Goal: Task Accomplishment & Management: Use online tool/utility

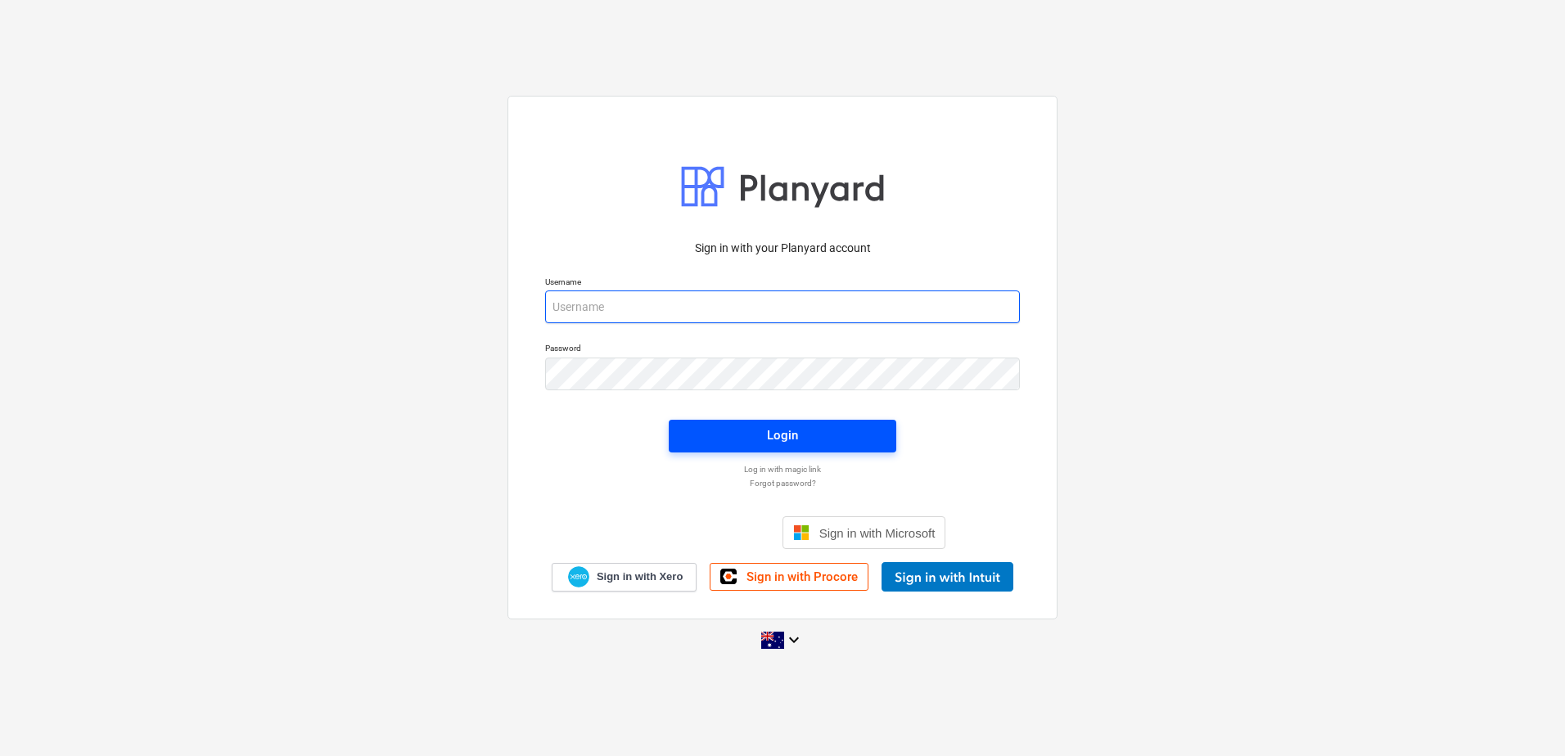
type input "[EMAIL_ADDRESS][DOMAIN_NAME]"
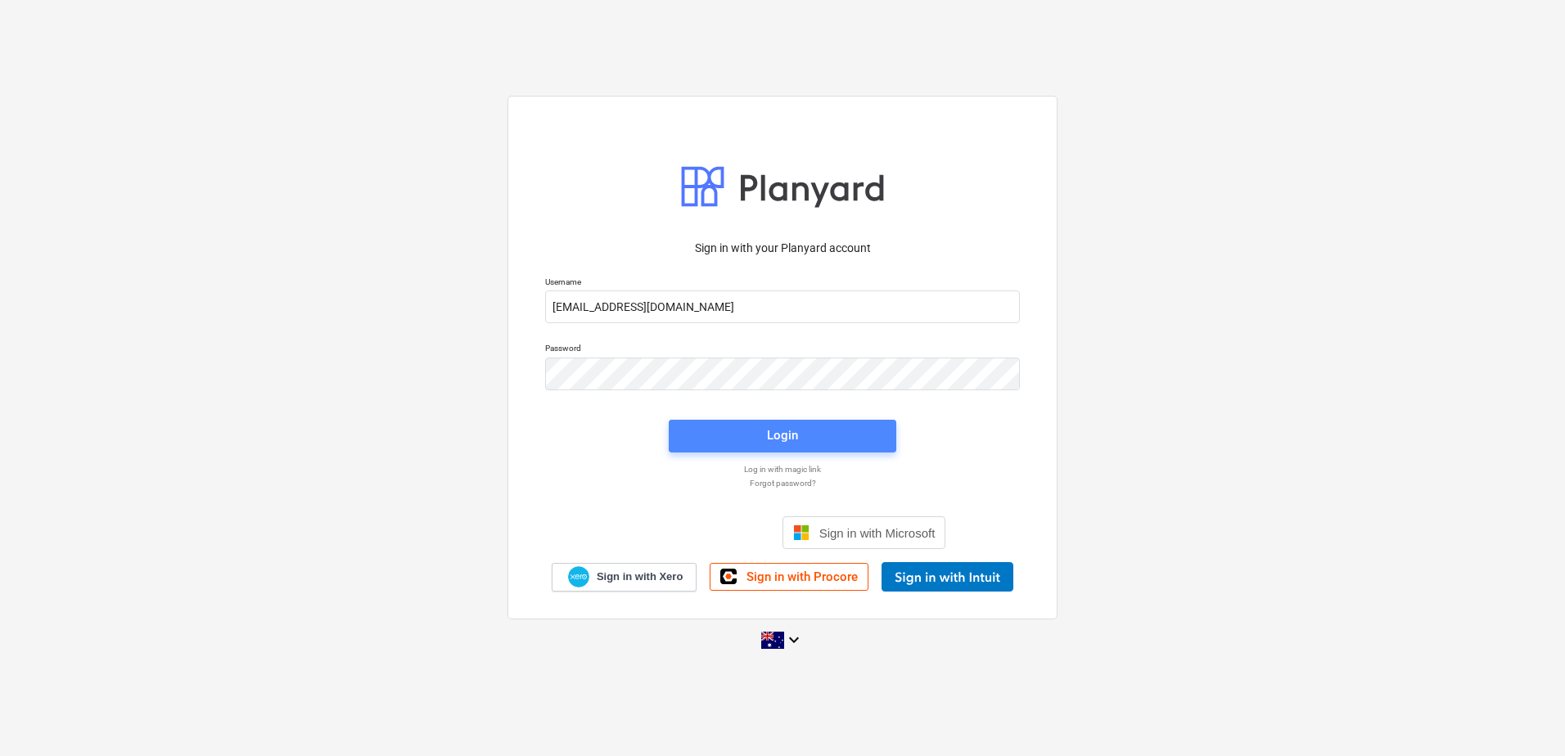
click at [740, 432] on span "Login" at bounding box center [782, 435] width 188 height 21
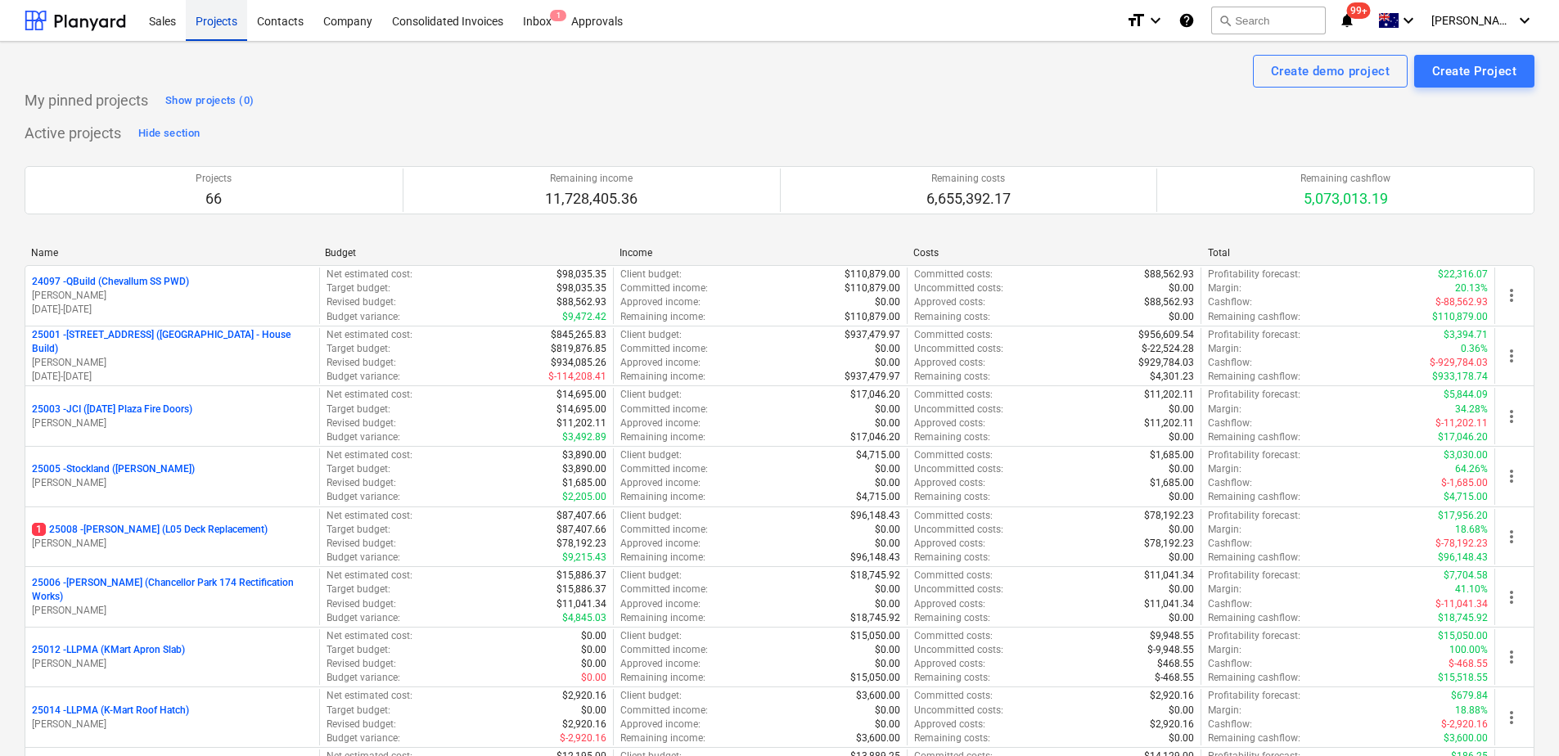
click at [217, 29] on div "Projects" at bounding box center [216, 20] width 61 height 42
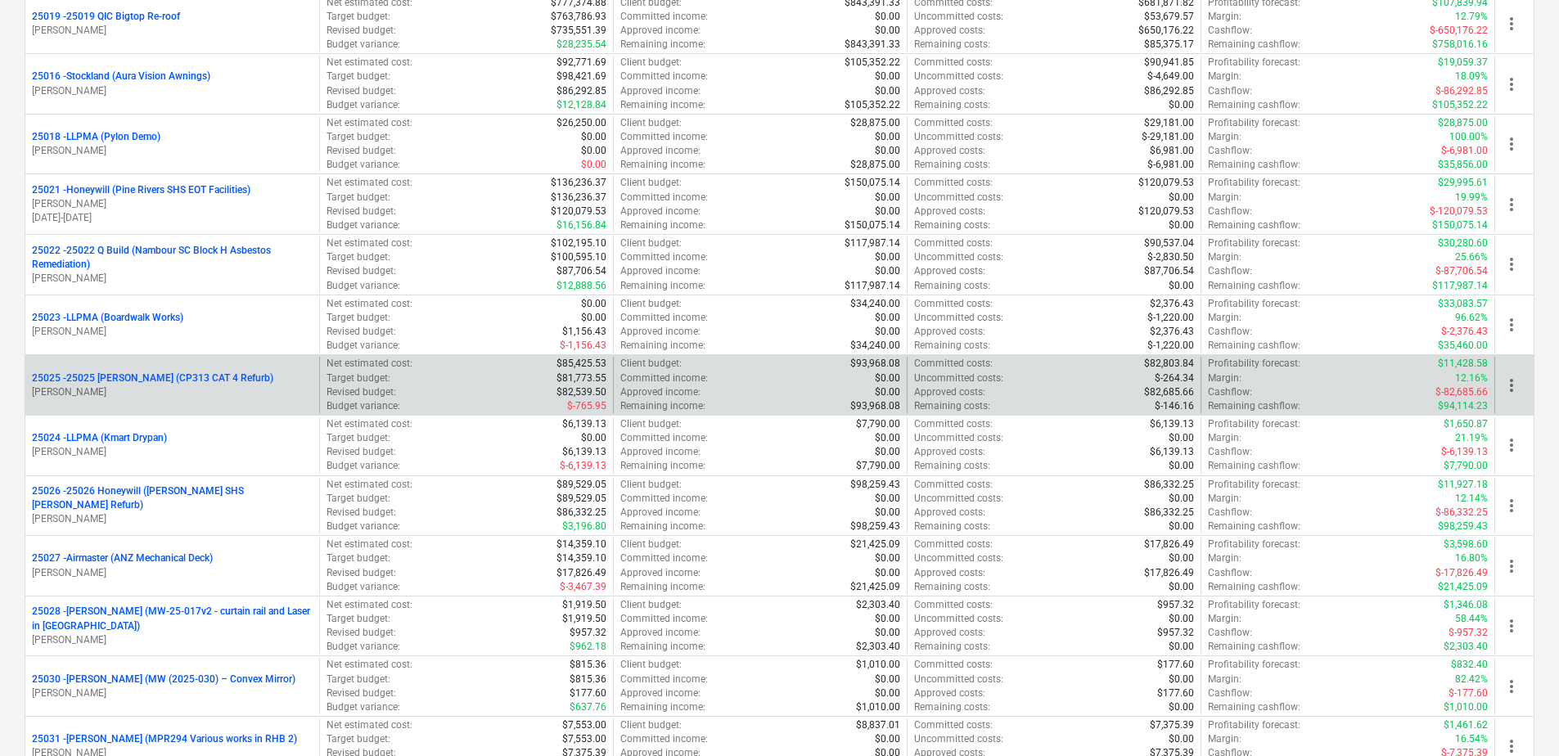
click at [166, 387] on p "[PERSON_NAME]" at bounding box center [172, 393] width 281 height 14
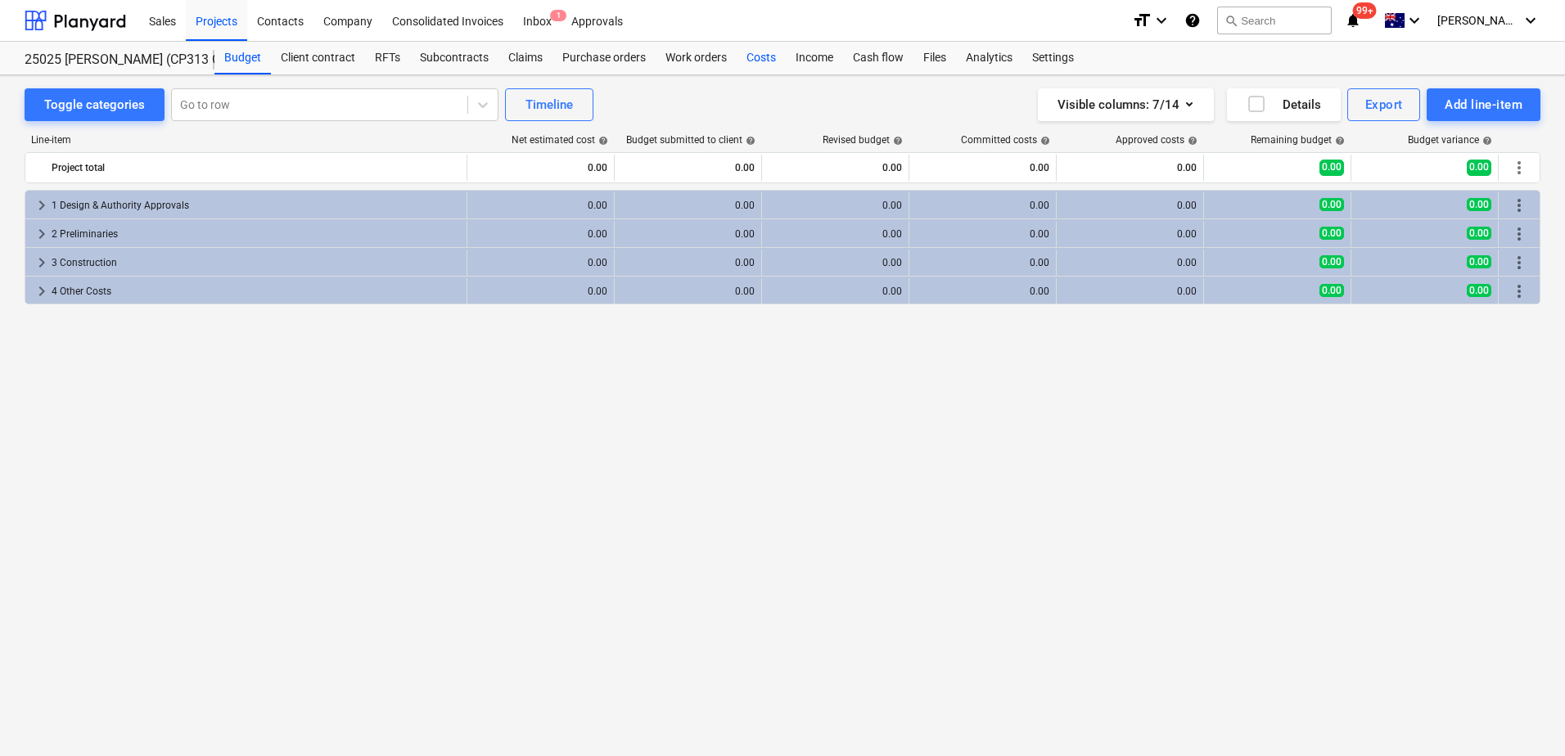
click at [755, 61] on div "Costs" at bounding box center [761, 58] width 49 height 33
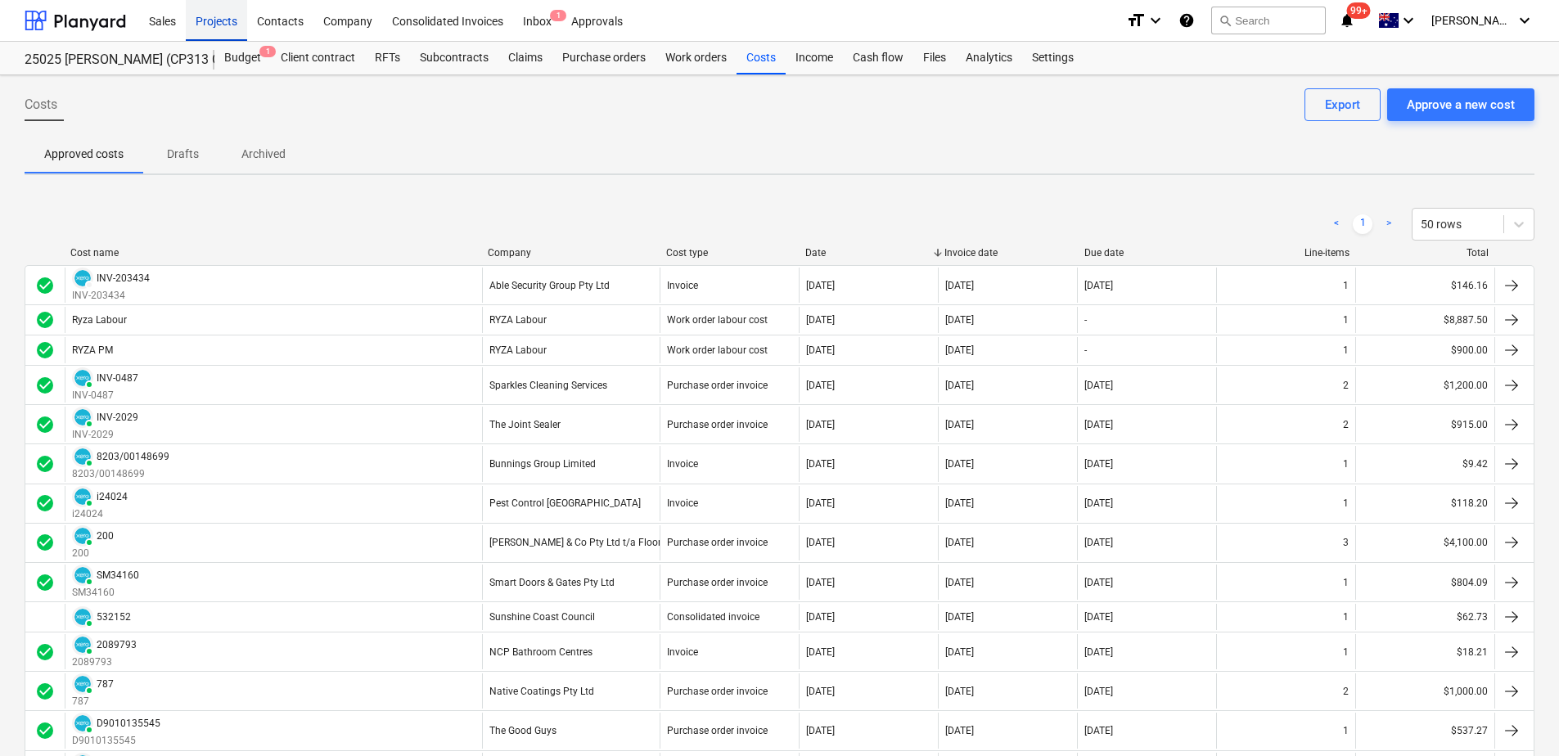
click at [223, 26] on div "Projects" at bounding box center [216, 20] width 61 height 42
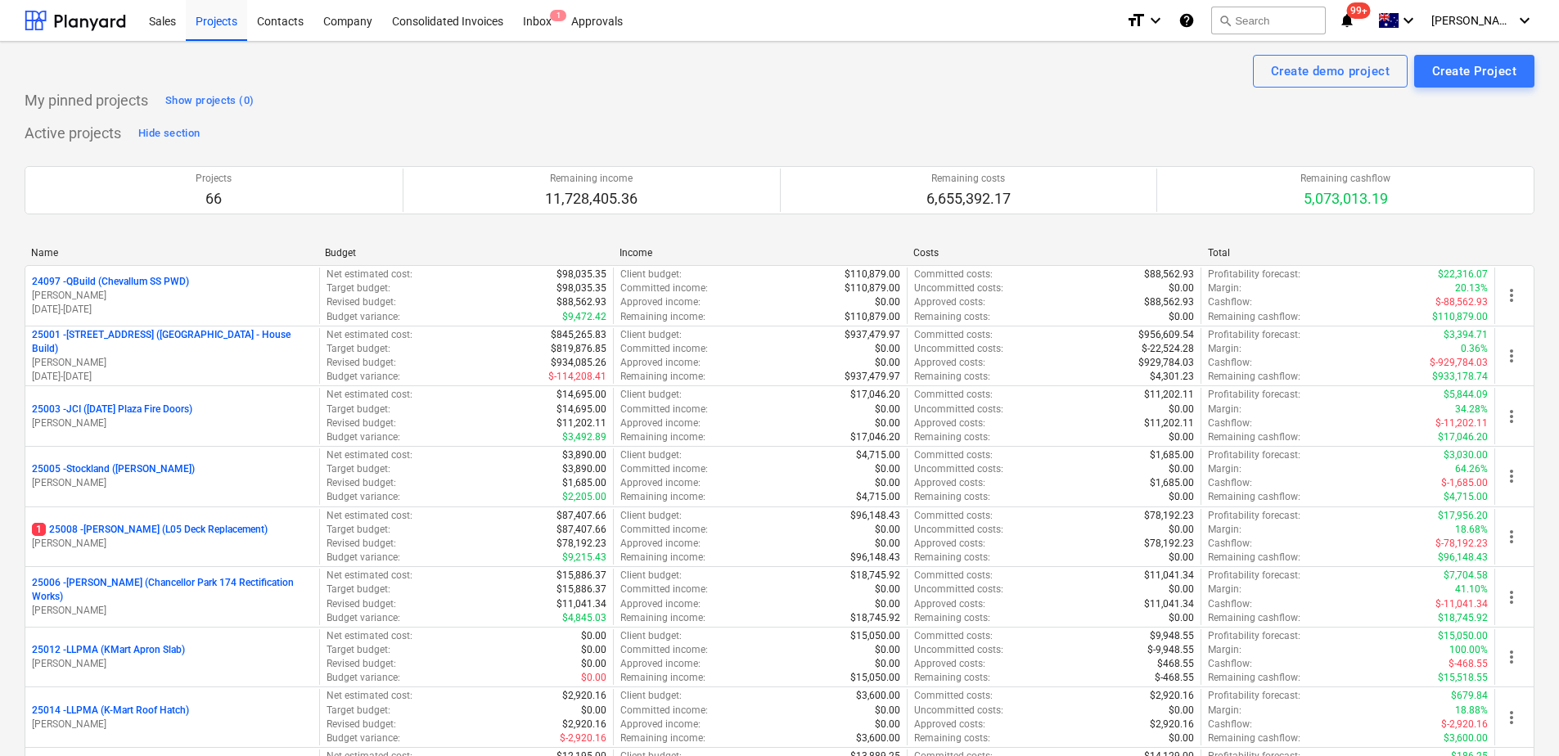
scroll to position [995, 0]
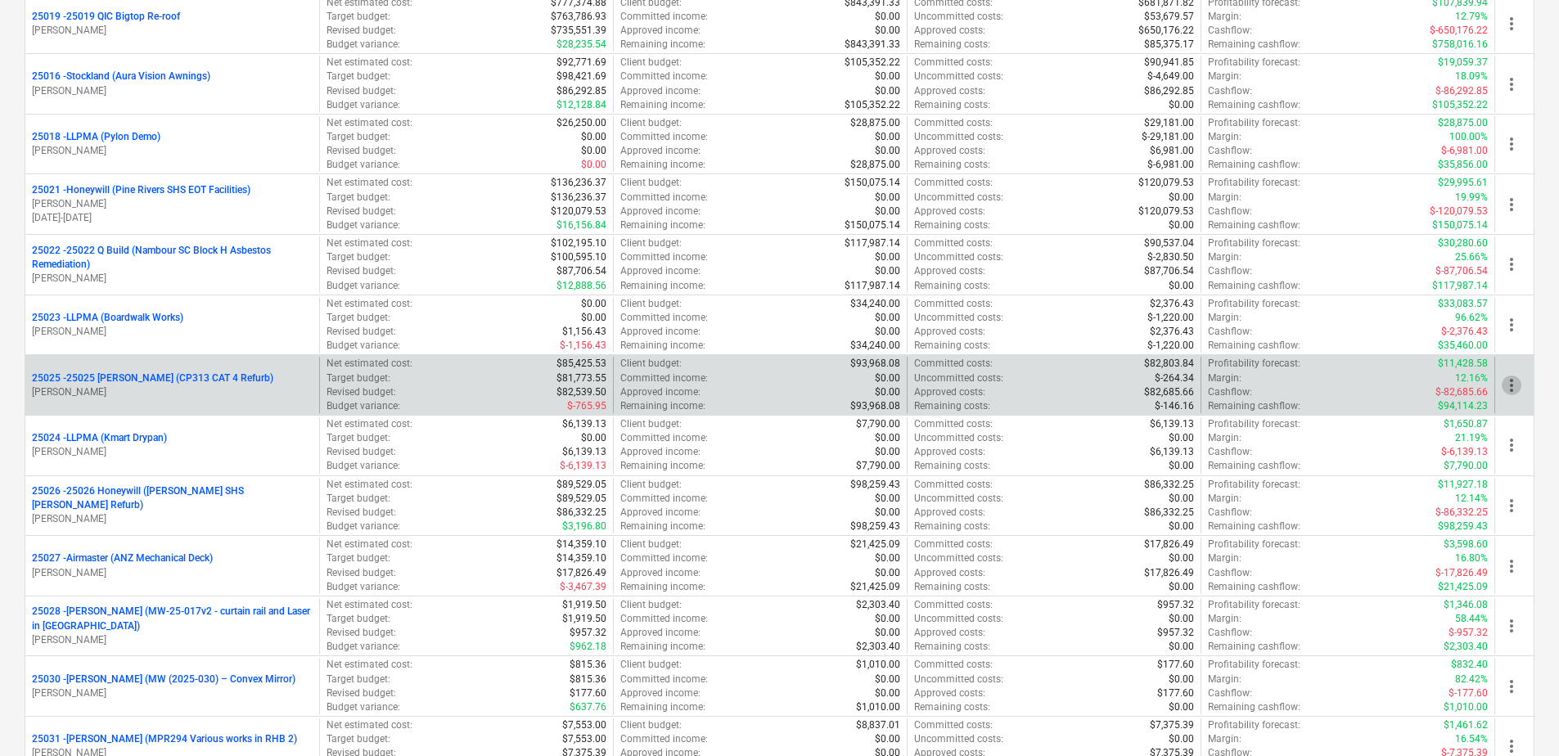
click at [1516, 386] on span "more_vert" at bounding box center [1512, 386] width 20 height 20
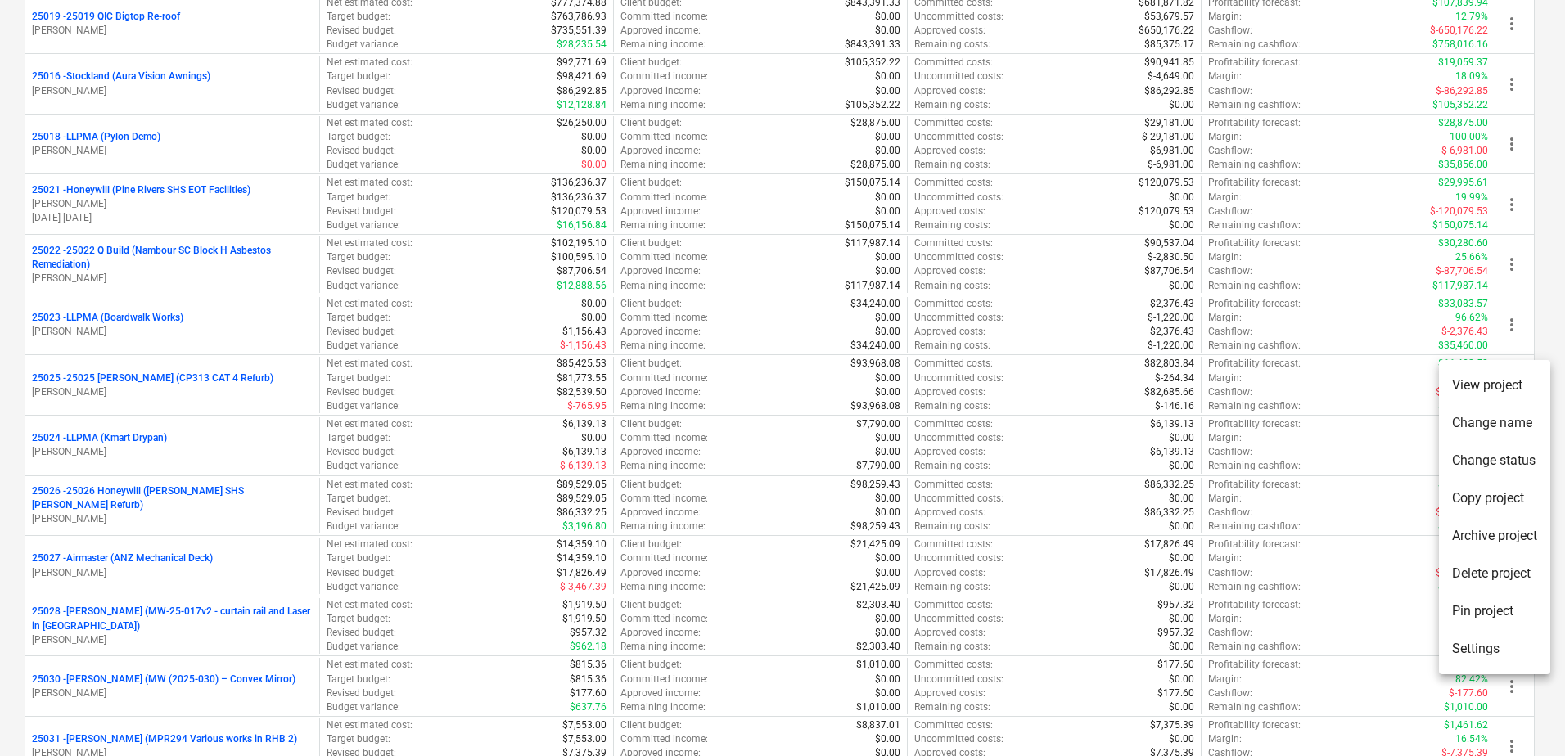
click at [1518, 533] on li "Archive project" at bounding box center [1494, 536] width 111 height 38
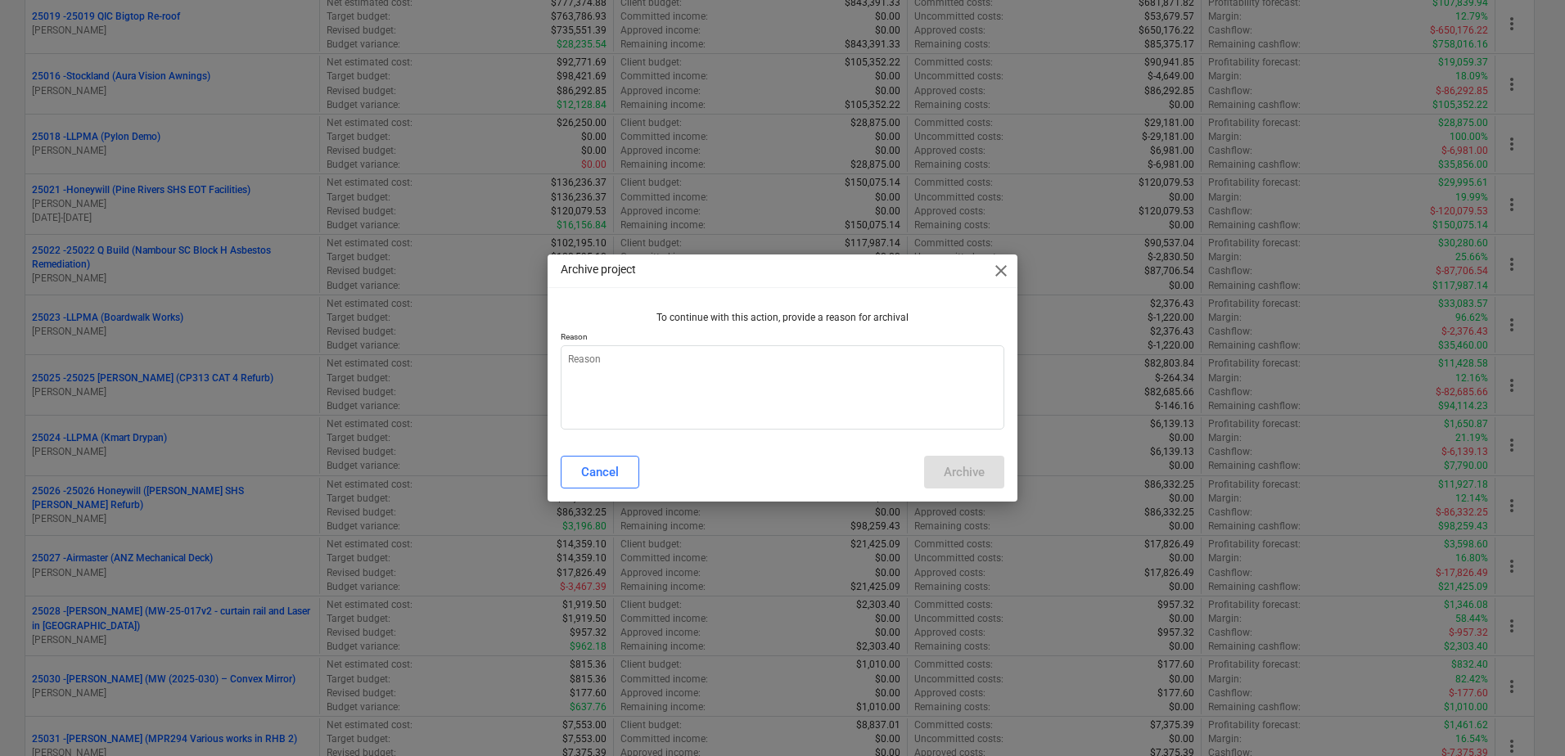
type textarea "x"
click at [818, 396] on textarea at bounding box center [783, 387] width 444 height 84
type textarea "c"
type textarea "x"
type textarea "cl"
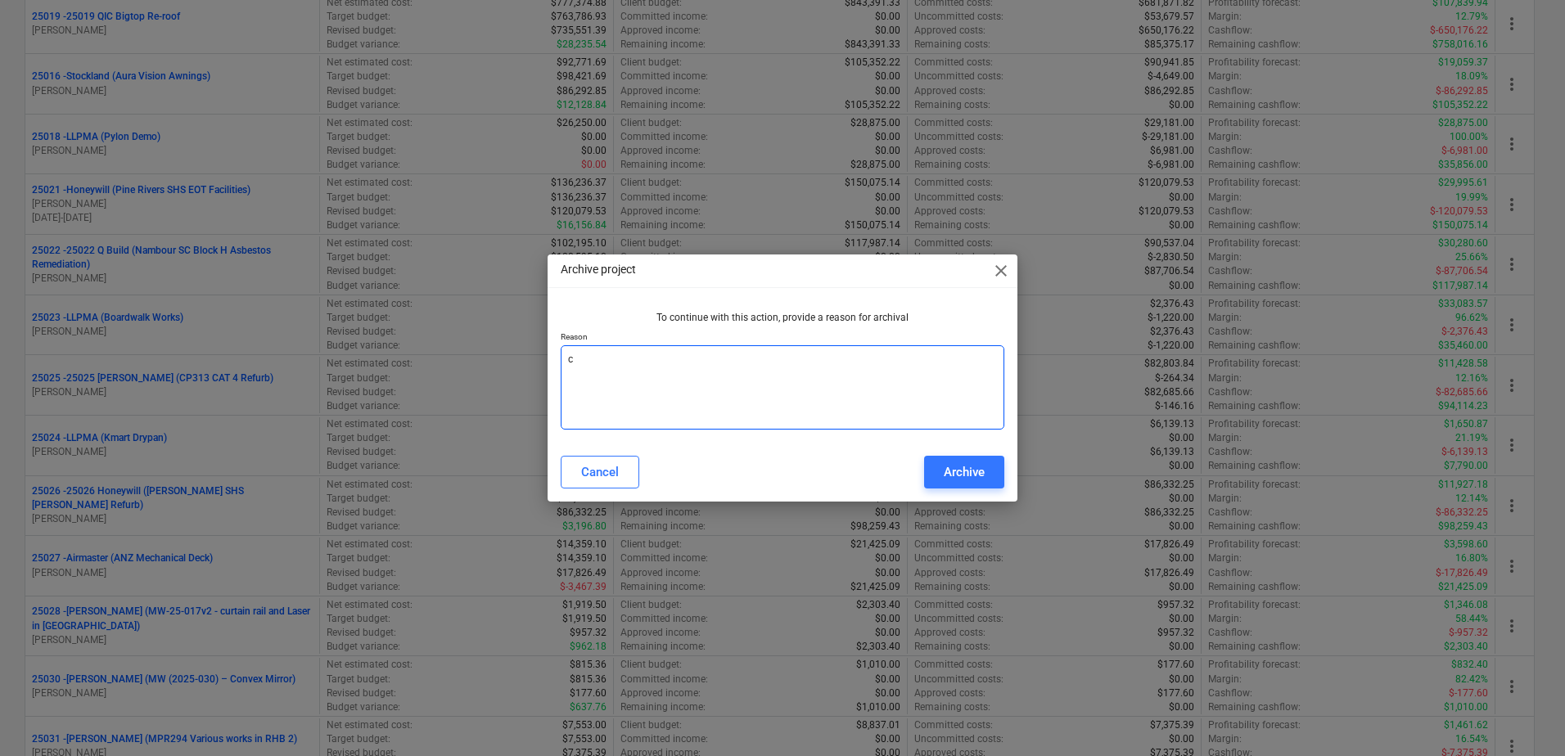
type textarea "x"
type textarea "clo"
type textarea "x"
type textarea "clos"
type textarea "x"
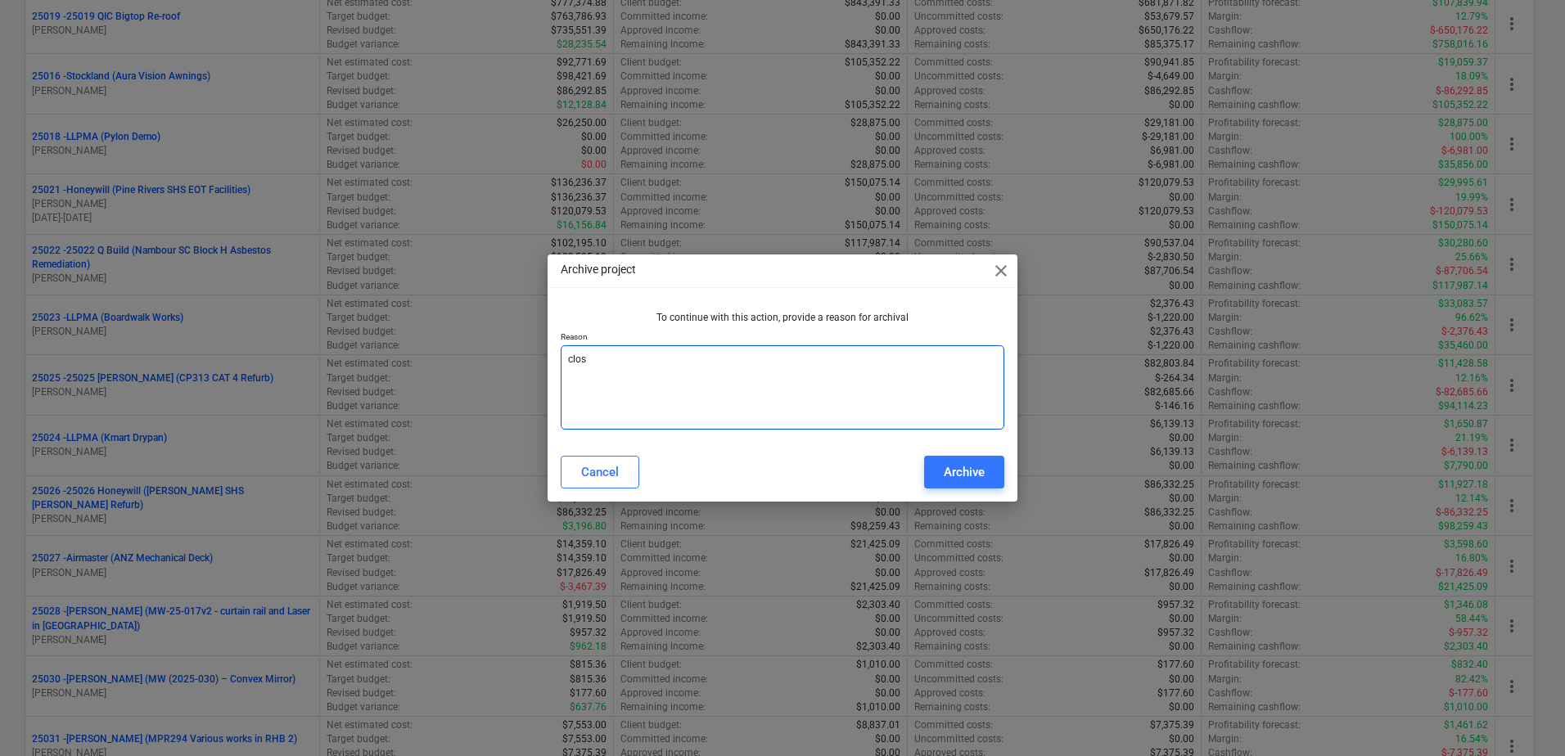
type textarea "close"
type textarea "x"
type textarea "closed"
type textarea "x"
type textarea "closed"
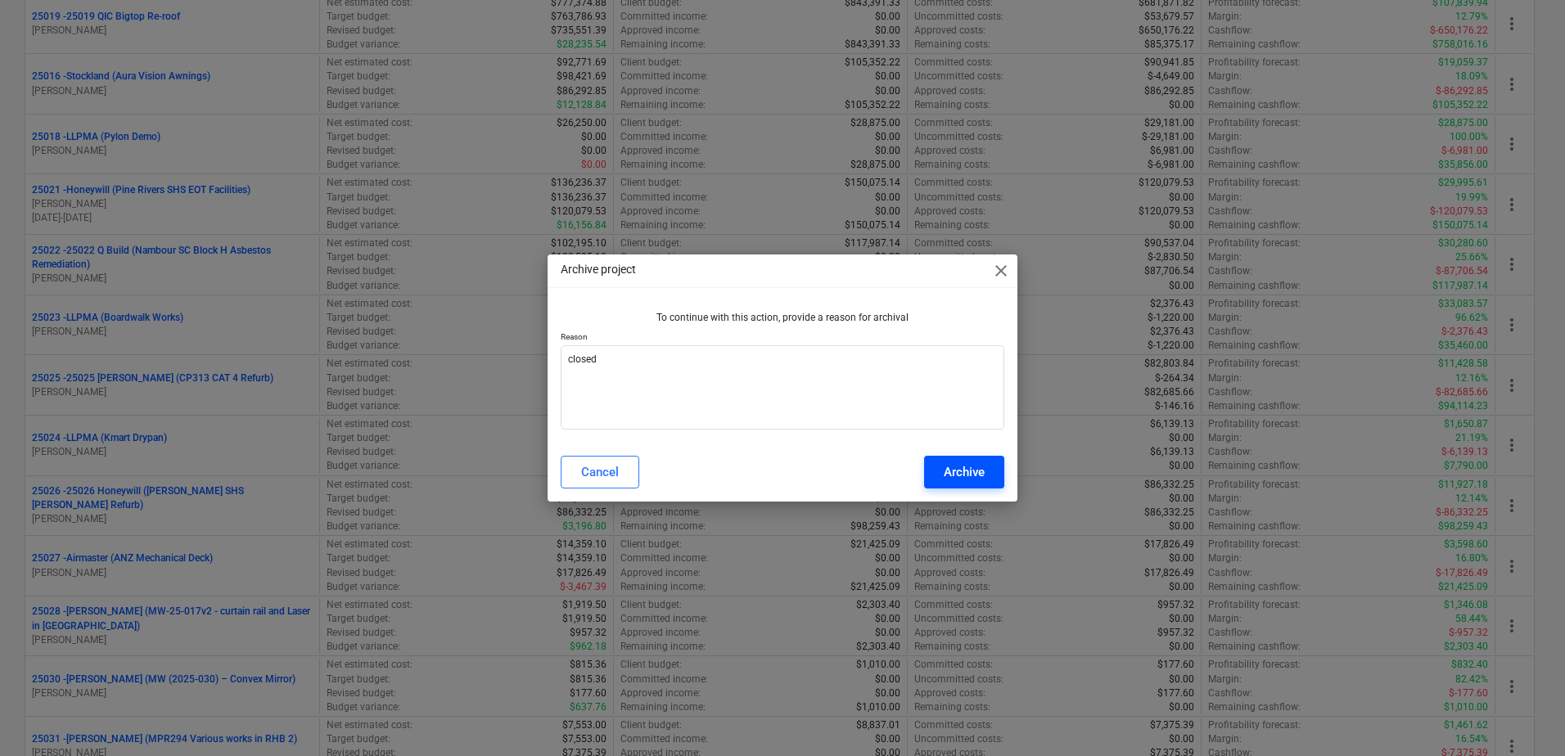
click at [970, 477] on div "Archive" at bounding box center [964, 472] width 41 height 21
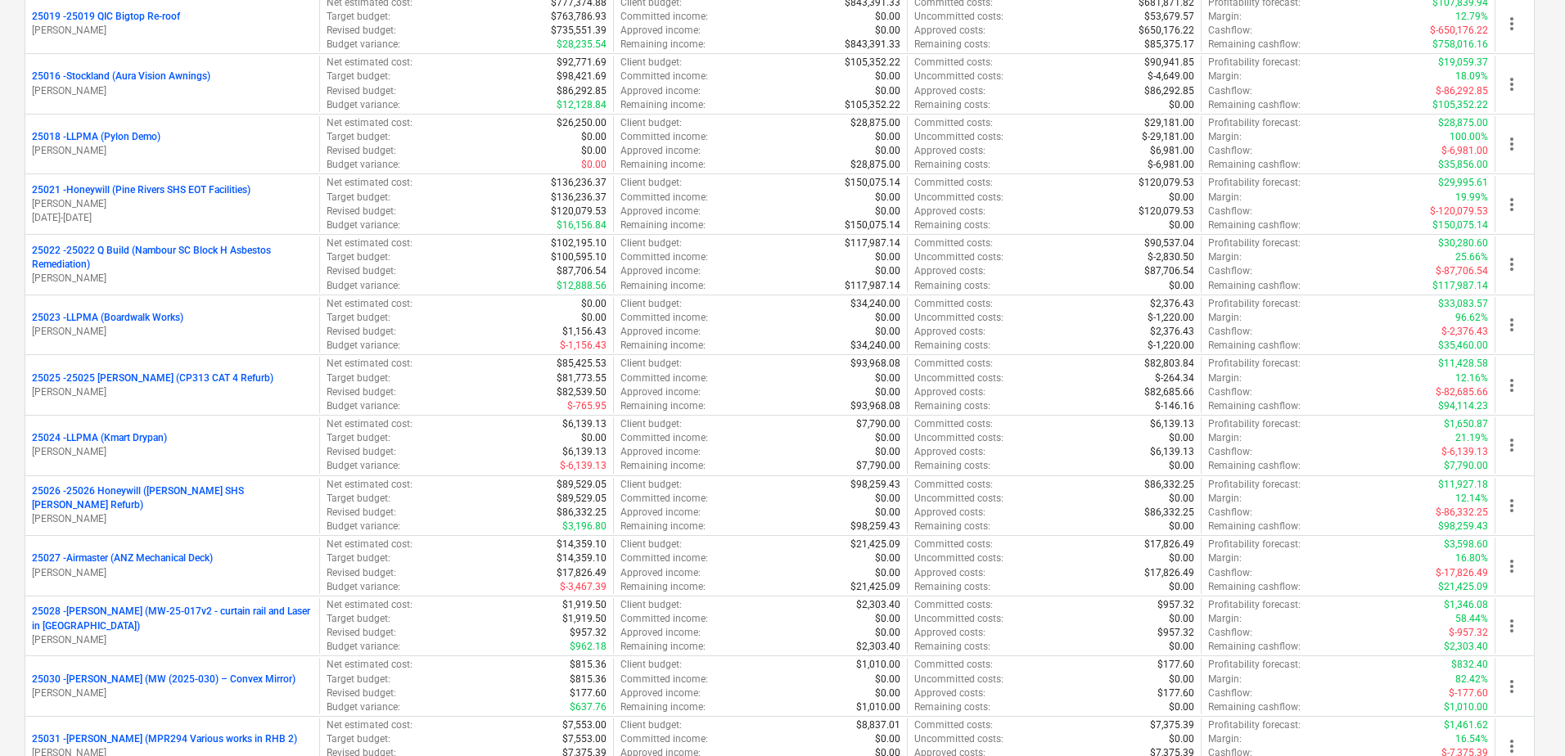
type textarea "x"
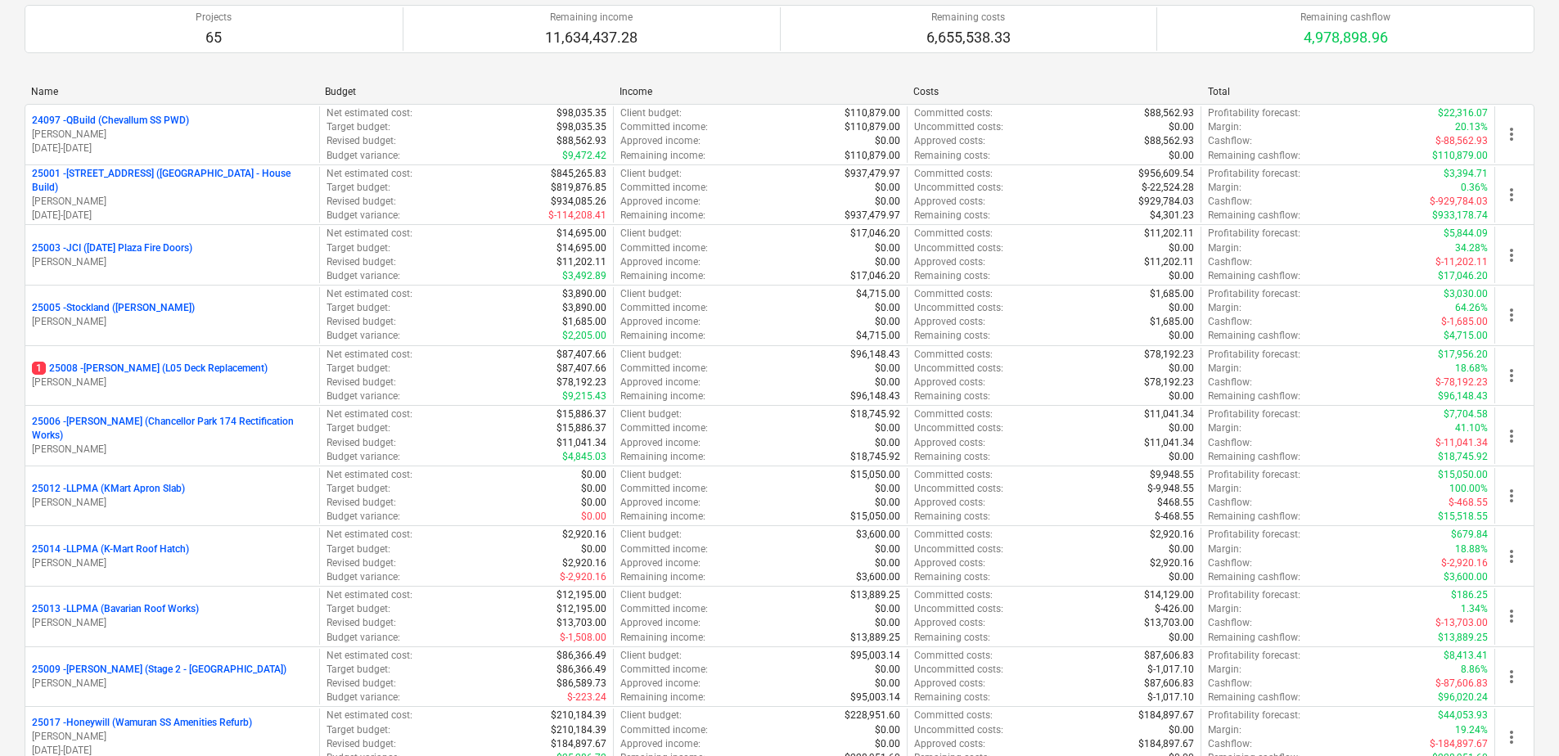
scroll to position [0, 0]
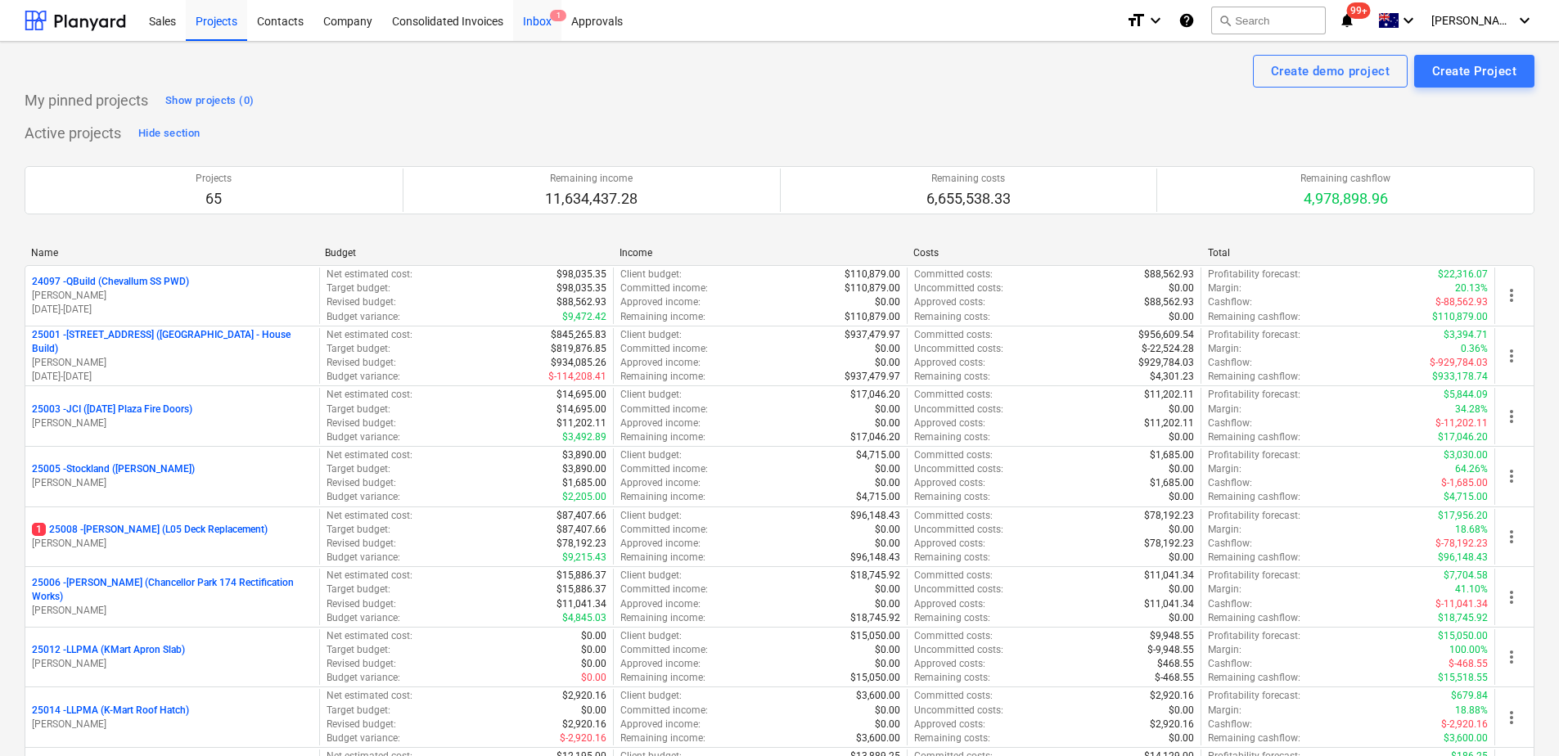
click at [540, 25] on div "Inbox 1" at bounding box center [537, 20] width 48 height 42
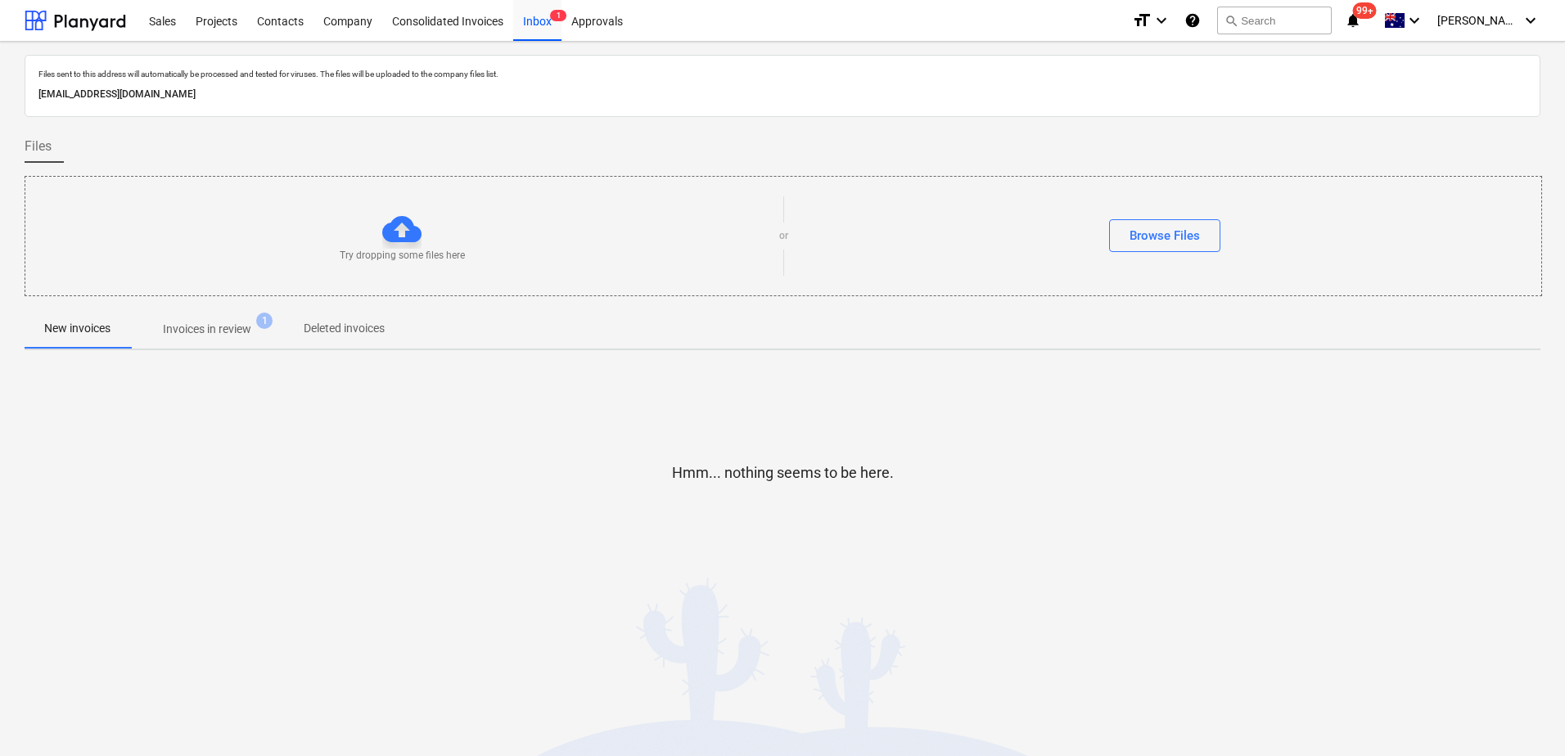
drag, startPoint x: 190, startPoint y: 338, endPoint x: 8, endPoint y: 364, distance: 183.6
click at [190, 338] on p "Invoices in review" at bounding box center [207, 329] width 88 height 17
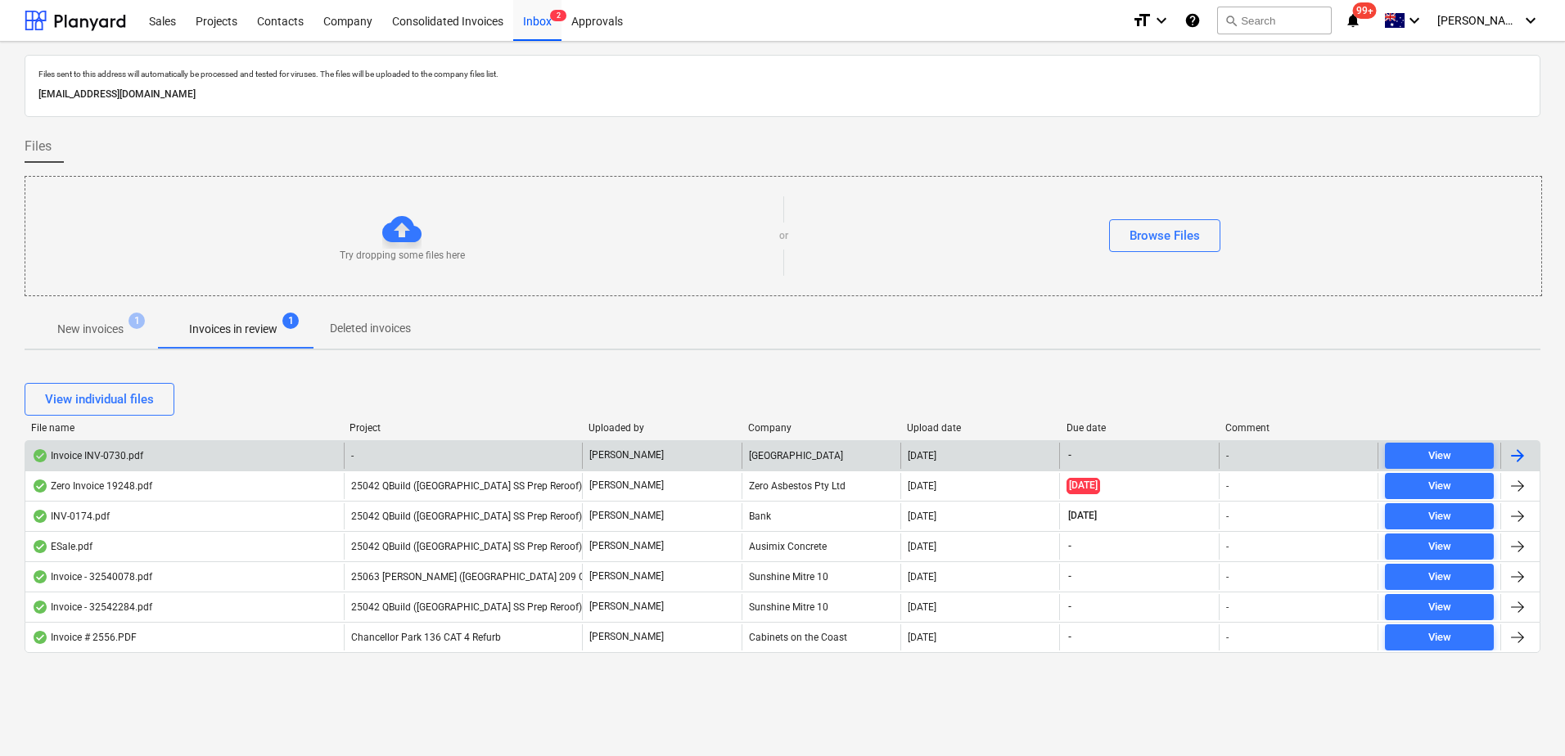
click at [426, 455] on div "-" at bounding box center [463, 456] width 239 height 26
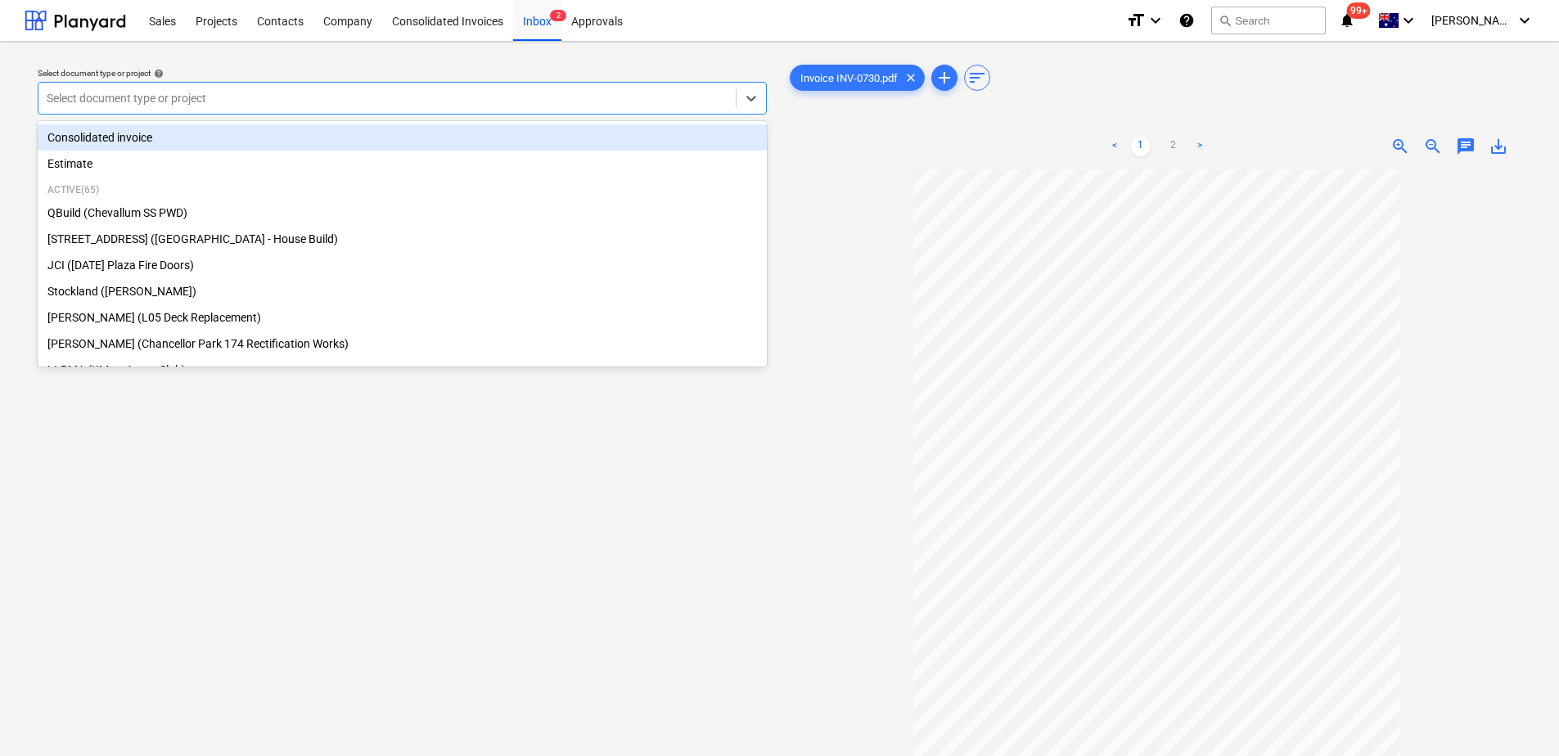
click at [174, 97] on div at bounding box center [387, 98] width 681 height 16
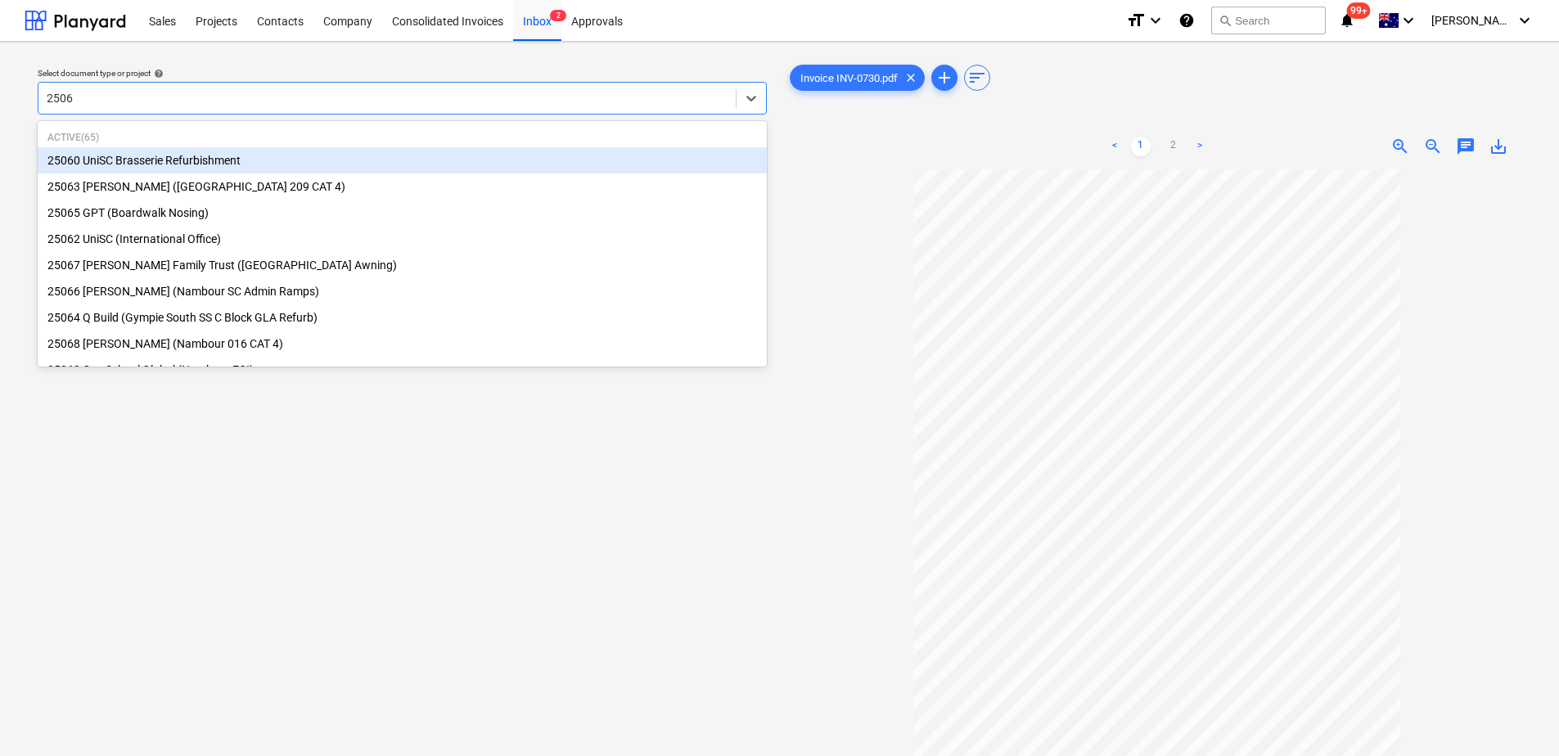
type input "25066"
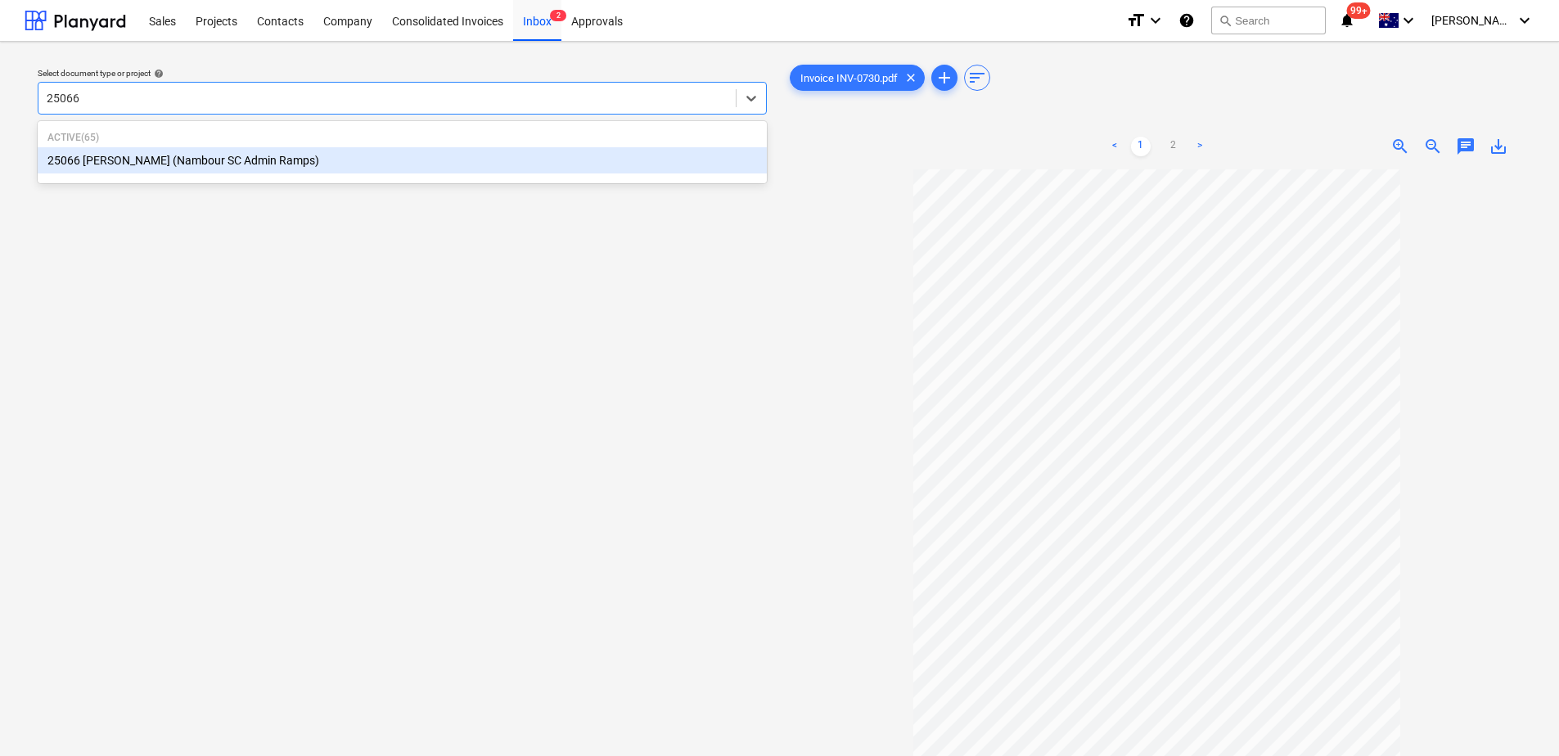
click at [178, 163] on div "25066 [PERSON_NAME] (Nambour SC Admin Ramps)" at bounding box center [402, 160] width 729 height 26
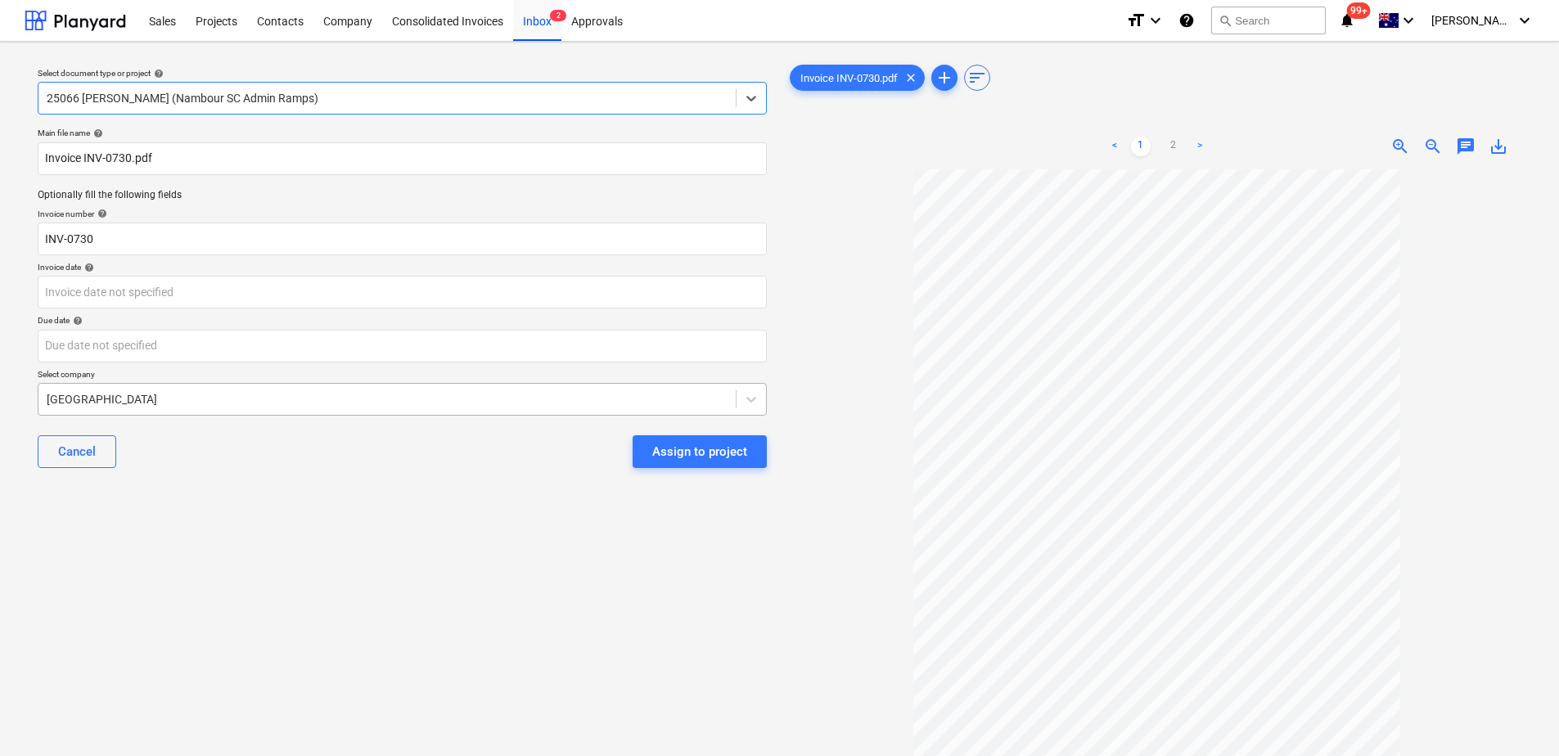
click at [182, 407] on div at bounding box center [387, 399] width 681 height 16
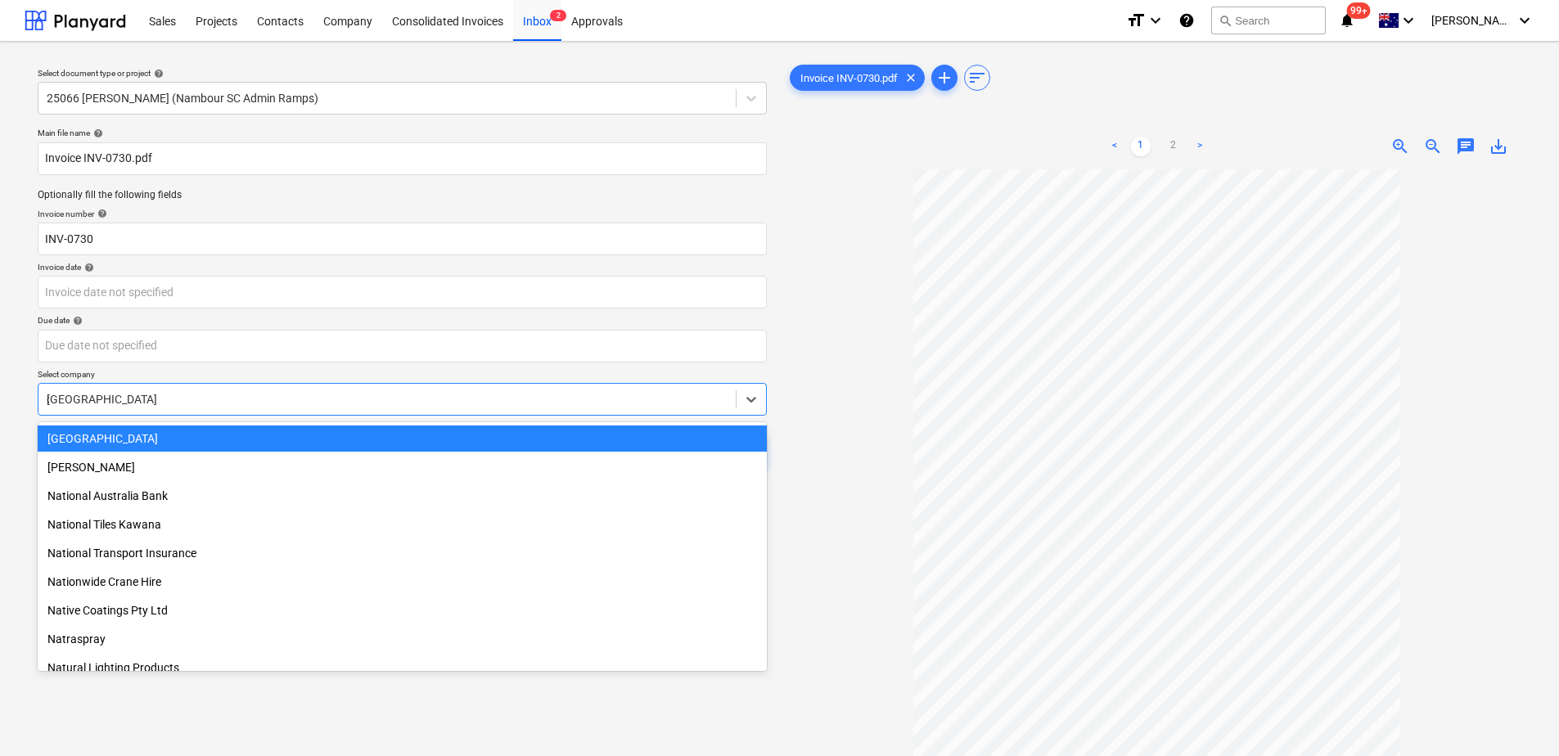
scroll to position [1301, 0]
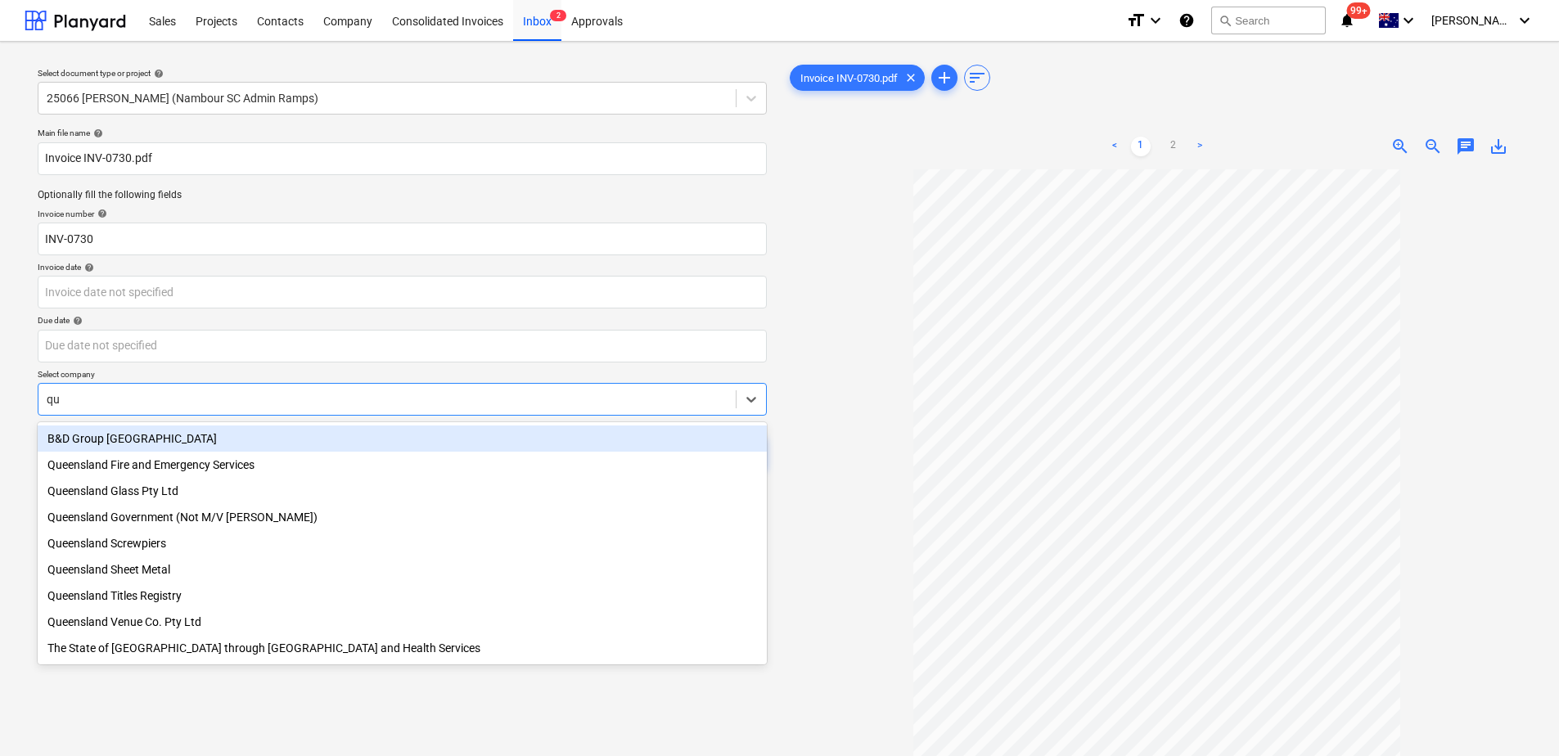
type input "q"
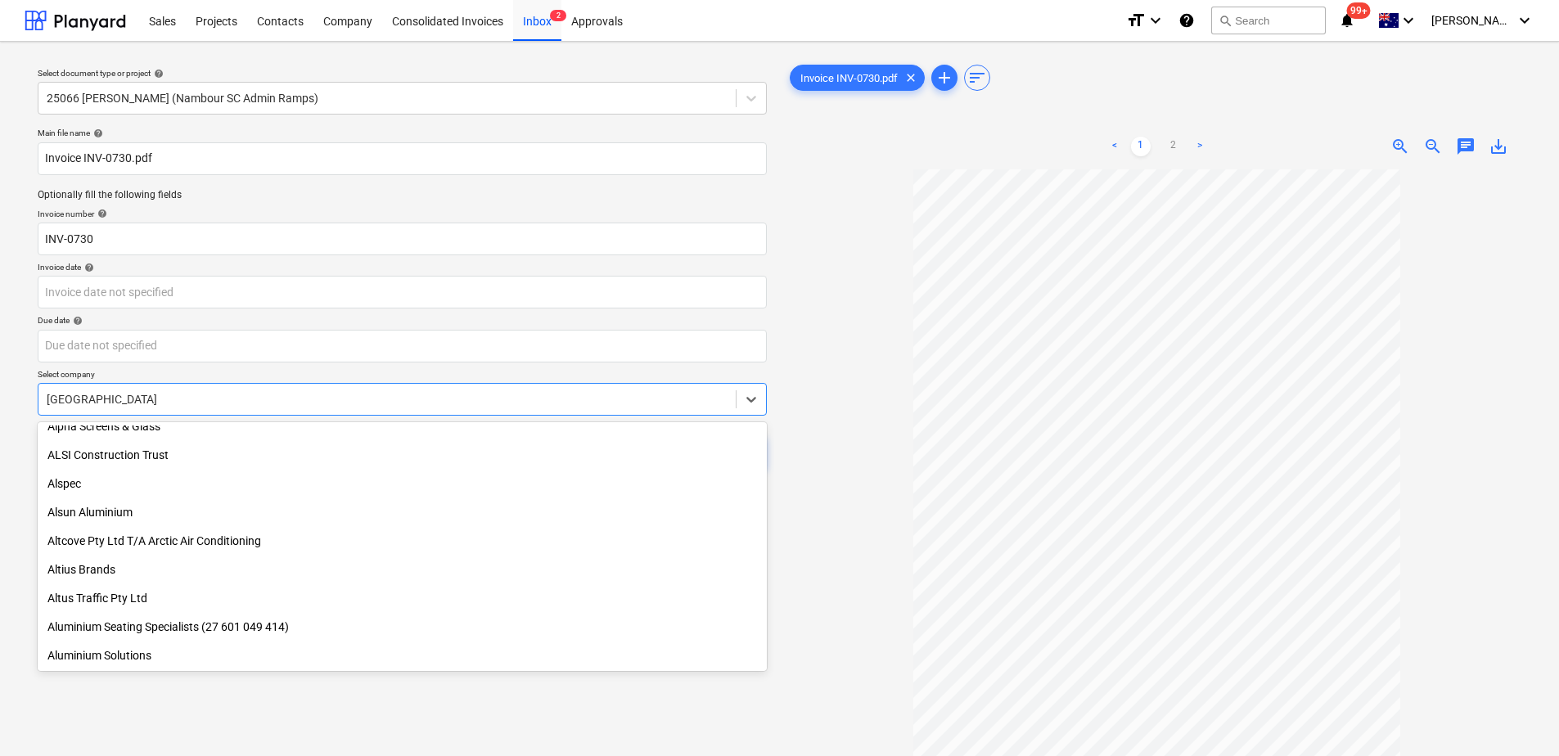
type input "j"
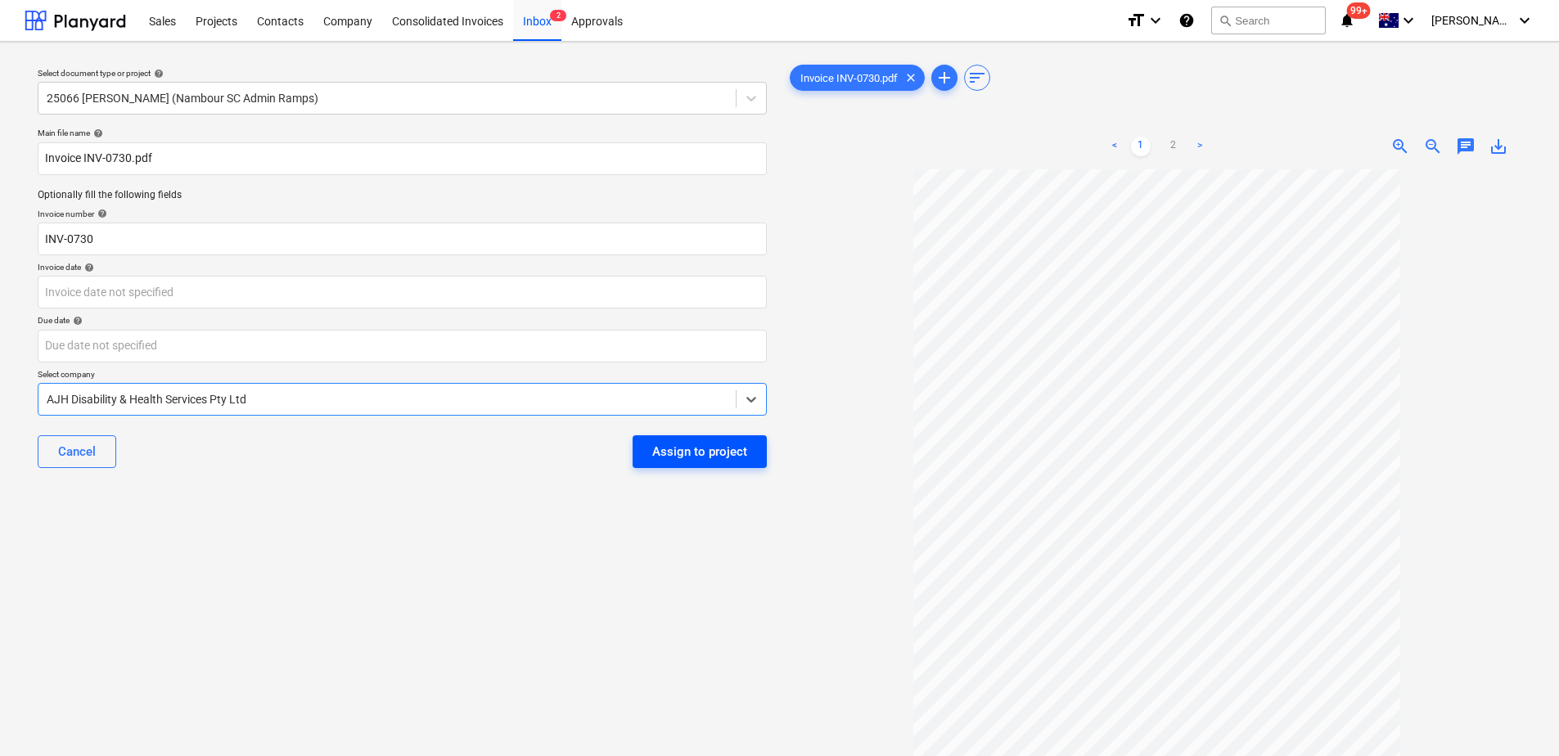
click at [716, 459] on div "Assign to project" at bounding box center [699, 451] width 95 height 21
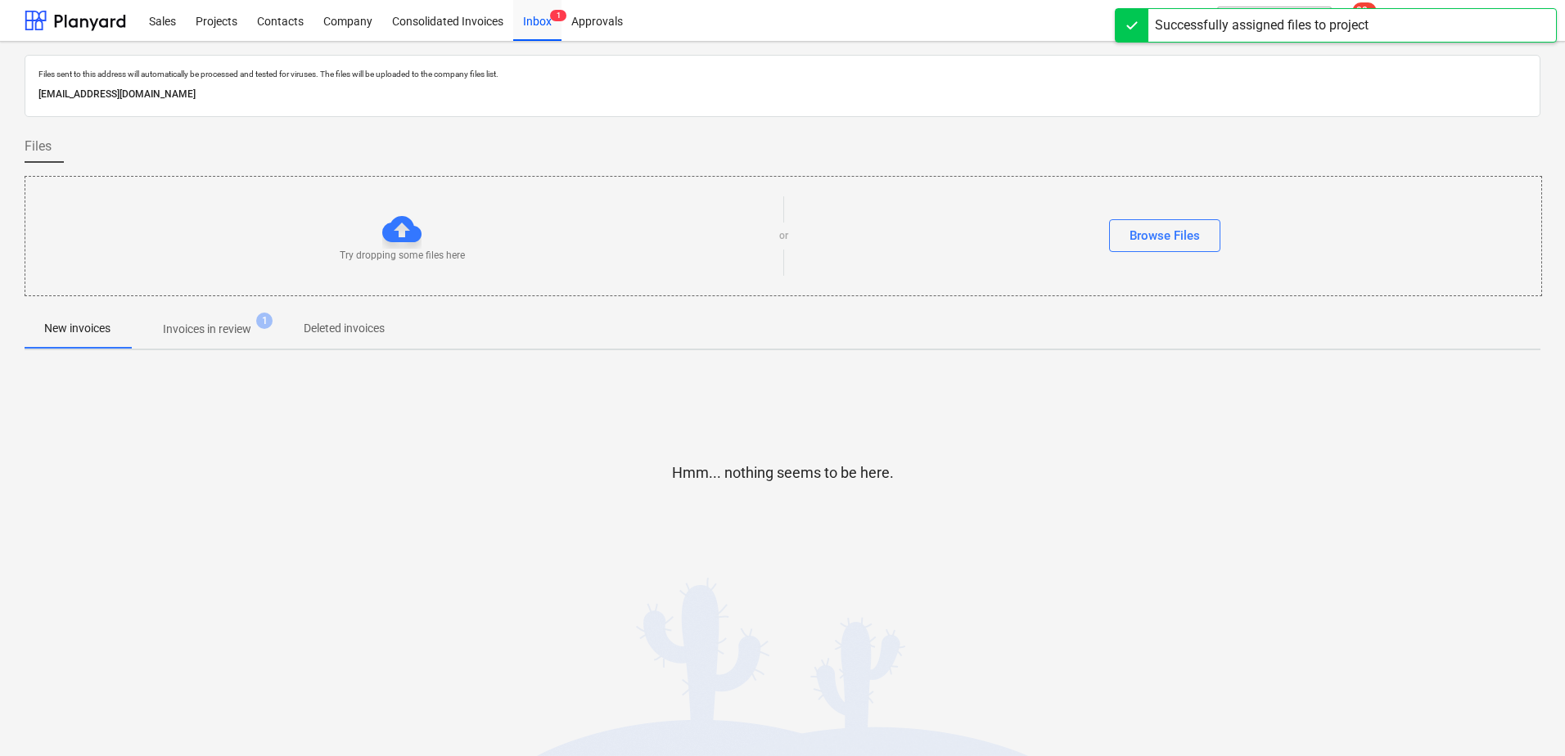
click at [241, 343] on span "Invoices in review 1" at bounding box center [207, 328] width 154 height 29
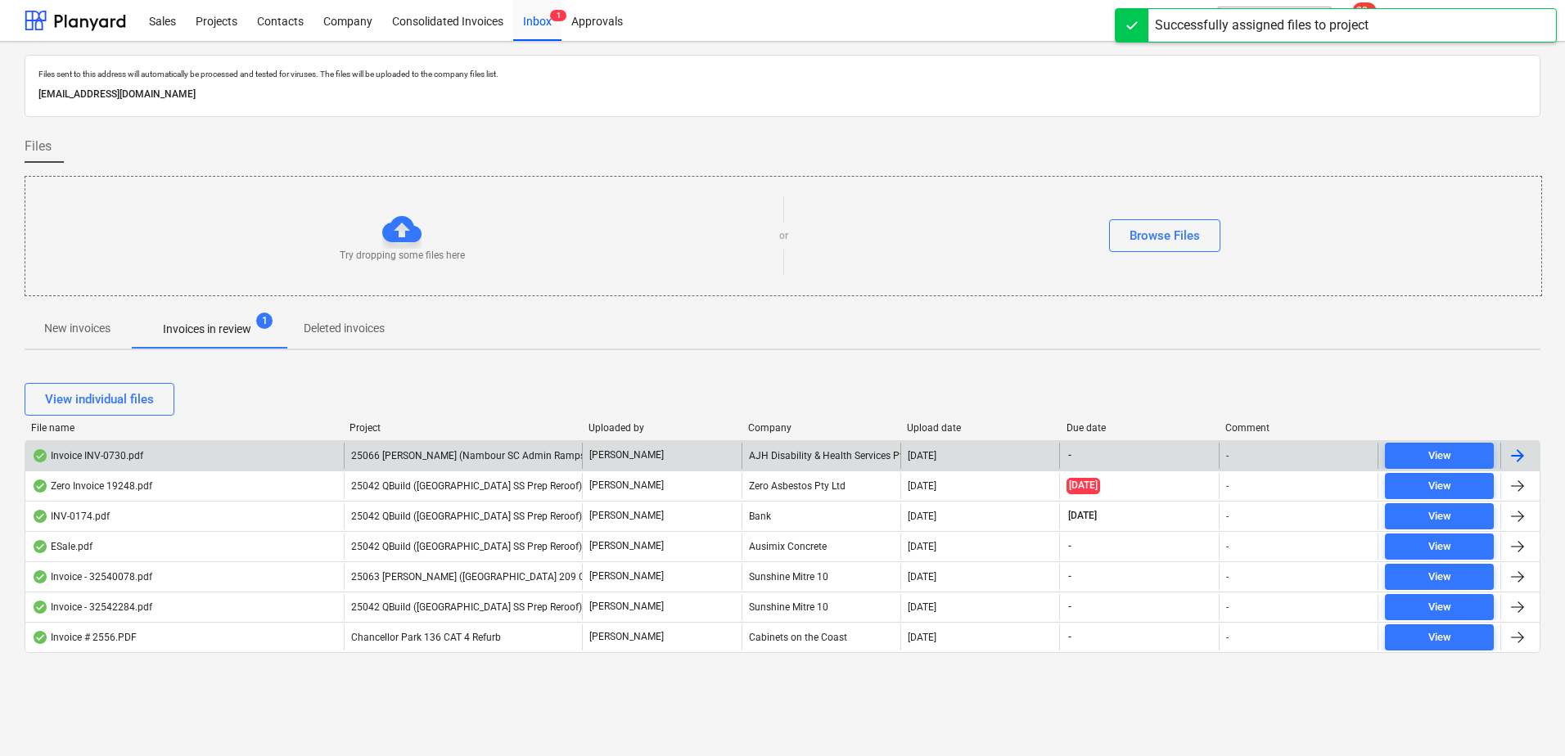
click at [447, 450] on span "25066 [PERSON_NAME] (Nambour SC Admin Ramps)" at bounding box center [469, 455] width 237 height 11
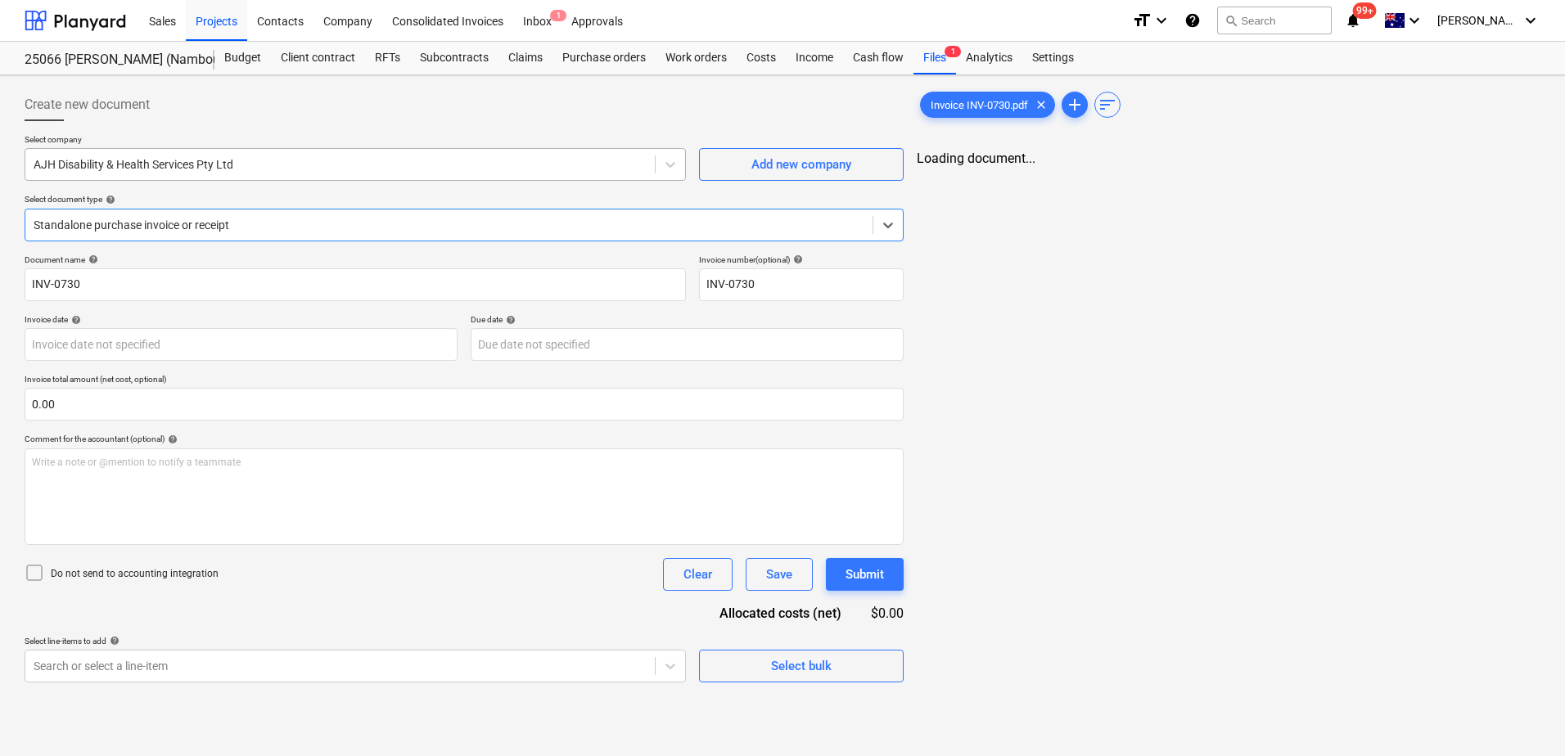
click at [139, 166] on div at bounding box center [340, 164] width 613 height 16
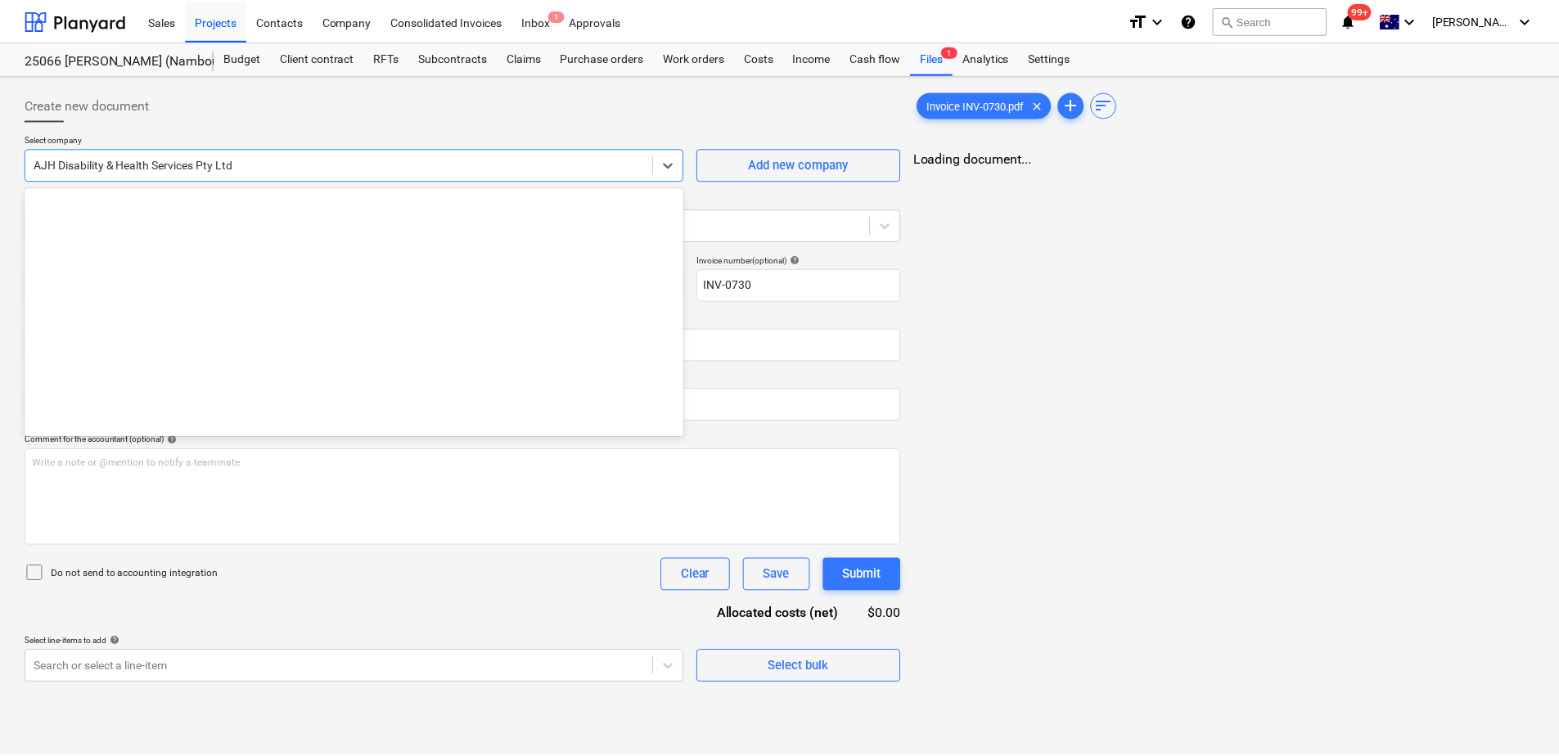
scroll to position [974, 0]
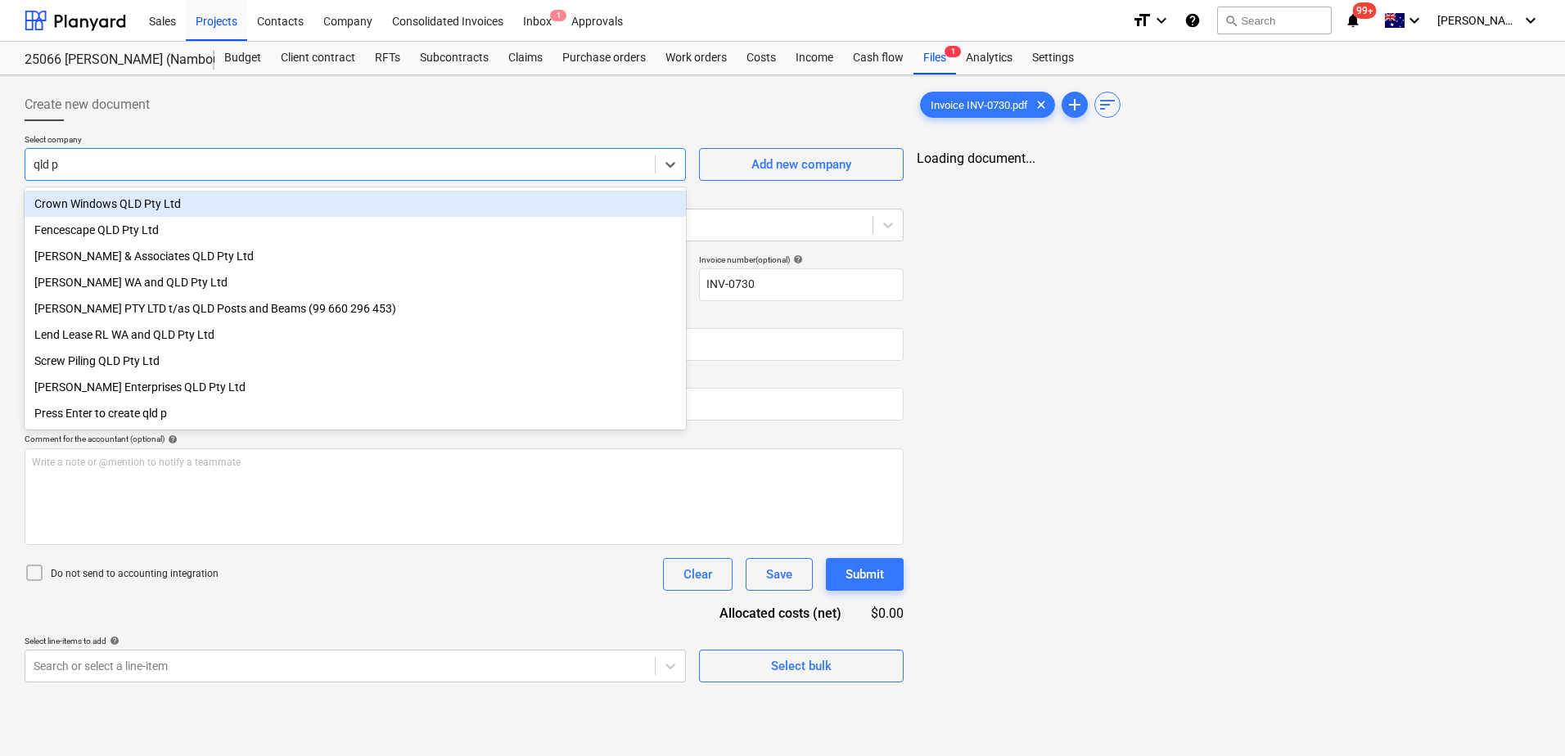
type input "qld po"
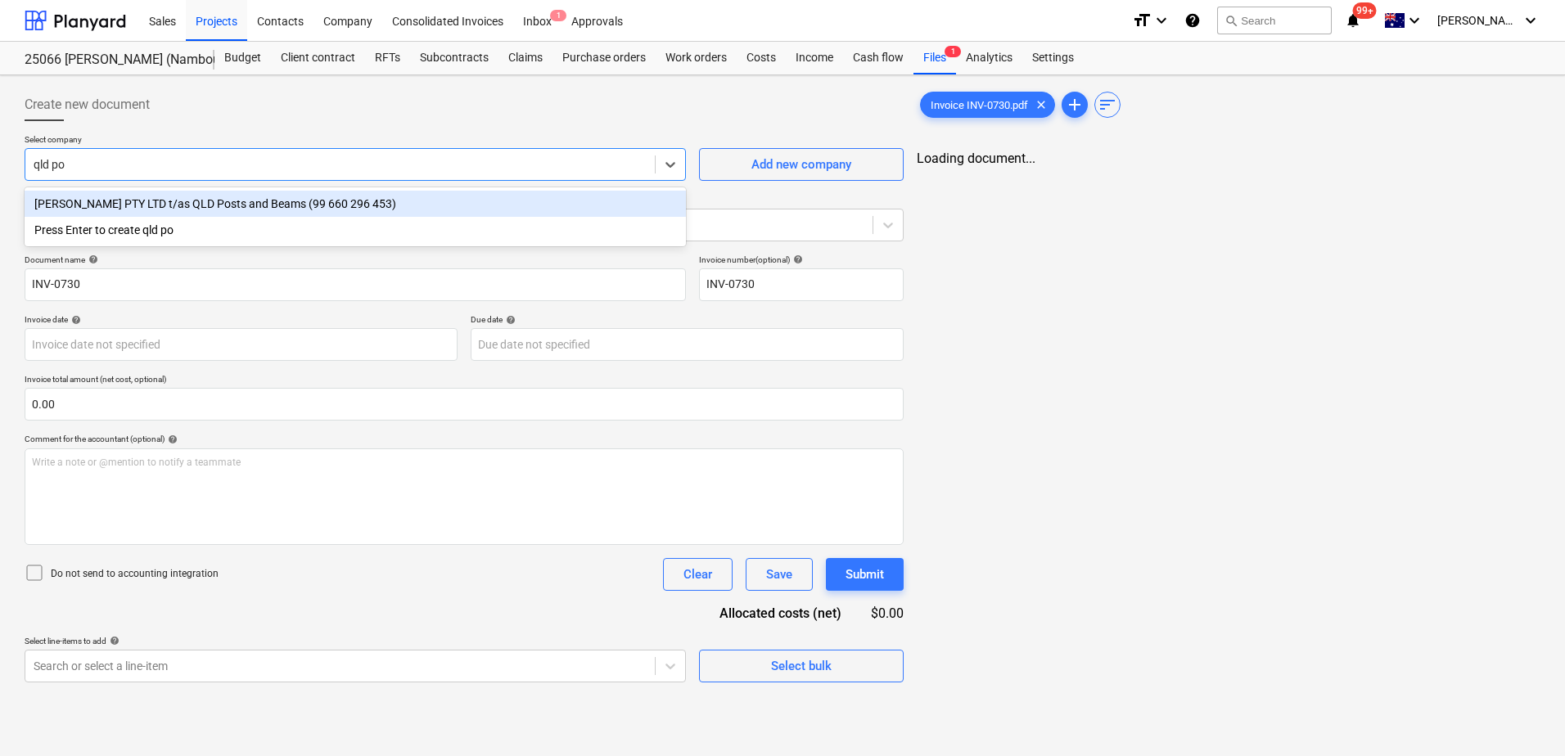
click at [183, 203] on div "[PERSON_NAME] PTY LTD t/as QLD Posts and Beams (99 660 296 453)" at bounding box center [355, 204] width 661 height 26
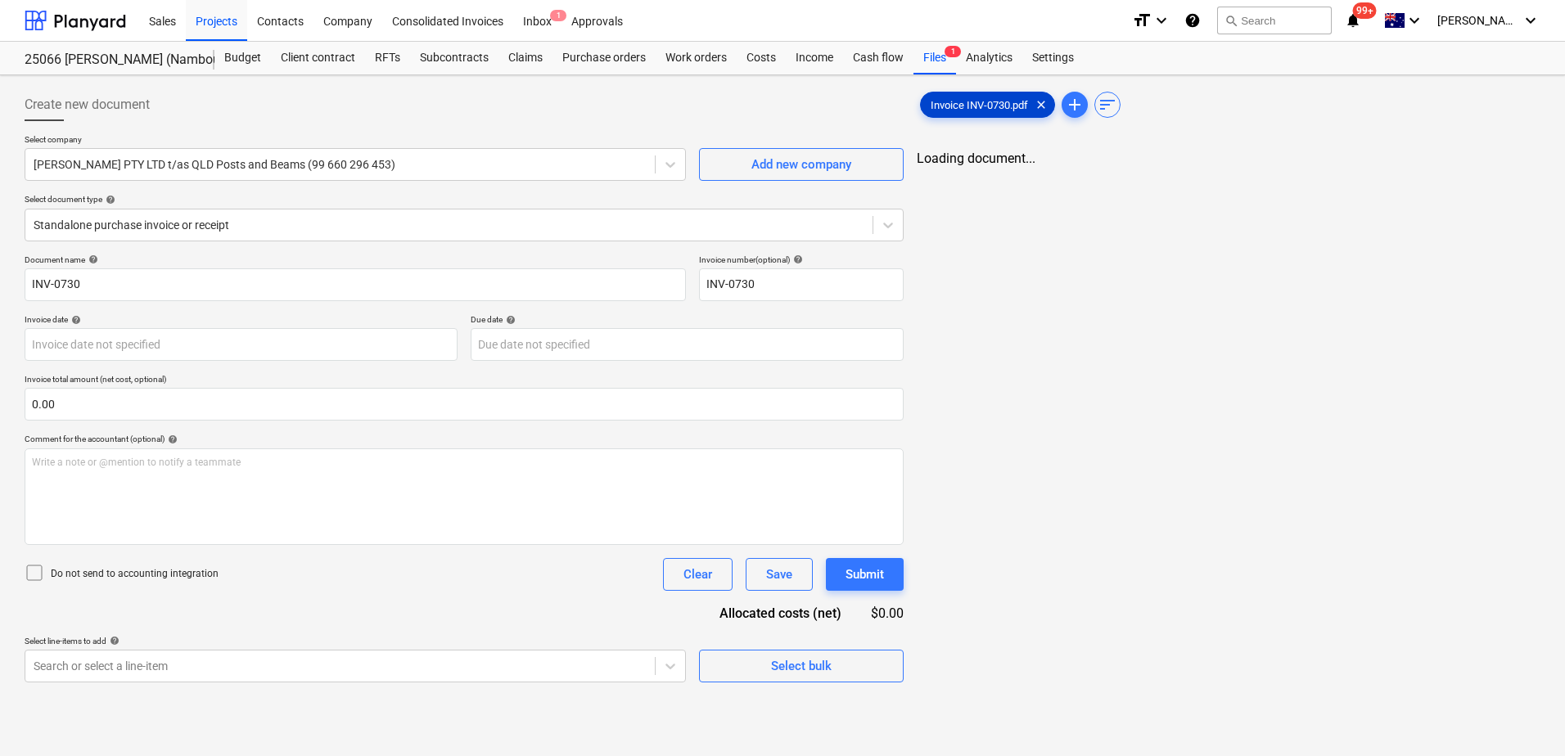
click at [970, 115] on div "Invoice INV-0730.pdf clear" at bounding box center [987, 105] width 135 height 26
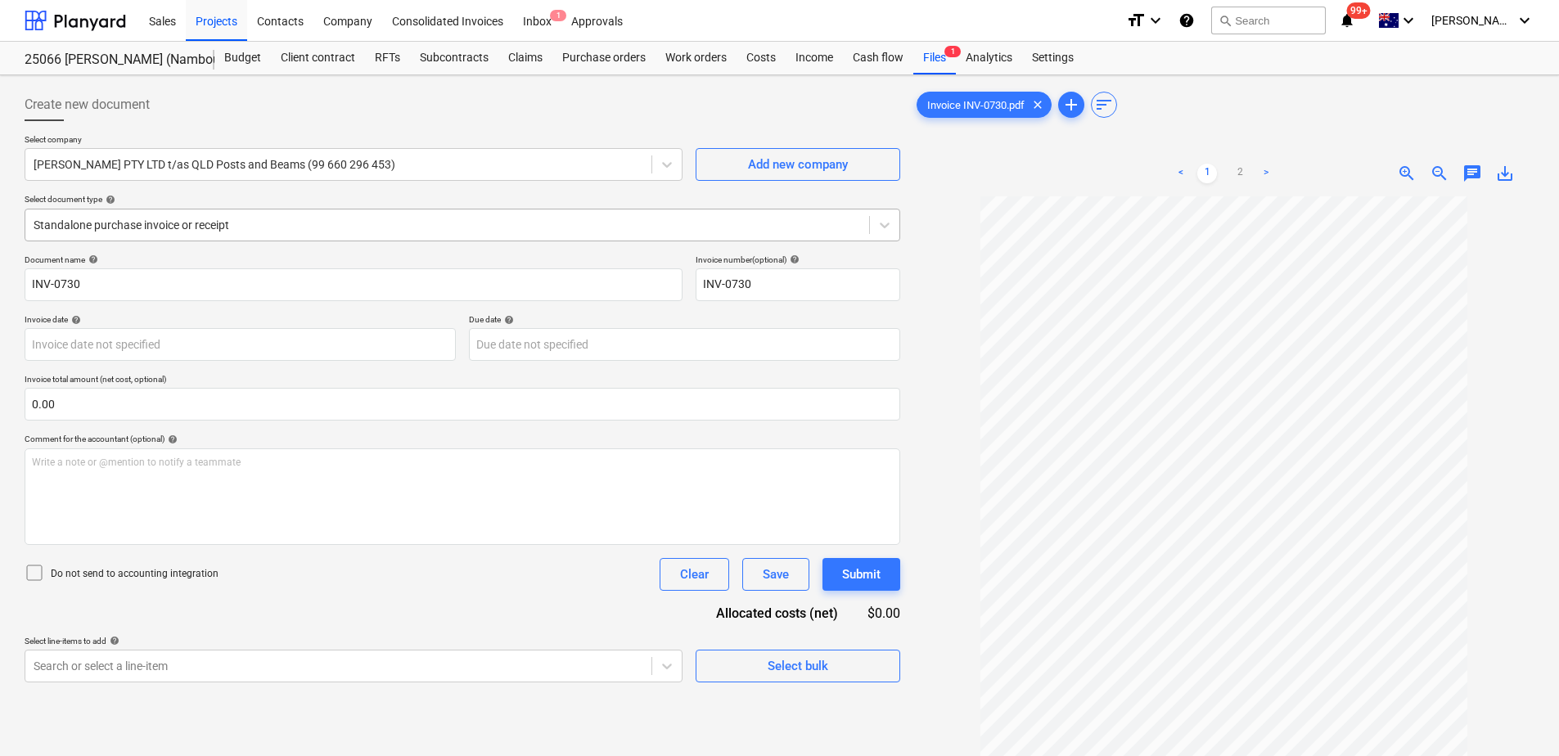
click at [308, 227] on div at bounding box center [448, 225] width 828 height 16
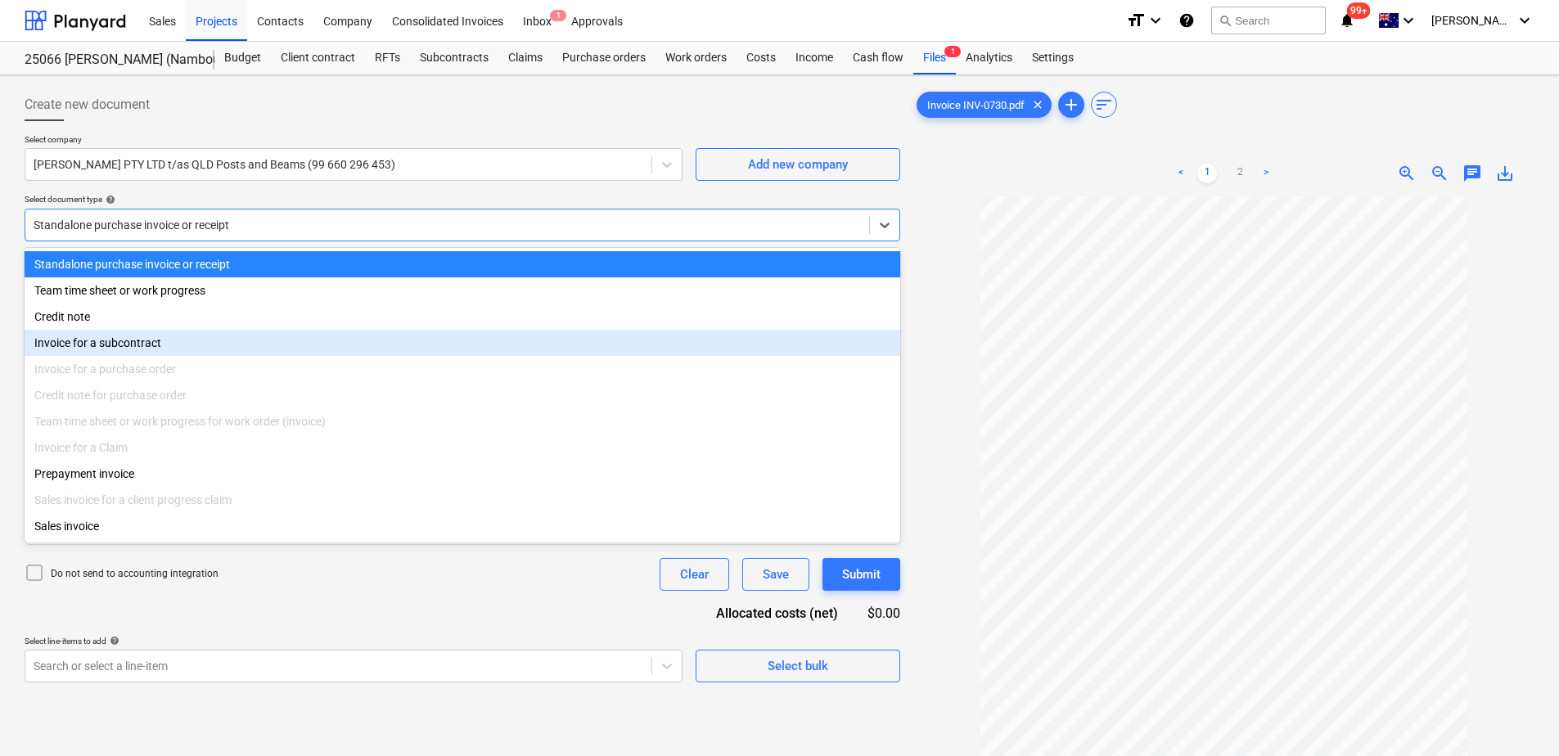
click at [126, 346] on div "Invoice for a subcontract" at bounding box center [463, 343] width 876 height 26
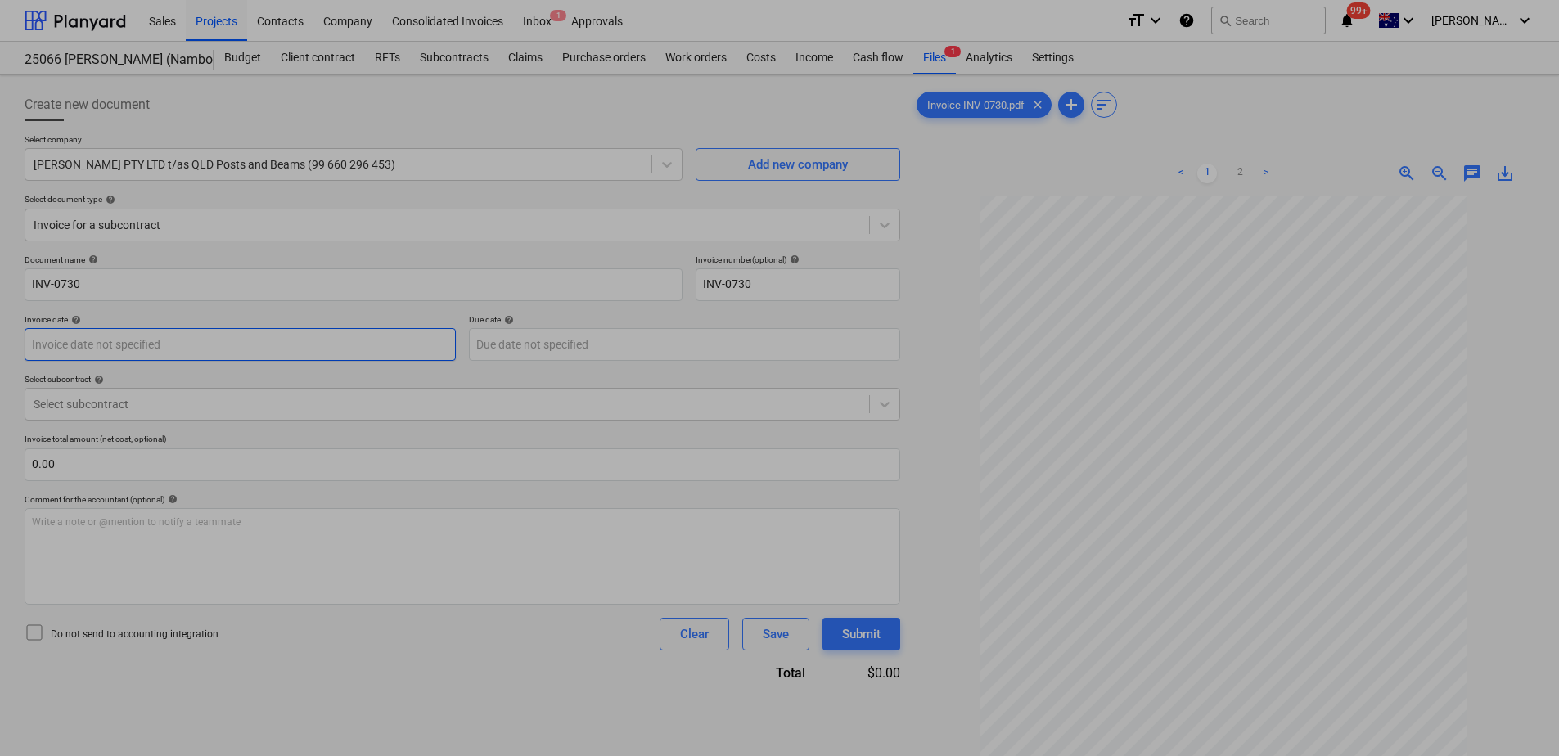
click at [401, 350] on body "Sales Projects Contacts Company Consolidated Invoices Inbox 1 Approvals format_…" at bounding box center [779, 378] width 1559 height 756
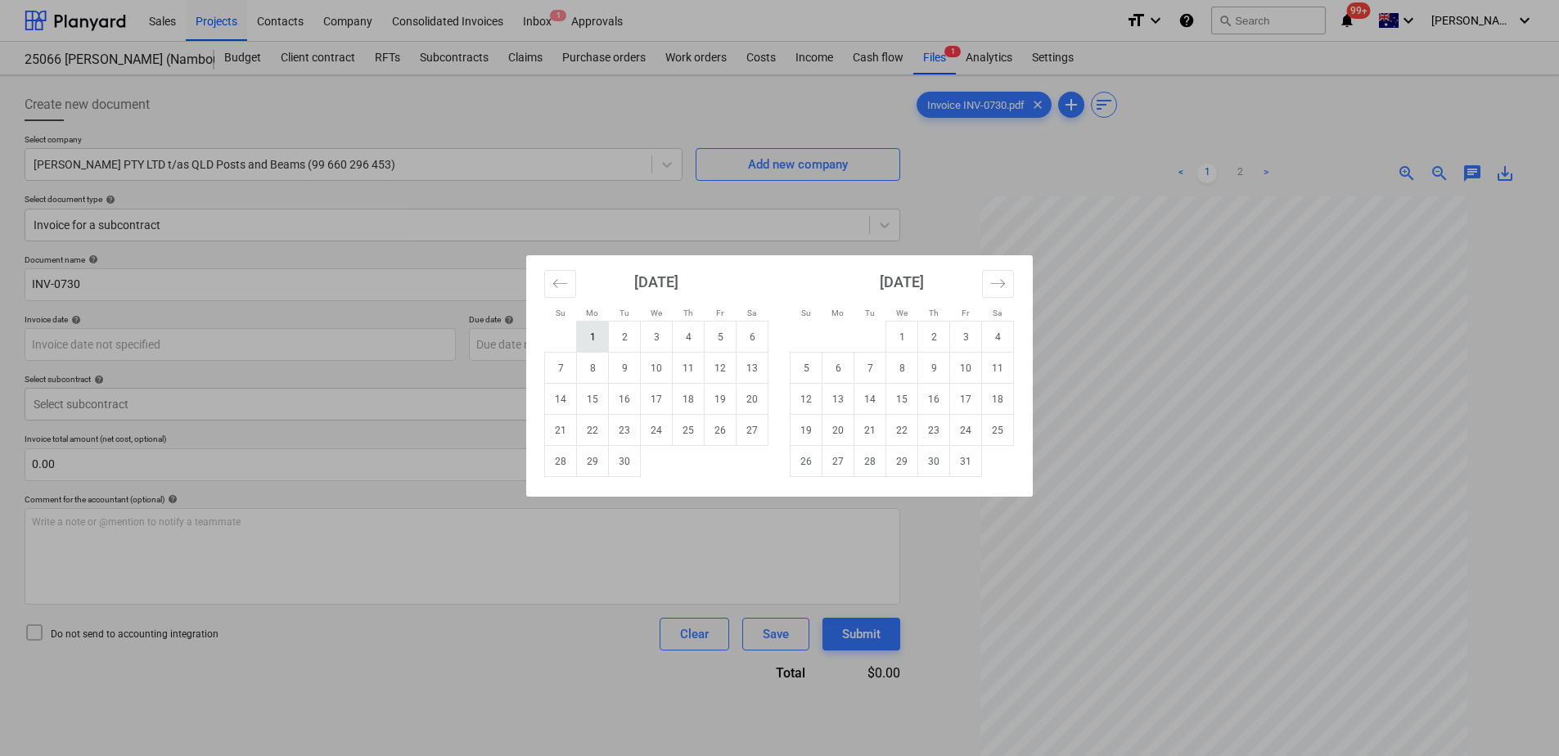
click at [591, 333] on td "1" at bounding box center [593, 337] width 32 height 31
type input "[DATE]"
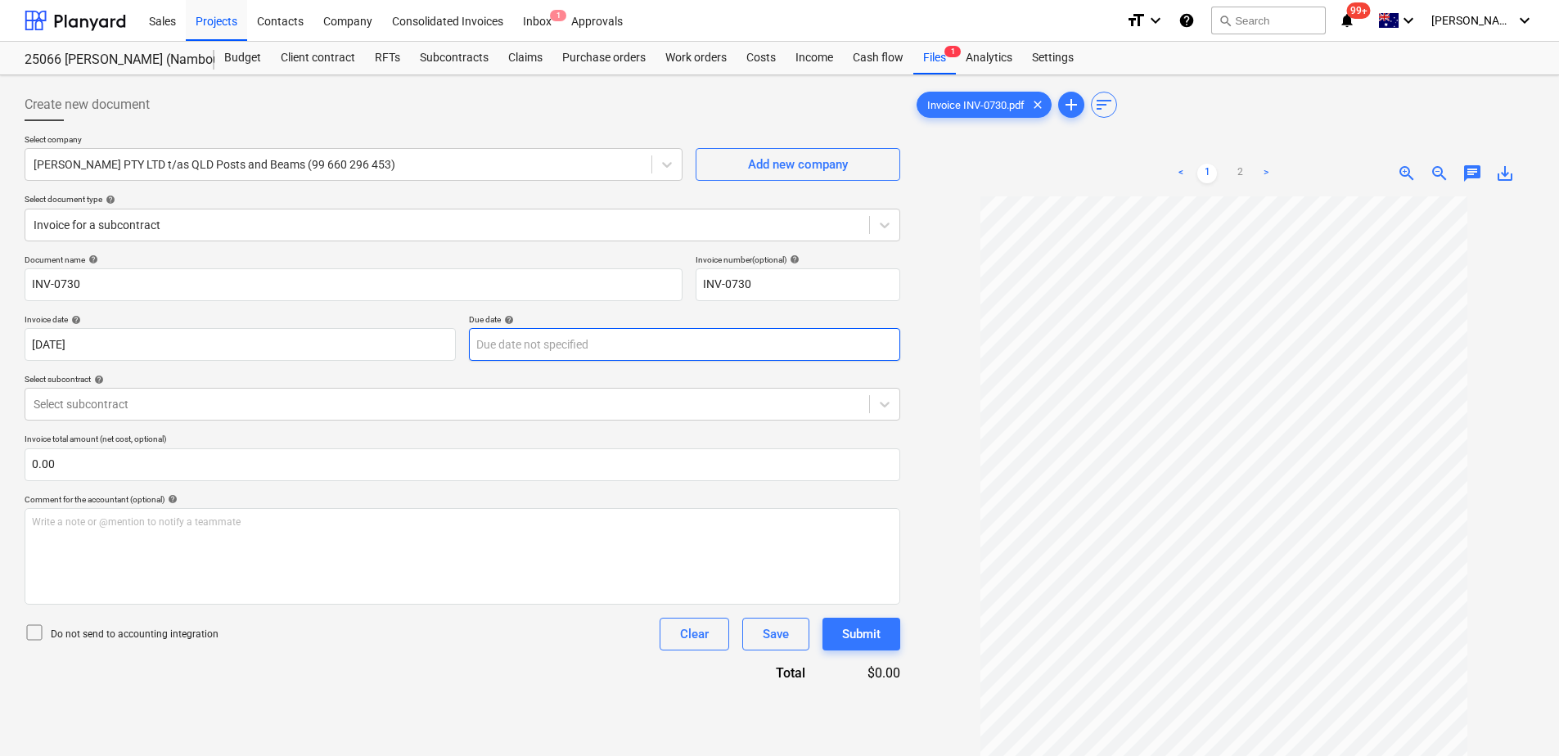
click at [591, 343] on body "Sales Projects Contacts Company Consolidated Invoices Inbox 1 Approvals format_…" at bounding box center [779, 378] width 1559 height 756
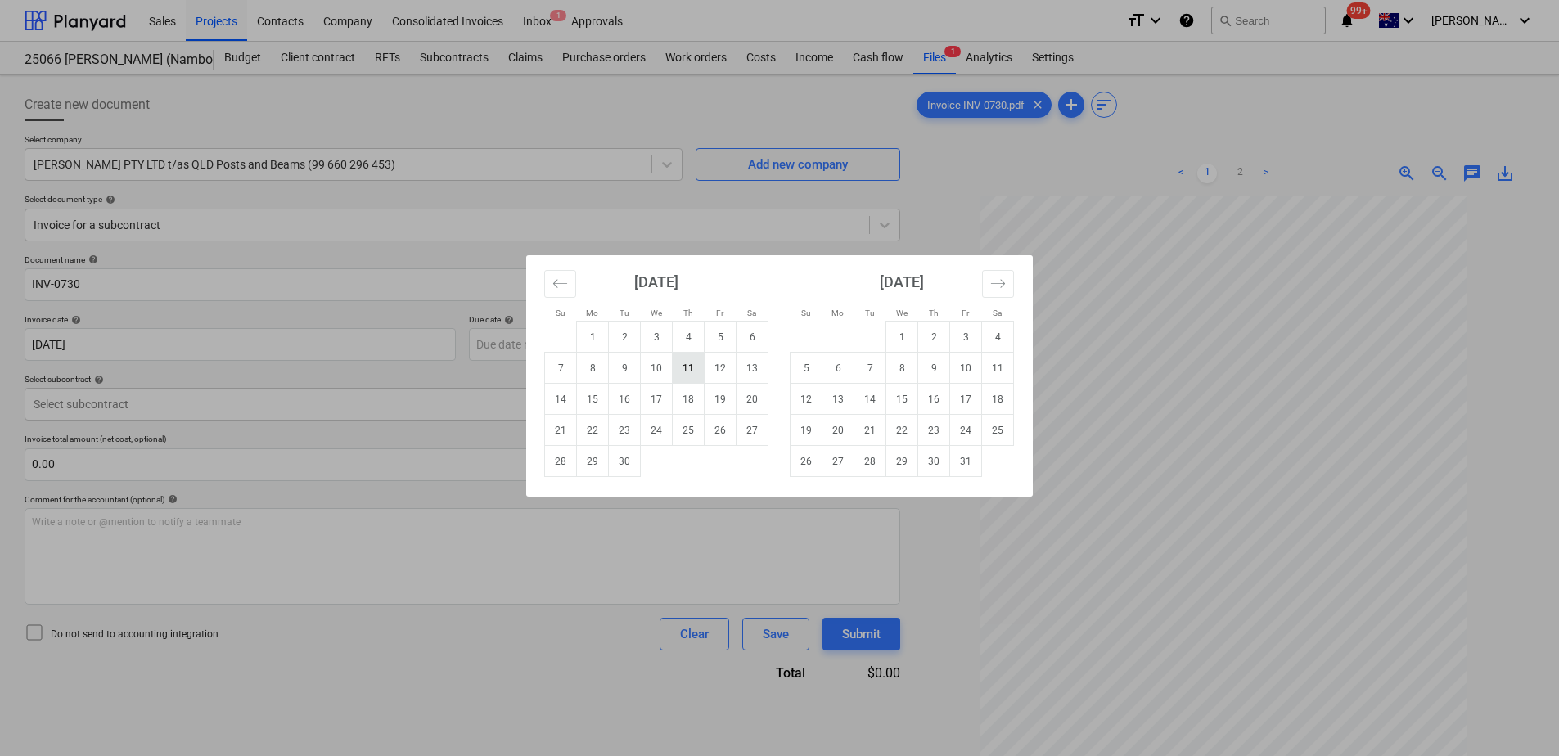
click at [687, 373] on td "11" at bounding box center [689, 368] width 32 height 31
type input "[DATE]"
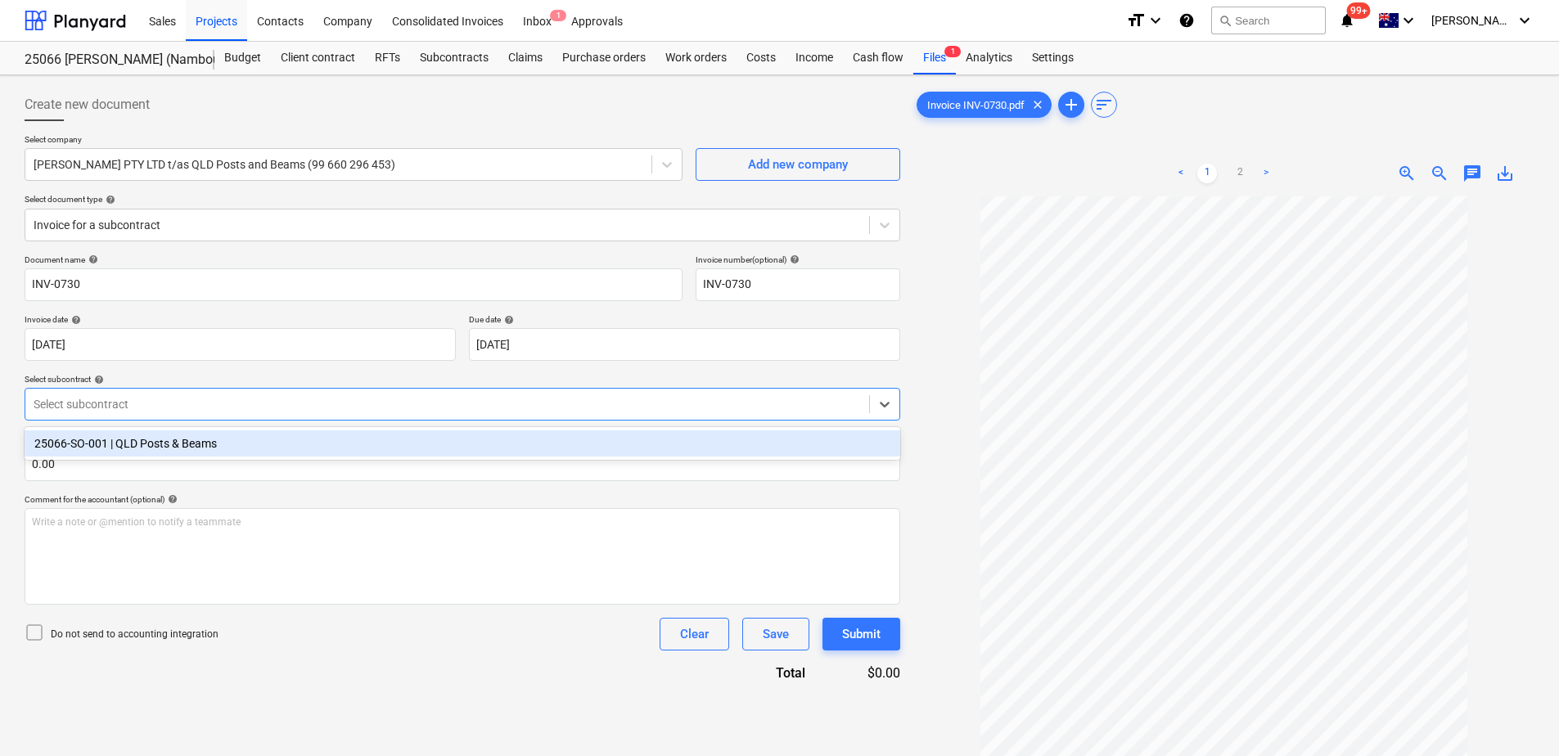
click at [218, 399] on div at bounding box center [448, 404] width 828 height 16
click at [203, 442] on div "25066-SO-001 | QLD Posts & Beams" at bounding box center [463, 444] width 876 height 26
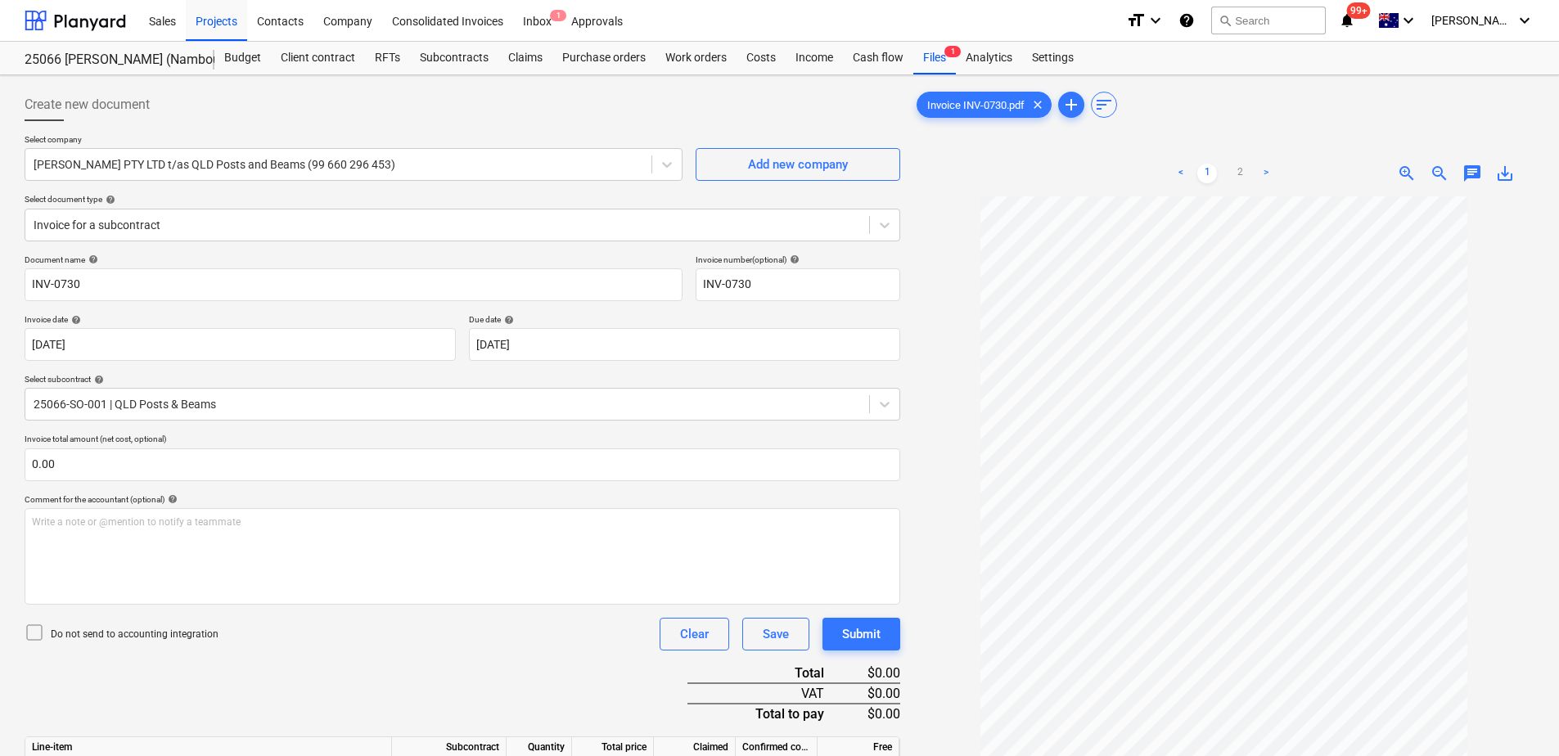
click at [262, 643] on div "Do not send to accounting integration Clear Save Submit" at bounding box center [463, 634] width 876 height 33
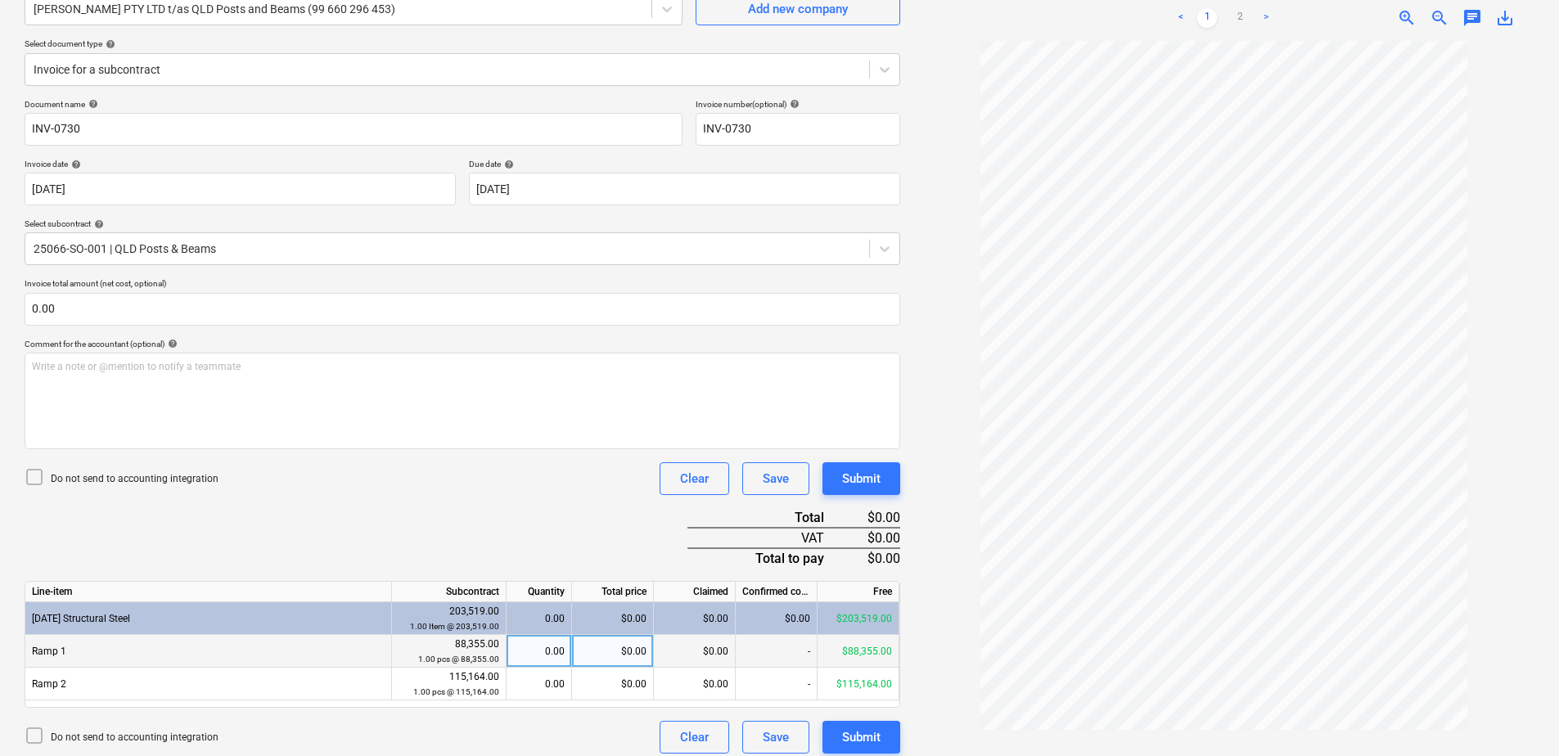
scroll to position [166, 0]
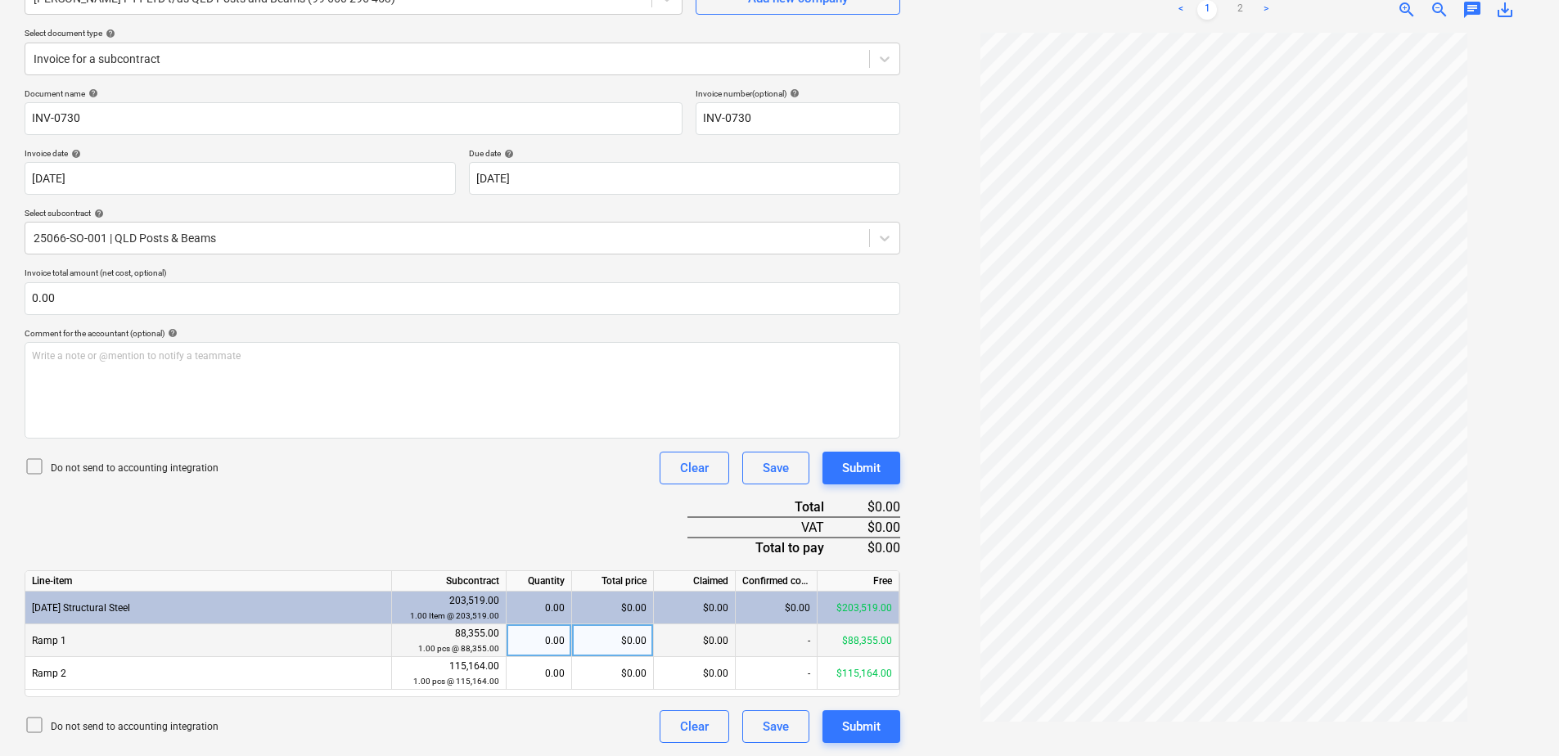
click at [540, 645] on div "0.00" at bounding box center [539, 641] width 52 height 33
type input "0.25"
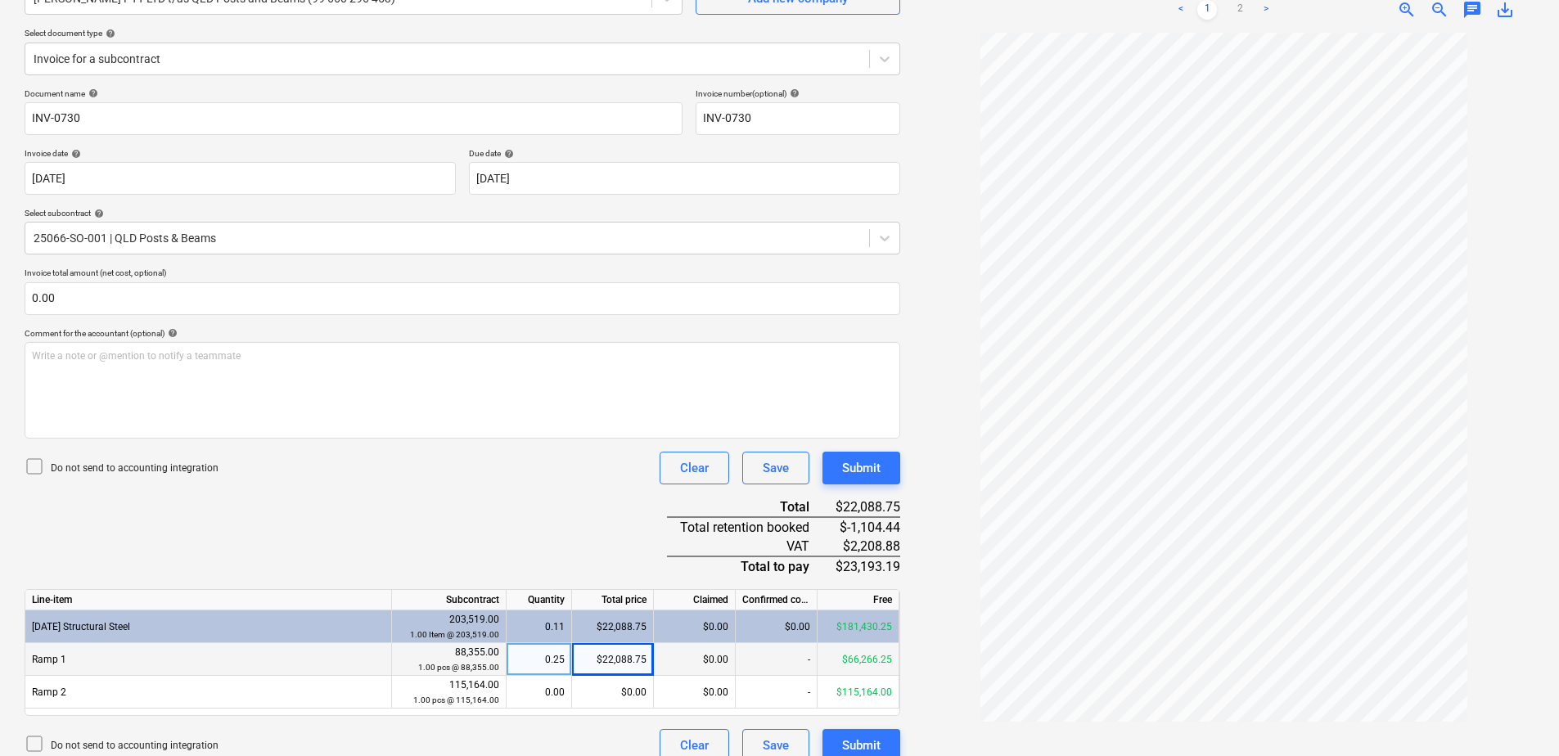
click at [483, 525] on div "Document name help INV-0730 Invoice number (optional) help INV-0730 Invoice dat…" at bounding box center [463, 425] width 876 height 674
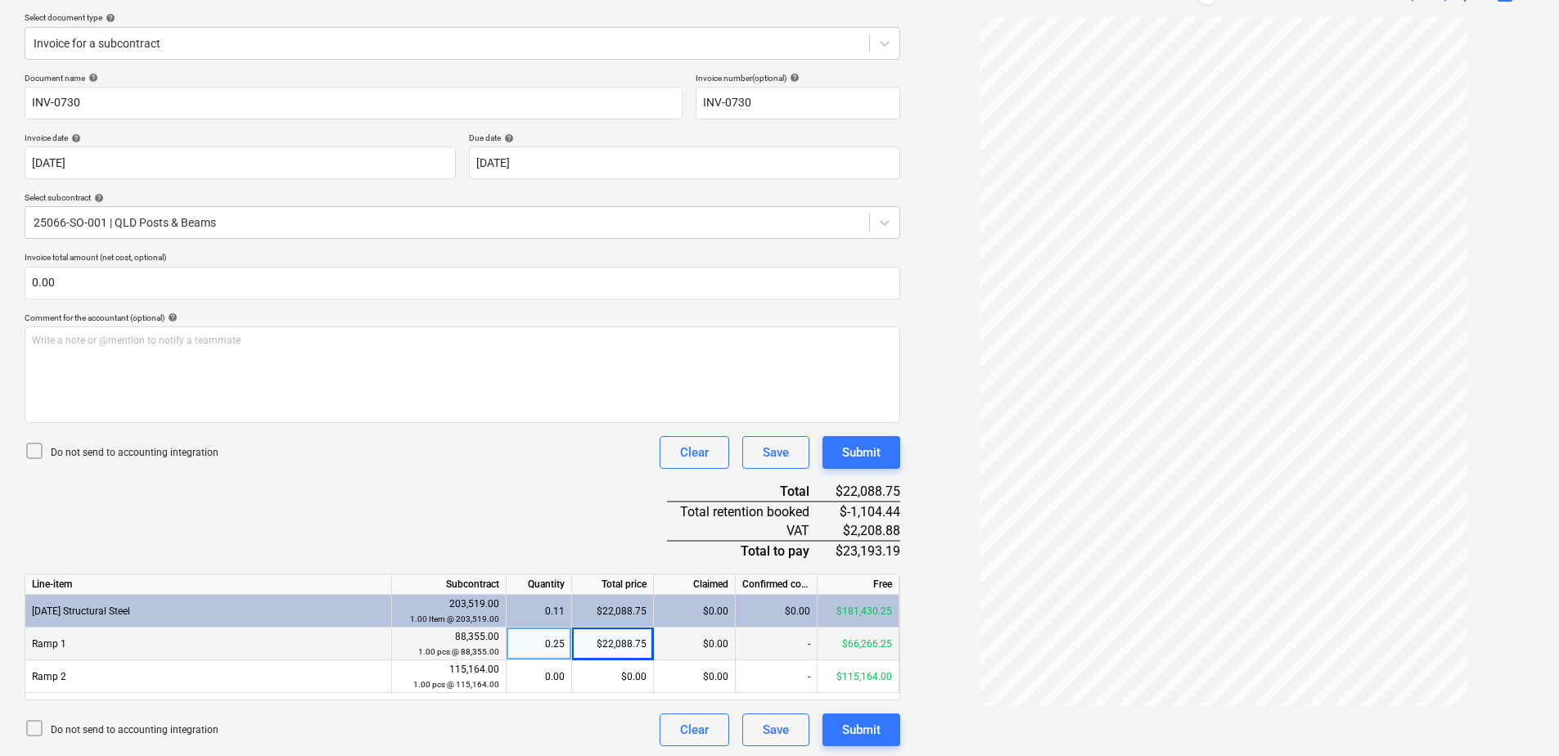
scroll to position [185, 0]
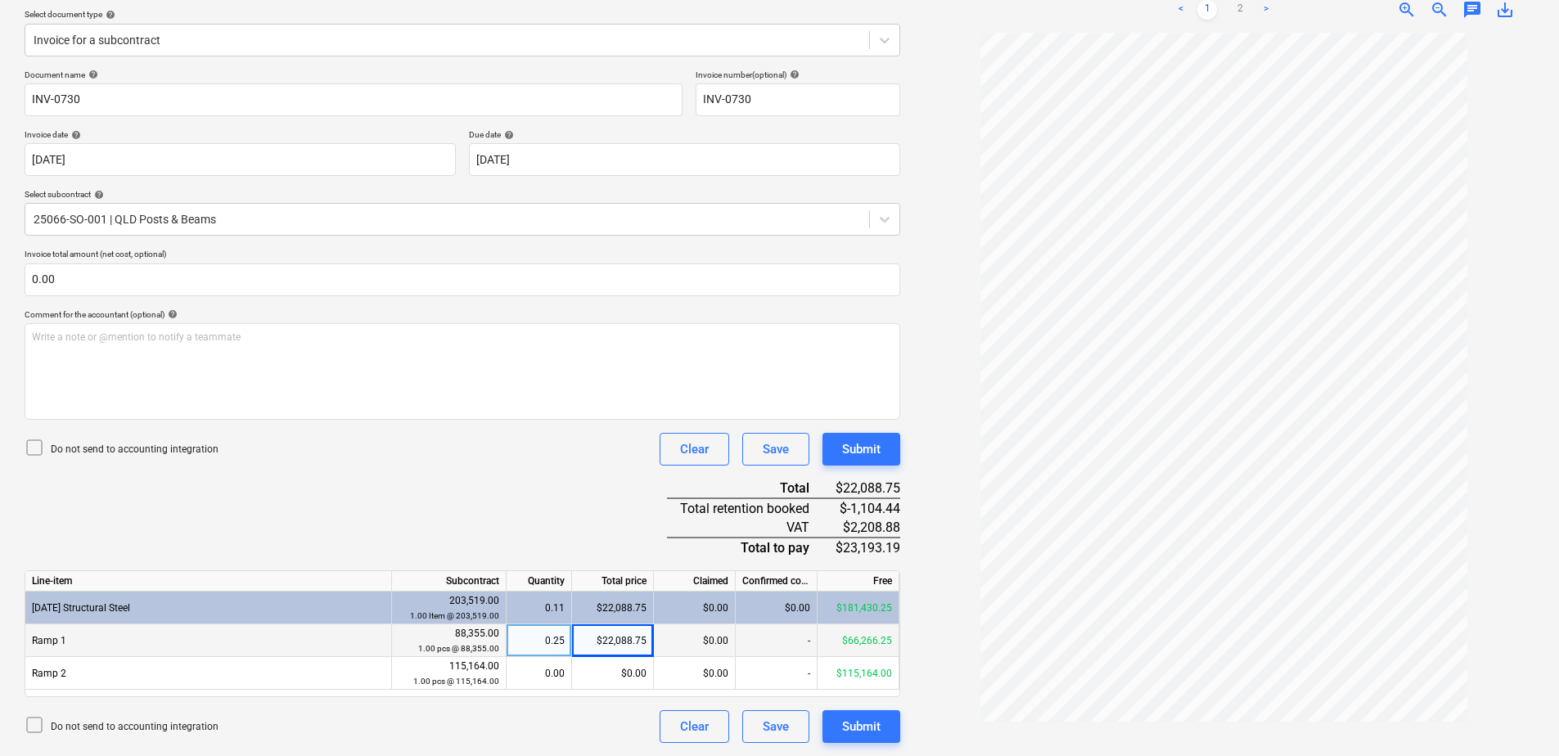
click at [456, 476] on div "Document name help INV-0730 Invoice number (optional) help INV-0730 Invoice dat…" at bounding box center [463, 407] width 876 height 674
click at [861, 732] on div "Submit" at bounding box center [861, 726] width 38 height 21
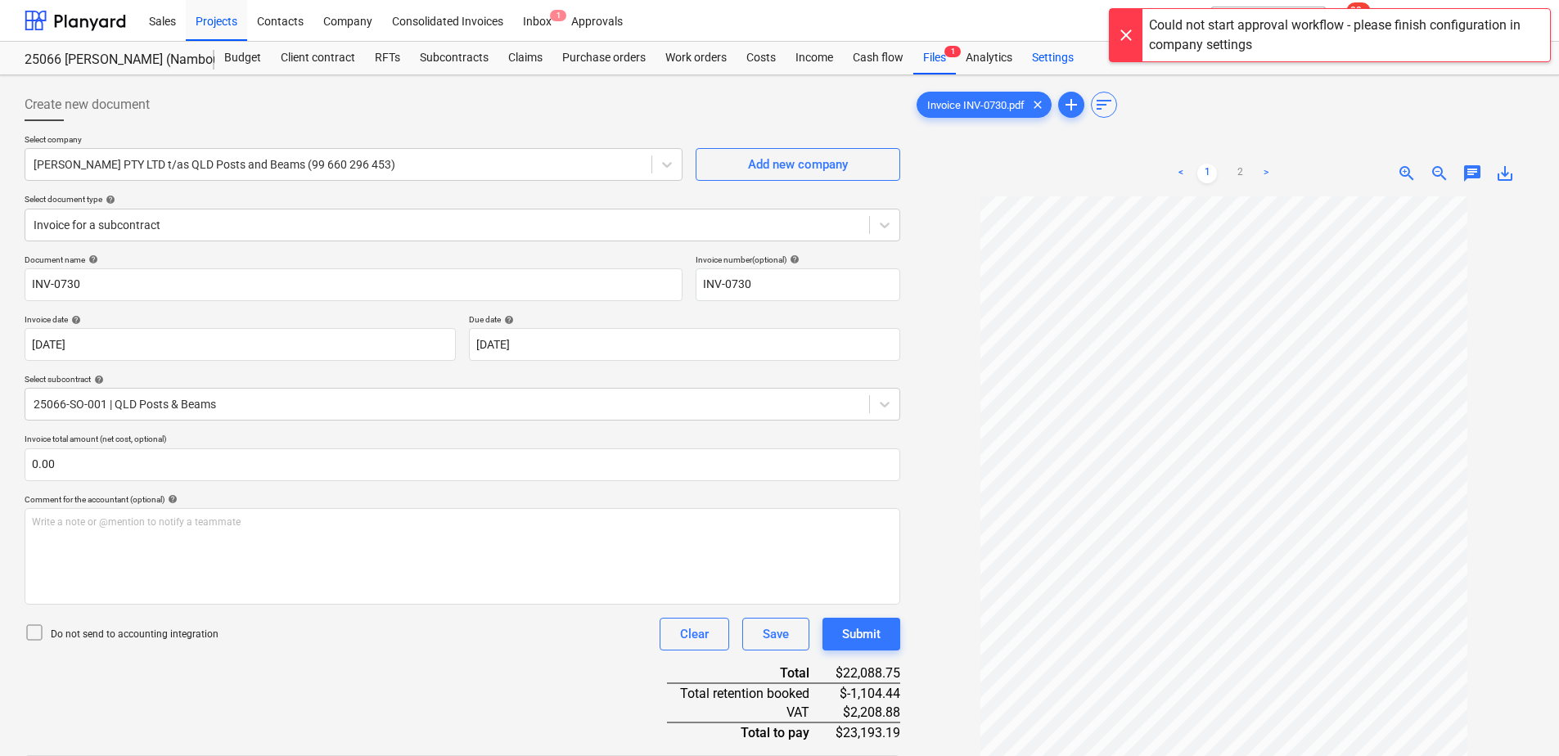
click at [1057, 57] on div "Settings" at bounding box center [1052, 58] width 61 height 33
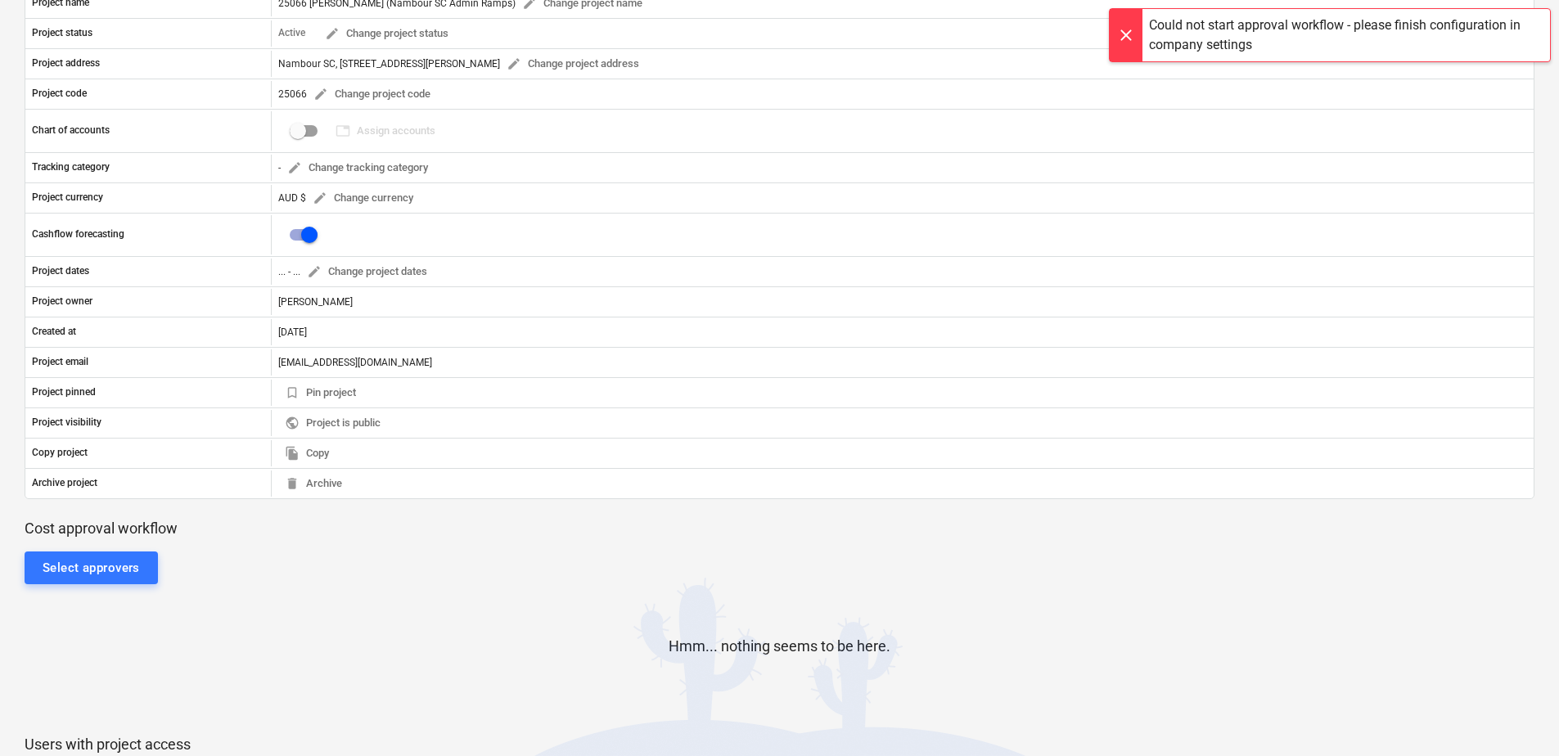
scroll to position [225, 0]
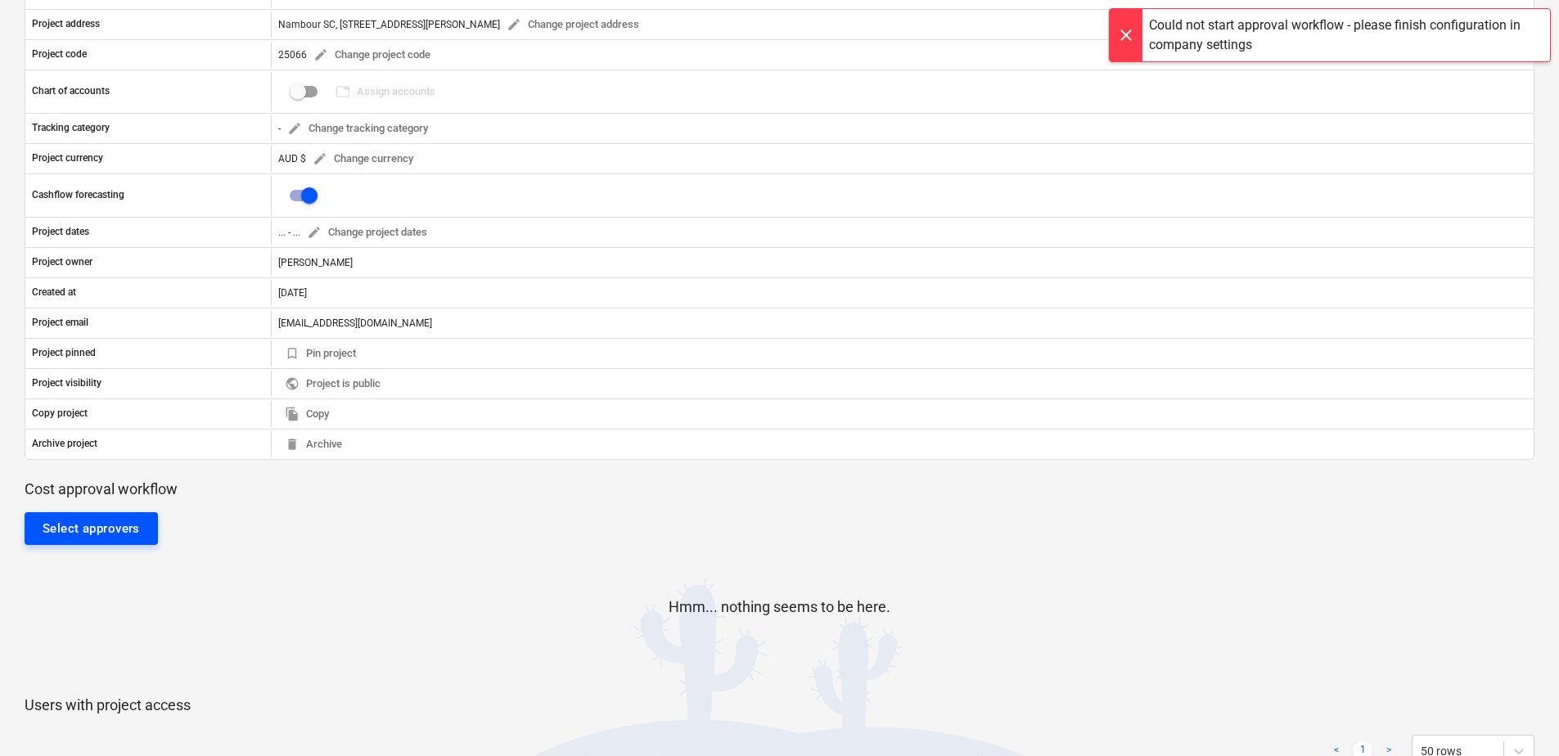
click at [110, 533] on div "Select approvers" at bounding box center [91, 528] width 97 height 21
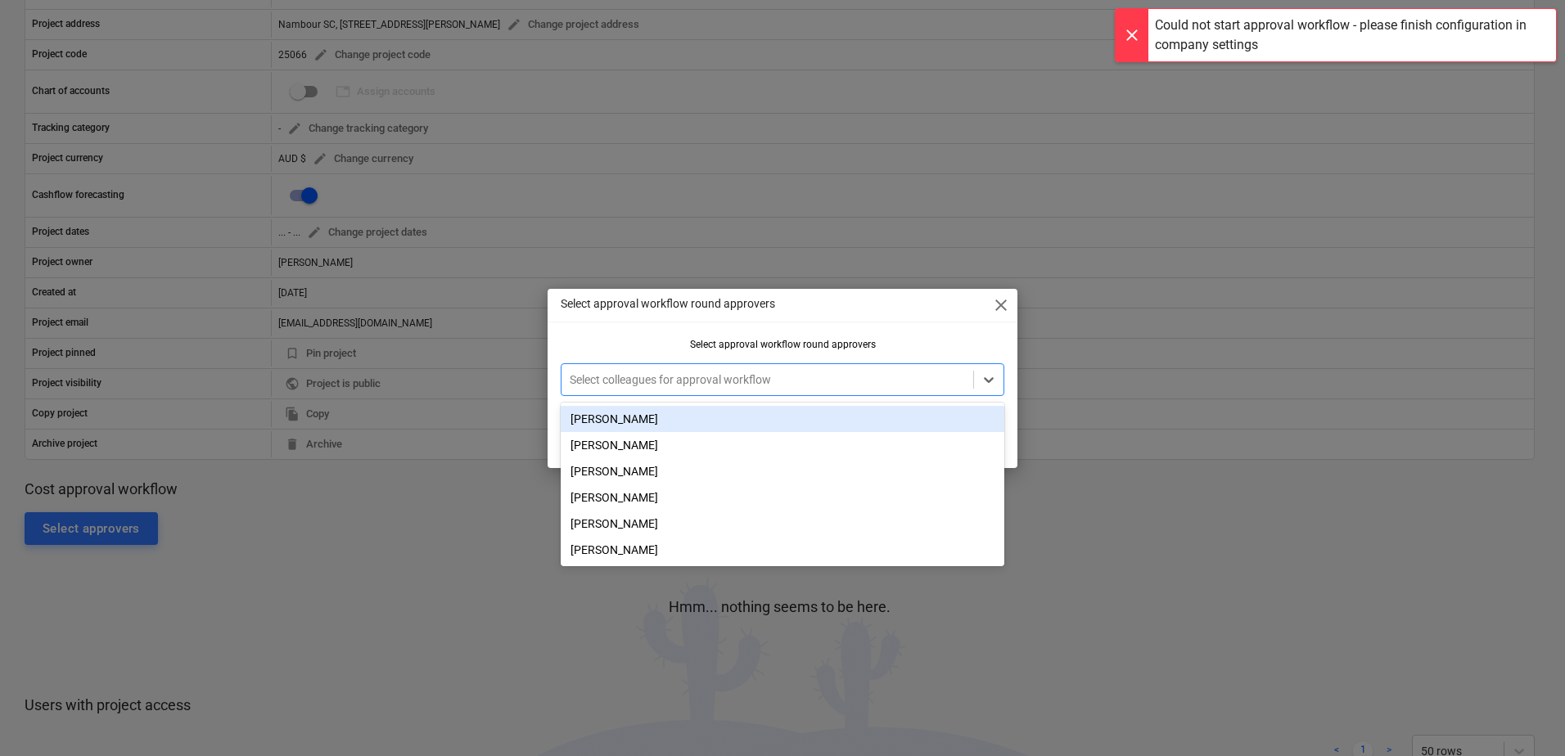
click at [709, 378] on div at bounding box center [767, 380] width 395 height 16
click at [620, 422] on div "[PERSON_NAME]" at bounding box center [783, 419] width 444 height 26
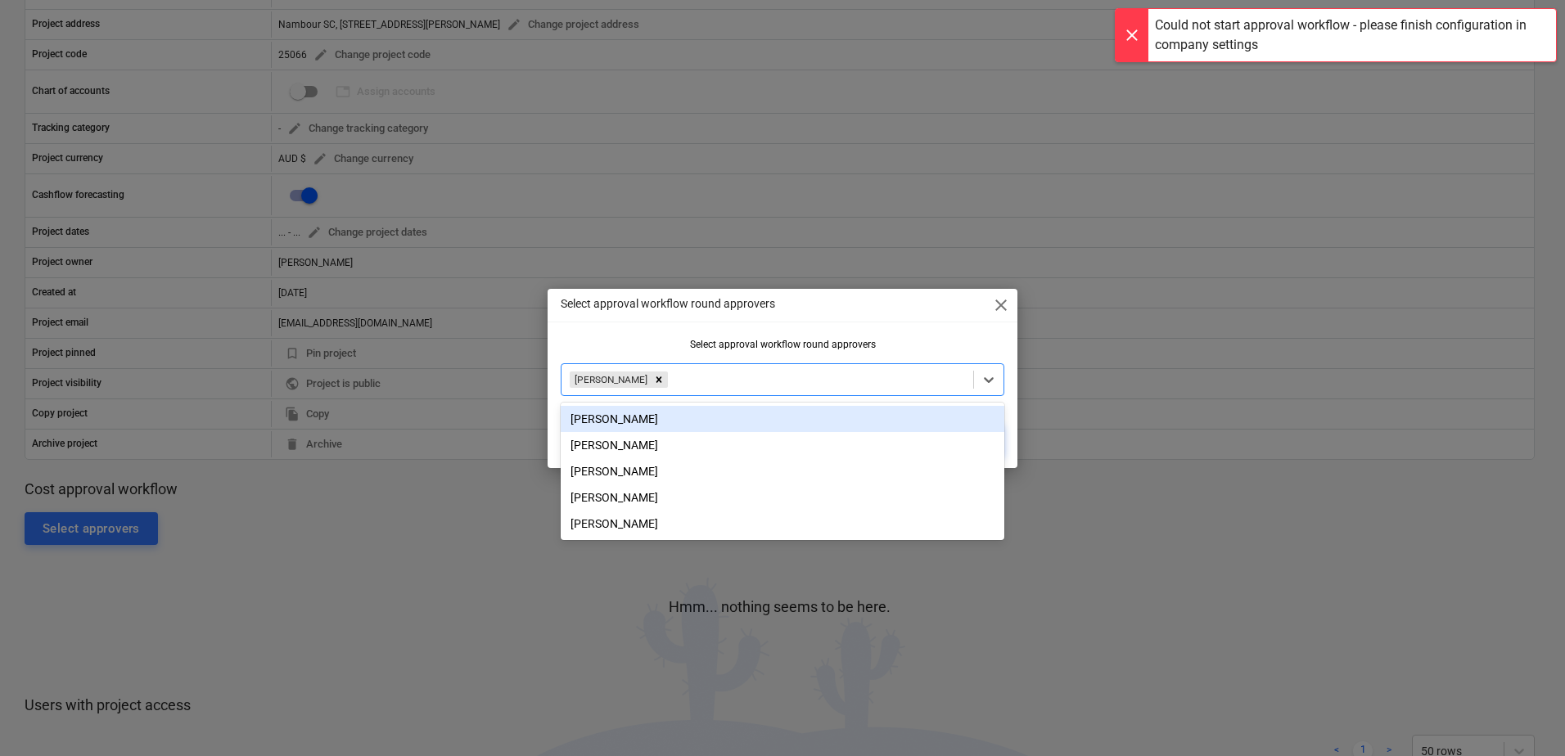
click at [656, 340] on div "Select approval workflow round approvers" at bounding box center [783, 344] width 444 height 11
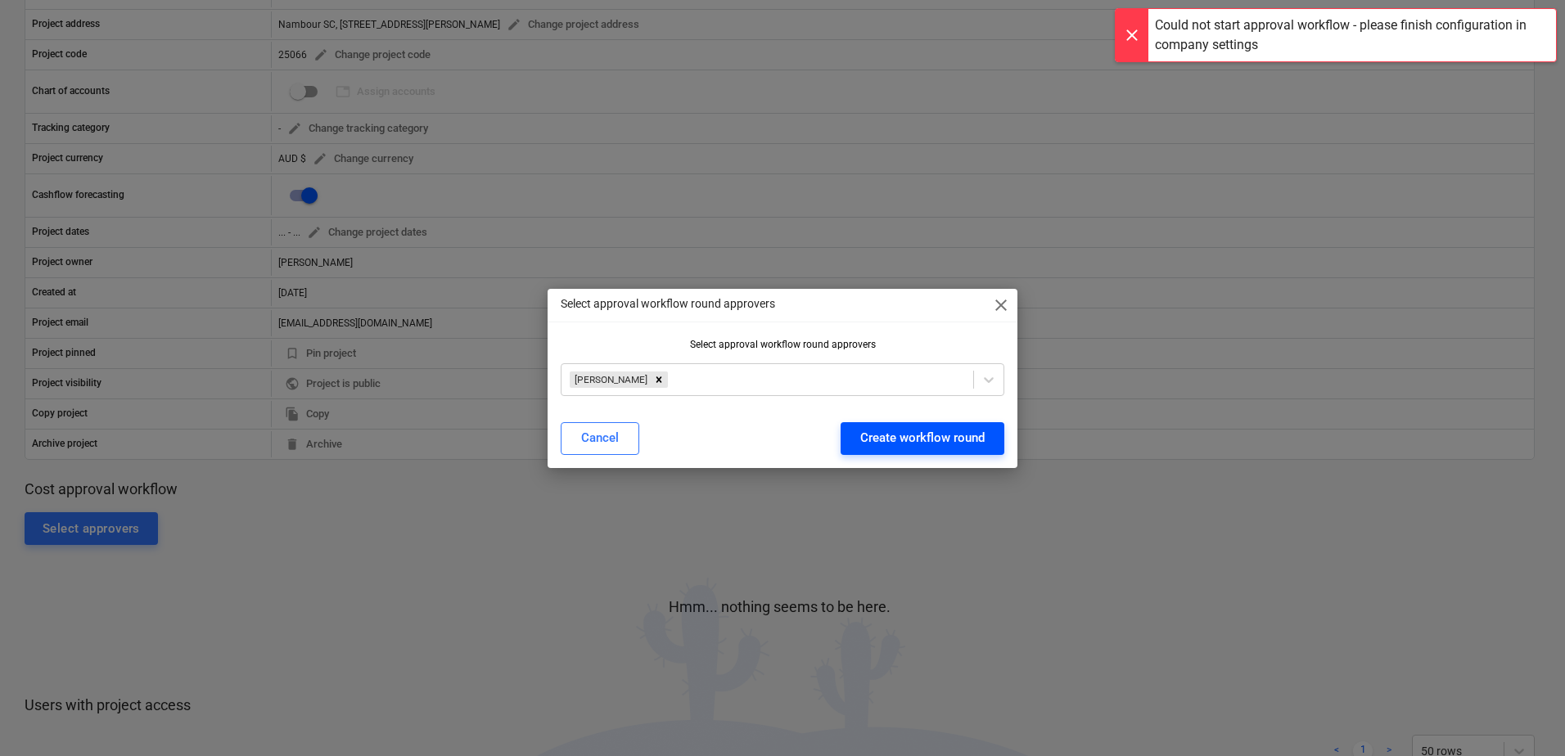
click at [945, 444] on div "Create workflow round" at bounding box center [922, 437] width 124 height 21
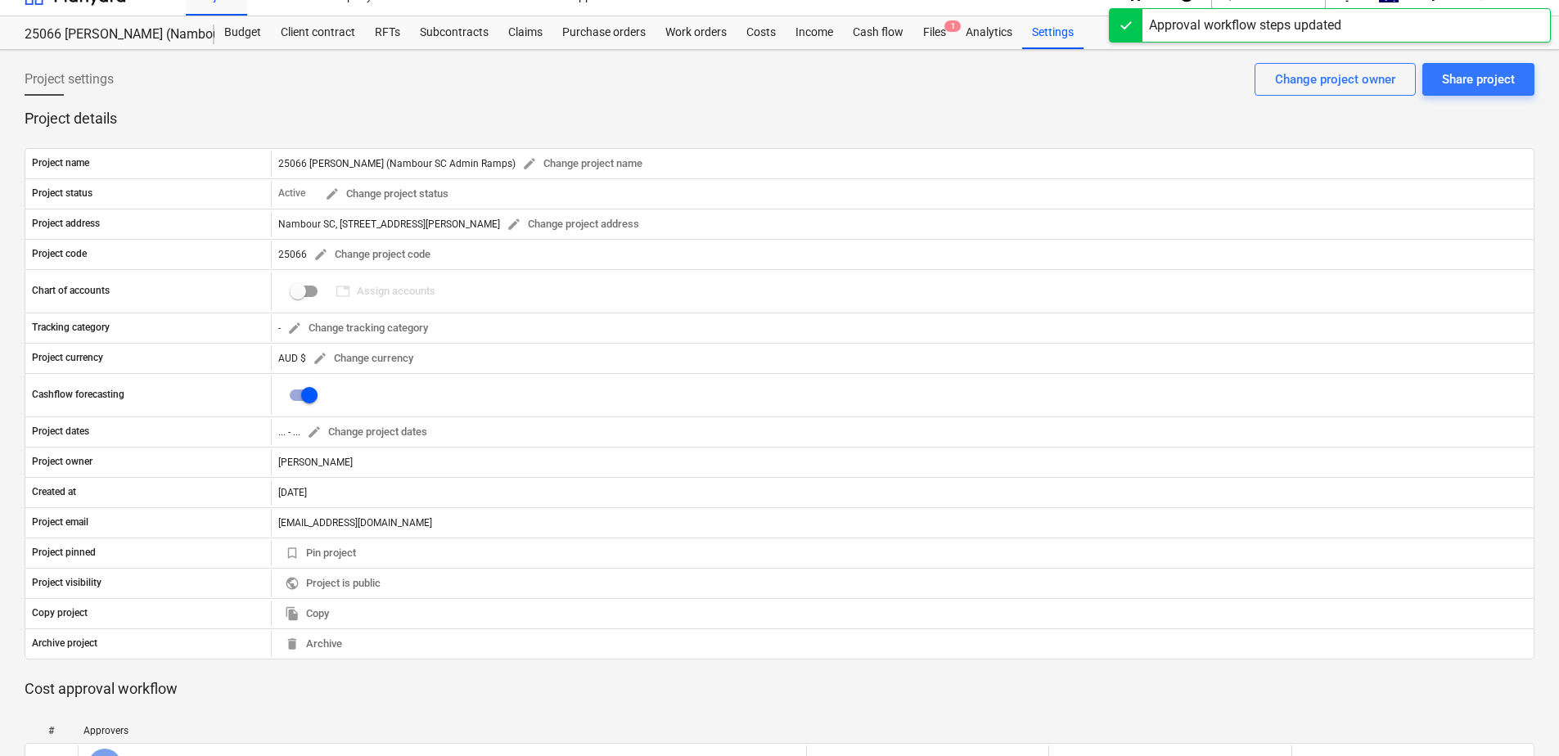
scroll to position [0, 0]
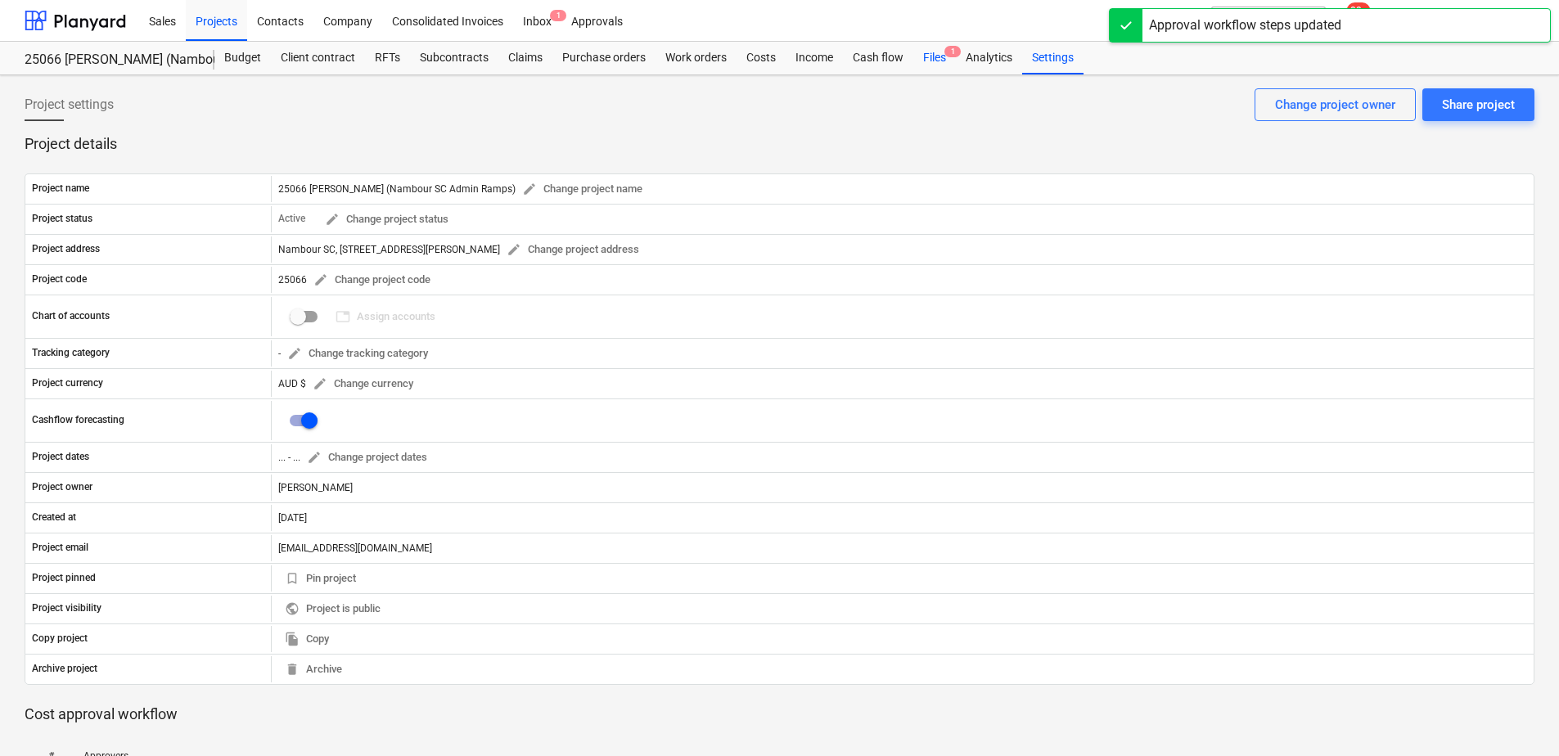
click at [946, 65] on div "Files 1" at bounding box center [934, 58] width 43 height 33
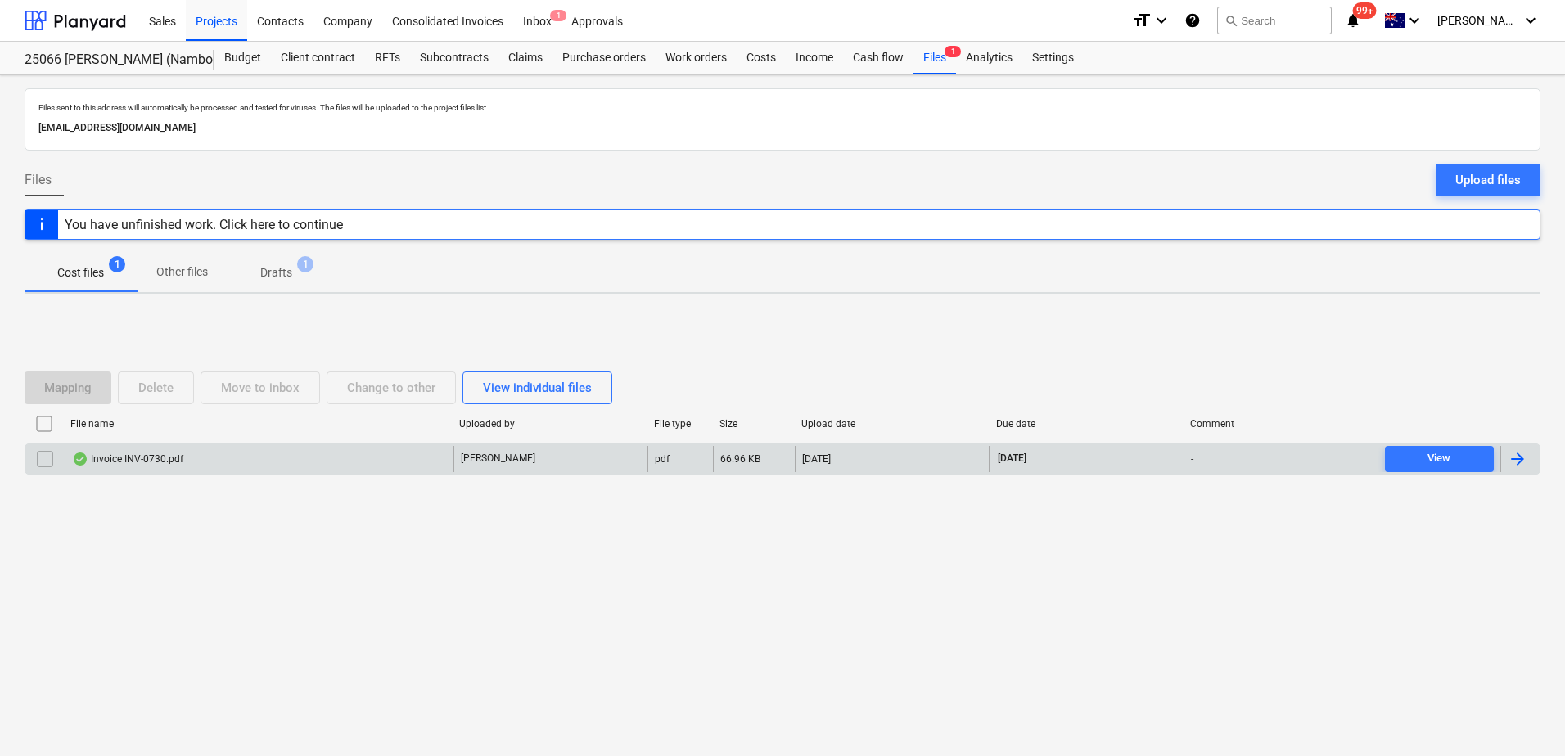
click at [345, 462] on div "Invoice INV-0730.pdf" at bounding box center [259, 459] width 389 height 26
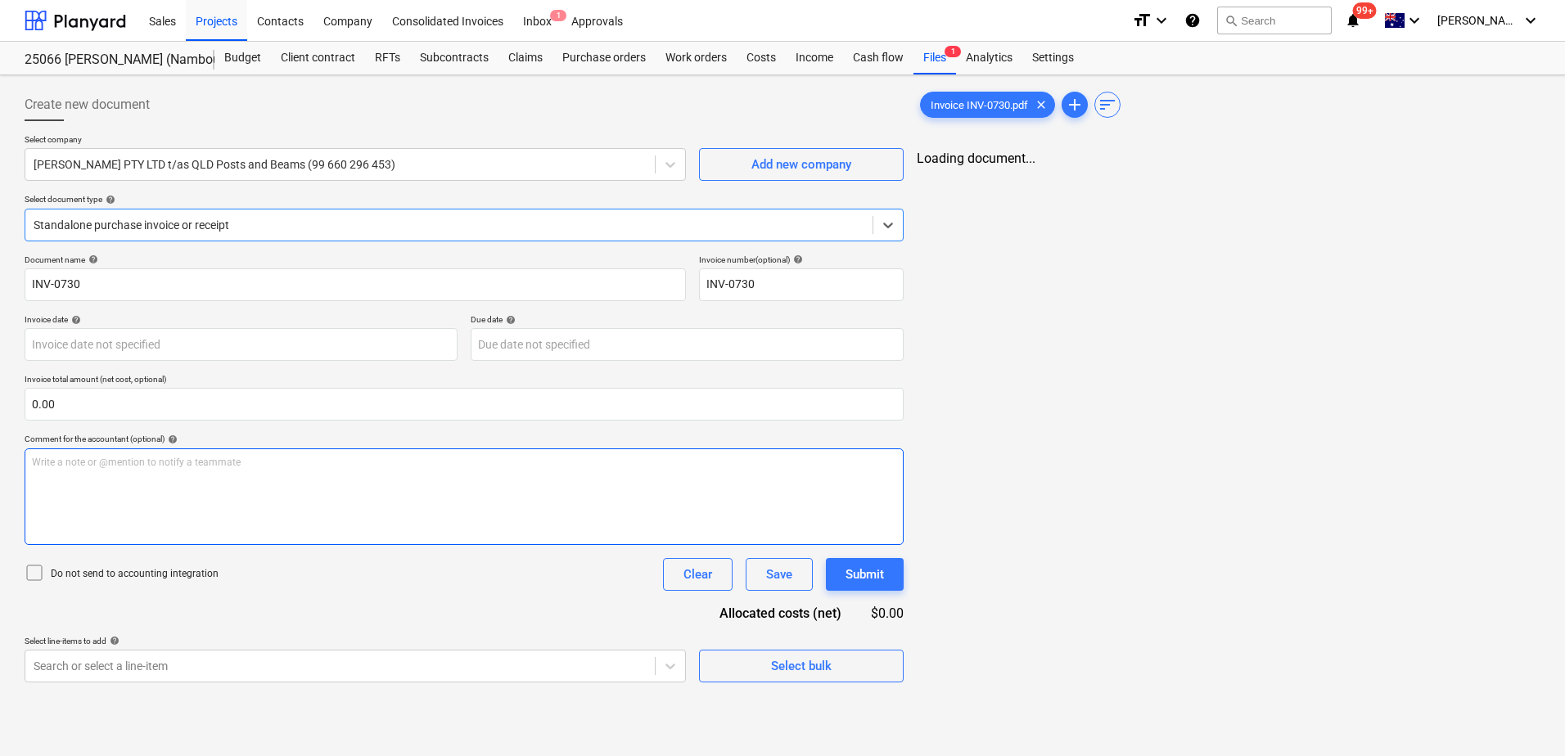
type input "[DATE]"
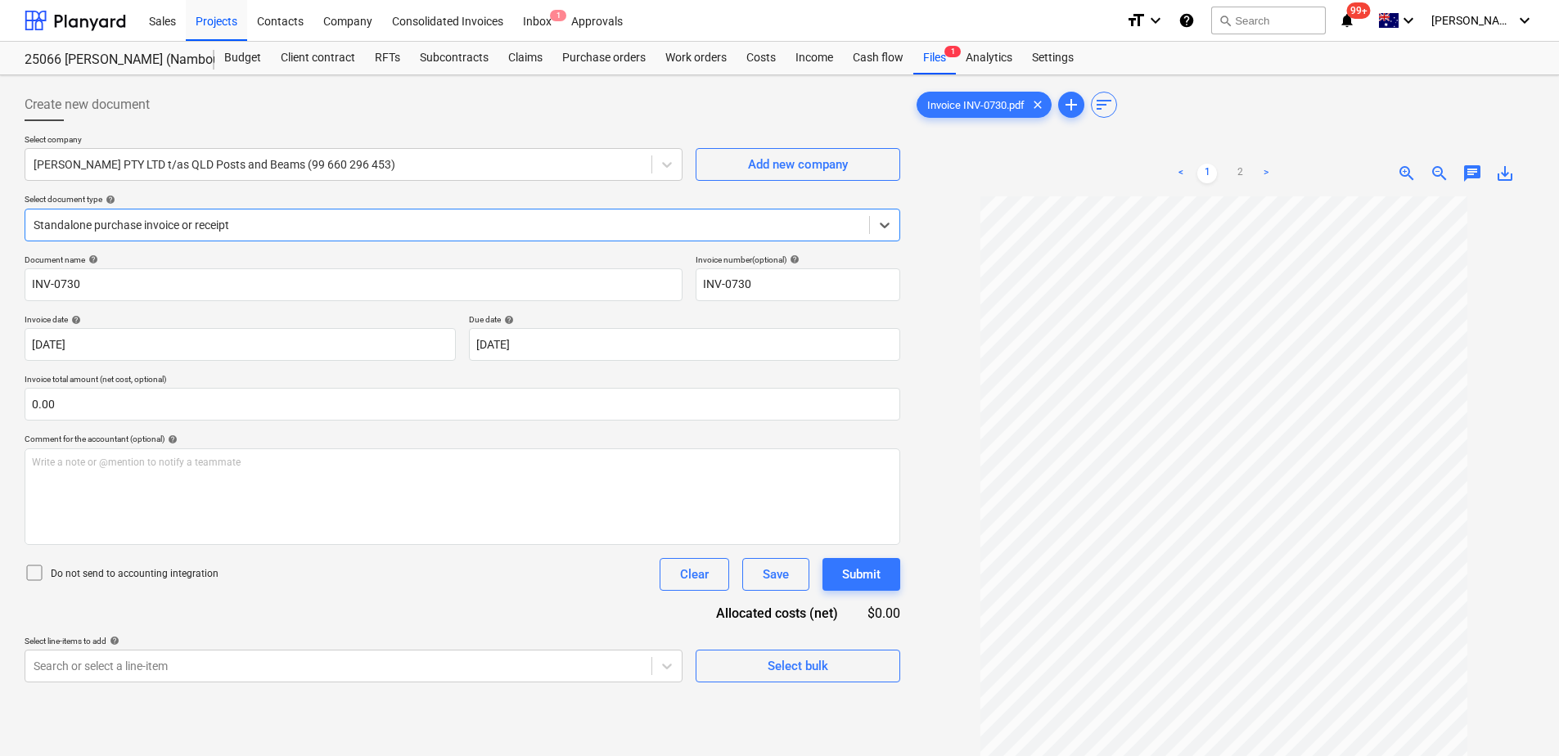
click at [231, 220] on div at bounding box center [448, 225] width 828 height 16
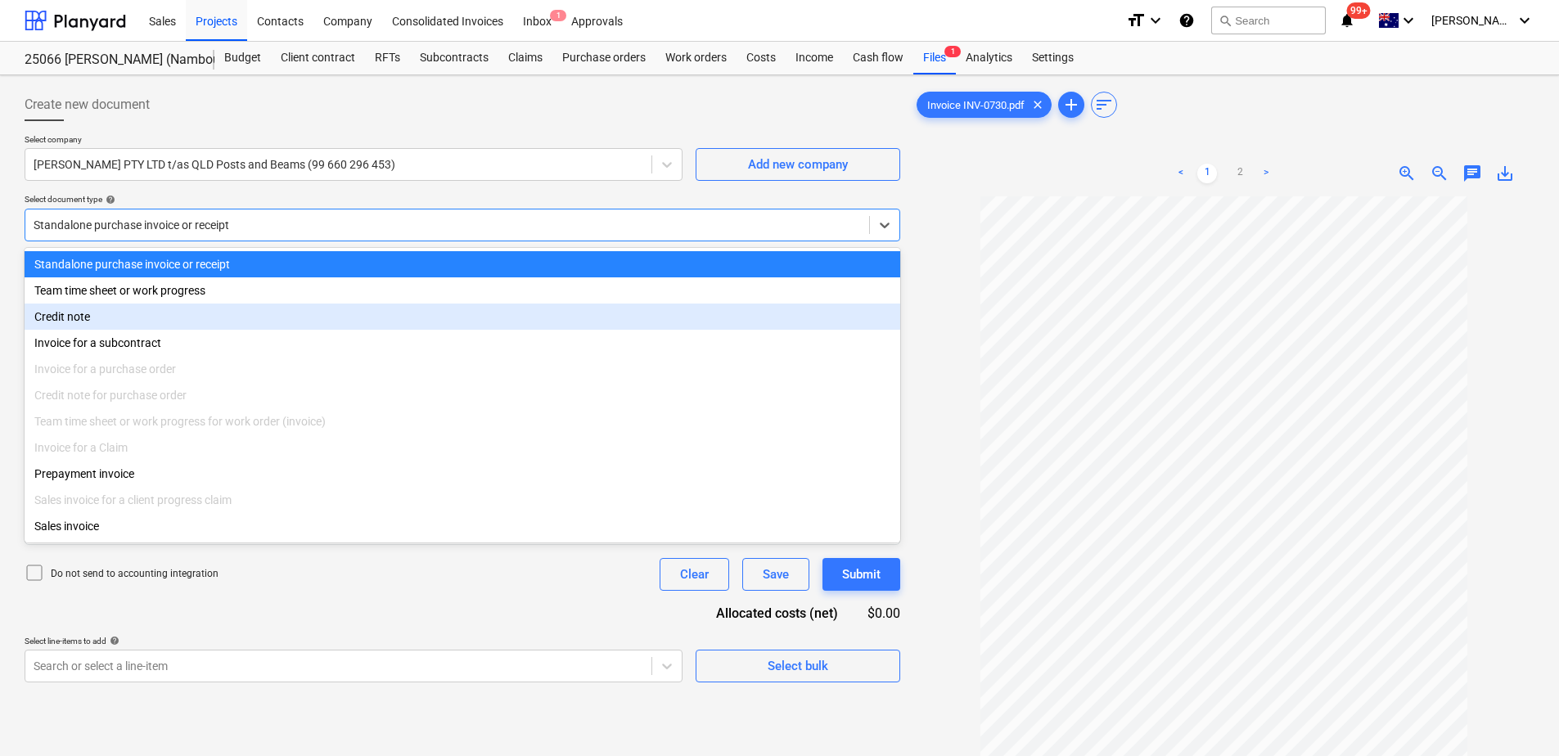
click at [187, 330] on div "Credit note" at bounding box center [463, 317] width 876 height 26
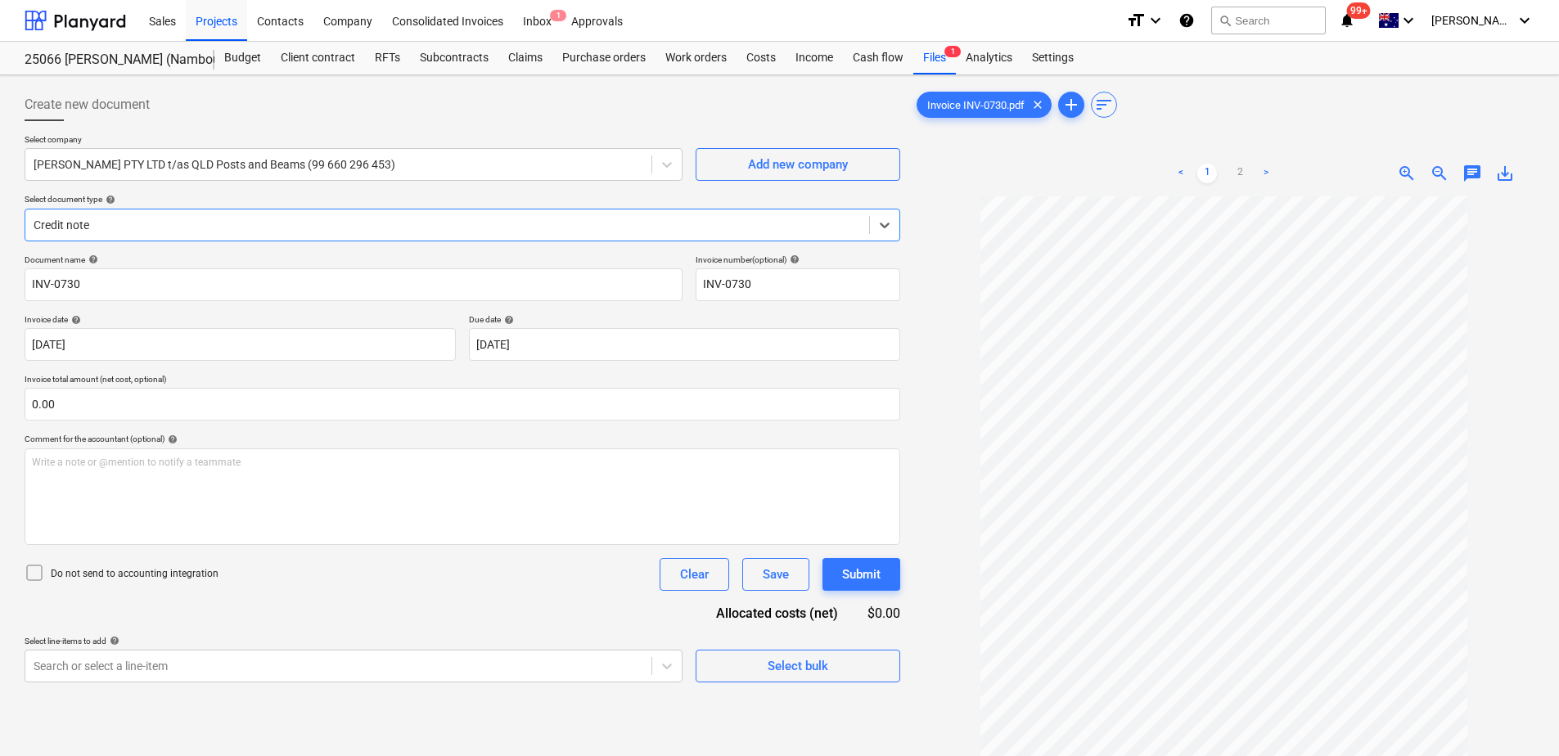
click at [185, 219] on div at bounding box center [448, 225] width 828 height 16
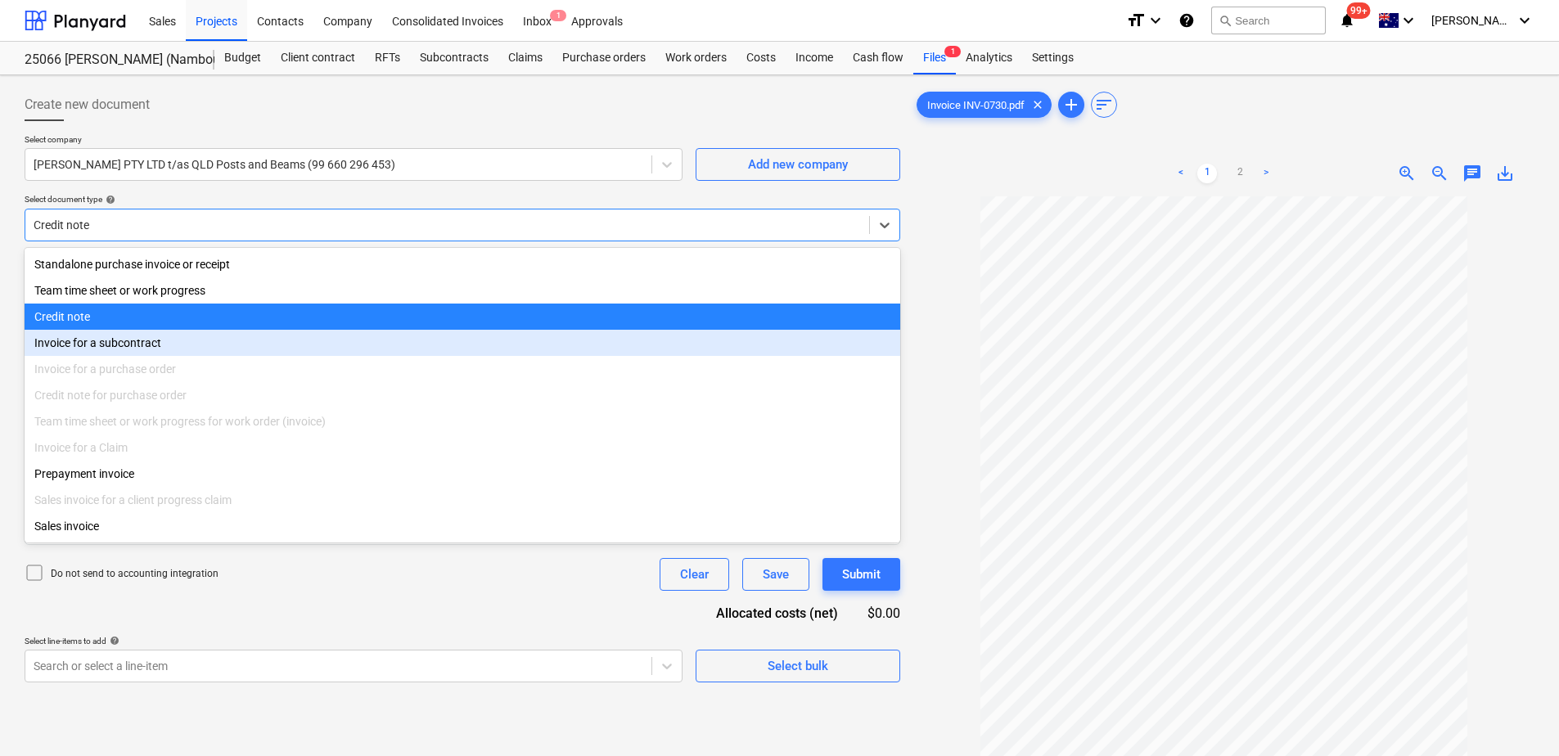
click at [173, 350] on div "Invoice for a subcontract" at bounding box center [463, 343] width 876 height 26
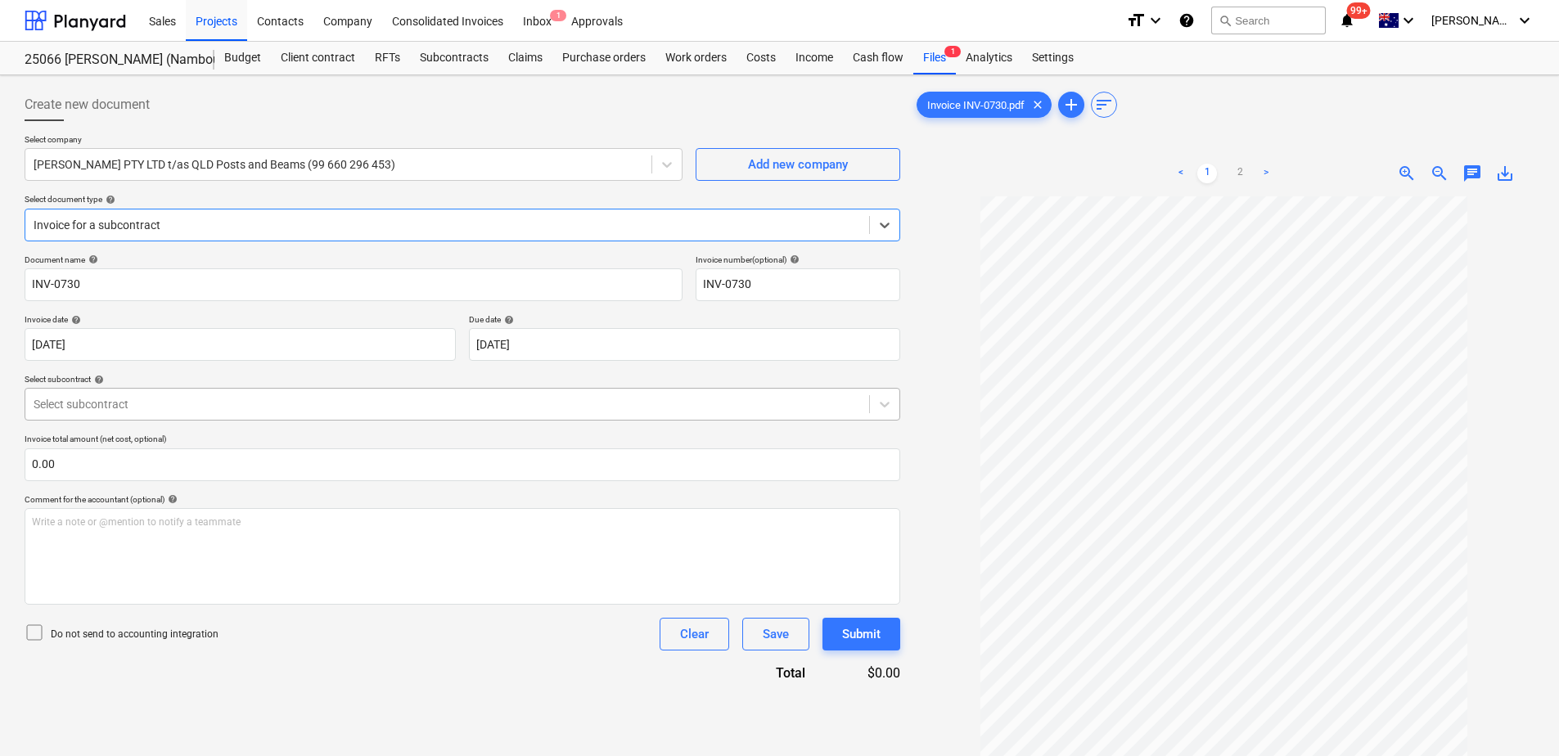
click at [491, 397] on div at bounding box center [448, 404] width 828 height 16
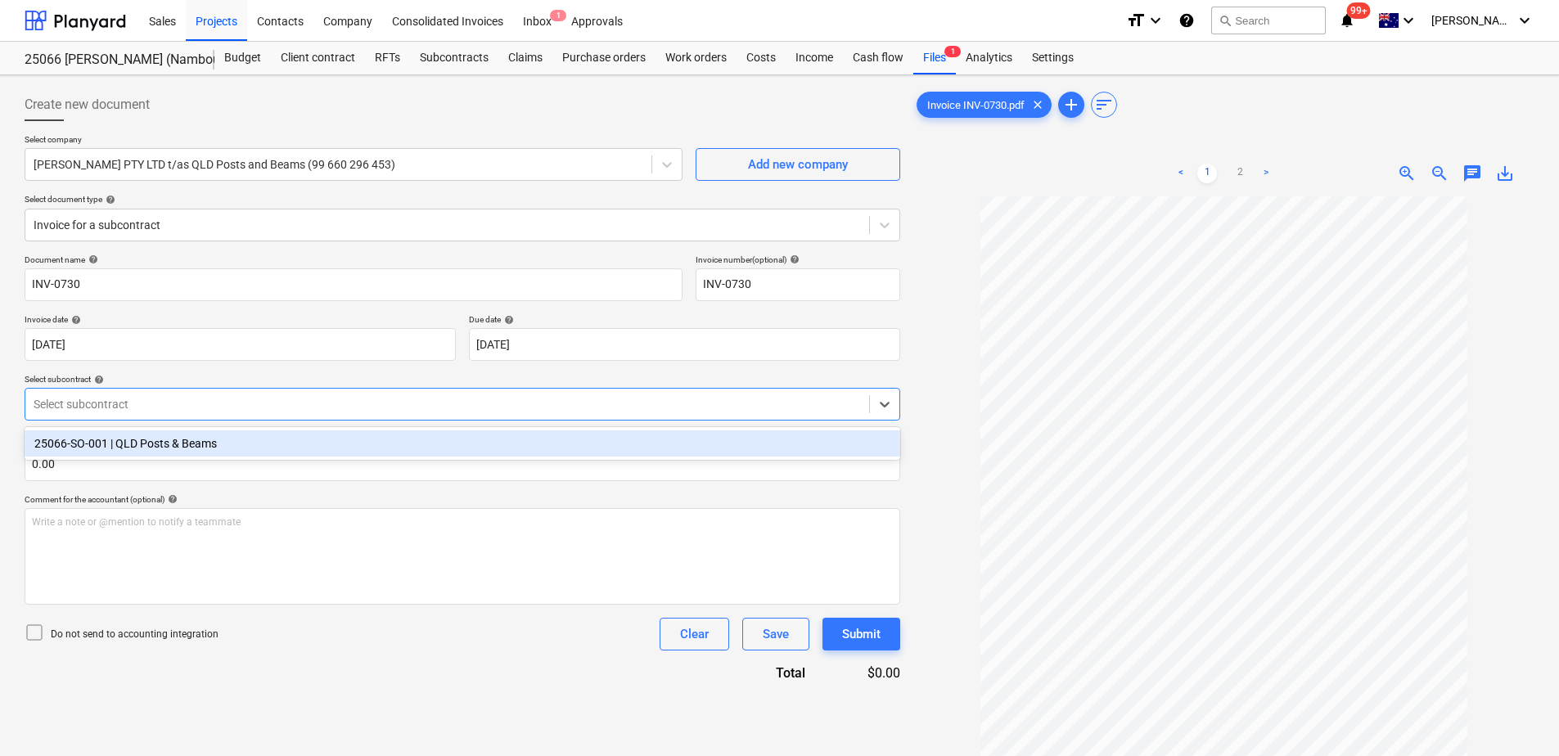
click at [486, 445] on div "25066-SO-001 | QLD Posts & Beams" at bounding box center [463, 444] width 876 height 26
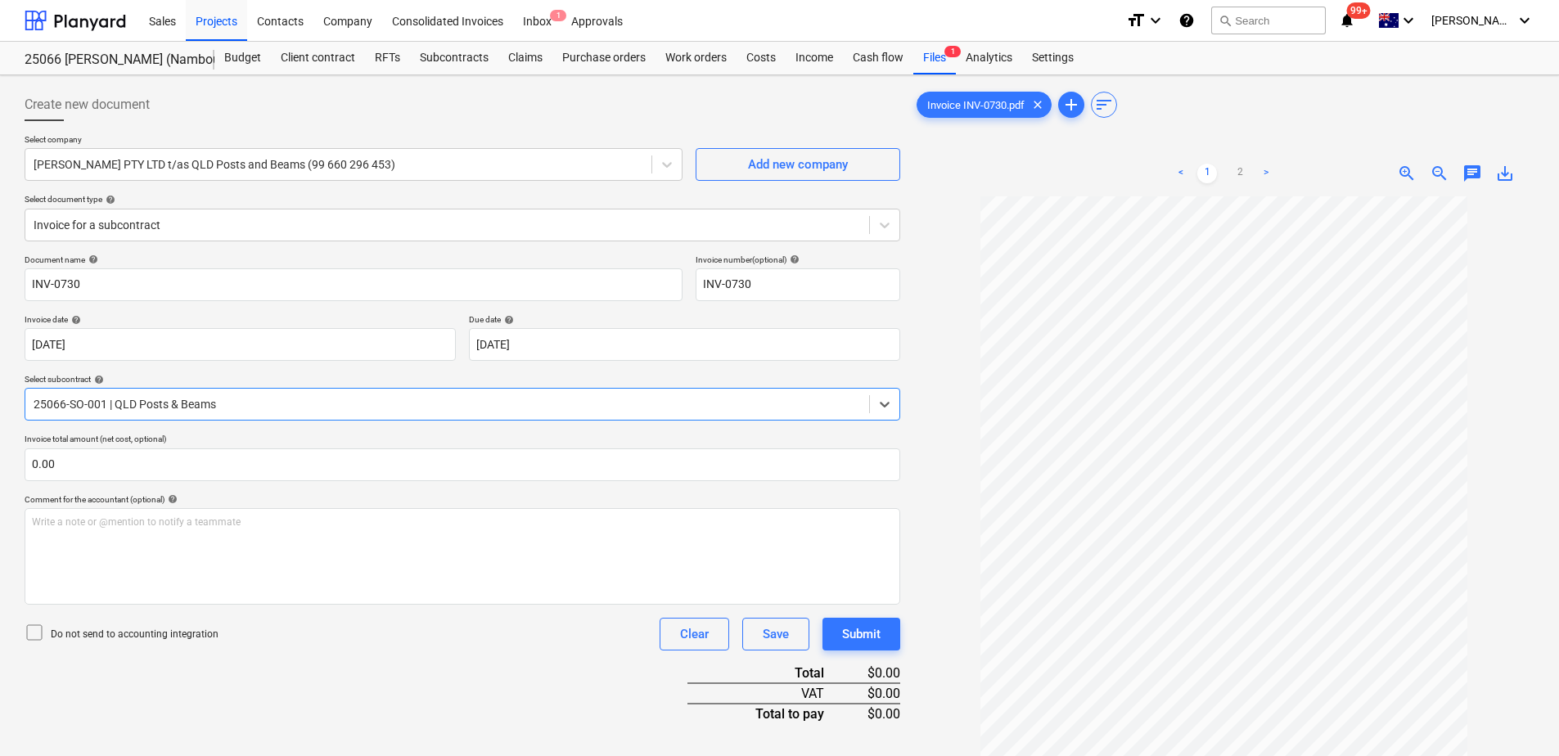
click at [444, 651] on div "Do not send to accounting integration Clear Save Submit" at bounding box center [463, 634] width 876 height 33
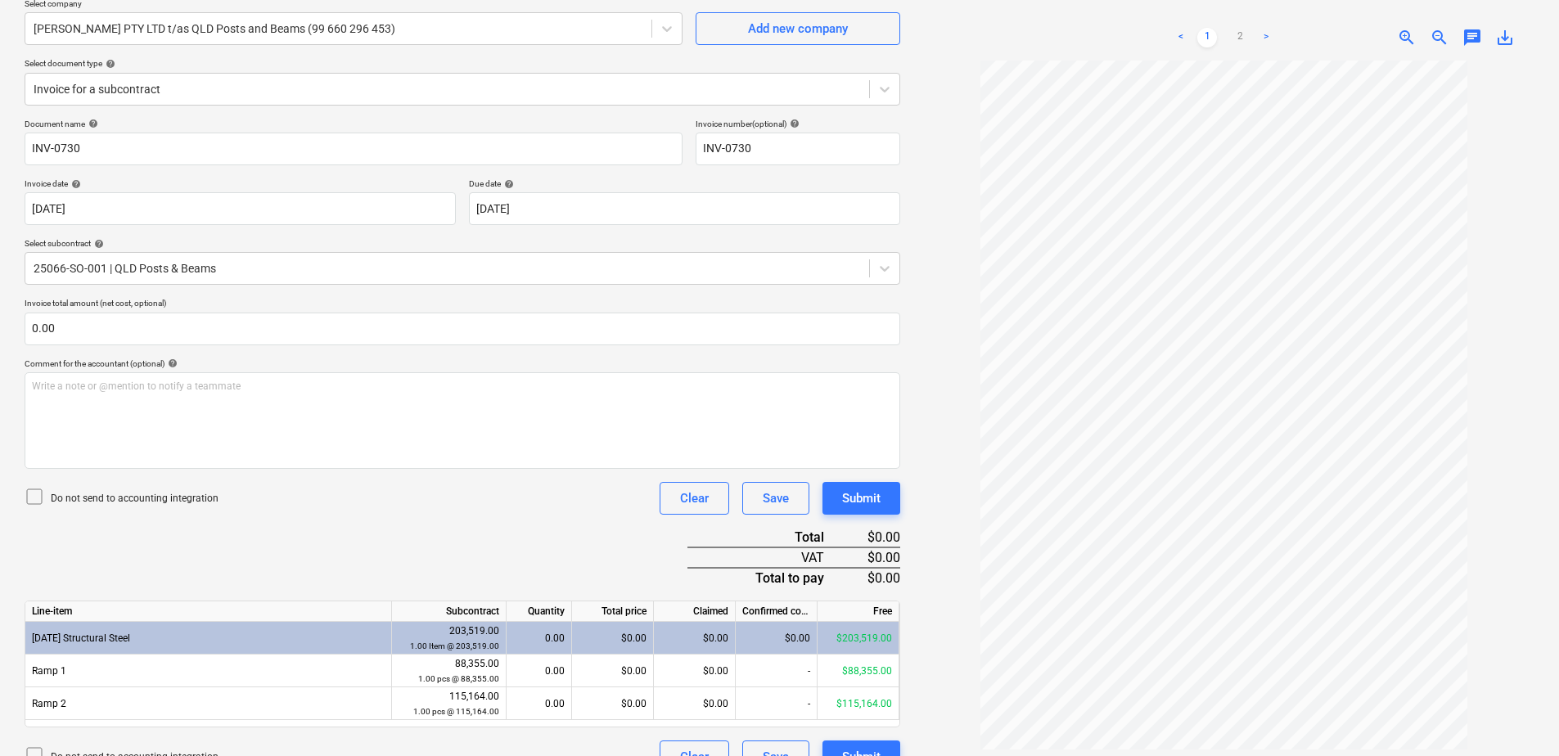
scroll to position [166, 0]
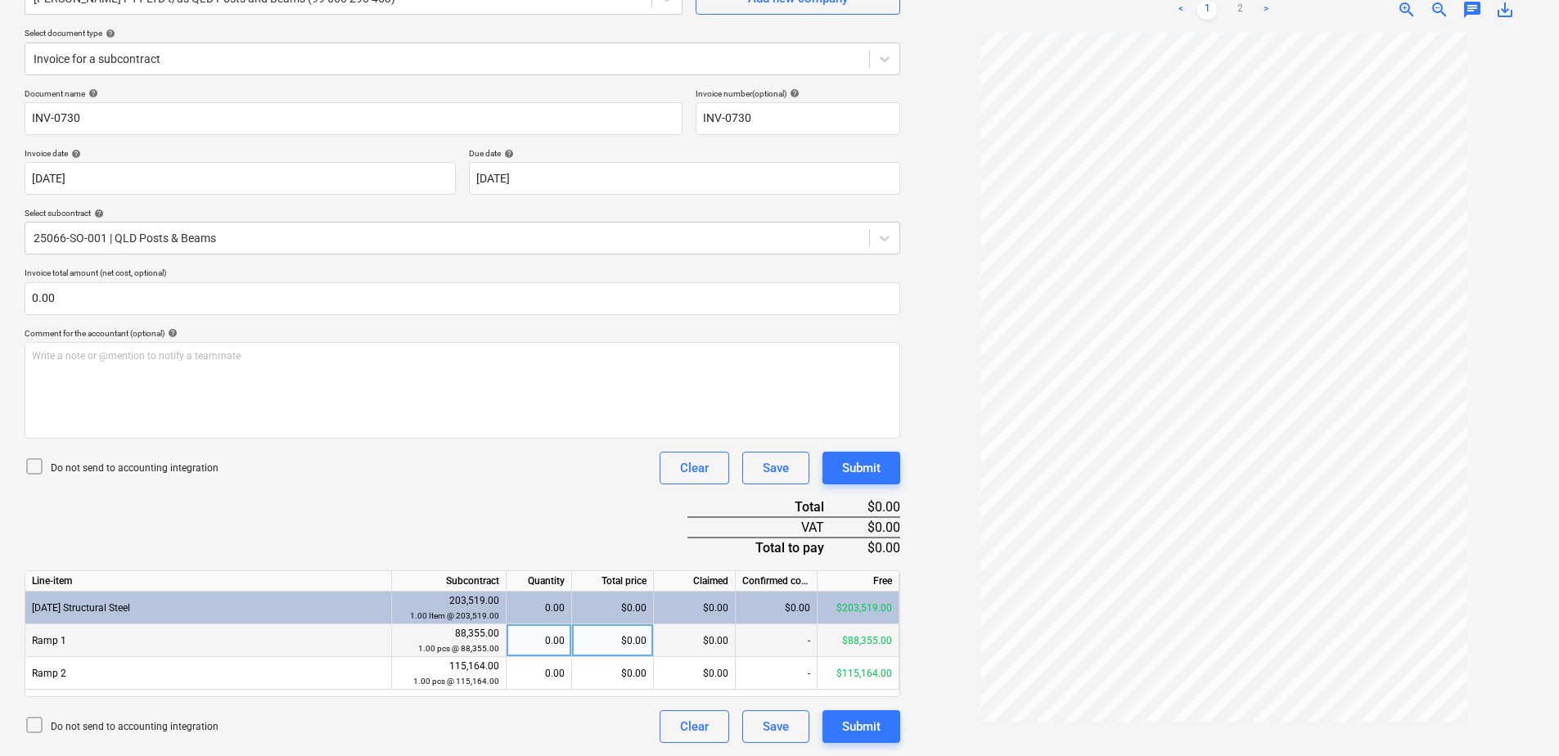
click at [534, 647] on div "0.00" at bounding box center [539, 641] width 52 height 33
type input "0.25"
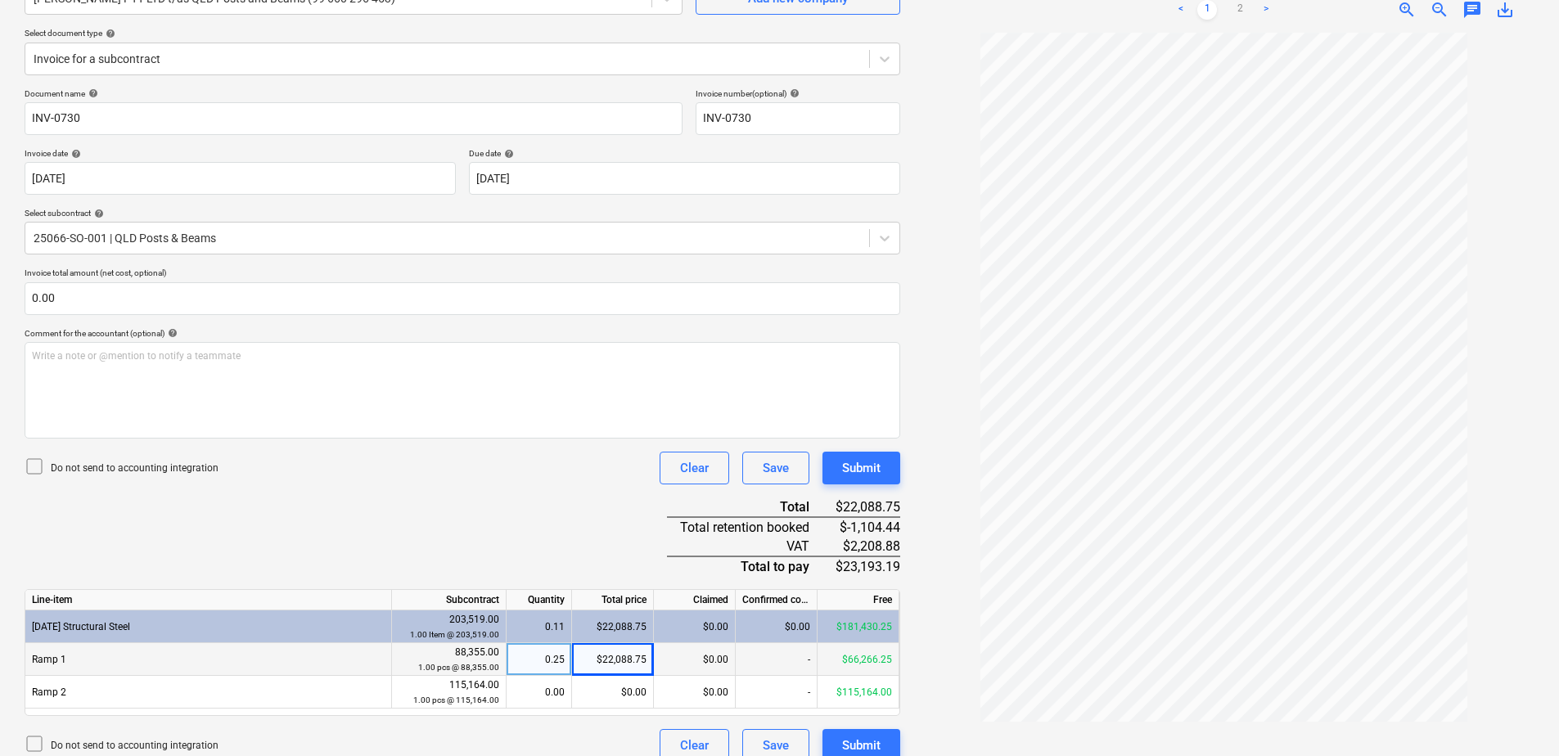
click at [523, 534] on div "Document name help INV-0730 Invoice number (optional) help INV-0730 Invoice dat…" at bounding box center [463, 425] width 876 height 674
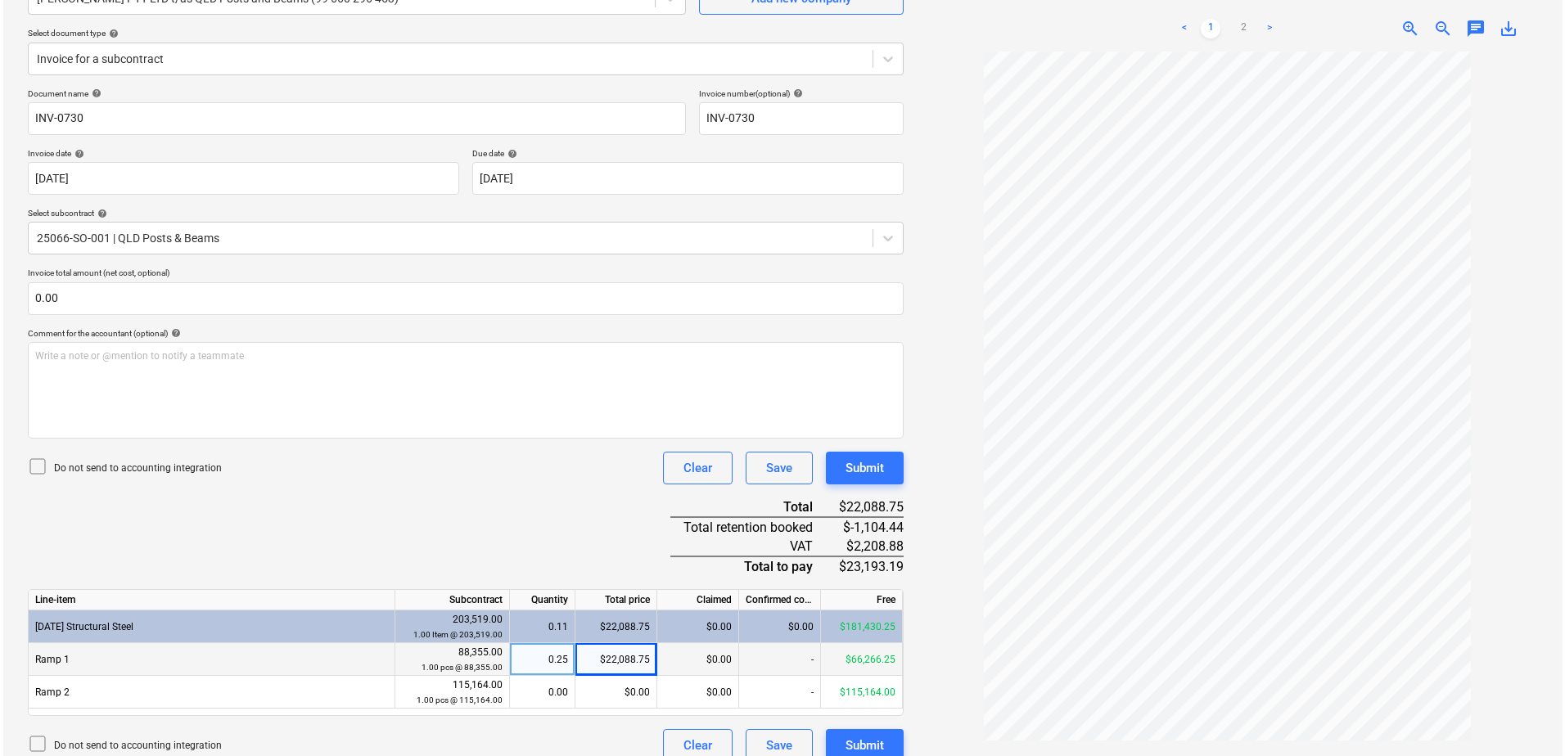
scroll to position [185, 0]
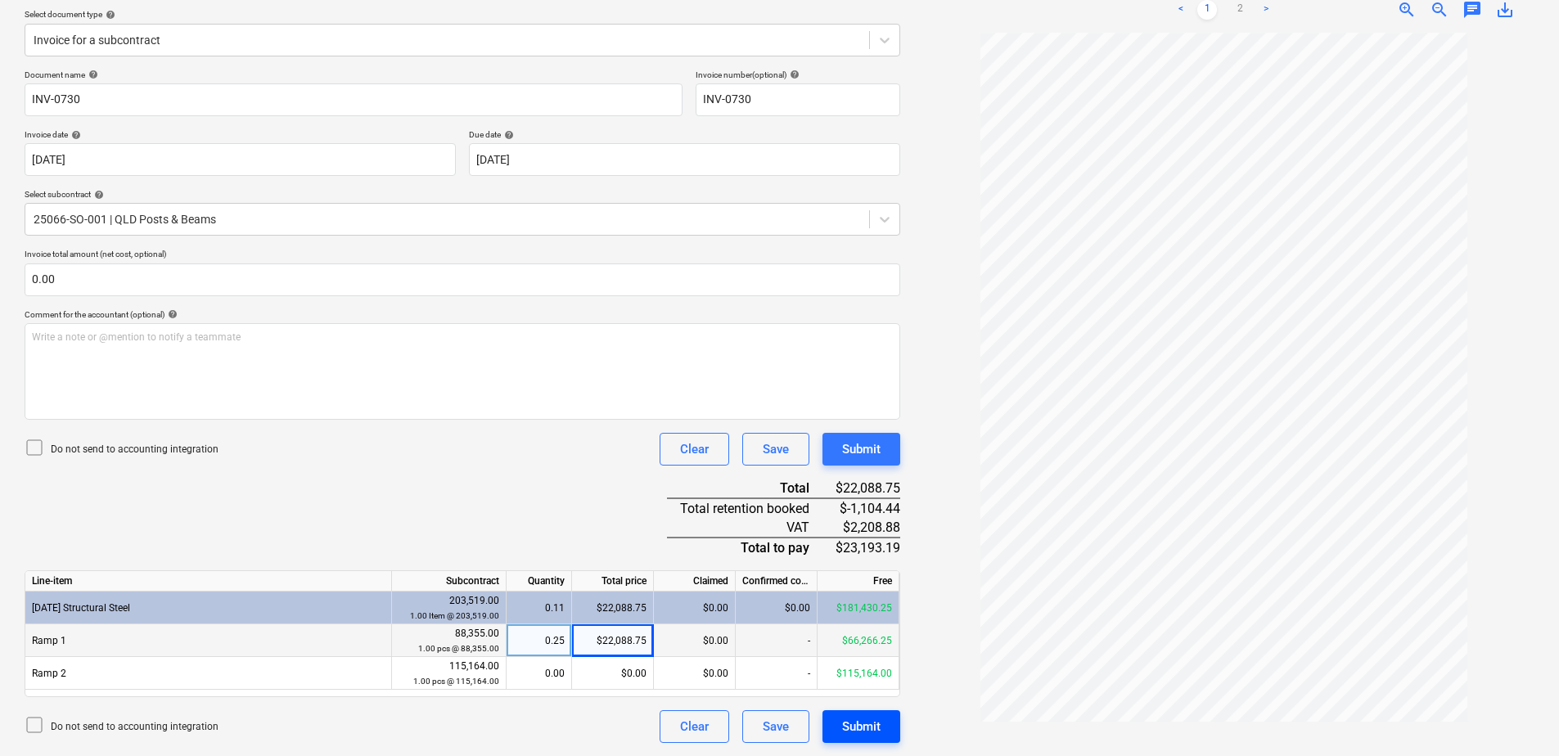
click at [886, 733] on button "Submit" at bounding box center [862, 726] width 78 height 33
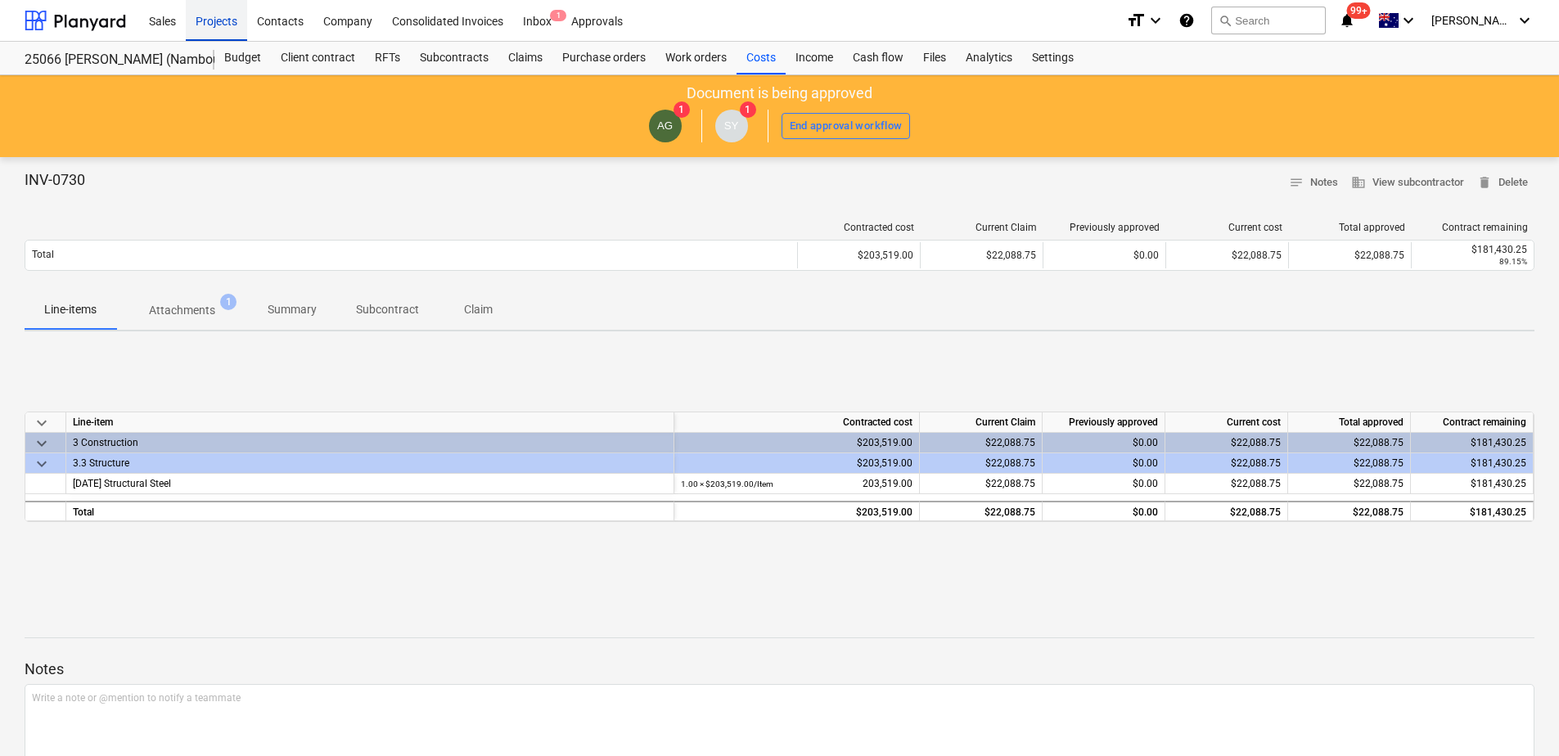
click at [210, 23] on div "Projects" at bounding box center [216, 20] width 61 height 42
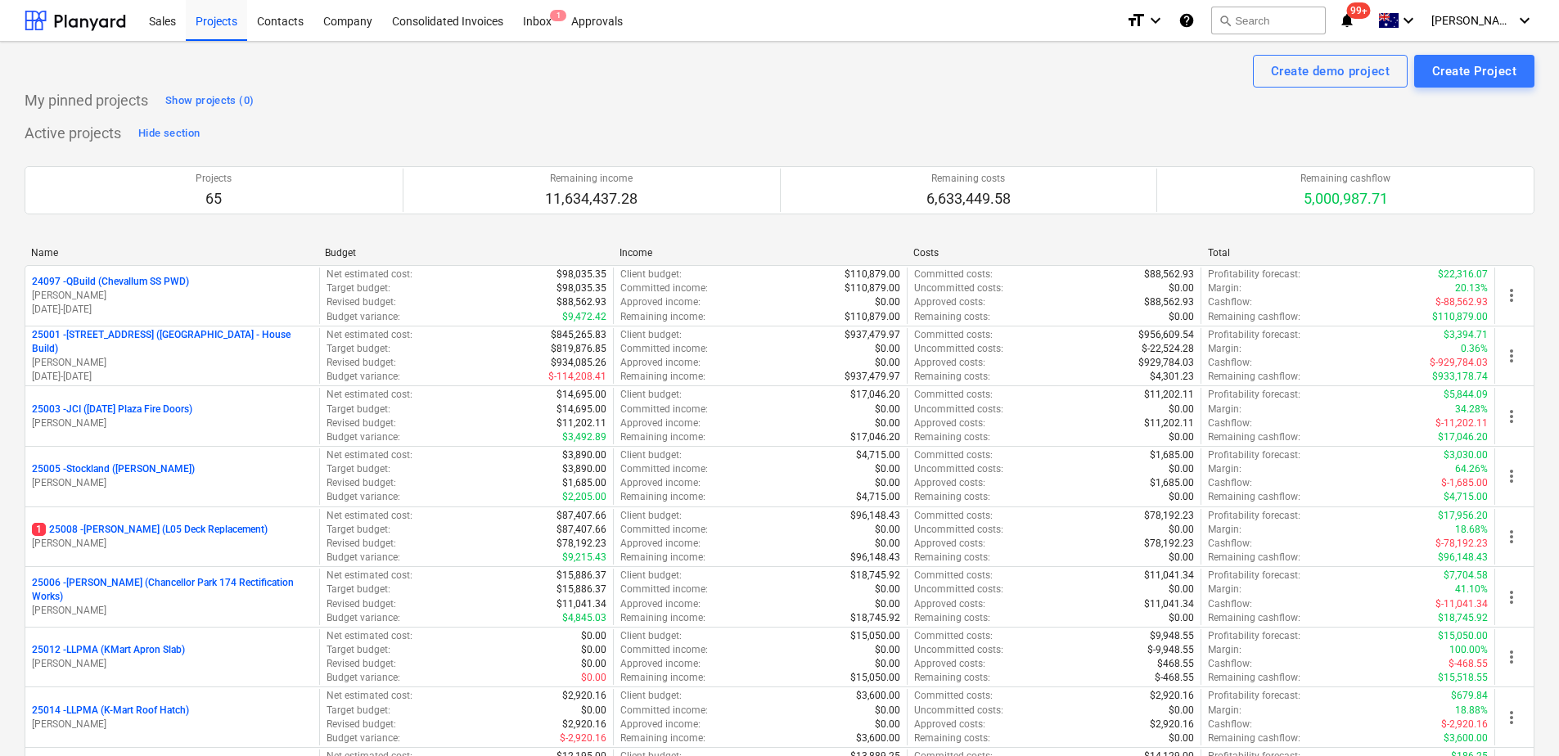
scroll to position [574, 0]
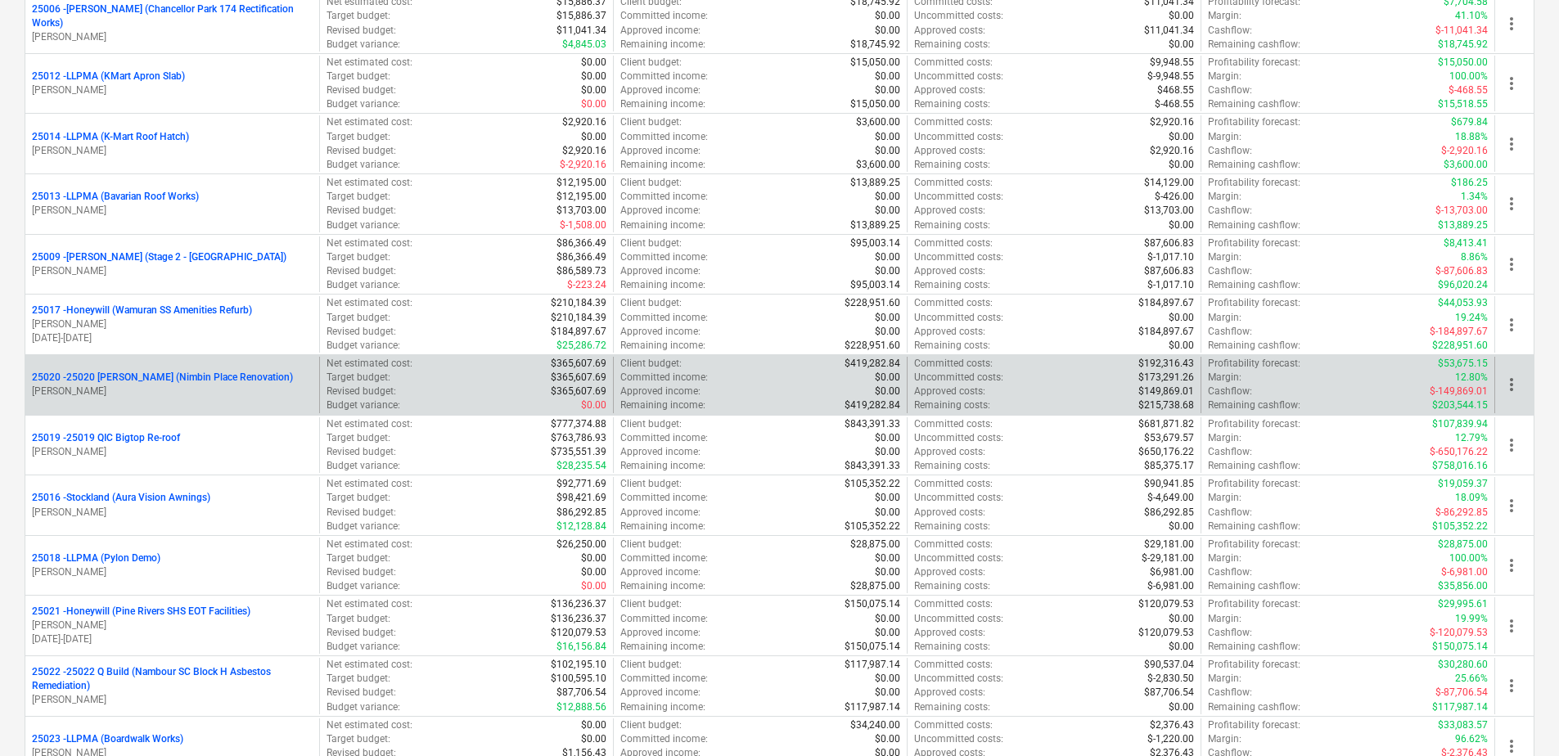
click at [235, 391] on p "[PERSON_NAME]" at bounding box center [172, 392] width 281 height 14
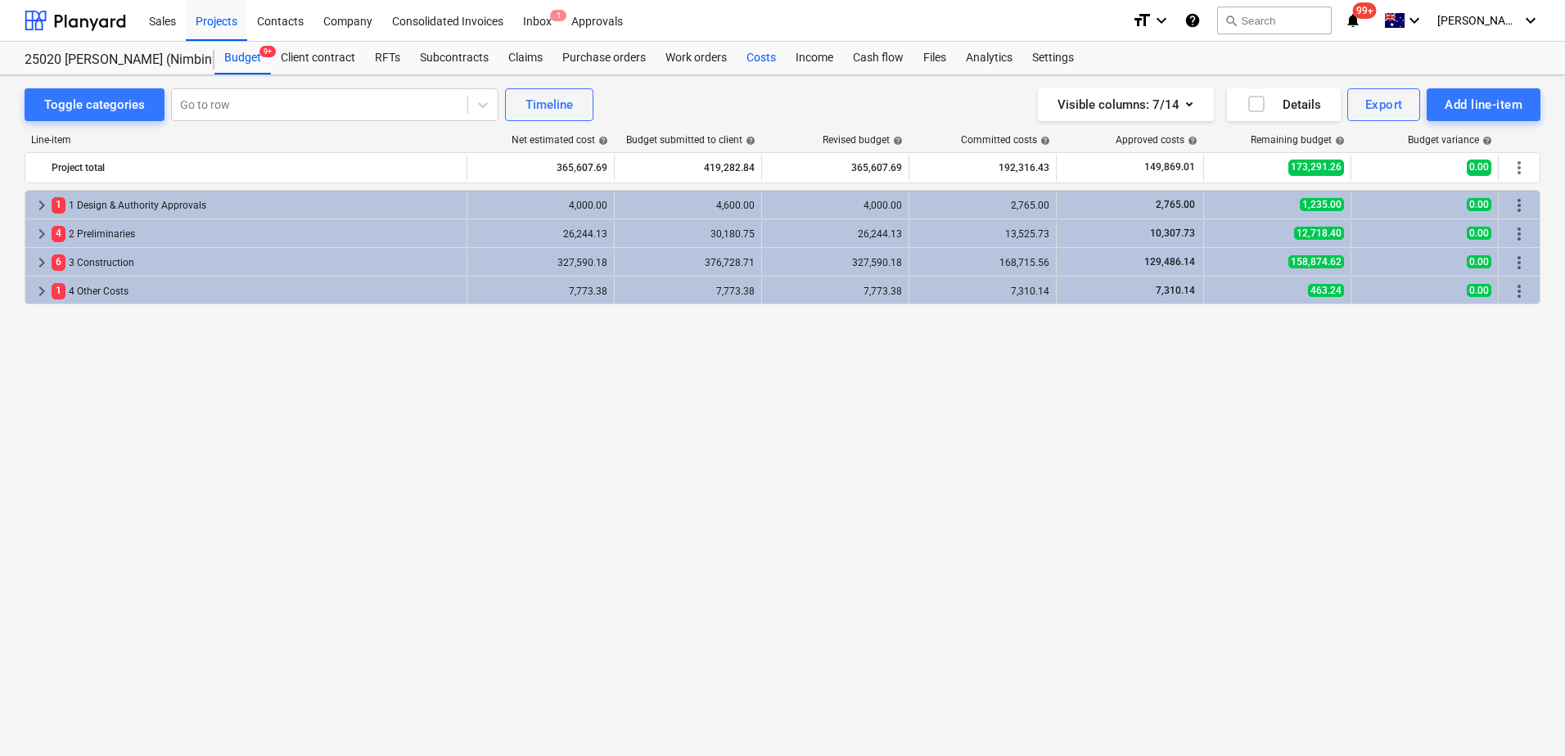
click at [762, 61] on div "Costs" at bounding box center [761, 58] width 49 height 33
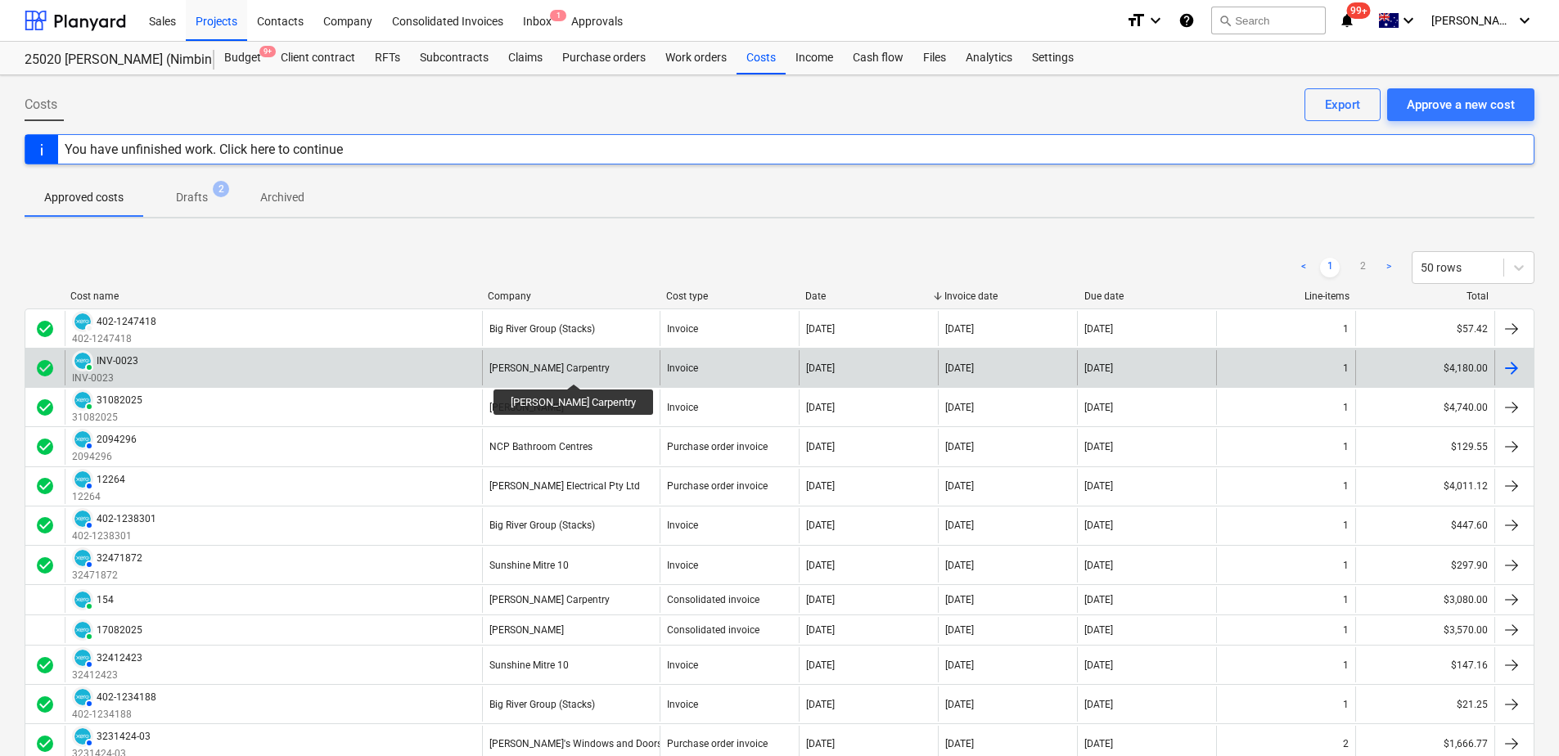
click at [569, 369] on div "[PERSON_NAME] Carpentry" at bounding box center [549, 368] width 120 height 11
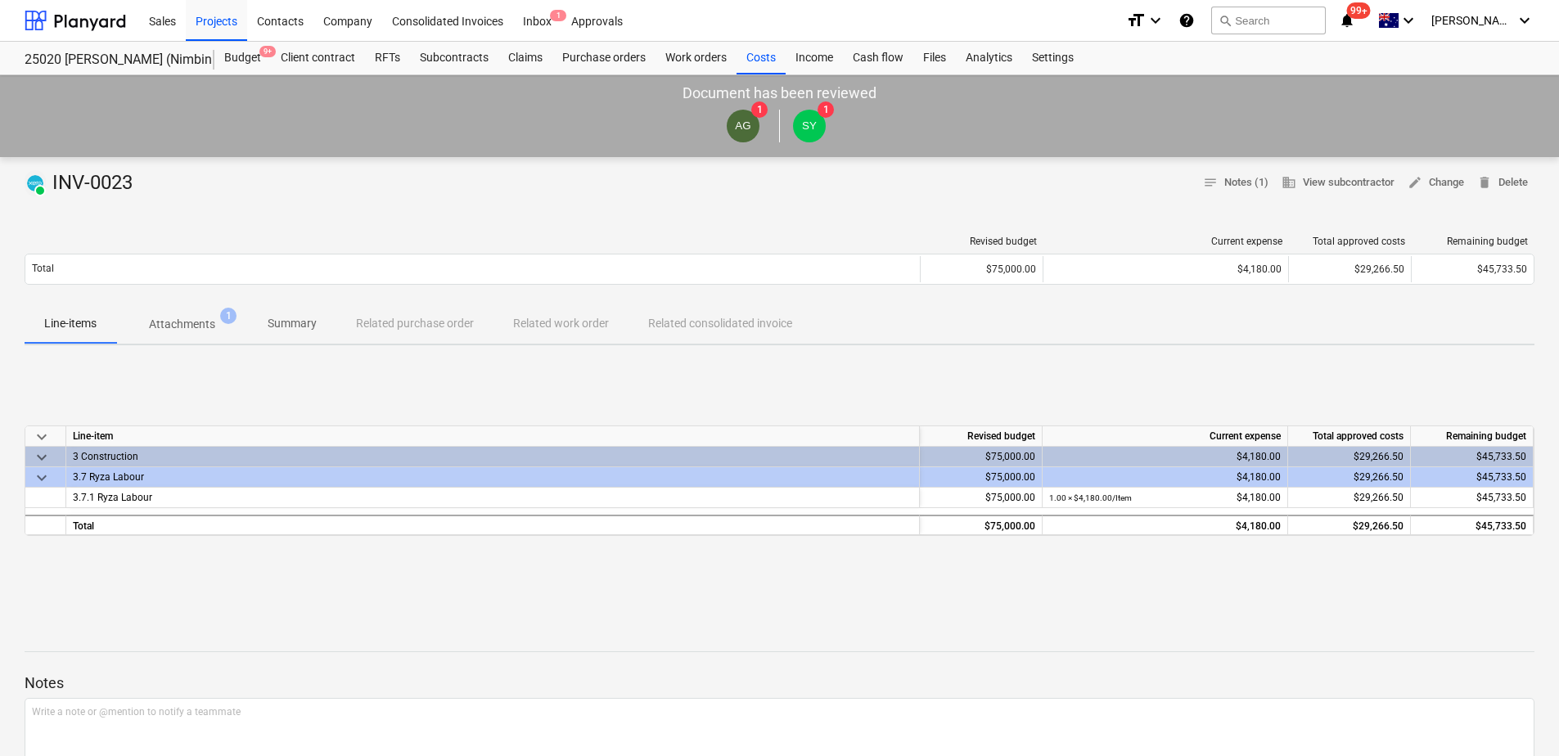
click at [215, 321] on span "Attachments 1" at bounding box center [182, 324] width 92 height 17
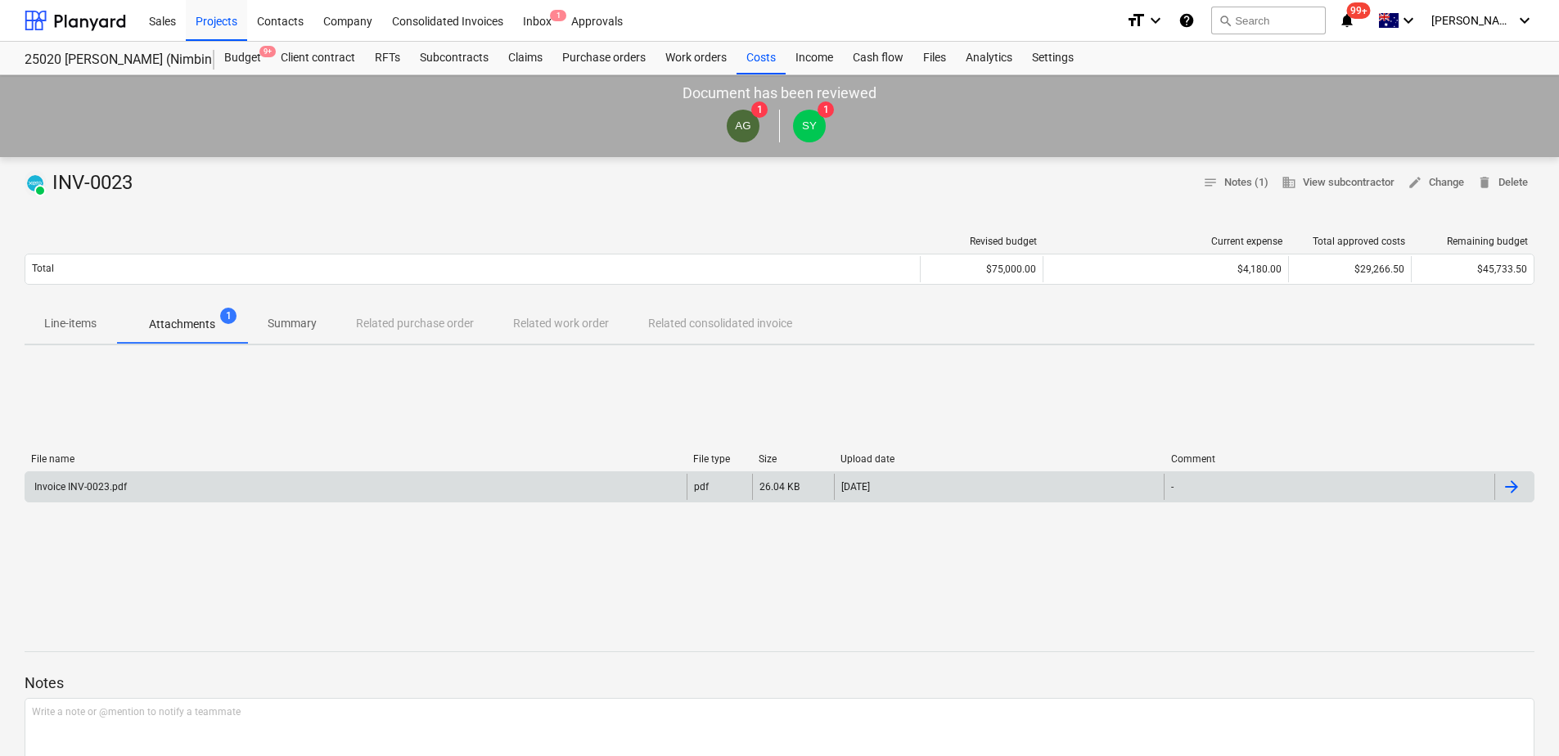
click at [293, 491] on div "Invoice INV-0023.pdf" at bounding box center [355, 487] width 661 height 26
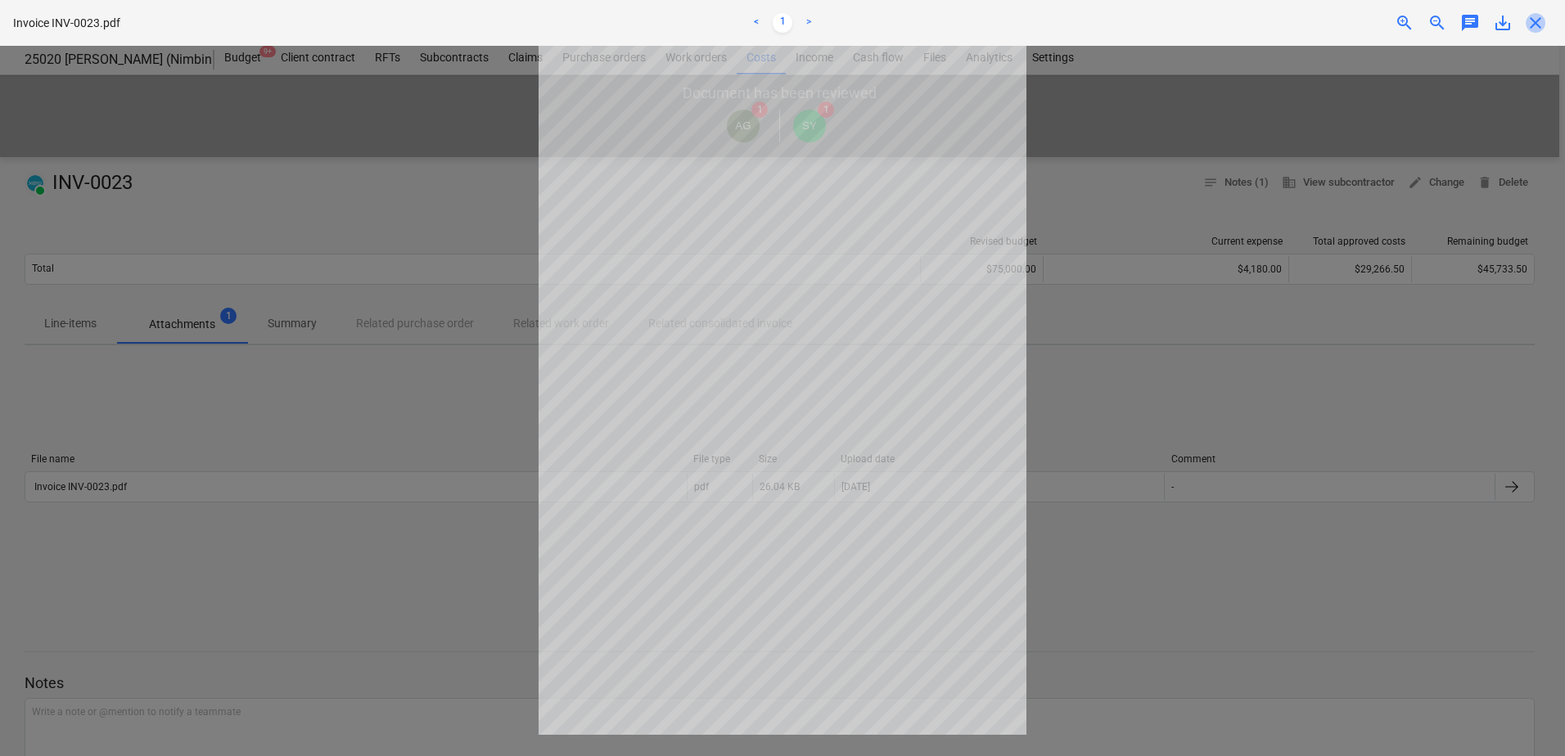
click at [1531, 23] on span "close" at bounding box center [1536, 23] width 20 height 20
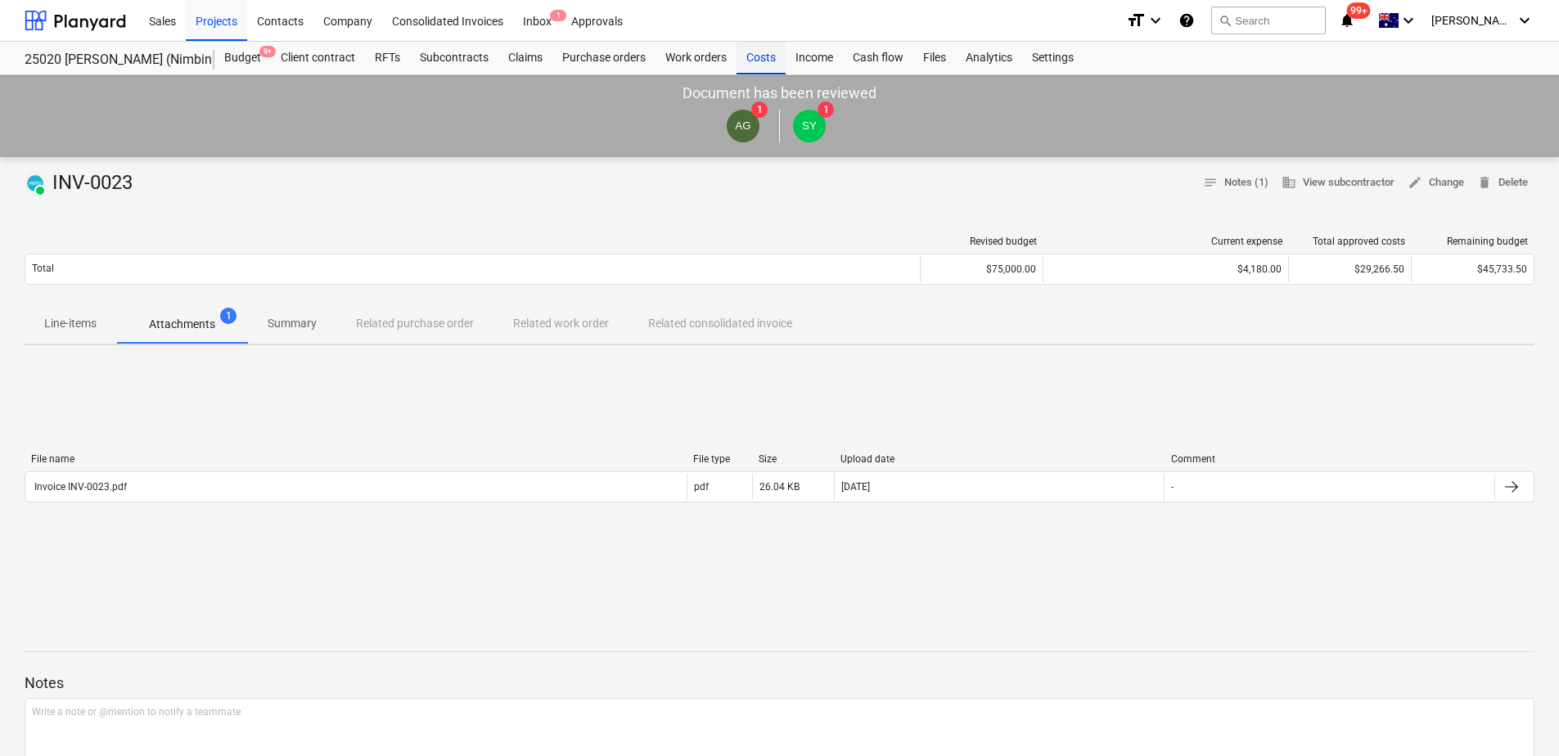
click at [757, 58] on div "Costs" at bounding box center [761, 58] width 49 height 33
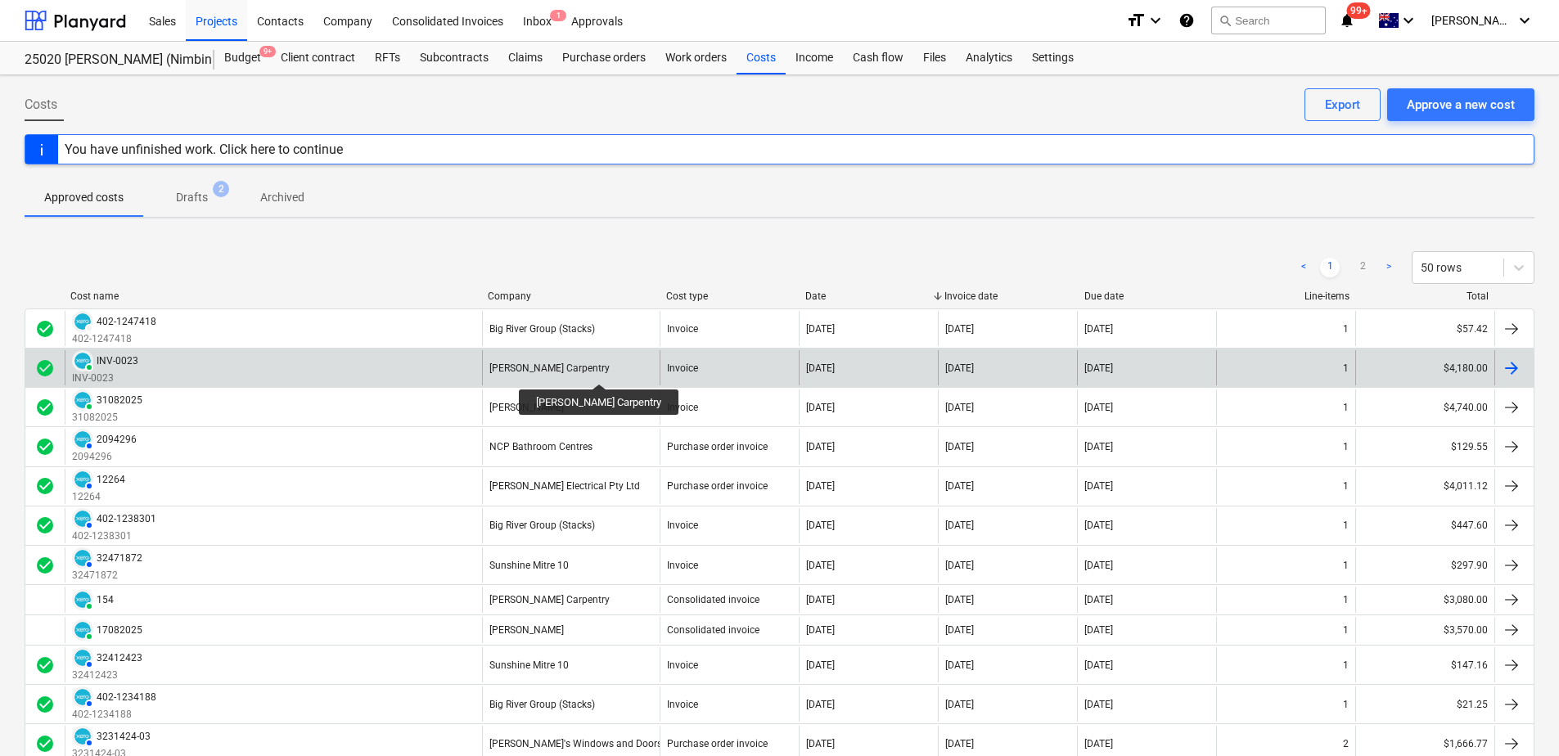
click at [594, 369] on div "[PERSON_NAME] Carpentry" at bounding box center [549, 368] width 120 height 11
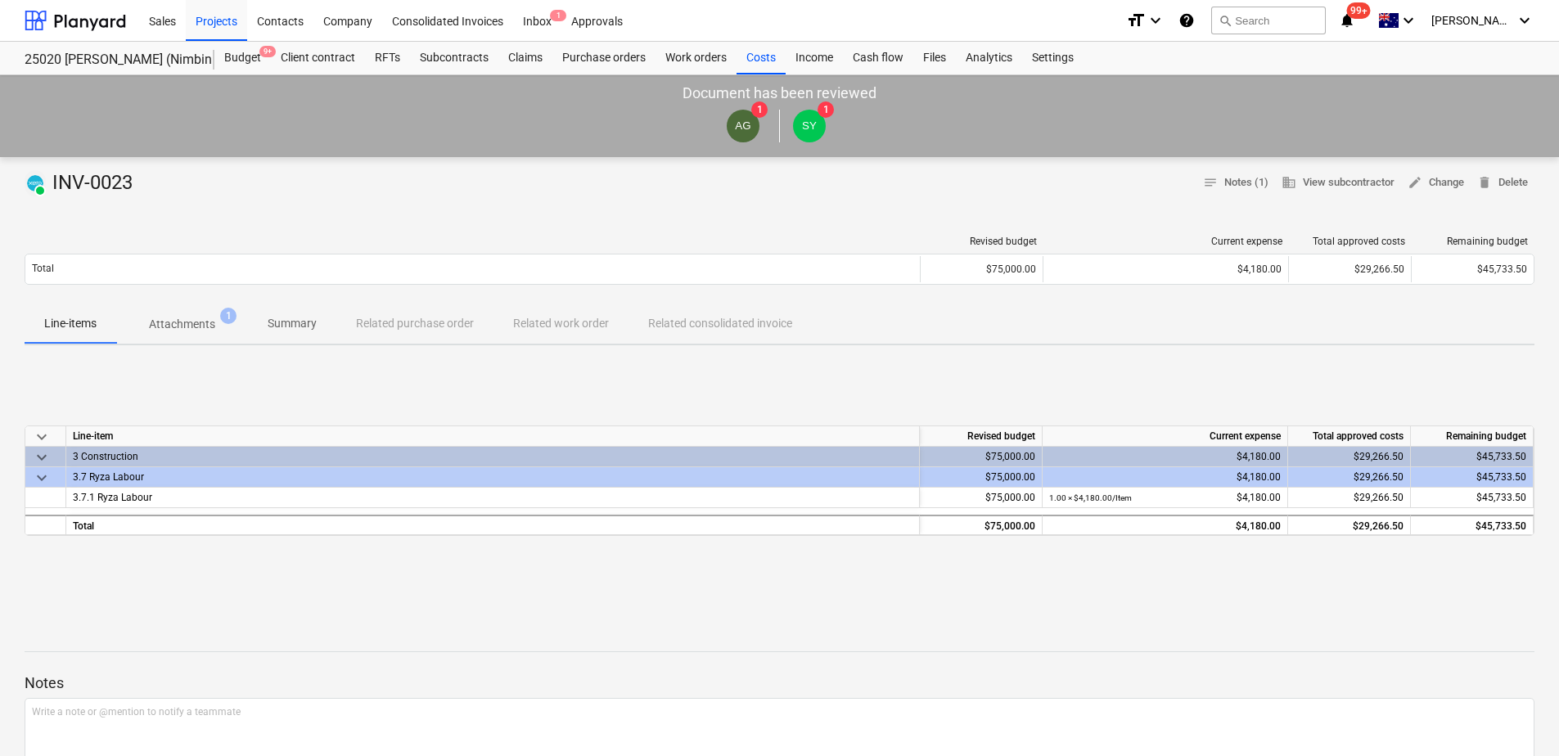
click at [178, 321] on p "Attachments" at bounding box center [182, 324] width 66 height 17
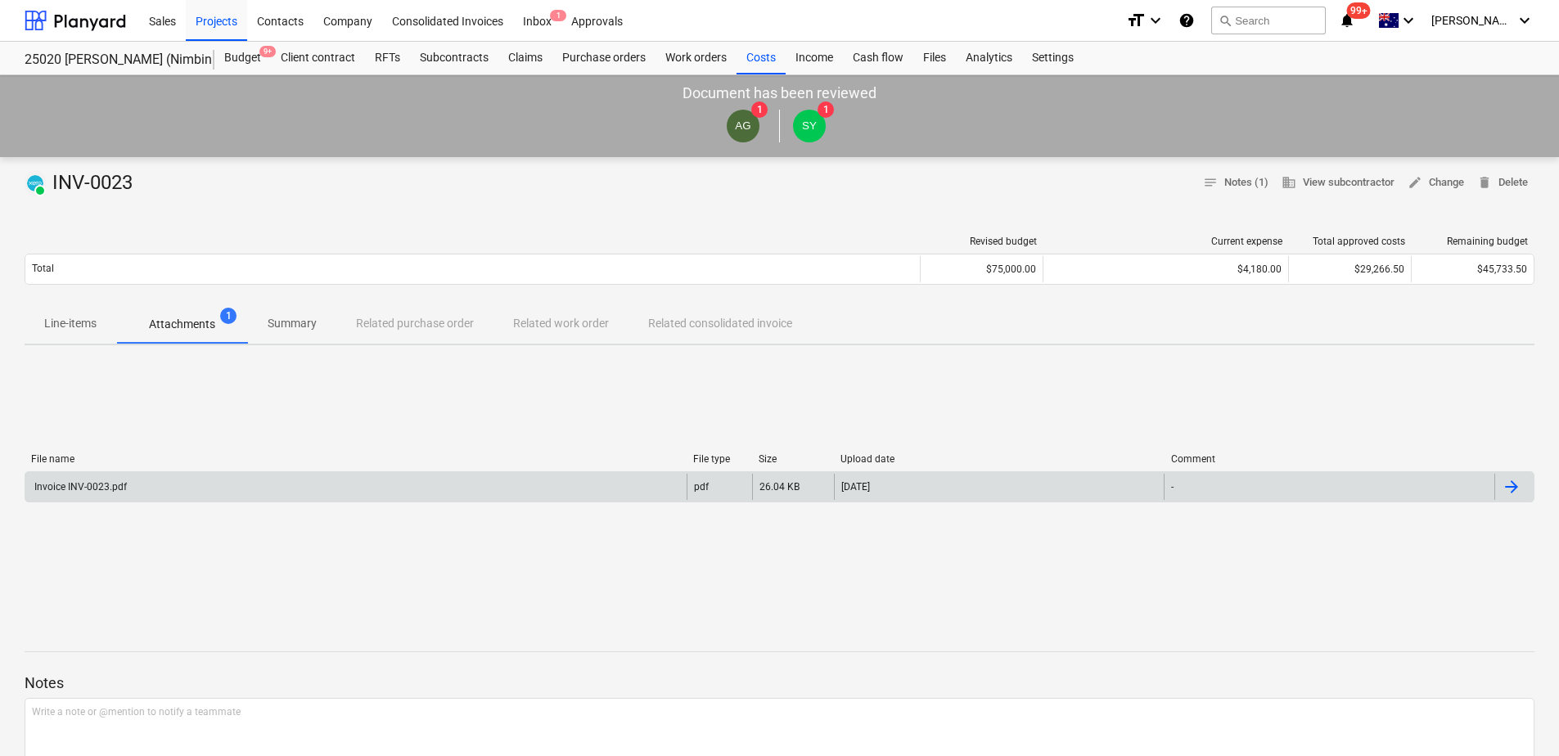
click at [182, 482] on div "Invoice INV-0023.pdf" at bounding box center [355, 487] width 661 height 26
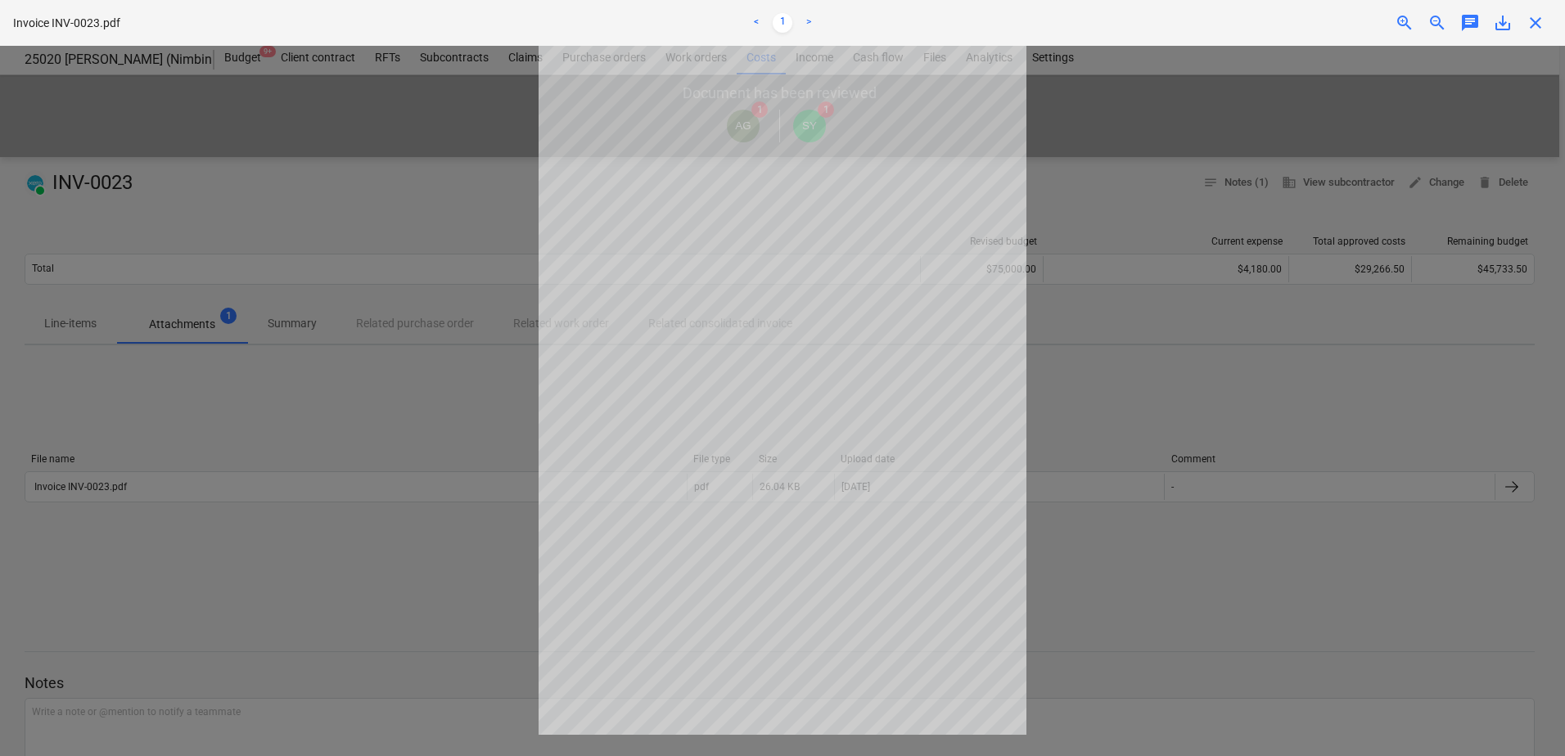
click at [1536, 25] on span "close" at bounding box center [1536, 23] width 20 height 20
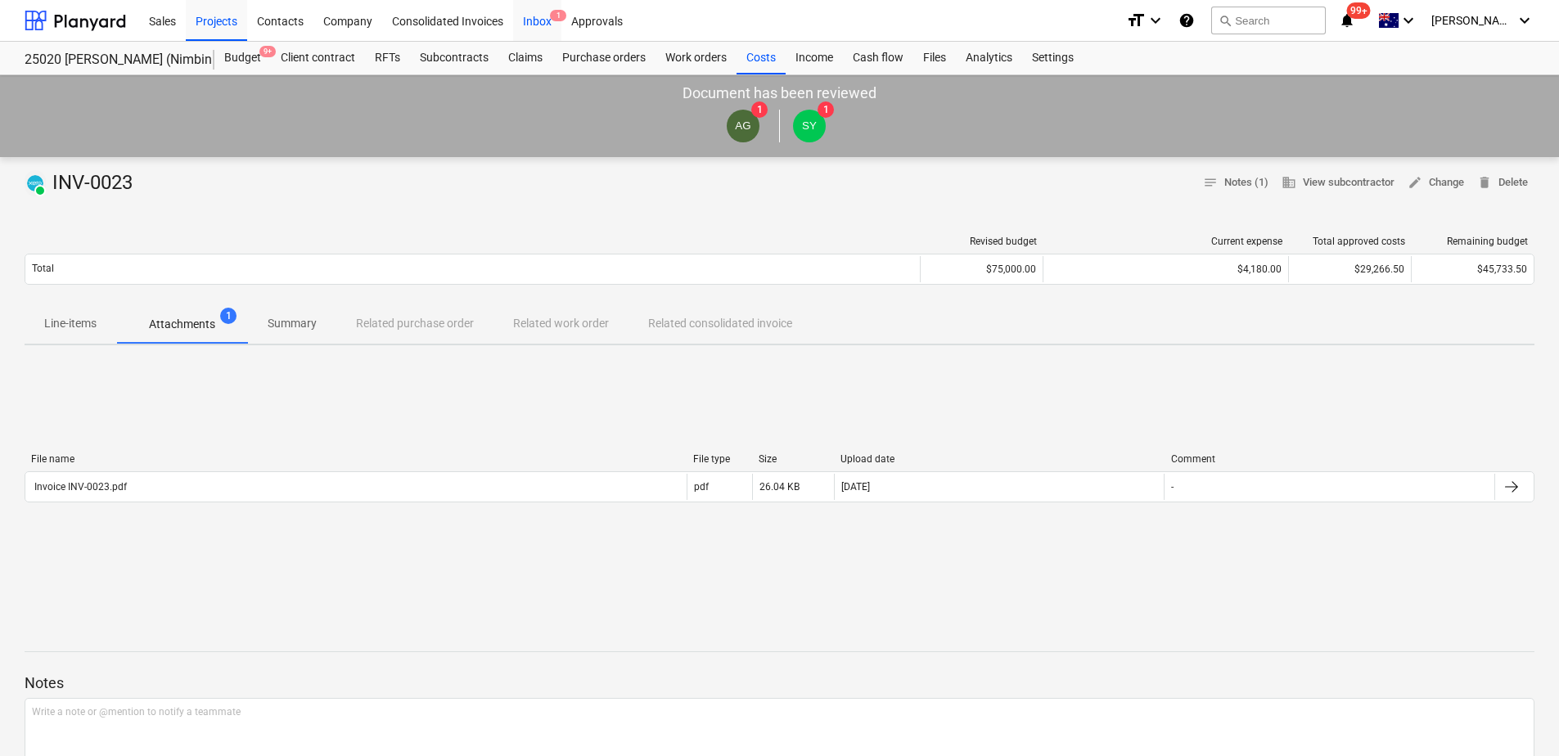
click at [549, 25] on div "Inbox 1" at bounding box center [537, 20] width 48 height 42
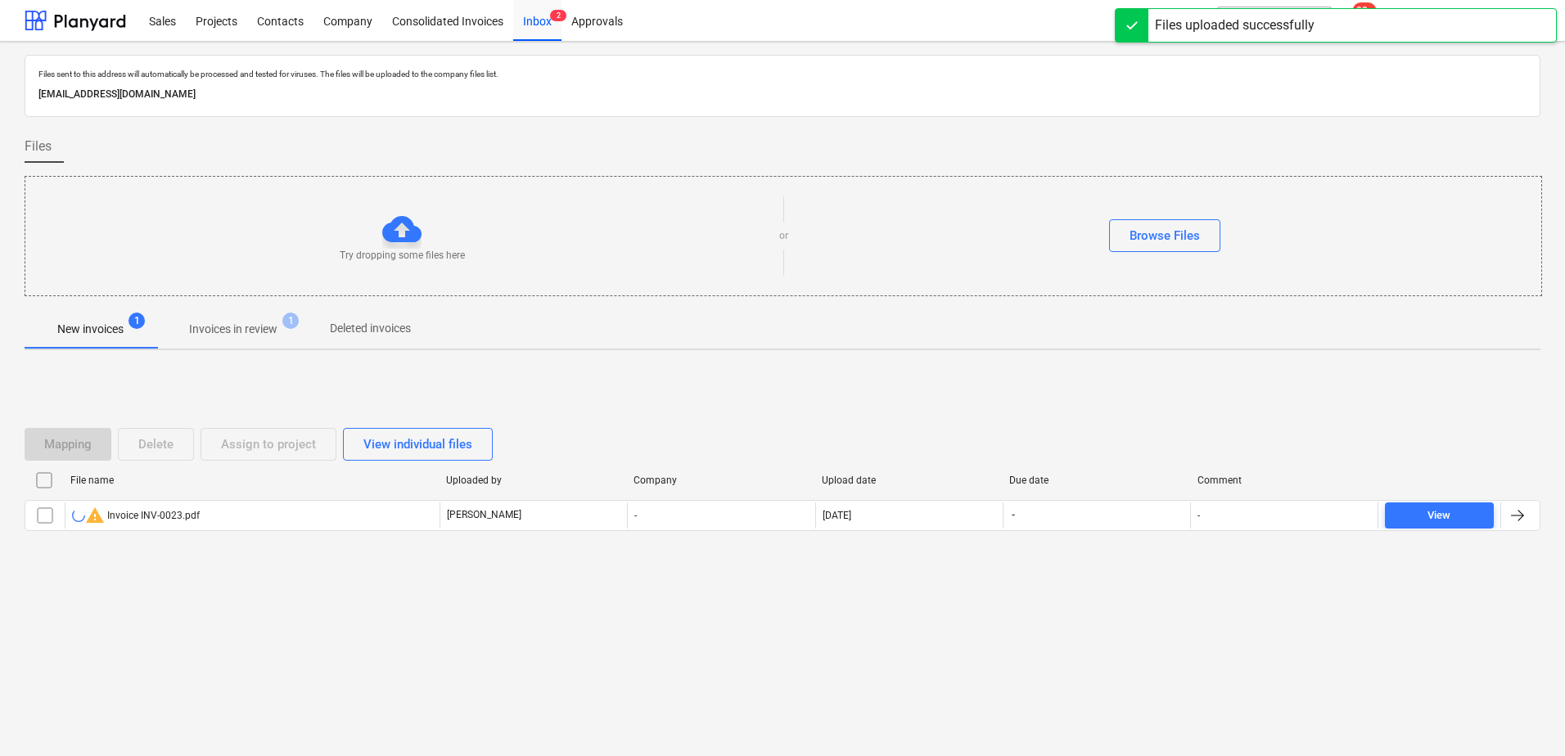
click at [234, 332] on p "Invoices in review" at bounding box center [233, 329] width 88 height 17
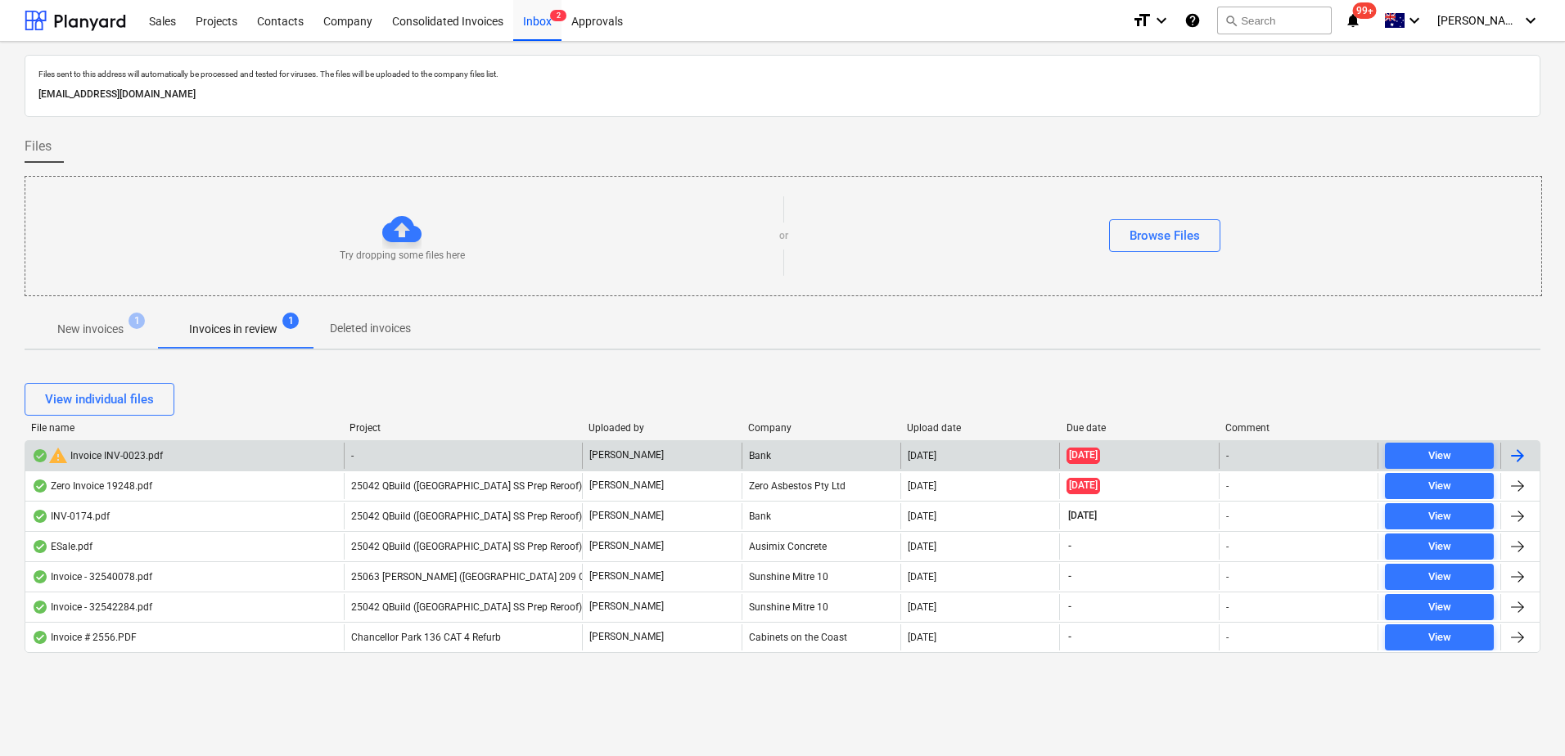
click at [484, 458] on div "-" at bounding box center [463, 456] width 239 height 26
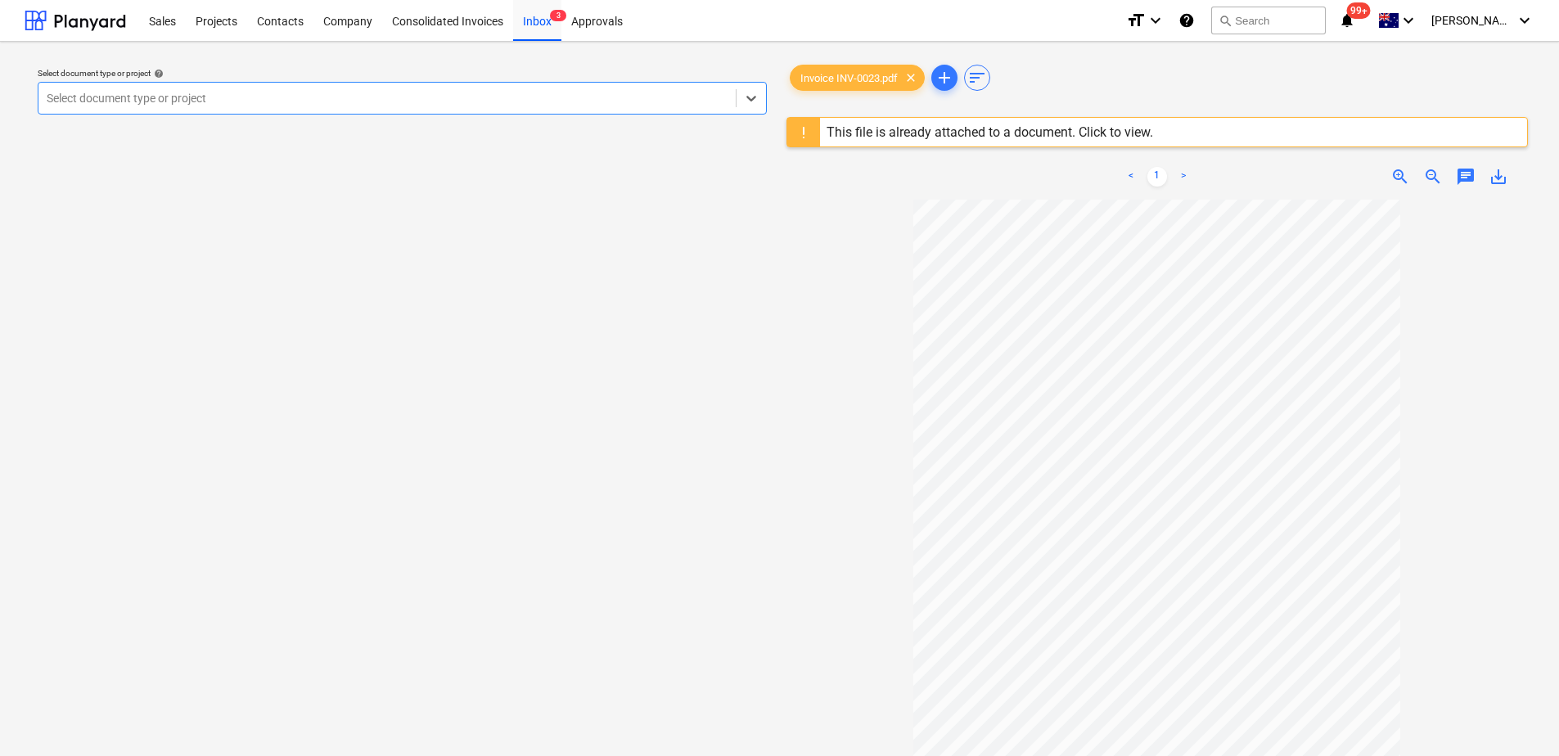
click at [176, 99] on div at bounding box center [387, 98] width 681 height 16
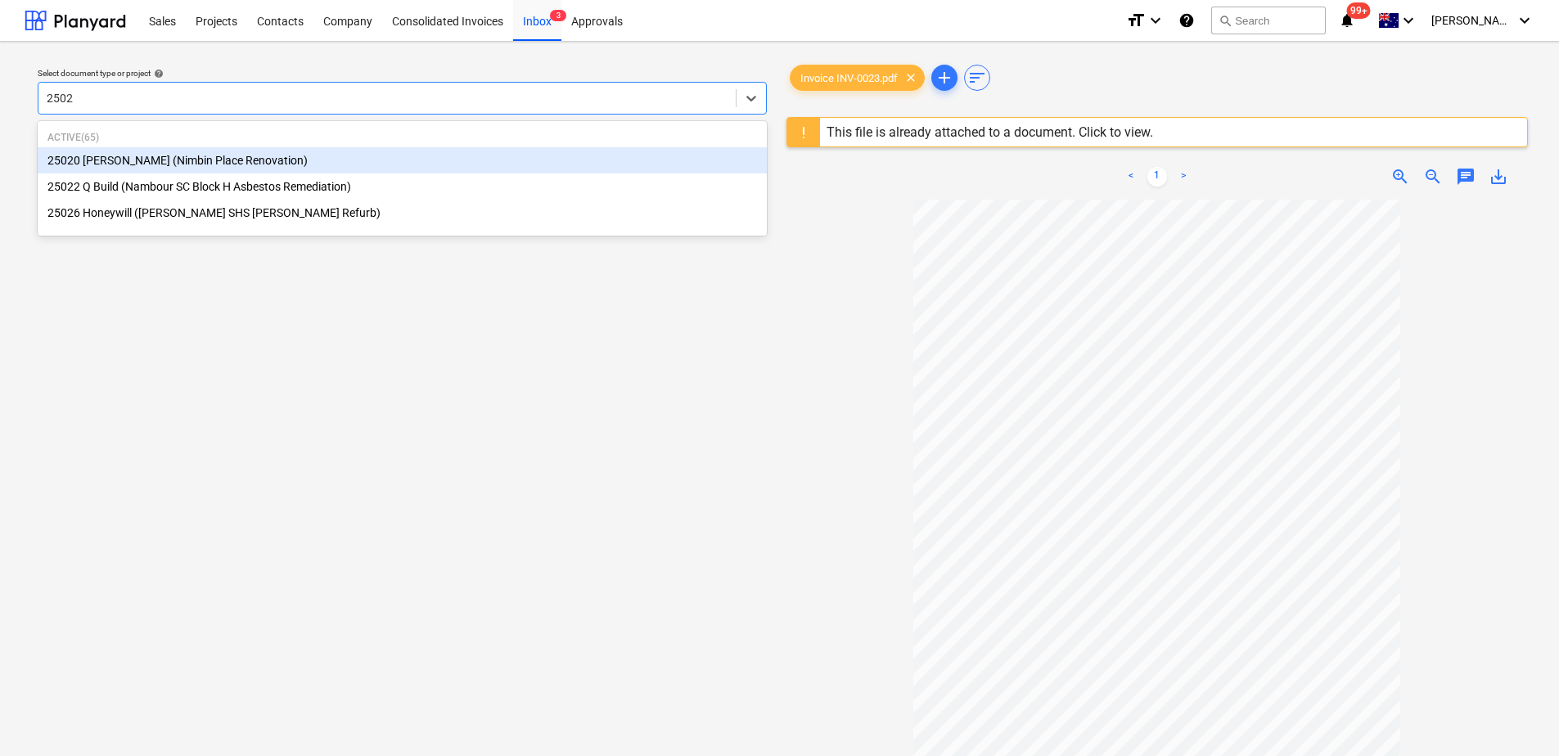
type input "25020"
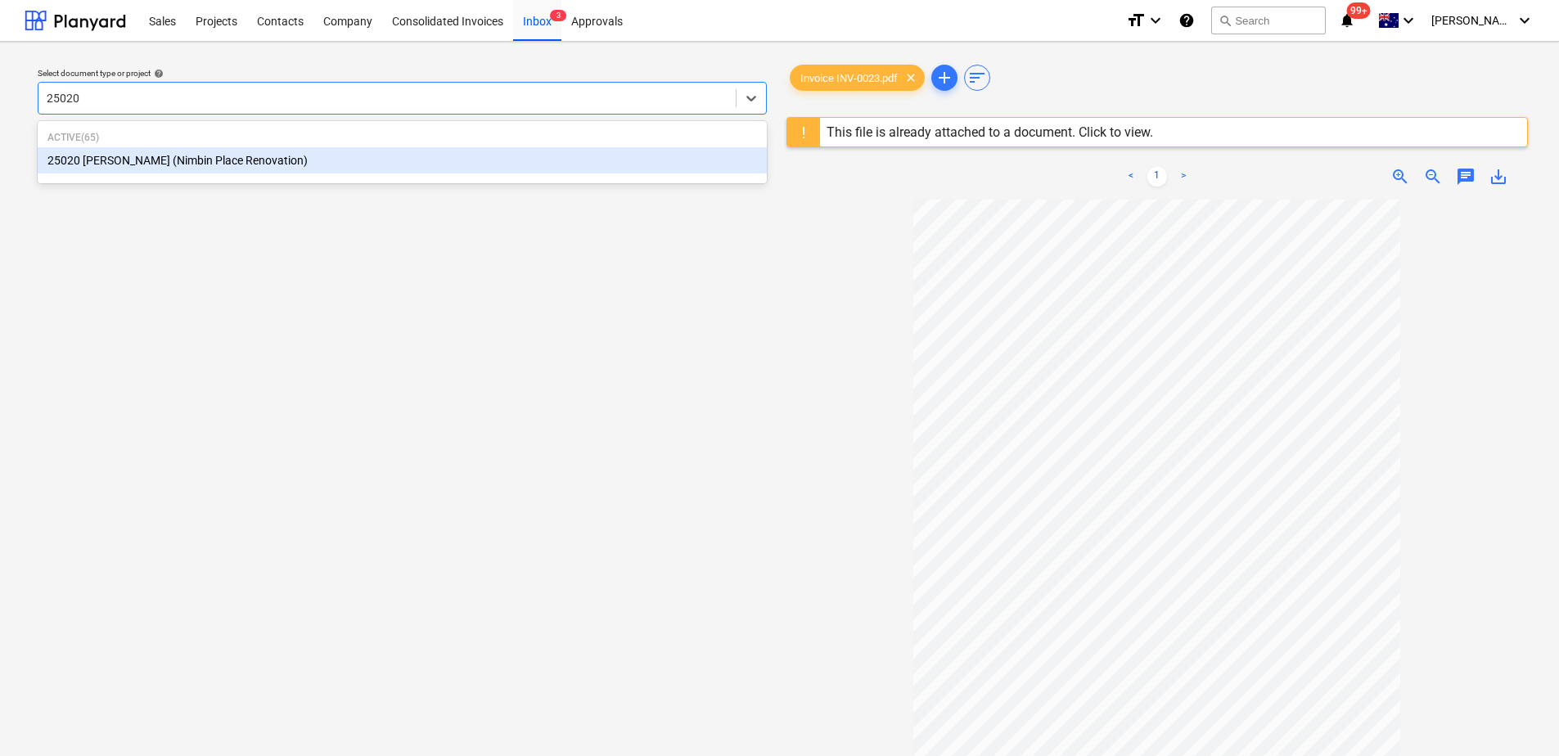
click at [284, 165] on div "25020 [PERSON_NAME] (Nimbin Place Renovation)" at bounding box center [402, 160] width 729 height 26
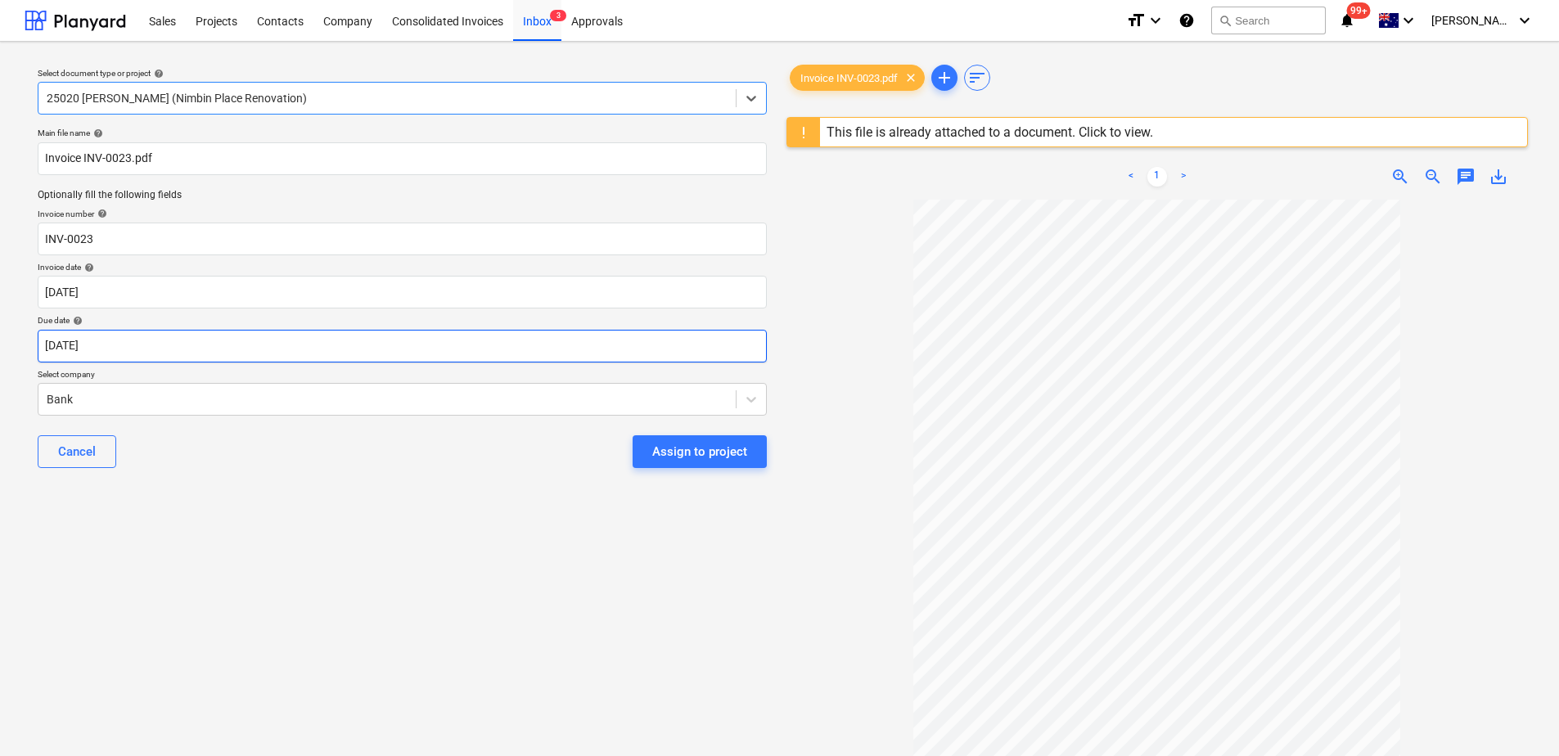
click at [151, 341] on body "Sales Projects Contacts Company Consolidated Invoices Inbox 3 Approvals format_…" at bounding box center [779, 378] width 1559 height 756
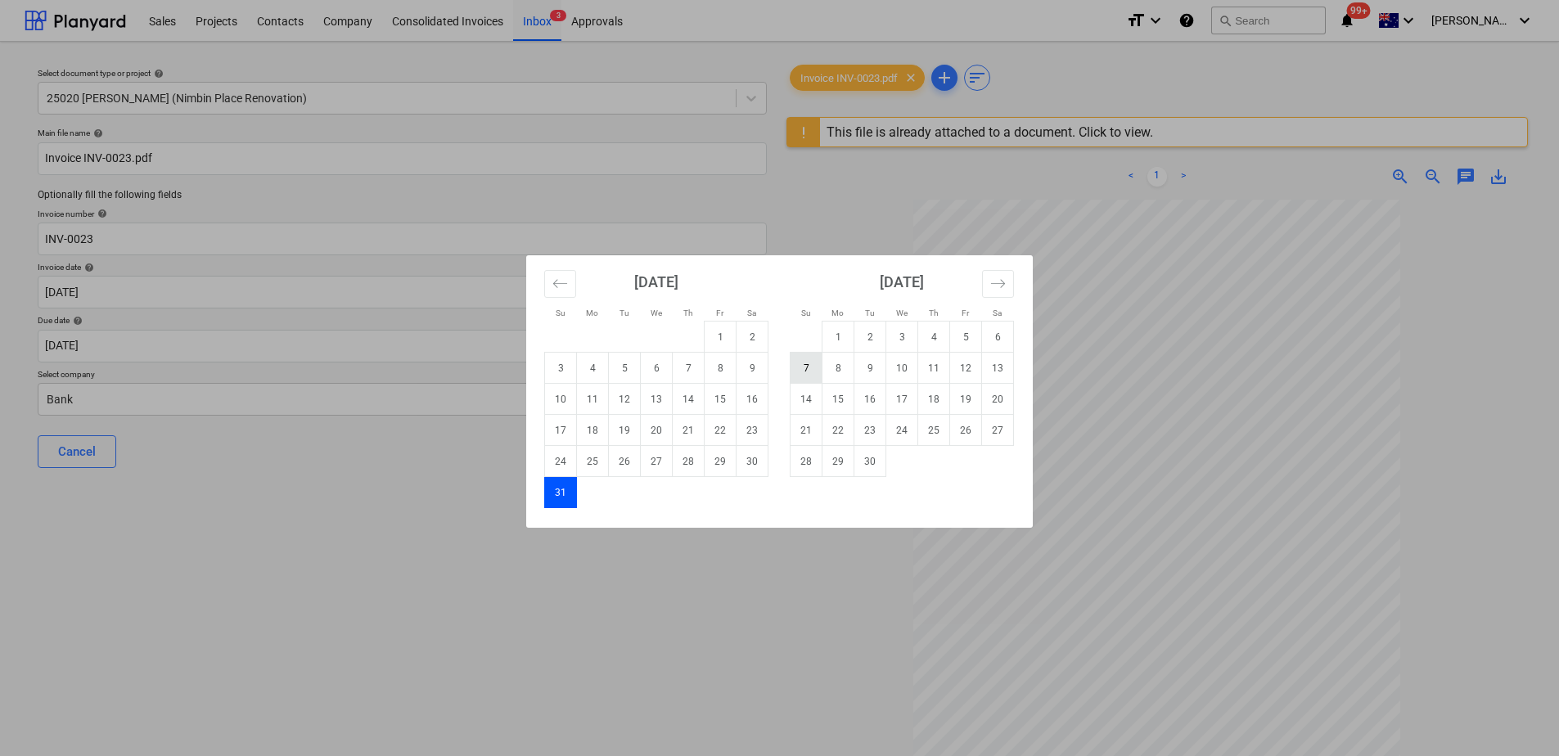
click at [812, 365] on td "7" at bounding box center [807, 368] width 32 height 31
type input "[DATE]"
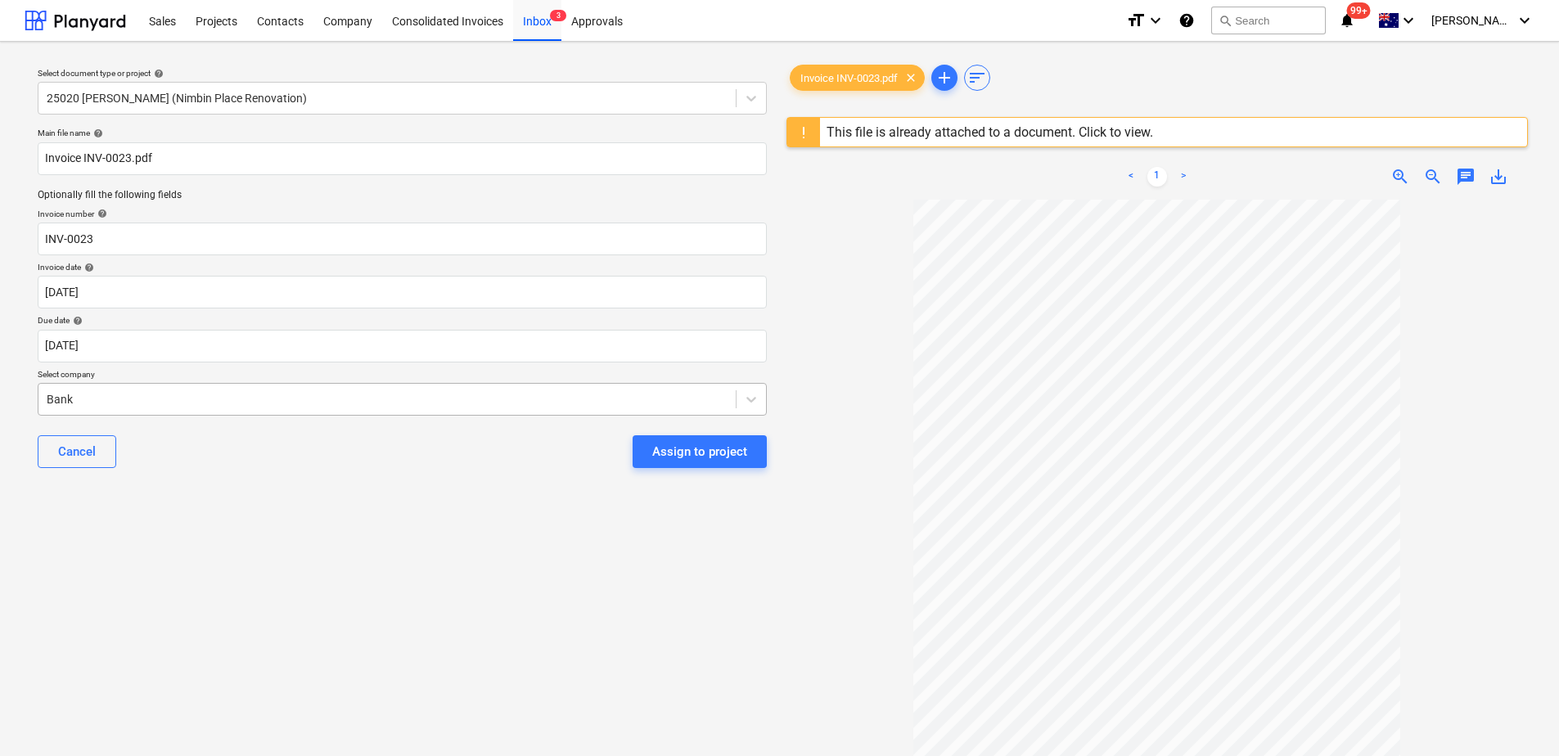
click at [474, 402] on div at bounding box center [387, 399] width 681 height 16
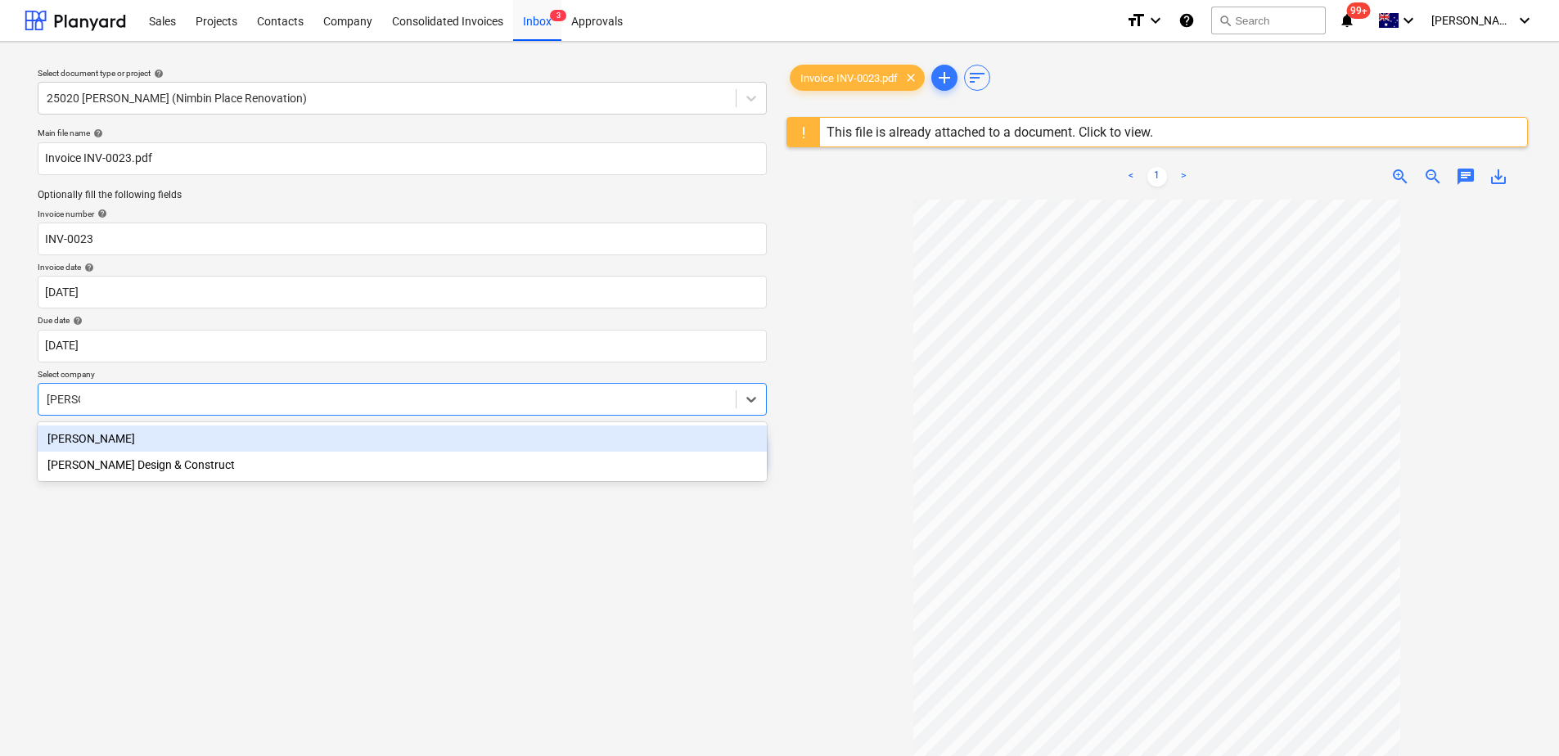
type input "sheppar"
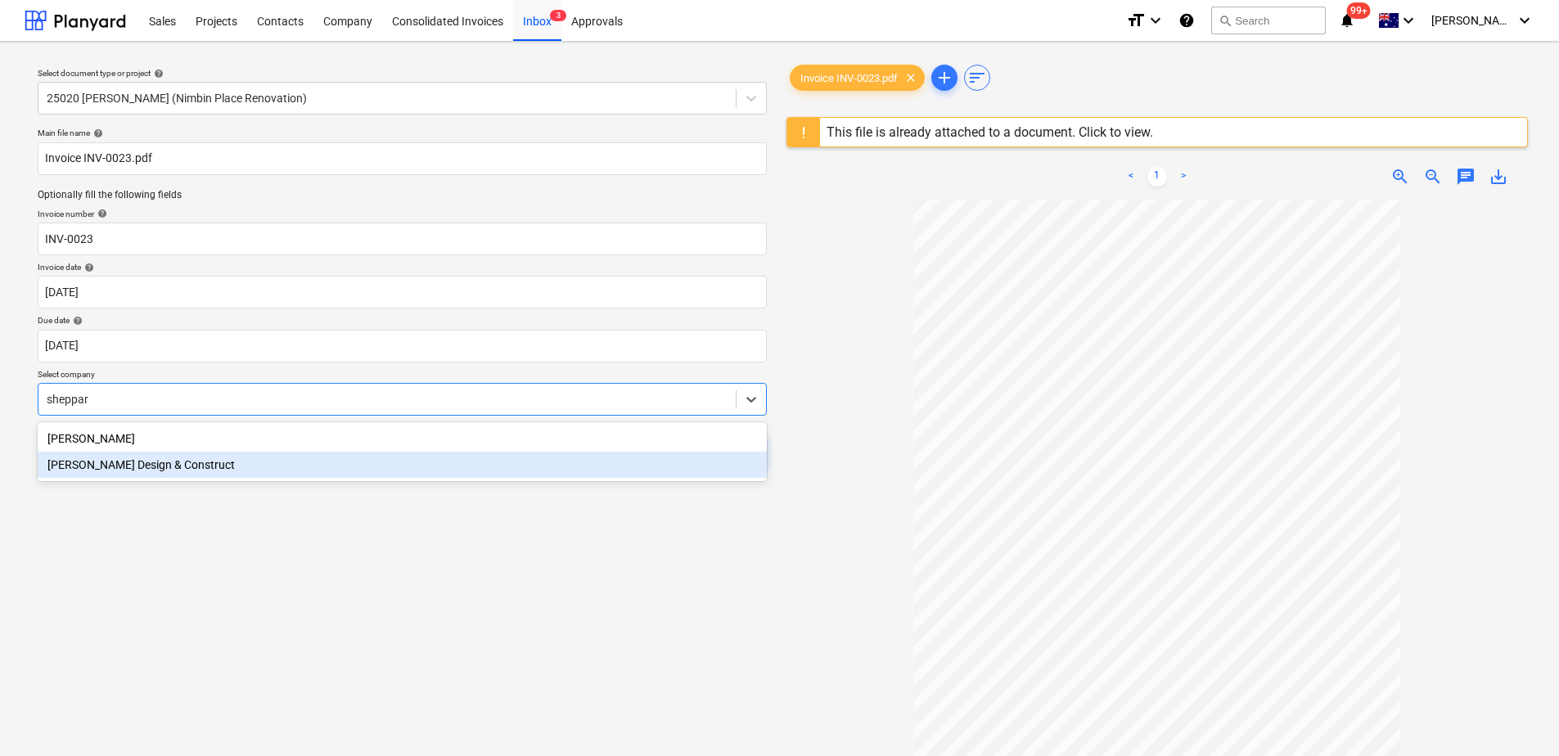
click at [327, 475] on div "[PERSON_NAME] Design & Construct" at bounding box center [402, 465] width 729 height 26
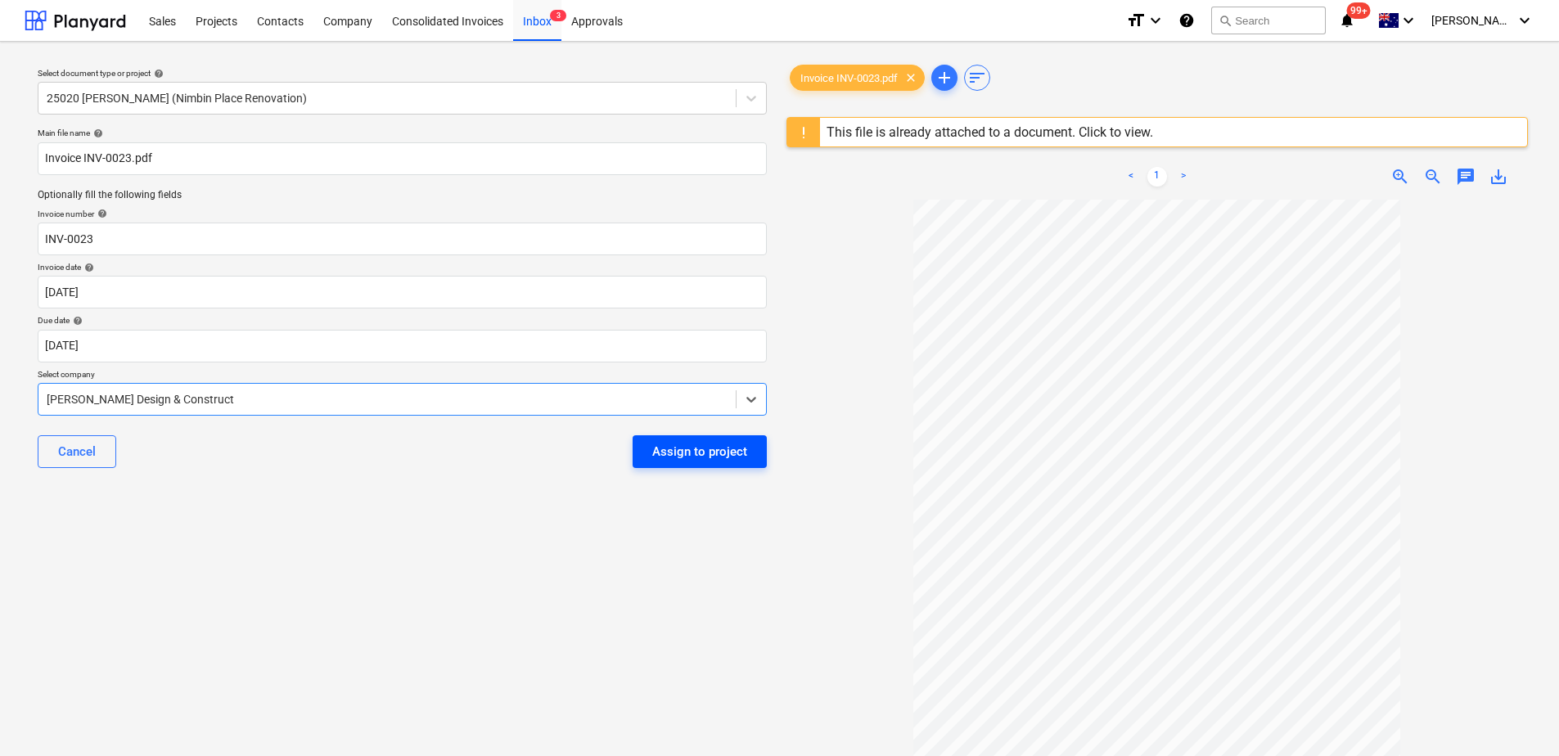
click at [687, 458] on div "Assign to project" at bounding box center [699, 451] width 95 height 21
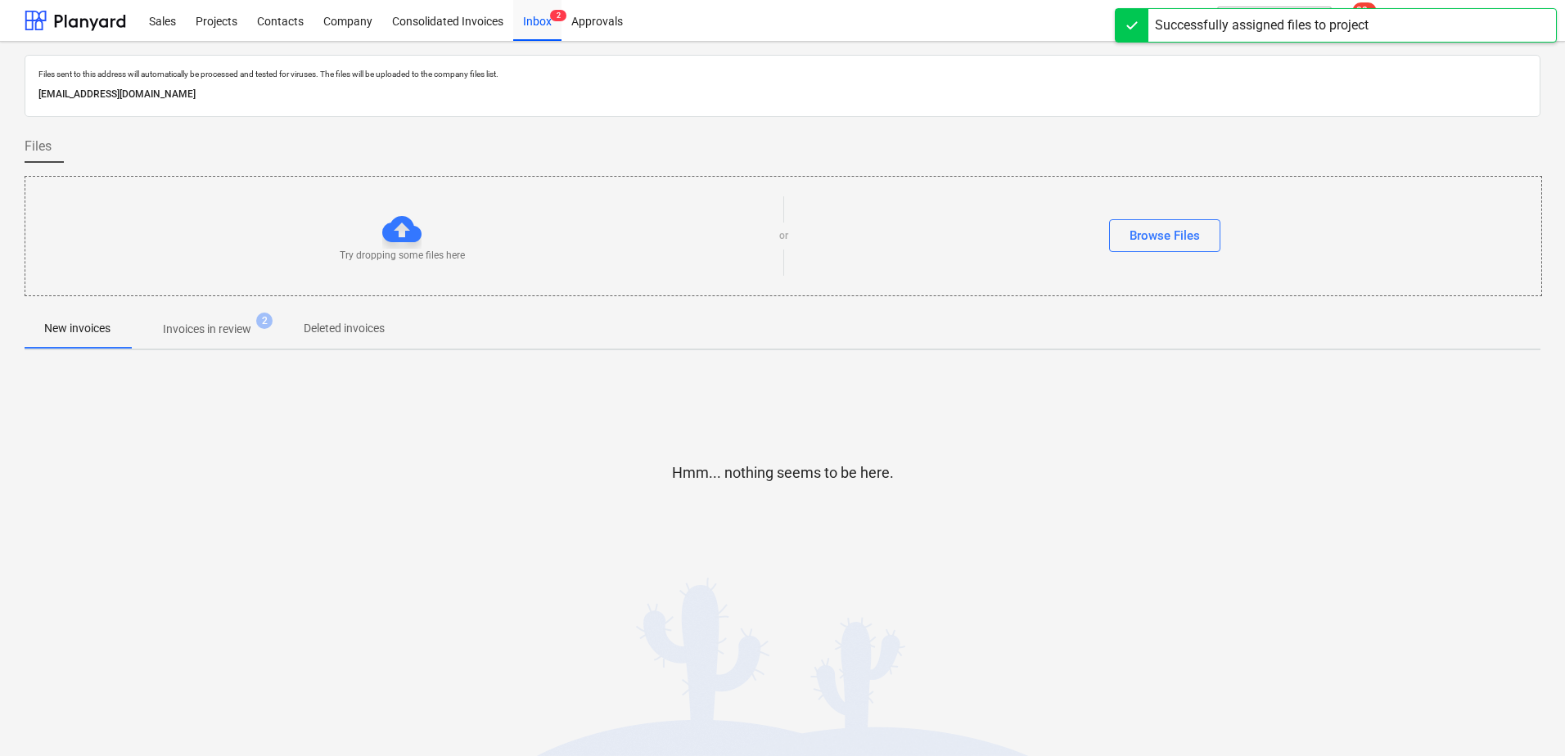
click at [232, 330] on p "Invoices in review" at bounding box center [207, 329] width 88 height 17
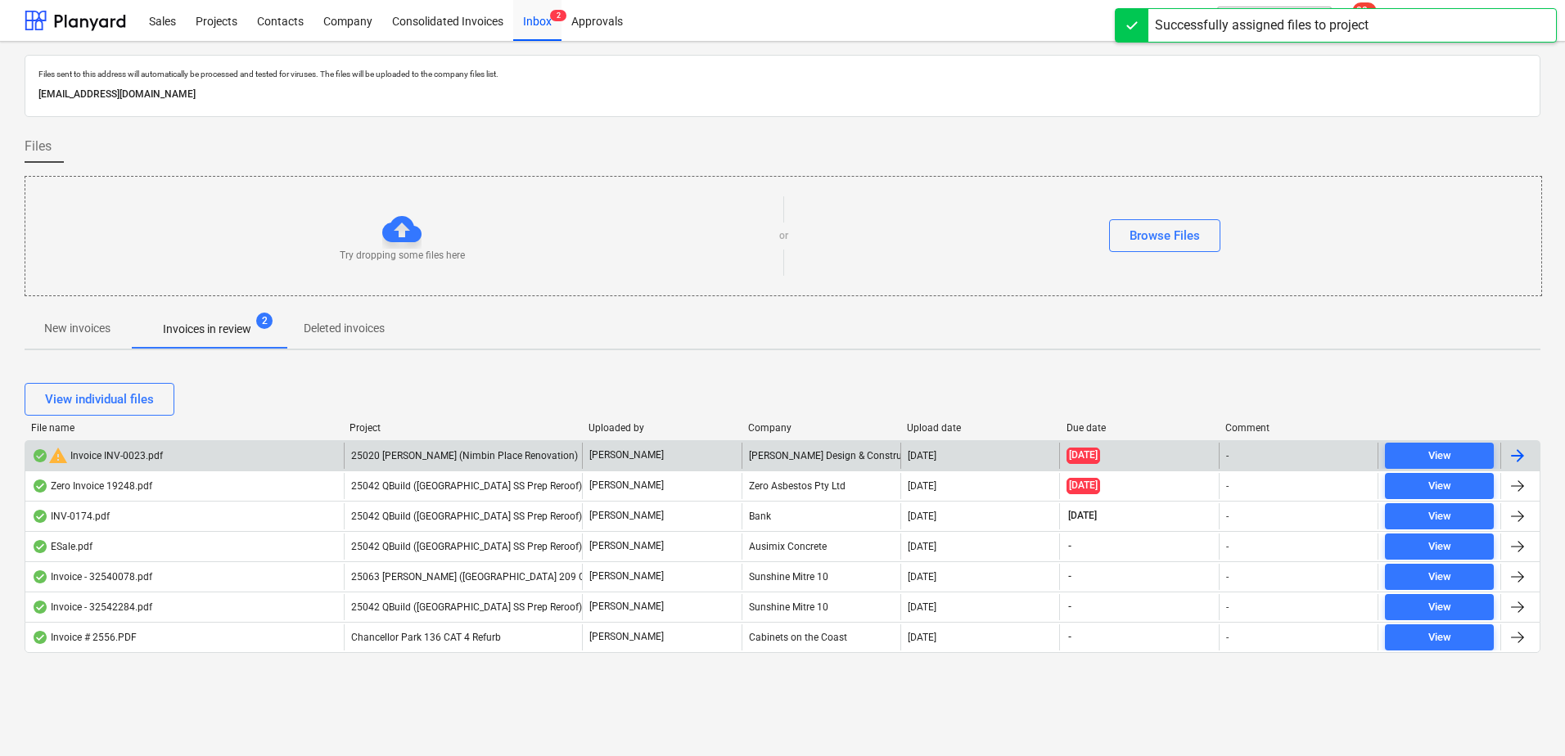
click at [441, 448] on div "25020 [PERSON_NAME] (Nimbin Place Renovation)" at bounding box center [463, 456] width 239 height 26
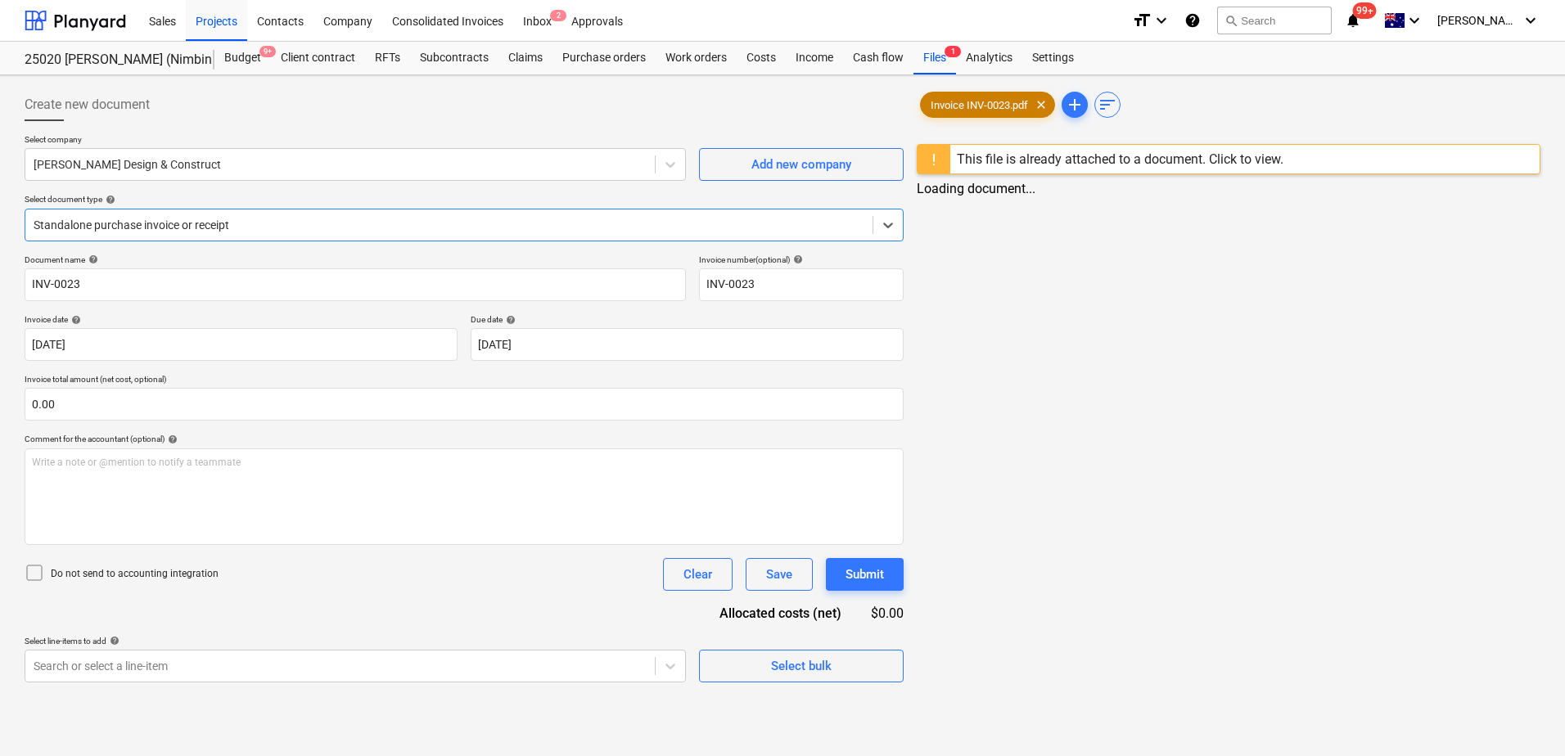
click at [985, 102] on span "Invoice INV-0023.pdf" at bounding box center [979, 105] width 117 height 12
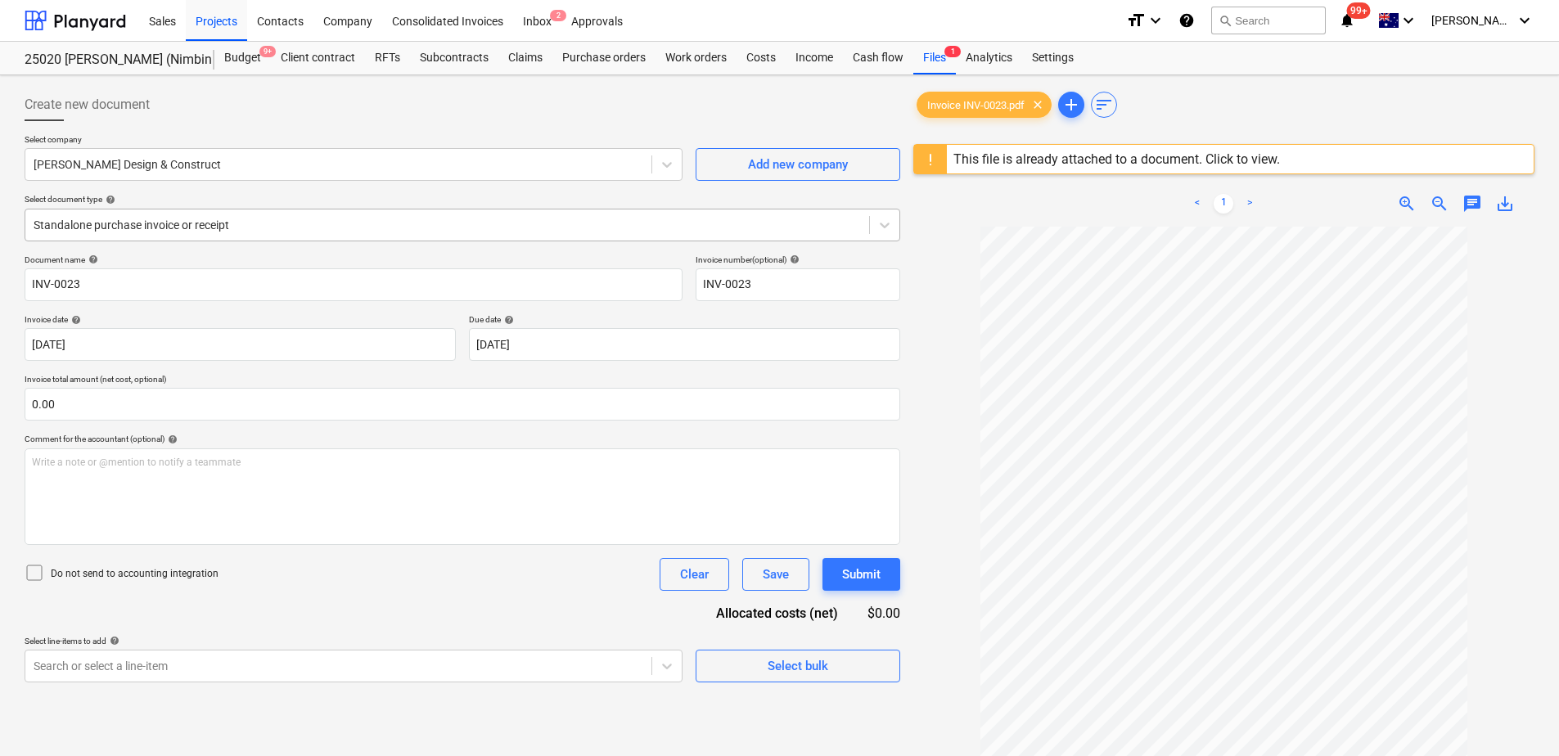
click at [144, 221] on div at bounding box center [448, 225] width 828 height 16
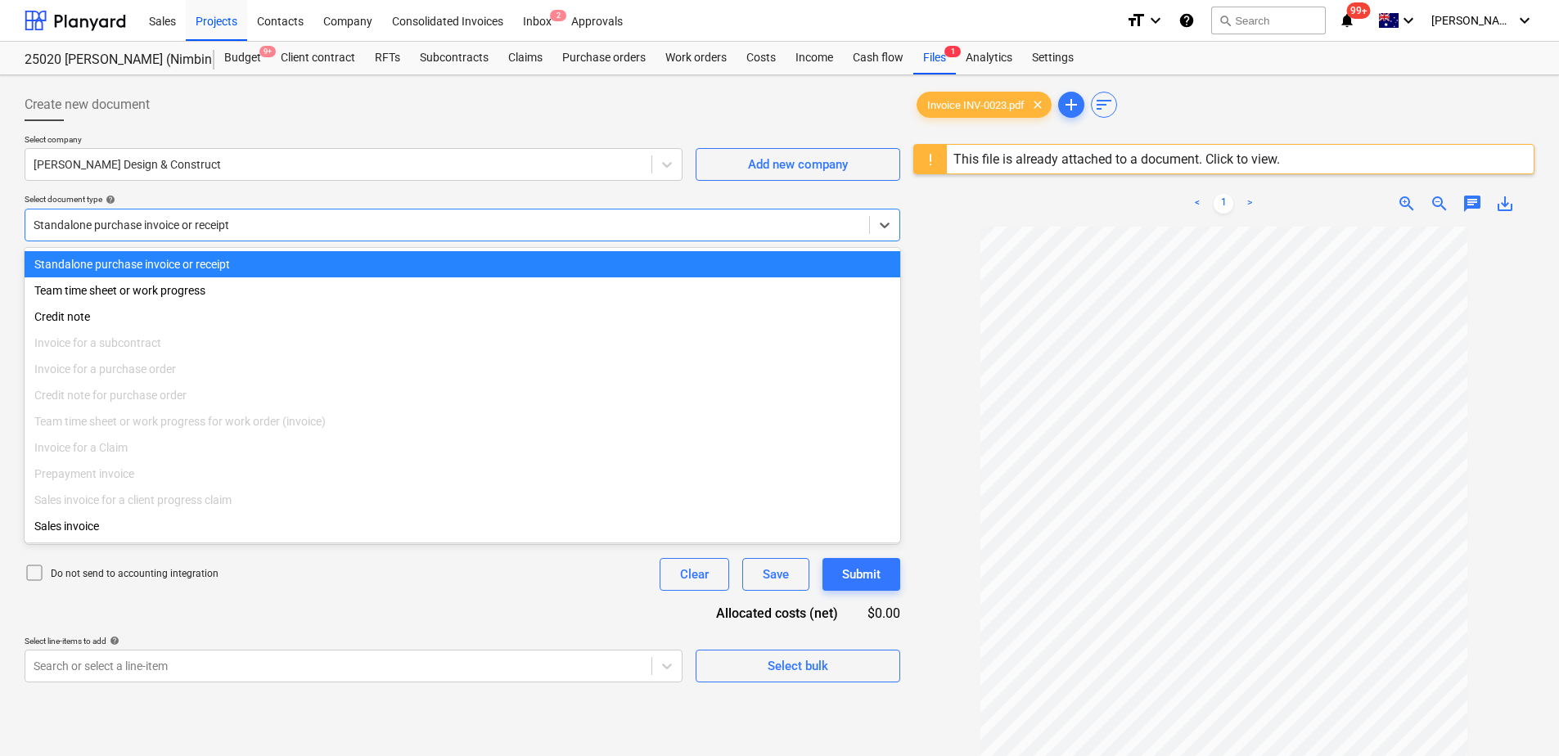
click at [144, 221] on div at bounding box center [448, 225] width 828 height 16
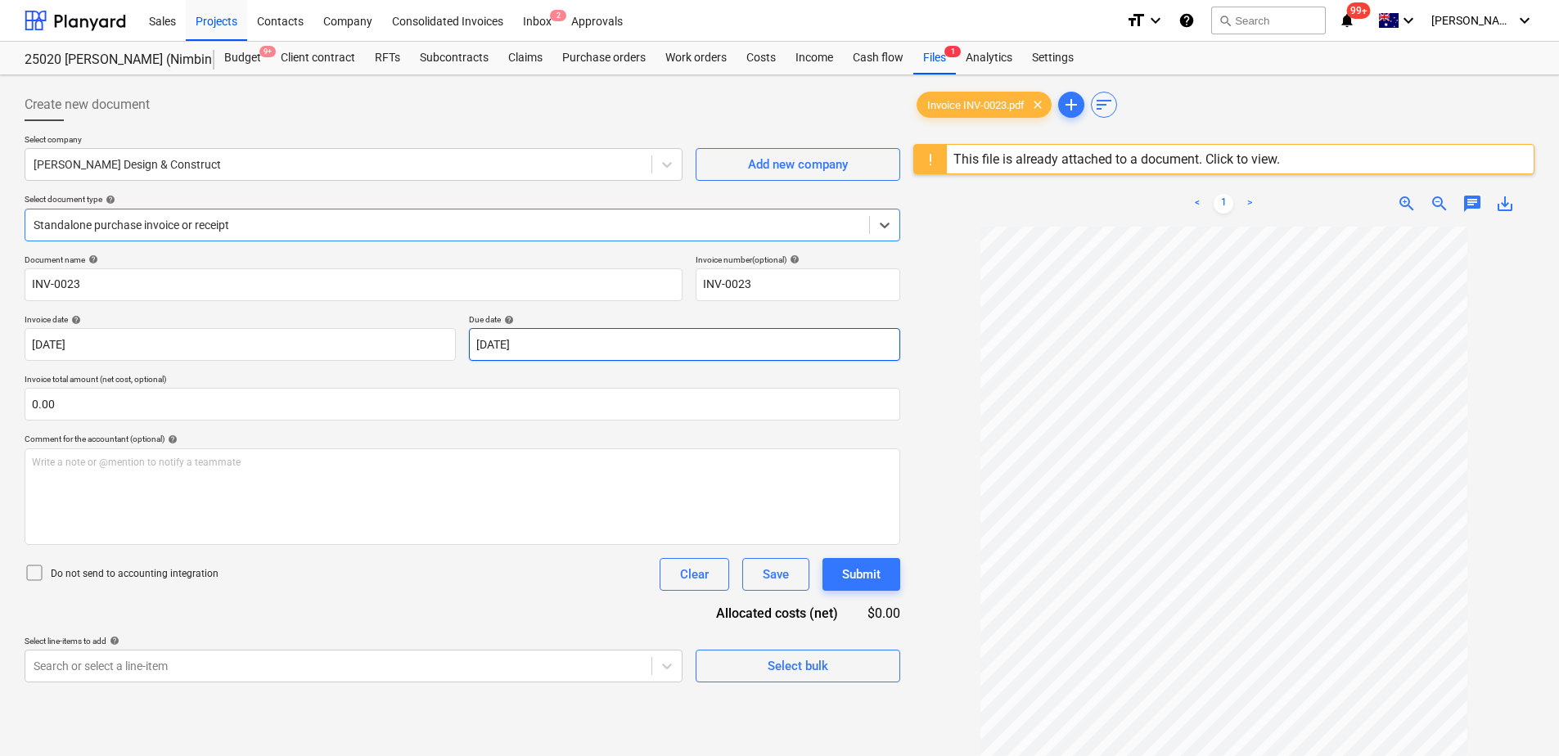
click at [588, 342] on body "Sales Projects Contacts Company Consolidated Invoices Inbox 2 Approvals format_…" at bounding box center [779, 378] width 1559 height 756
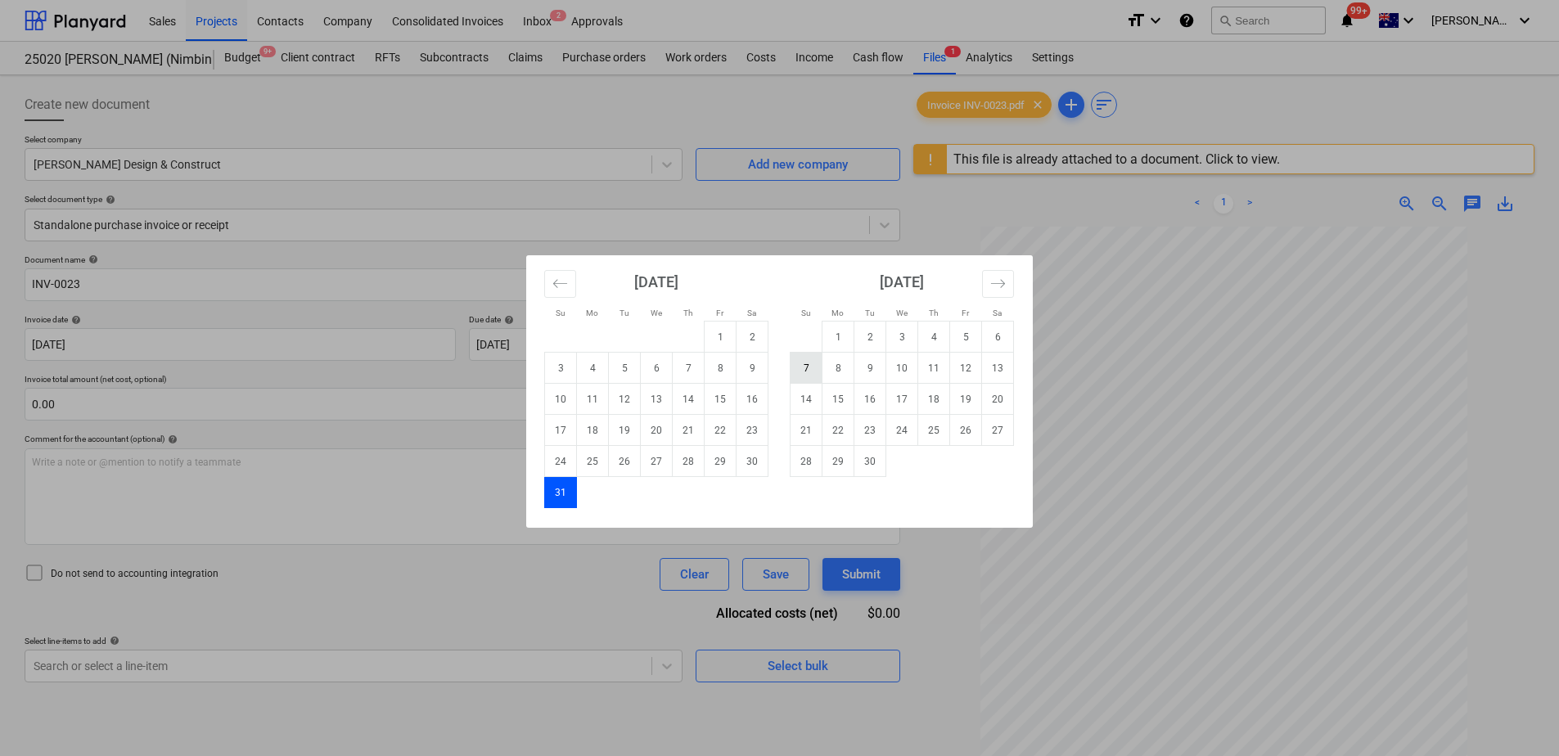
click at [812, 359] on td "7" at bounding box center [807, 368] width 32 height 31
type input "[DATE]"
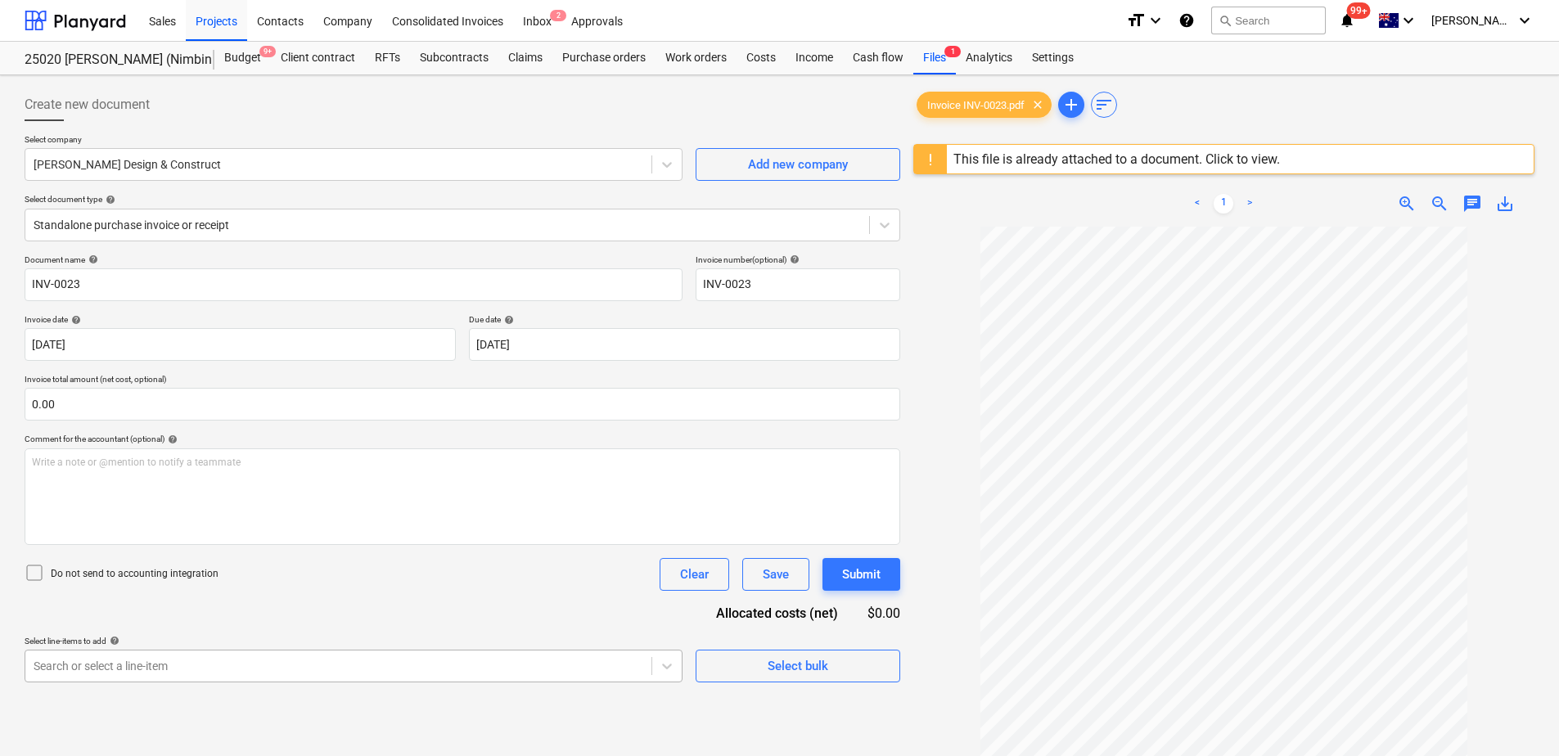
click at [275, 664] on body "Sales Projects Contacts Company Consolidated Invoices Inbox 2 Approvals format_…" at bounding box center [779, 378] width 1559 height 756
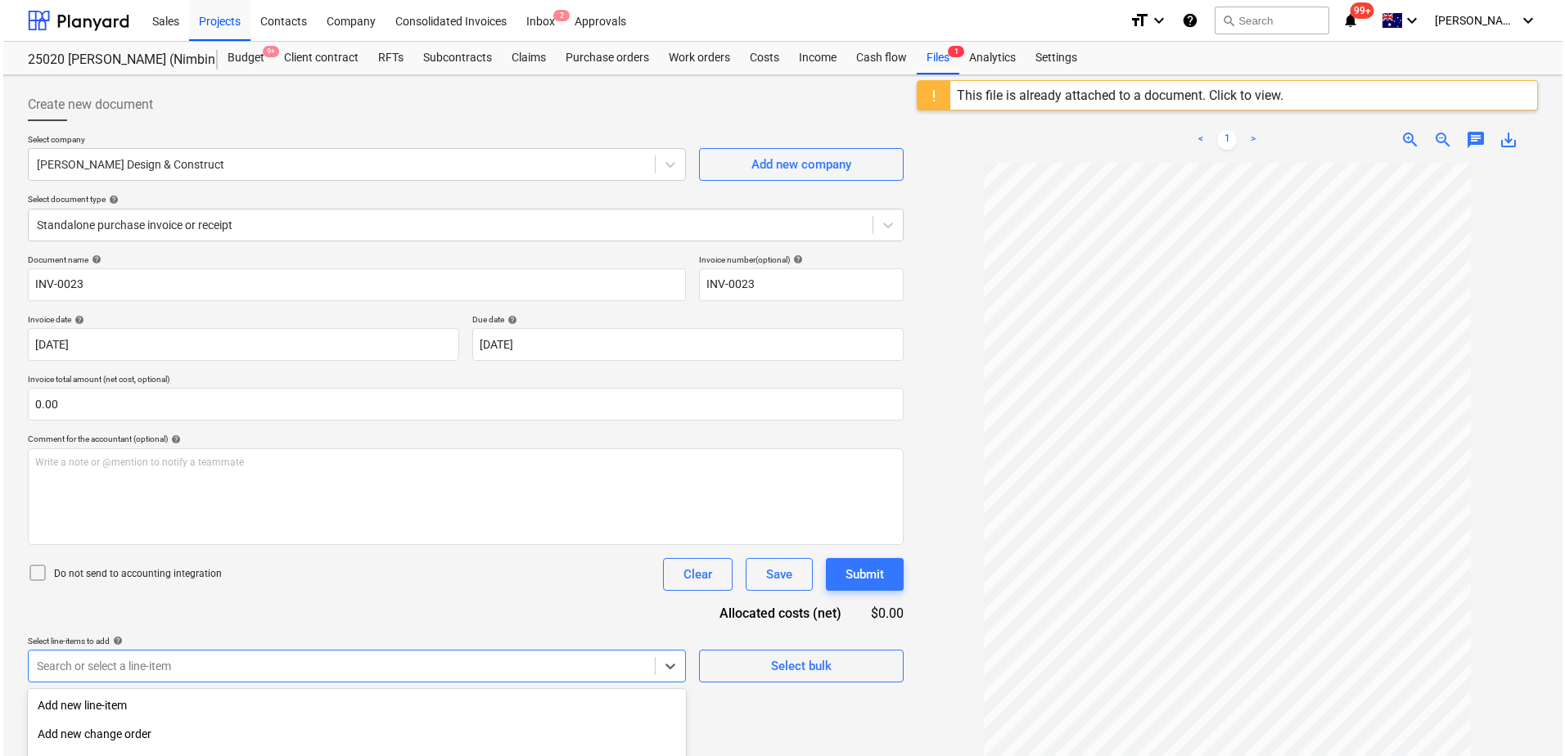
scroll to position [188, 0]
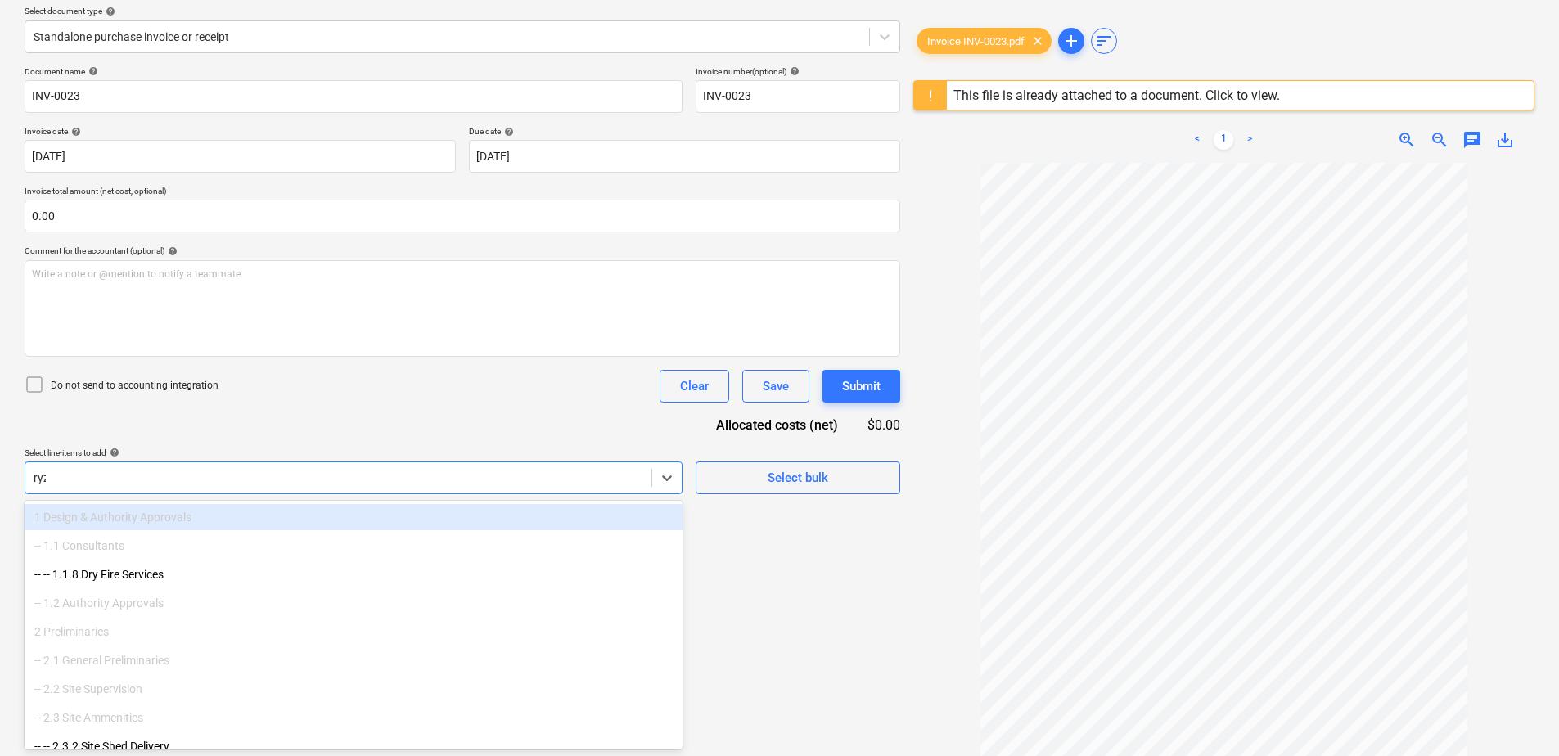
type input "ryza"
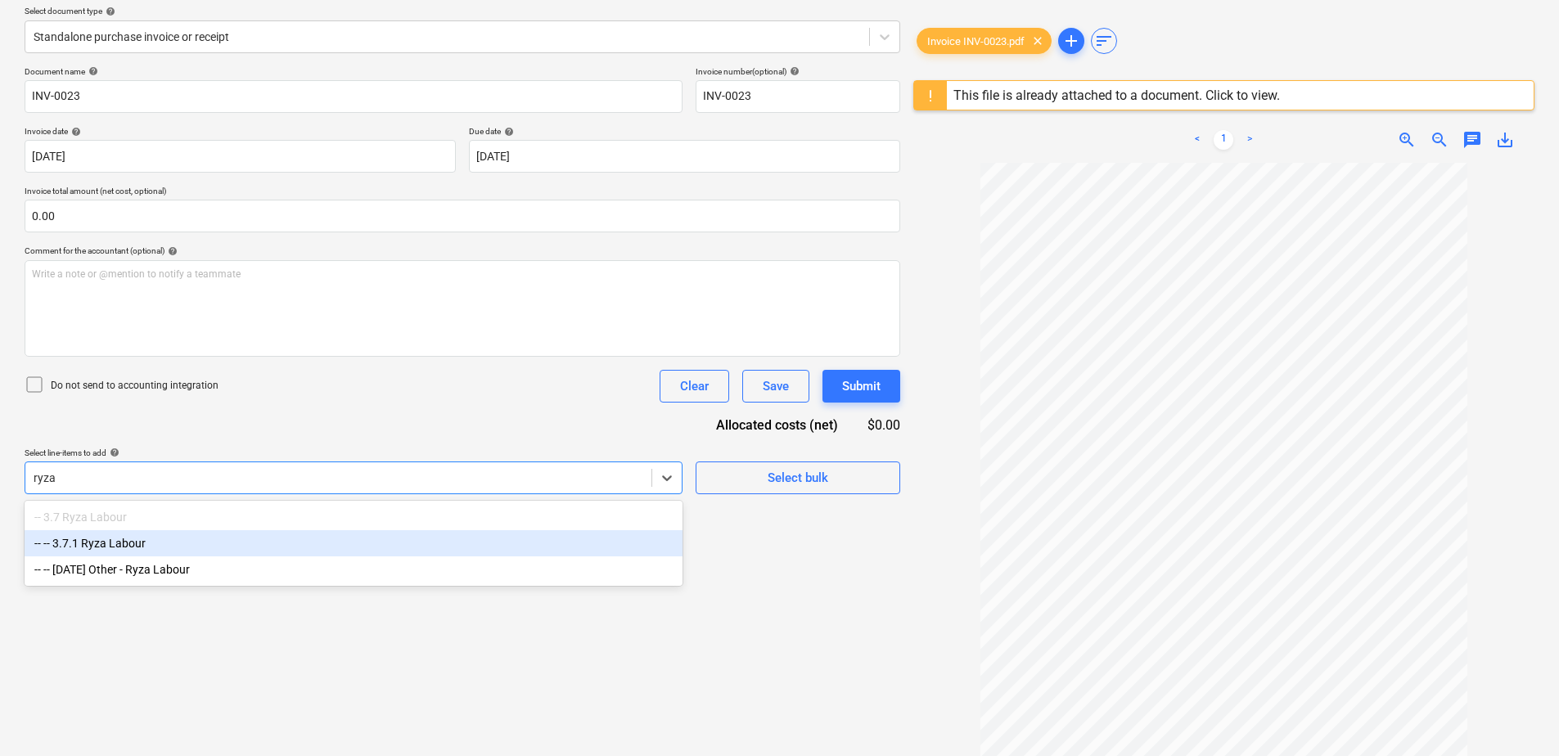
click at [115, 547] on div "-- -- 3.7.1 Ryza Labour" at bounding box center [354, 543] width 658 height 26
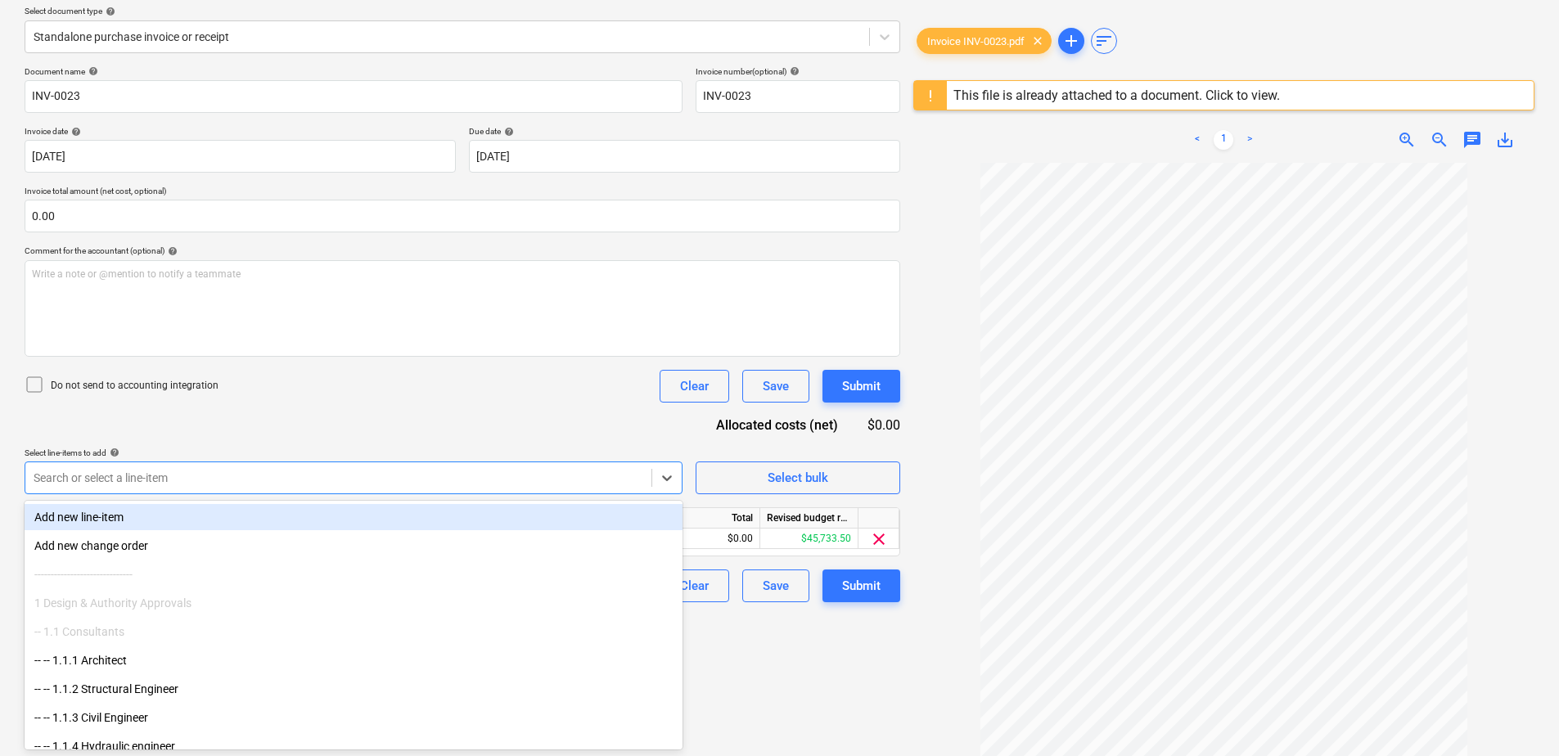
click at [532, 417] on div "Document name help INV-0023 Invoice number (optional) help INV-0023 Invoice dat…" at bounding box center [463, 334] width 876 height 536
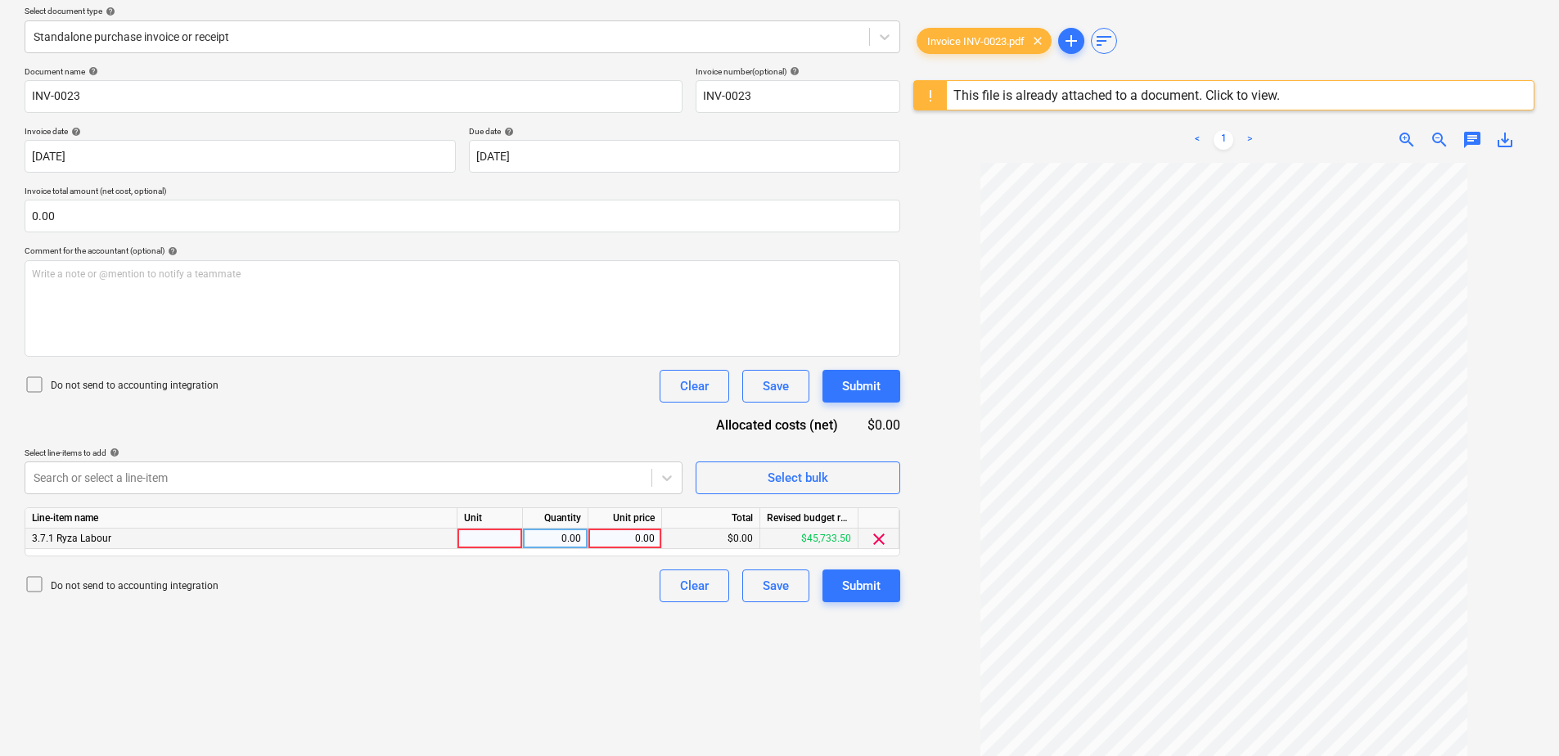
click at [508, 535] on div at bounding box center [490, 539] width 65 height 20
type input "Item"
type input "3224"
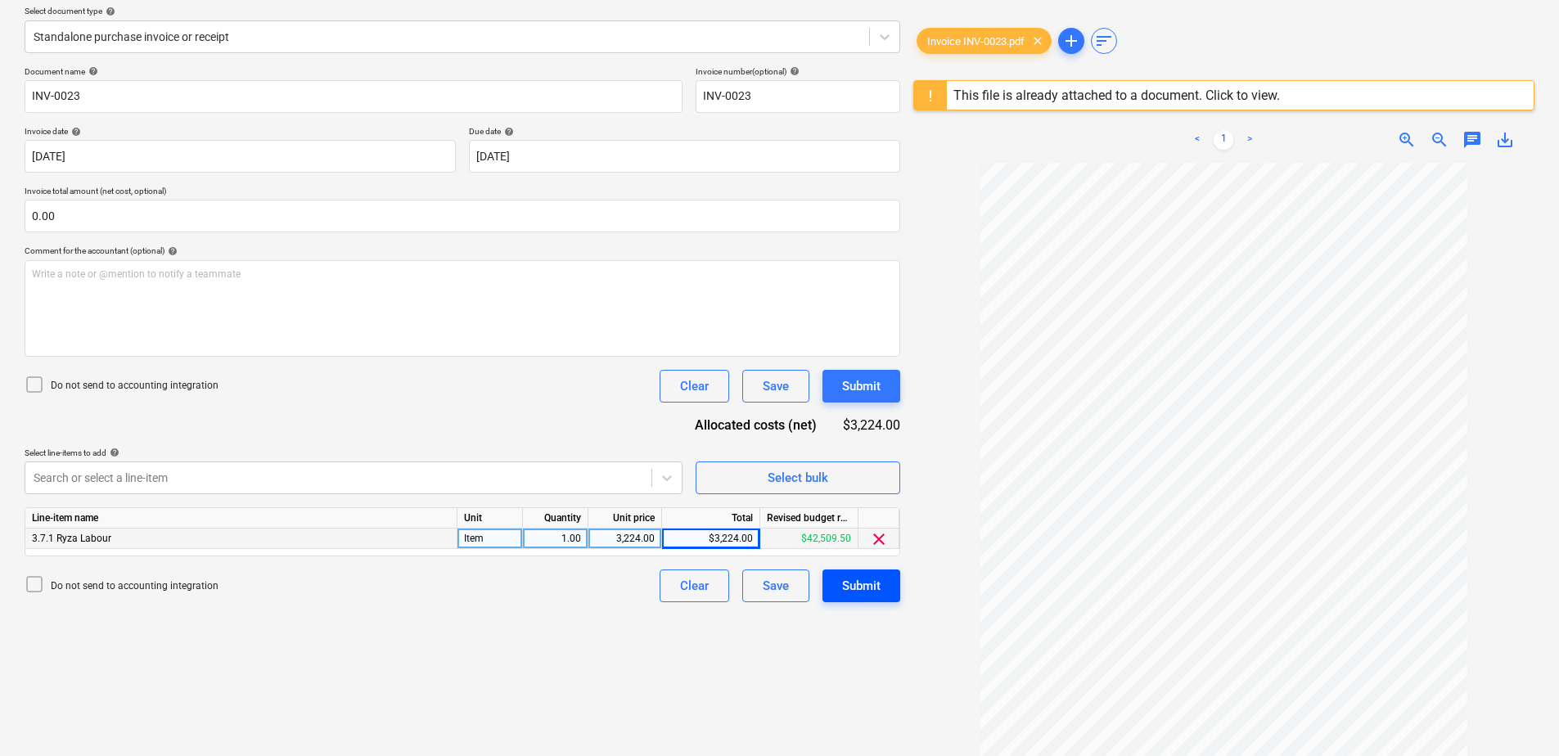
click at [862, 589] on div "Submit" at bounding box center [861, 585] width 38 height 21
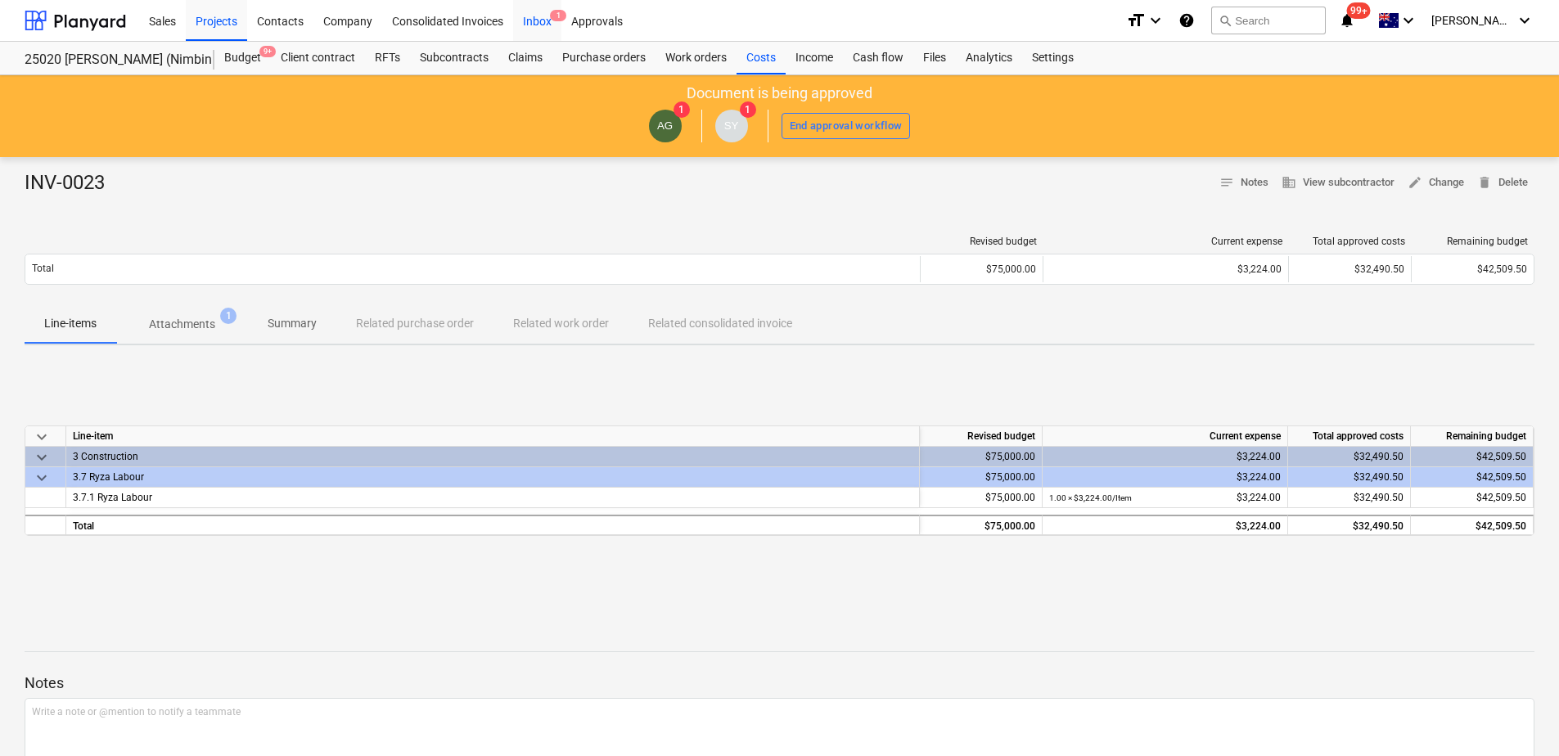
click at [543, 25] on div "Inbox 1" at bounding box center [537, 20] width 48 height 42
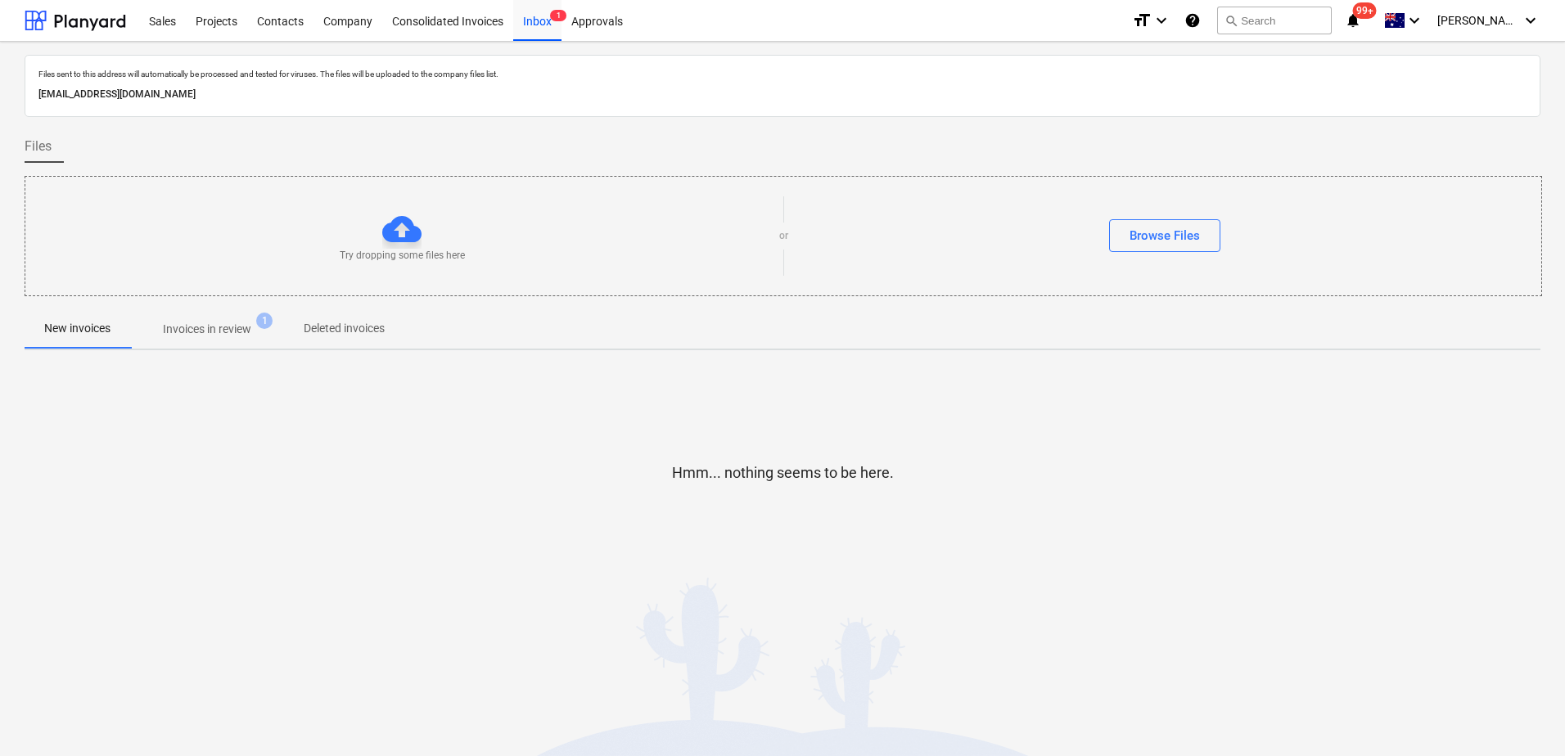
click at [200, 339] on span "Invoices in review 1" at bounding box center [207, 328] width 154 height 29
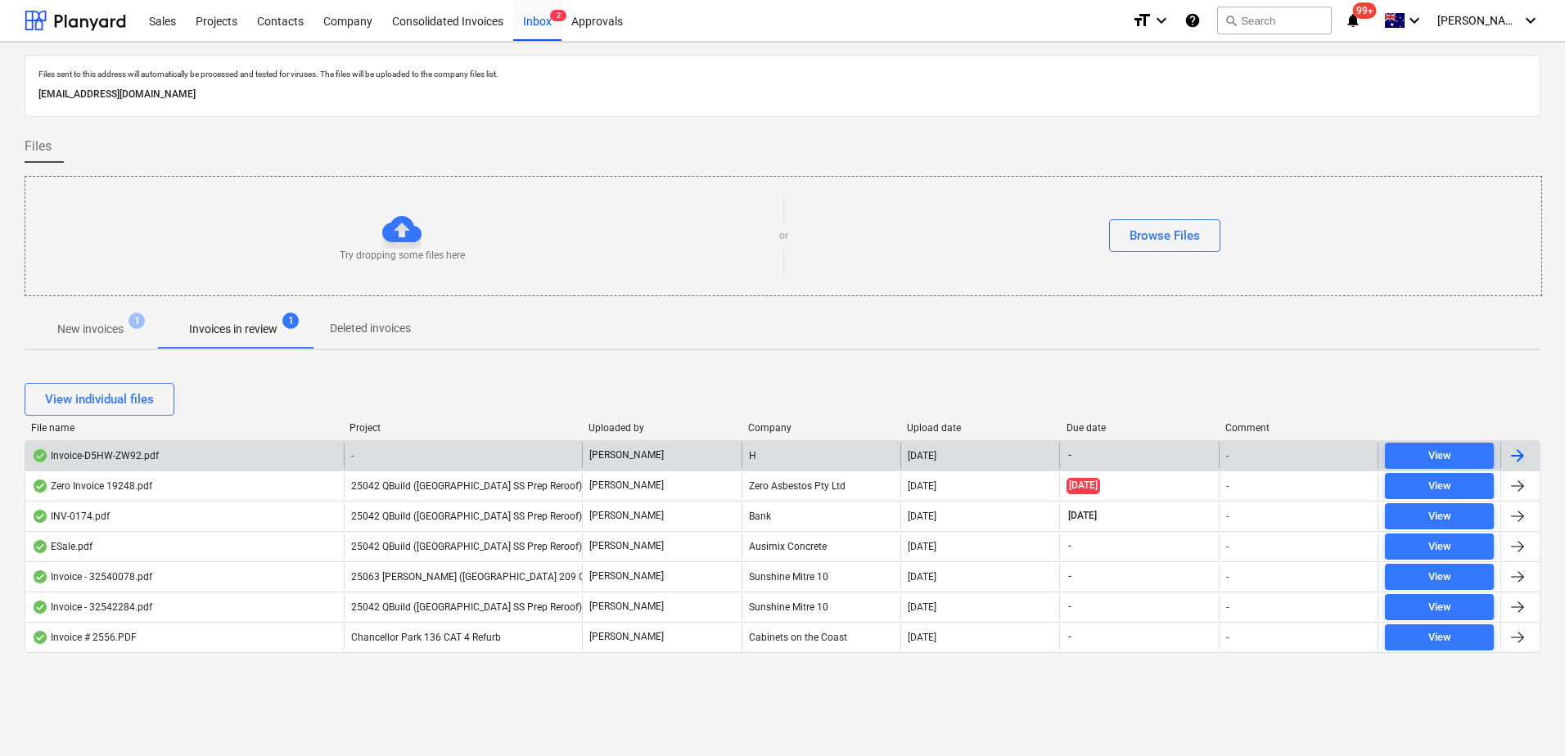
click at [354, 455] on div "-" at bounding box center [463, 456] width 239 height 26
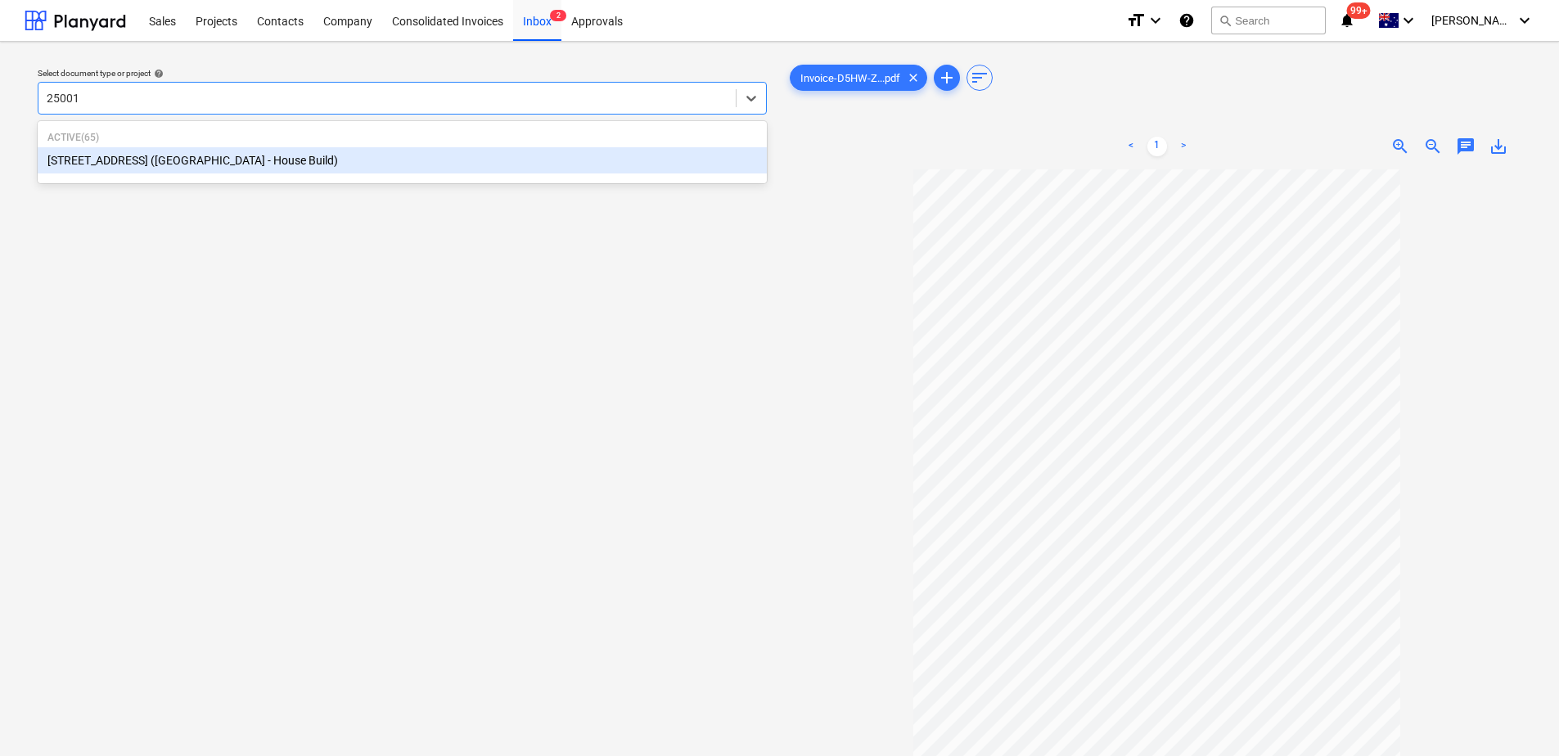
type input "25001"
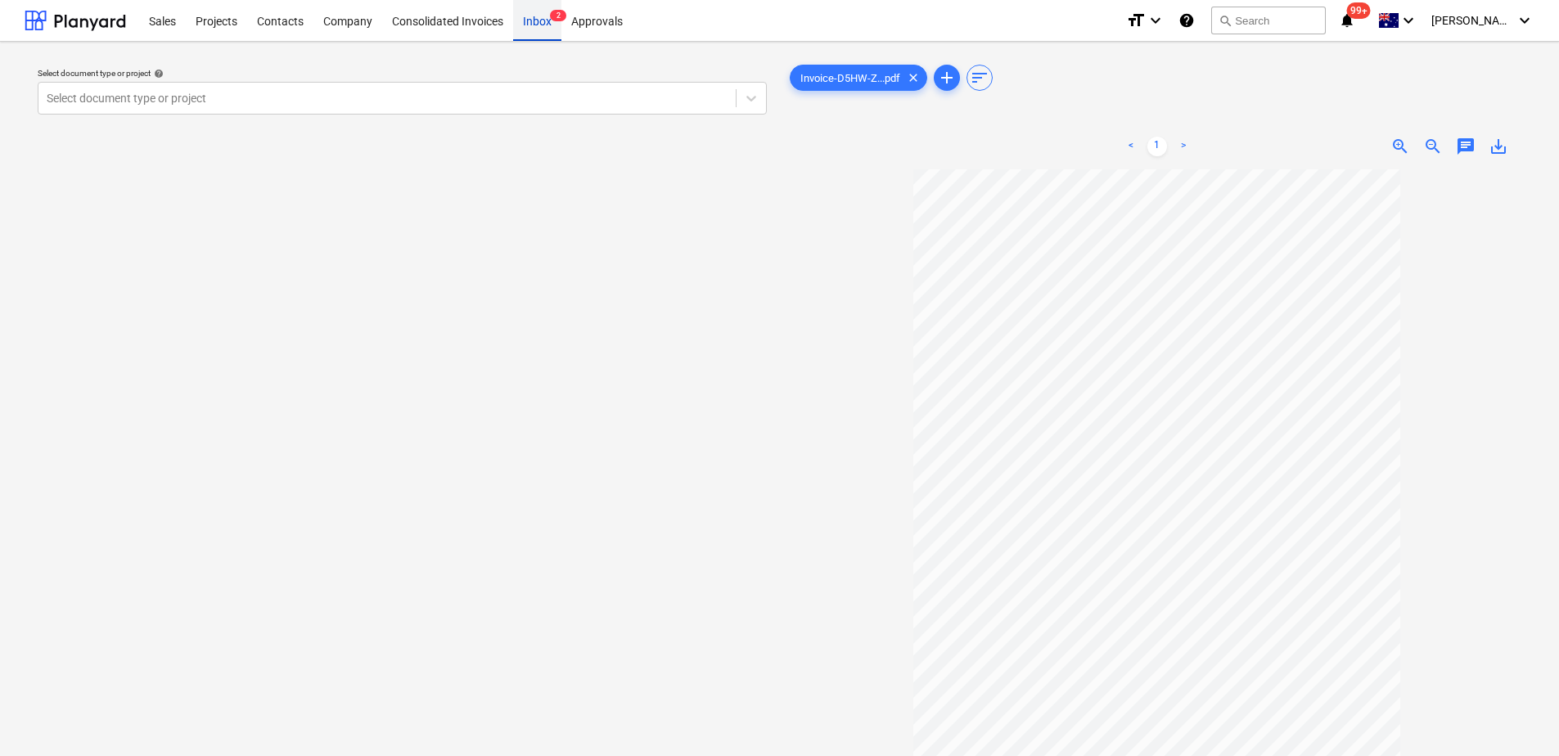
click at [538, 26] on div "Inbox 2" at bounding box center [537, 20] width 48 height 42
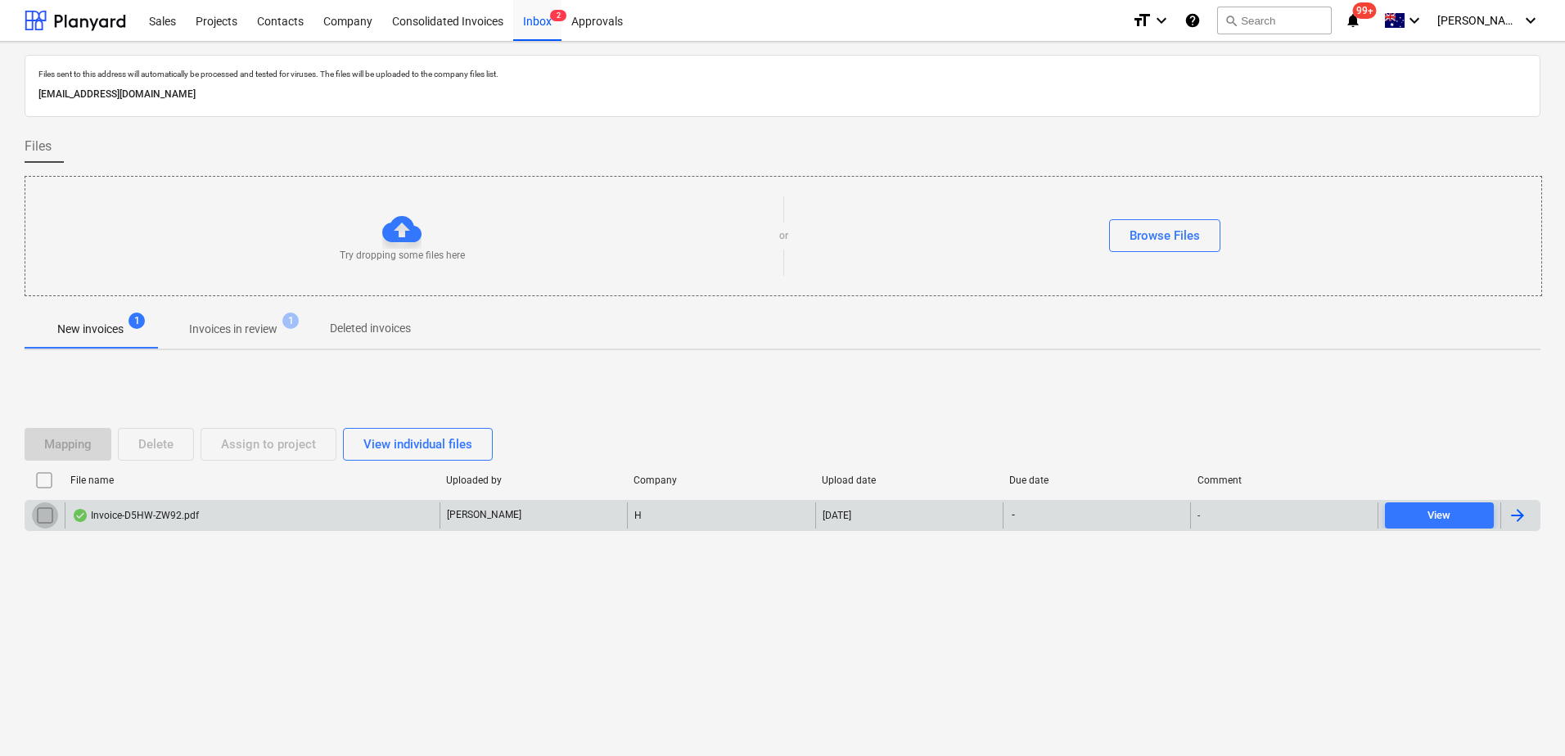
click at [40, 513] on input "checkbox" at bounding box center [45, 516] width 26 height 26
click at [146, 446] on div "Delete" at bounding box center [155, 444] width 35 height 21
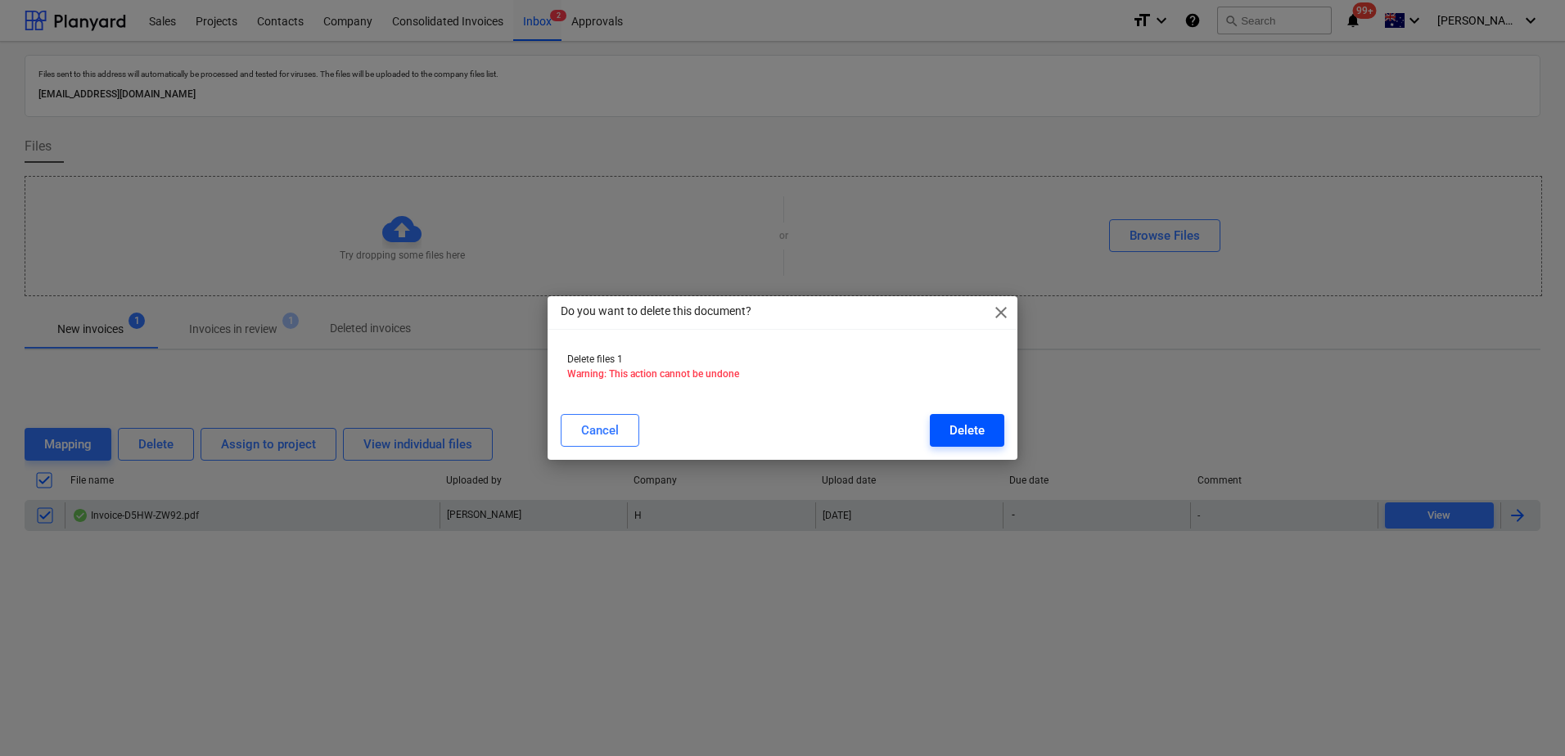
click at [952, 428] on div "Delete" at bounding box center [966, 430] width 35 height 21
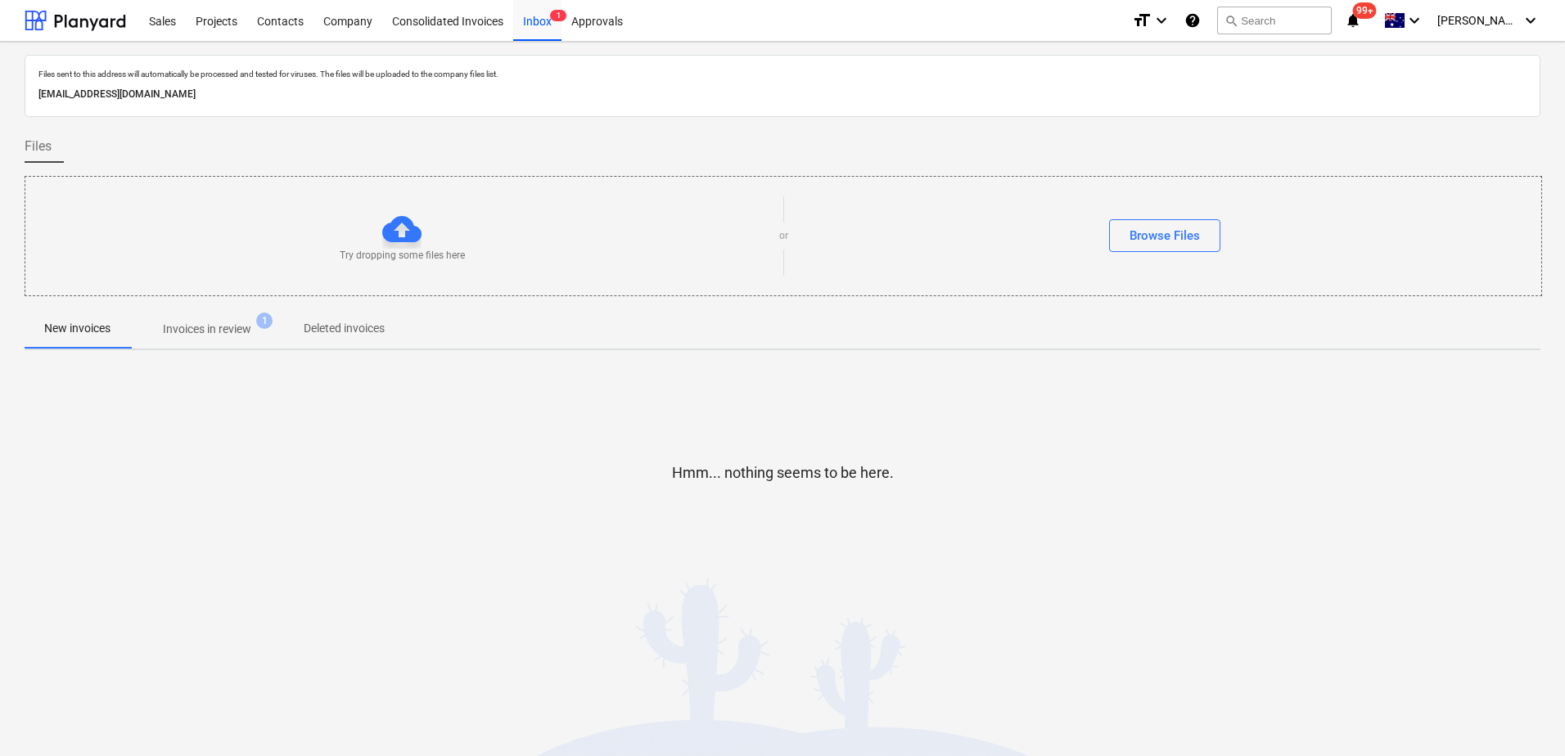
click at [191, 334] on p "Invoices in review" at bounding box center [207, 329] width 88 height 17
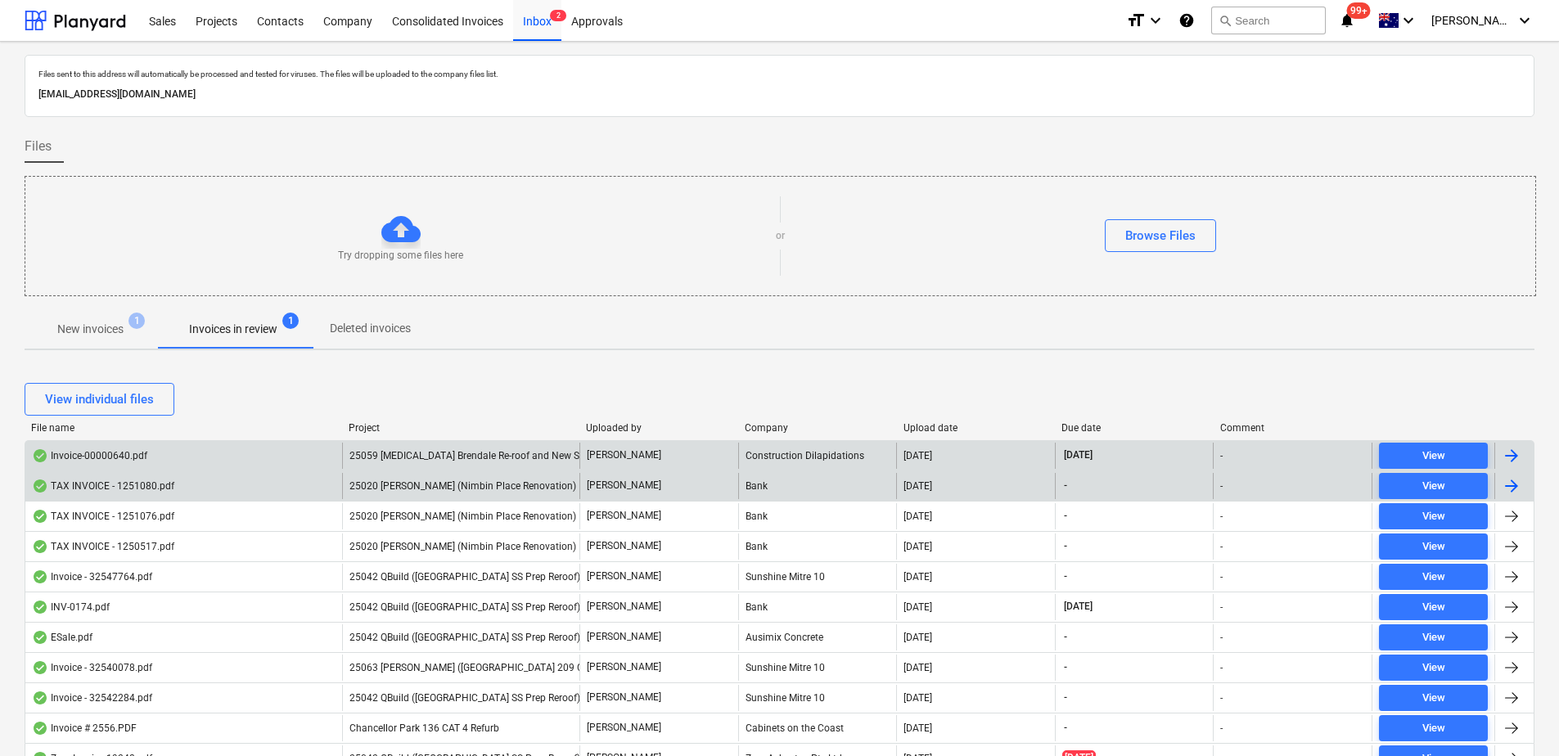
click at [395, 449] on div "25059 [MEDICAL_DATA] Brendale Re-roof and New Shed" at bounding box center [460, 456] width 237 height 26
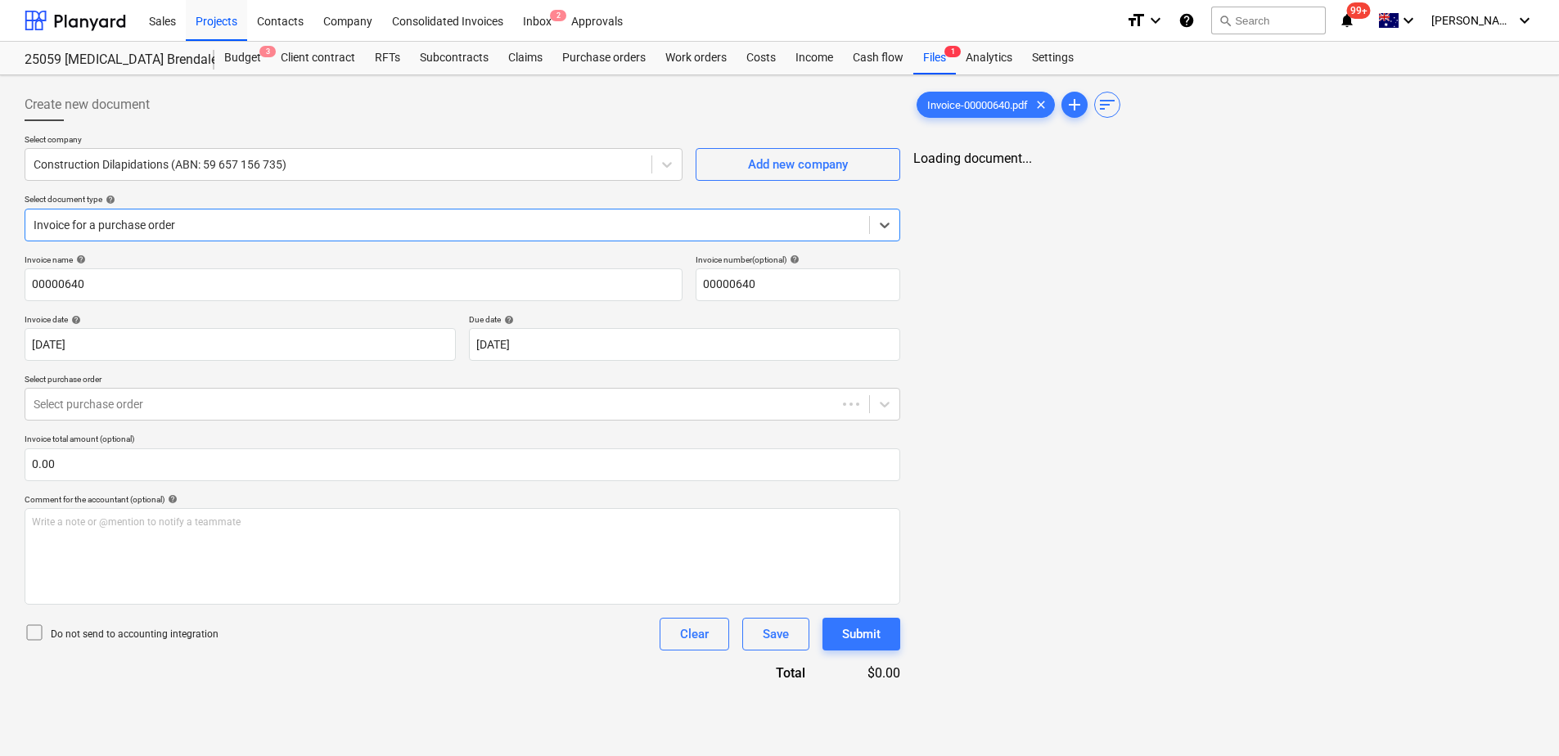
type input "00000640"
type input "[DATE]"
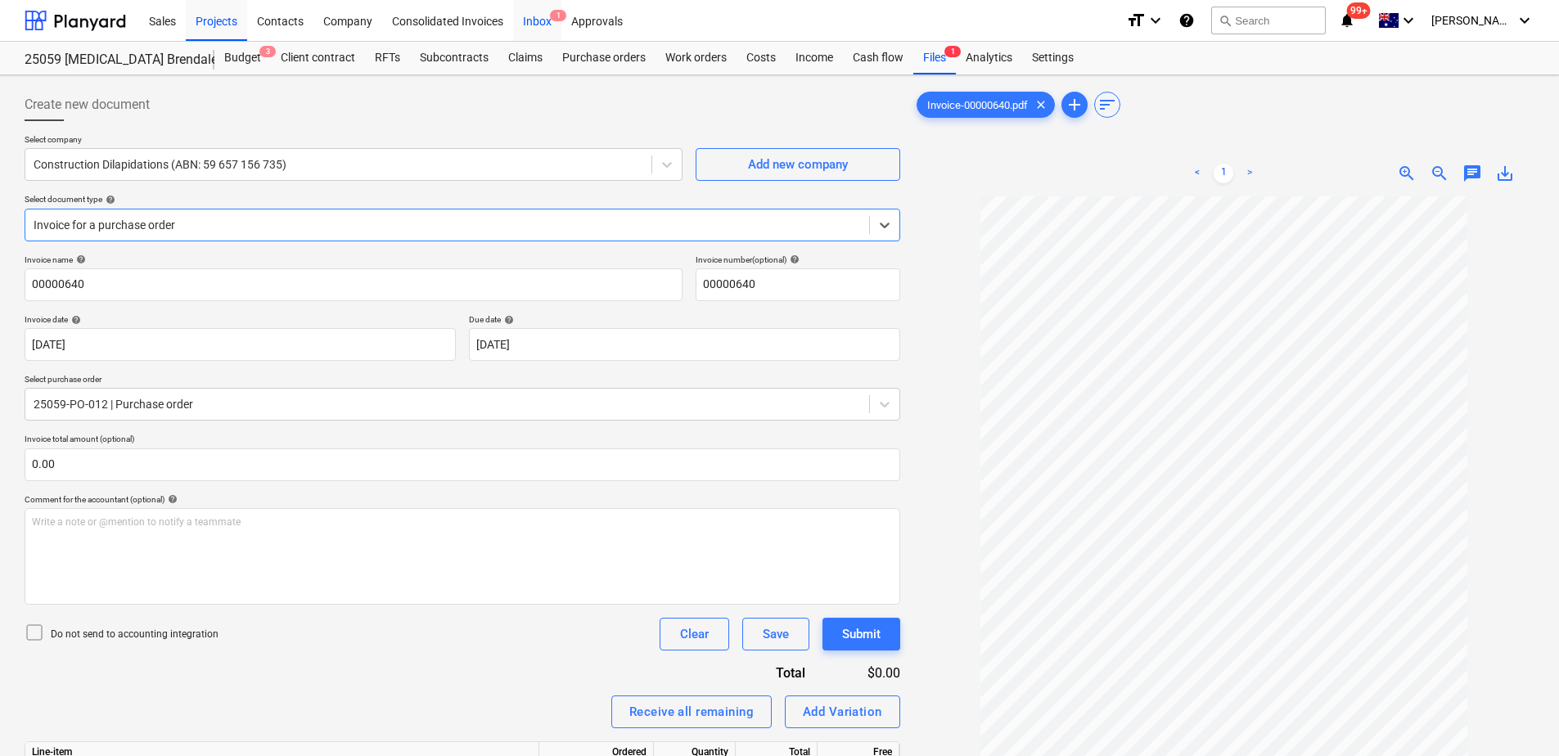
click at [547, 29] on div "Inbox 1" at bounding box center [537, 20] width 48 height 42
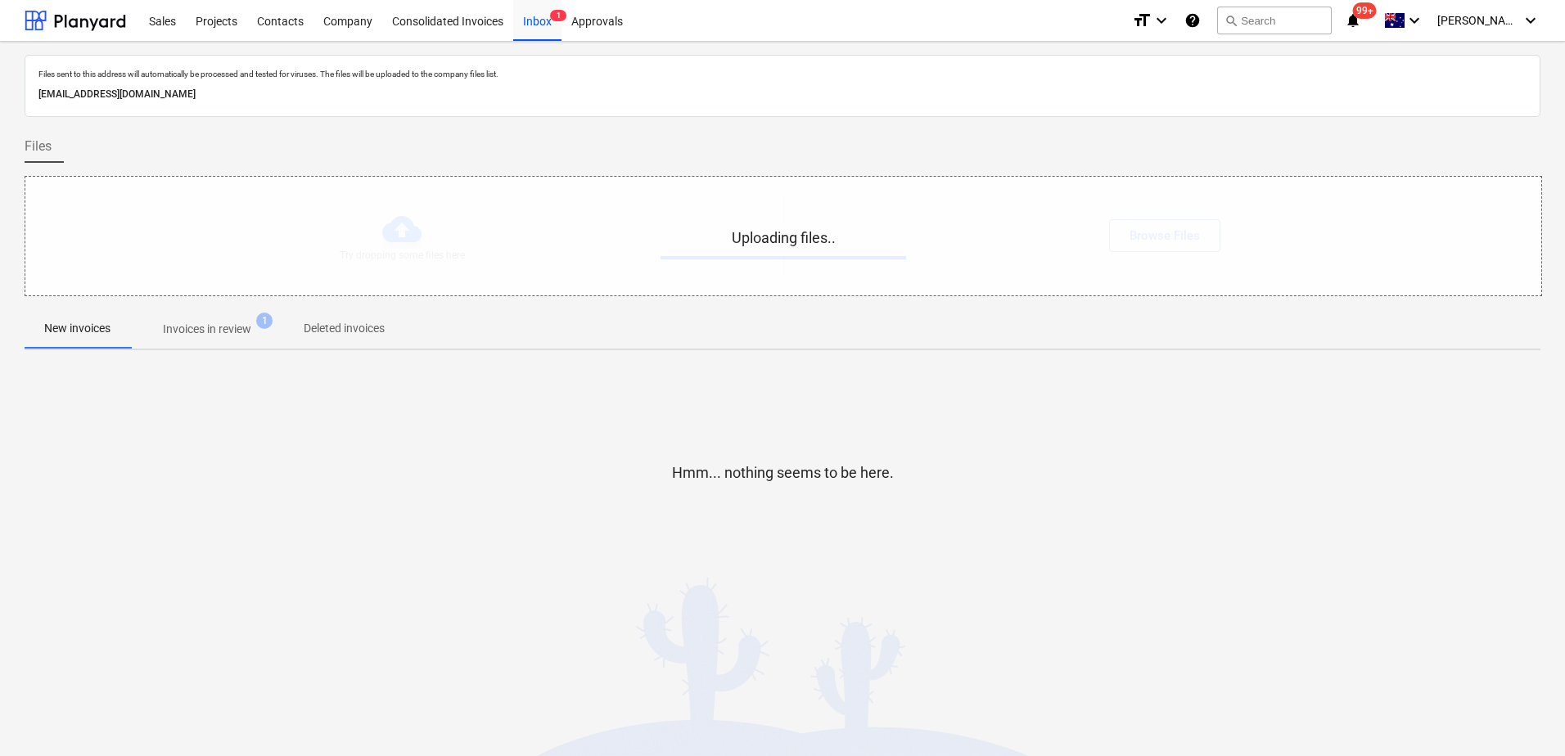
click at [187, 331] on p "Invoices in review" at bounding box center [207, 329] width 88 height 17
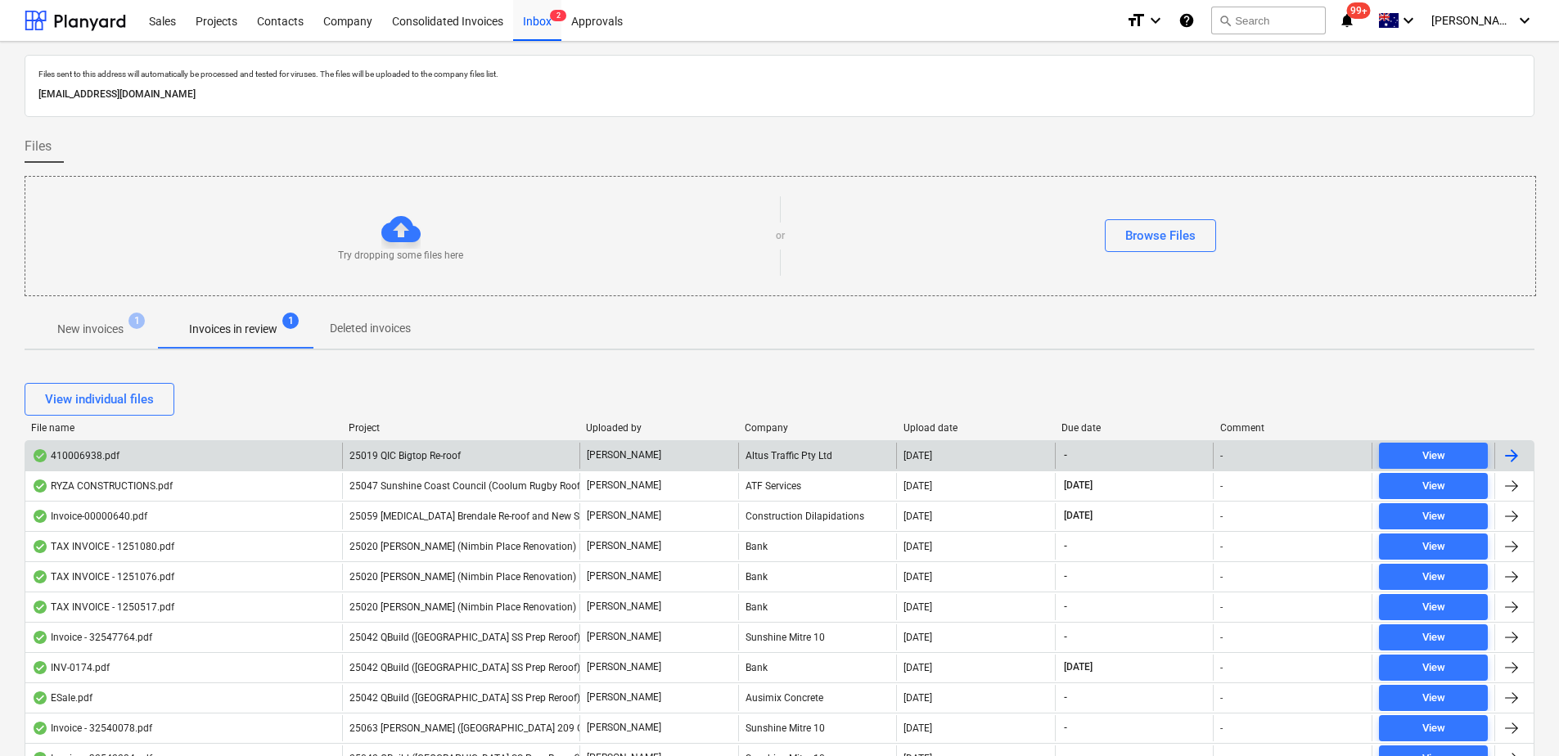
click at [417, 450] on span "25019 QIC Bigtop Re-roof" at bounding box center [405, 455] width 111 height 11
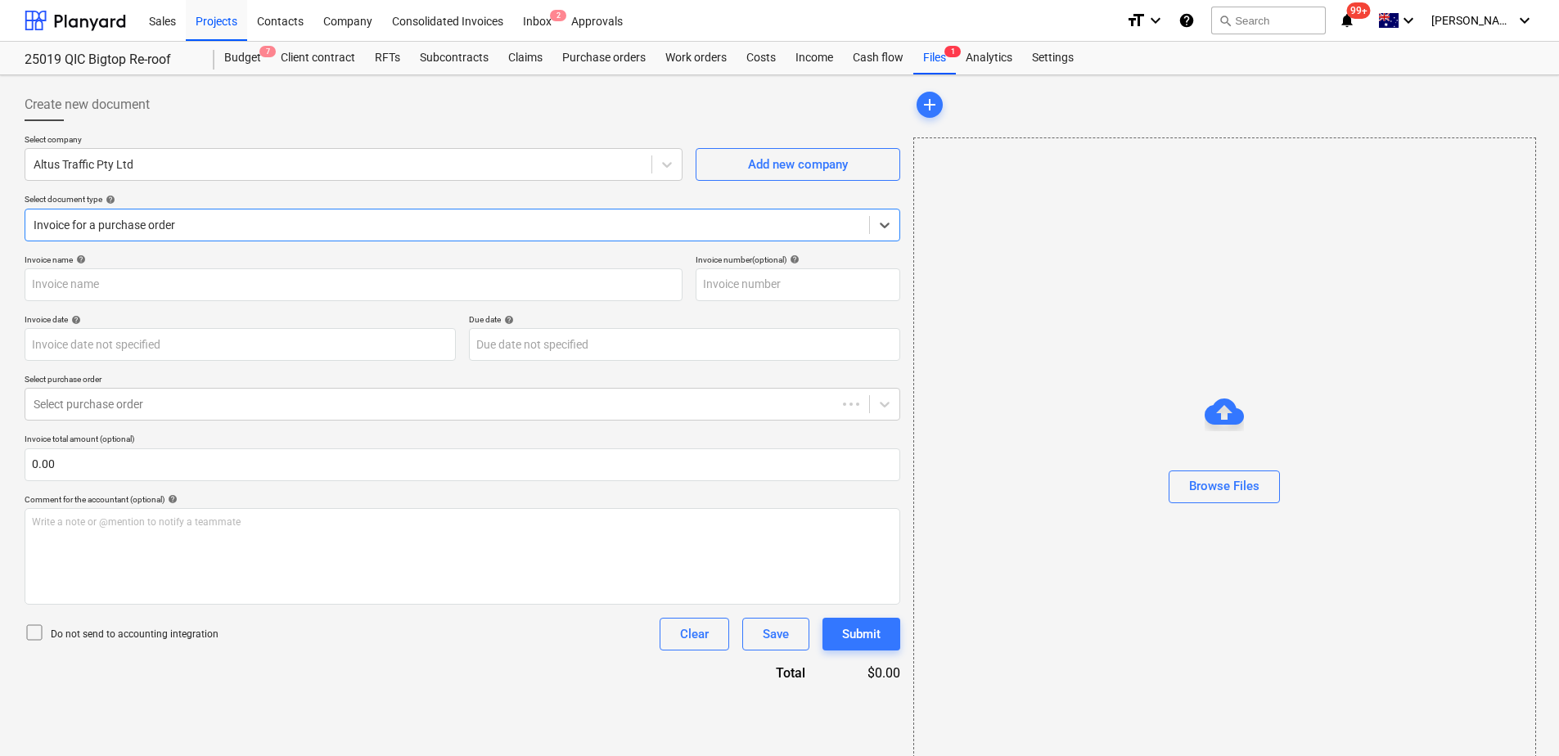
type input "410006938"
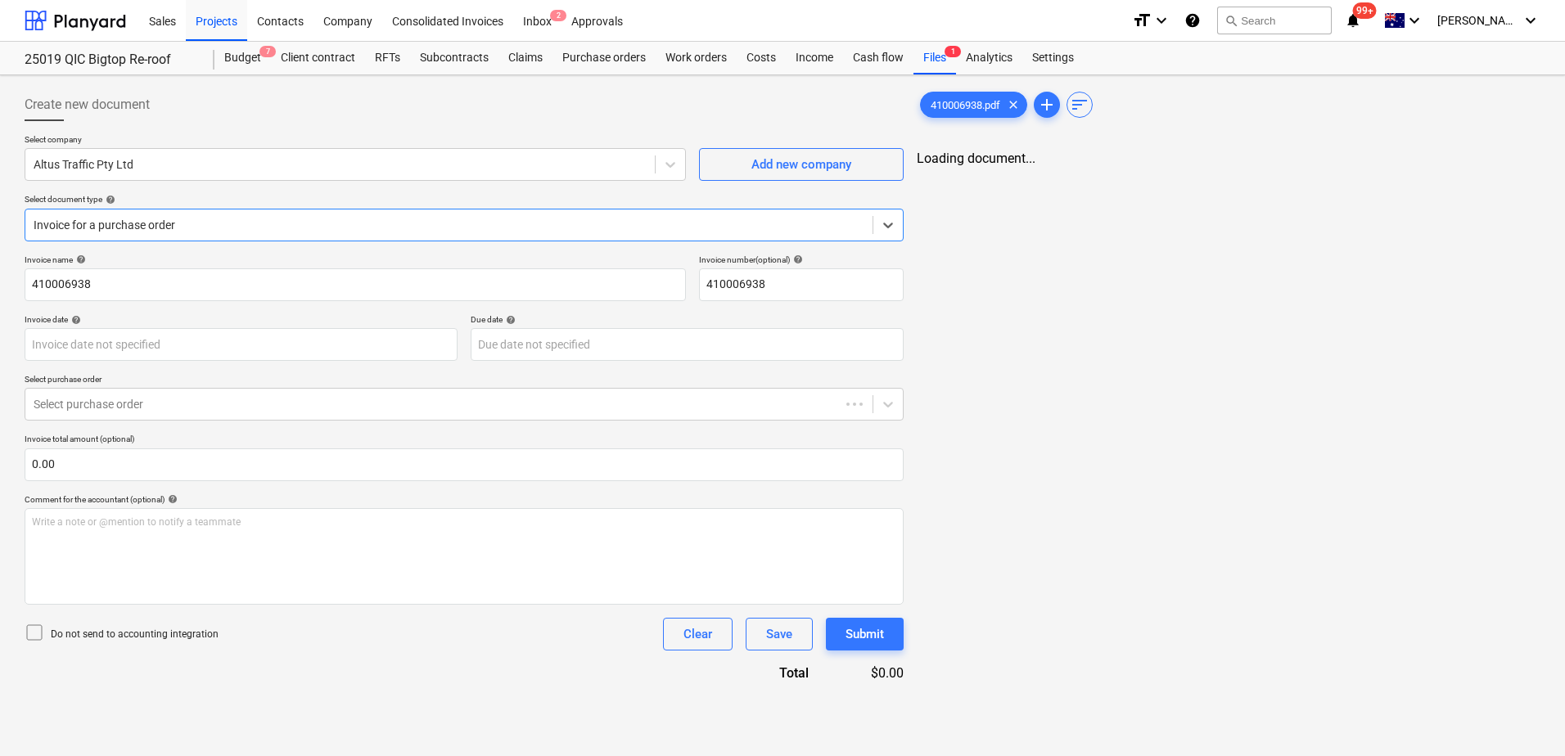
click at [275, 228] on div at bounding box center [449, 225] width 831 height 16
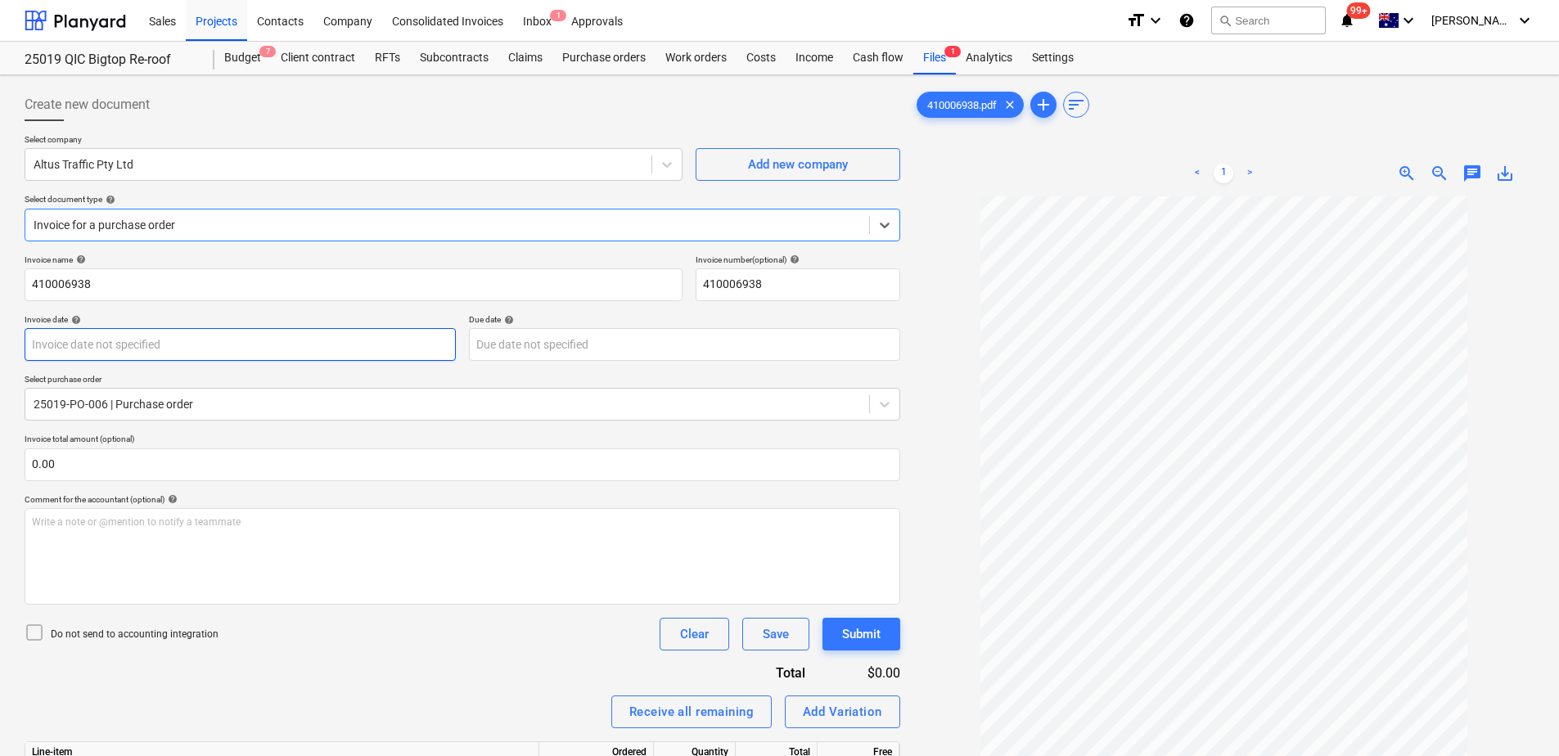
click at [241, 340] on body "Sales Projects Contacts Company Consolidated Invoices Inbox 1 Approvals format_…" at bounding box center [779, 378] width 1559 height 756
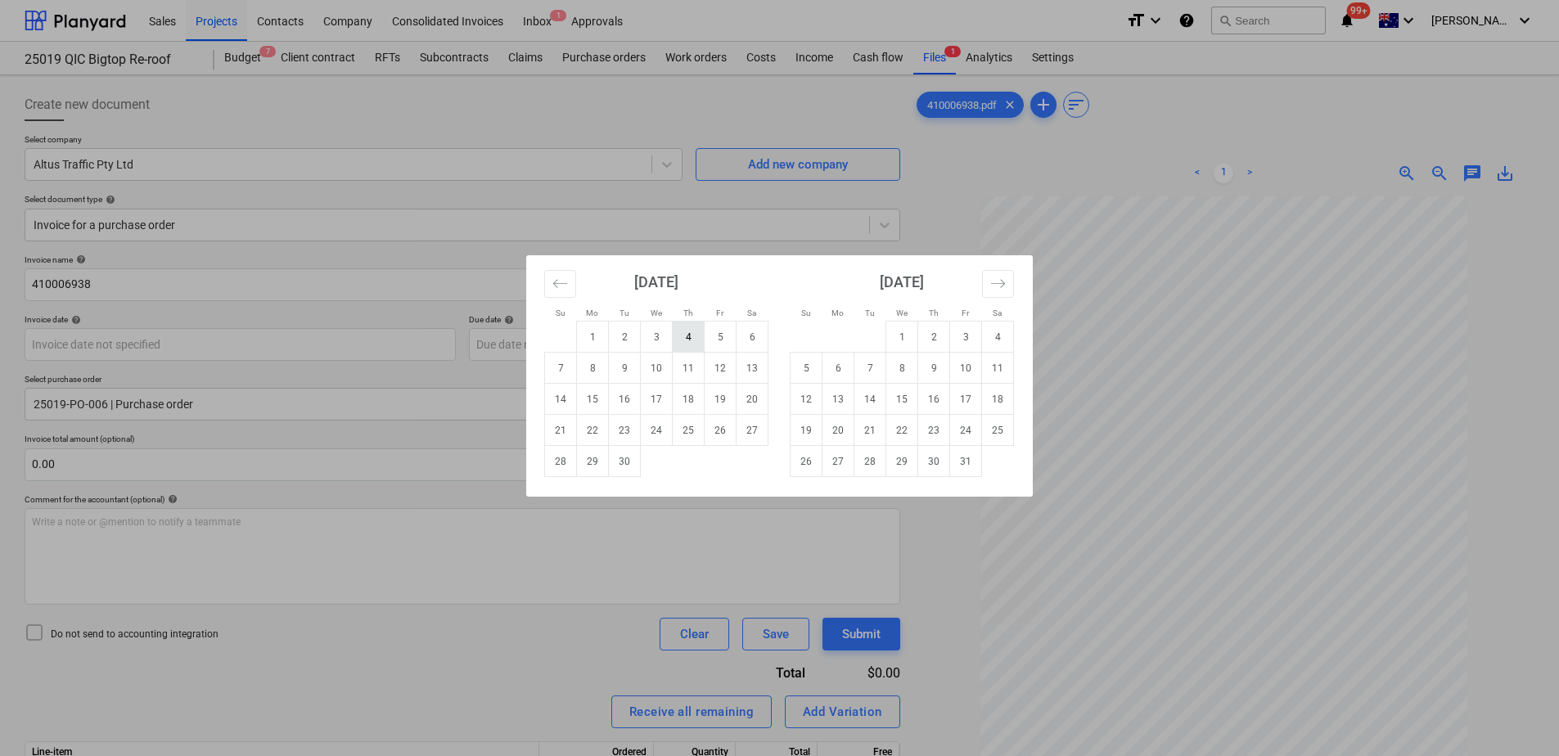
click at [692, 340] on td "4" at bounding box center [689, 337] width 32 height 31
type input "[DATE]"
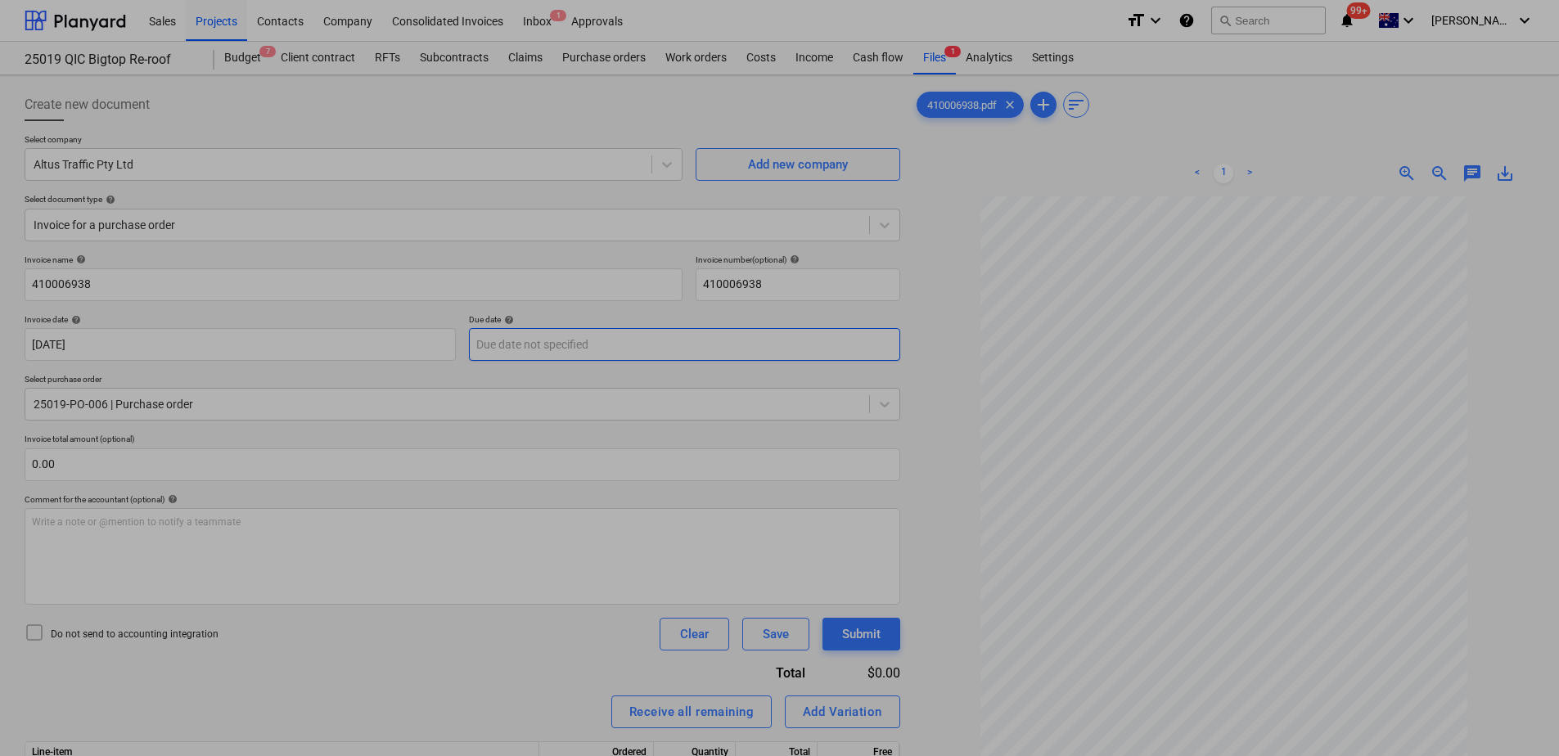
click at [644, 342] on body "Sales Projects Contacts Company Consolidated Invoices Inbox 1 Approvals format_…" at bounding box center [779, 378] width 1559 height 756
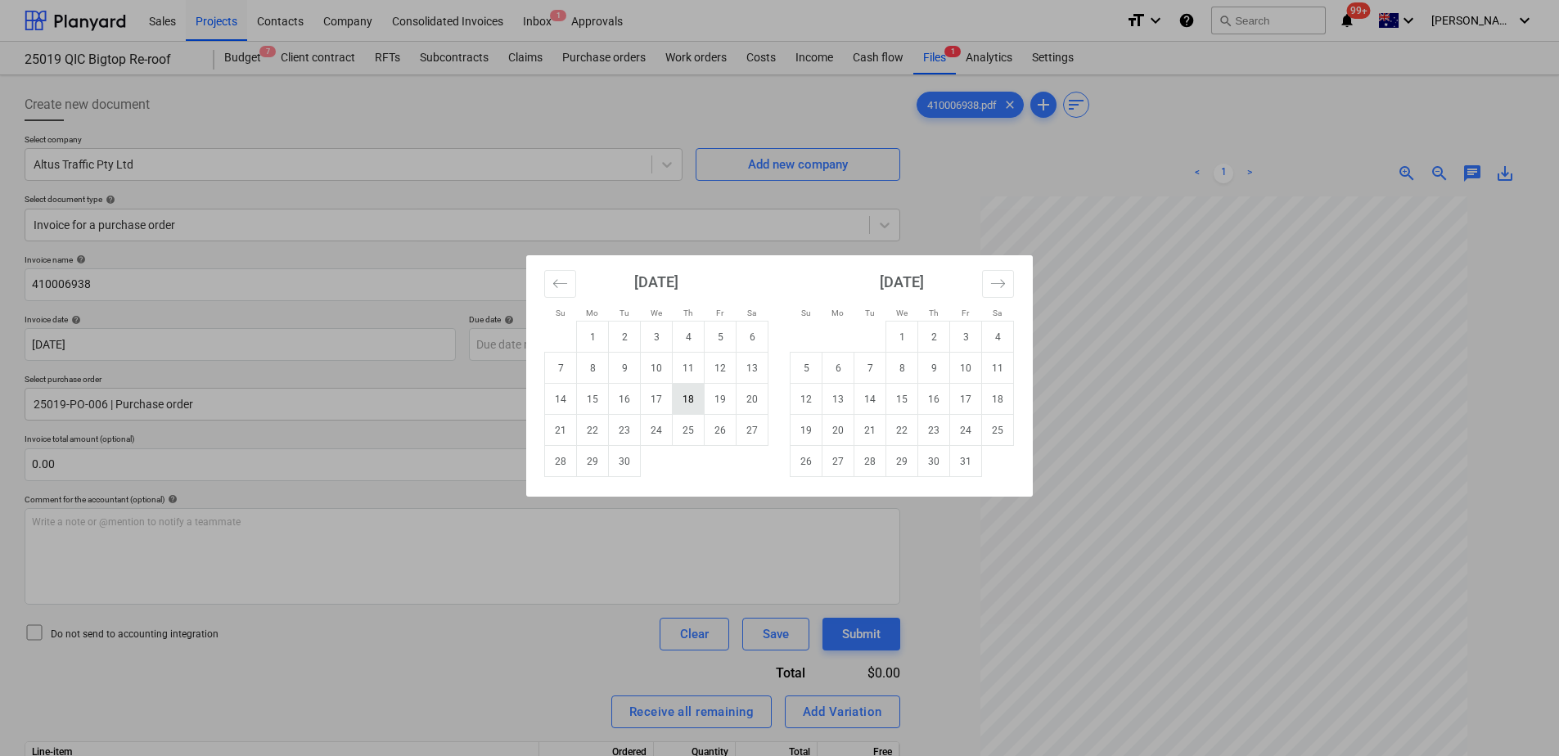
click at [688, 404] on td "18" at bounding box center [689, 399] width 32 height 31
type input "[DATE]"
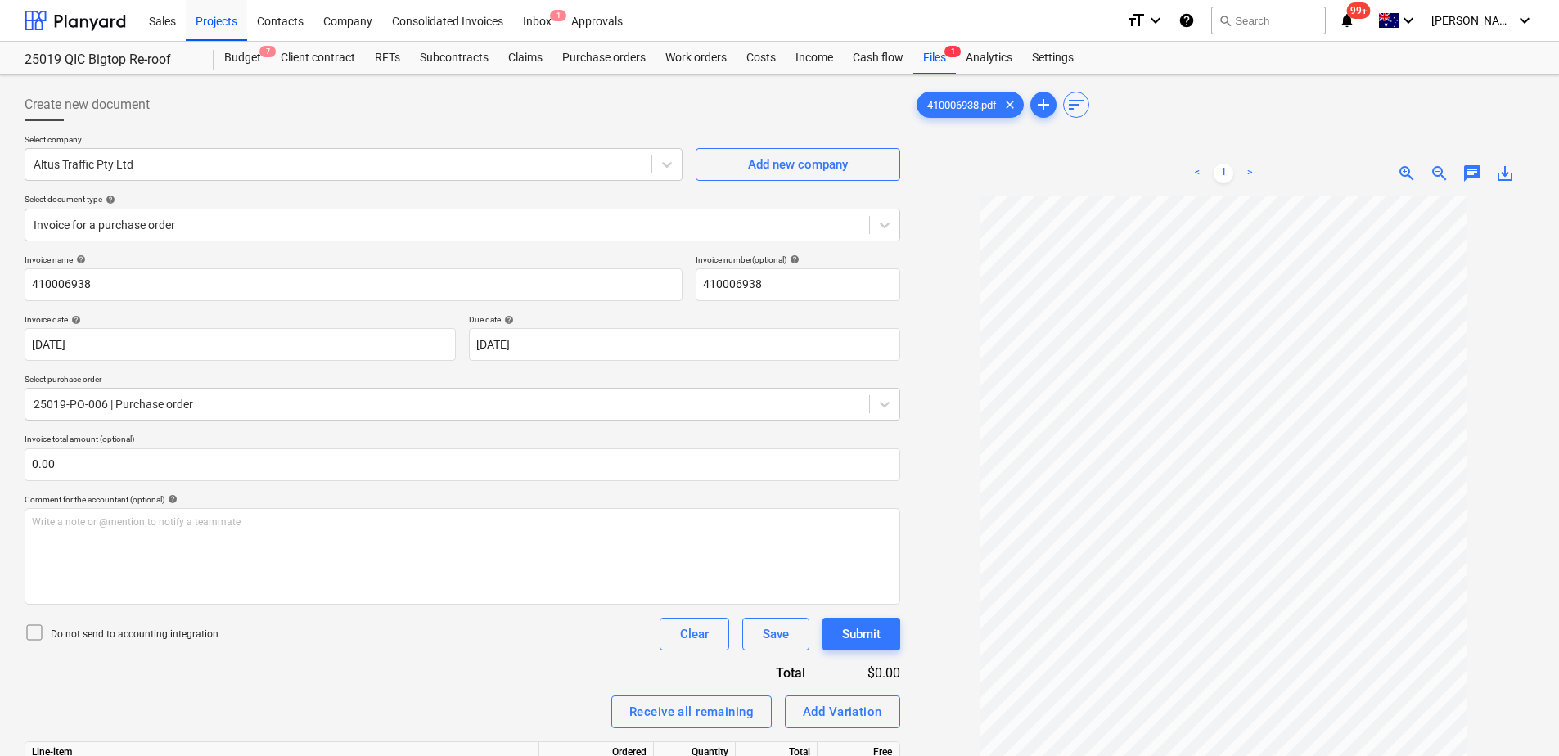
click at [252, 714] on div "Receive all remaining Add Variation" at bounding box center [463, 712] width 876 height 33
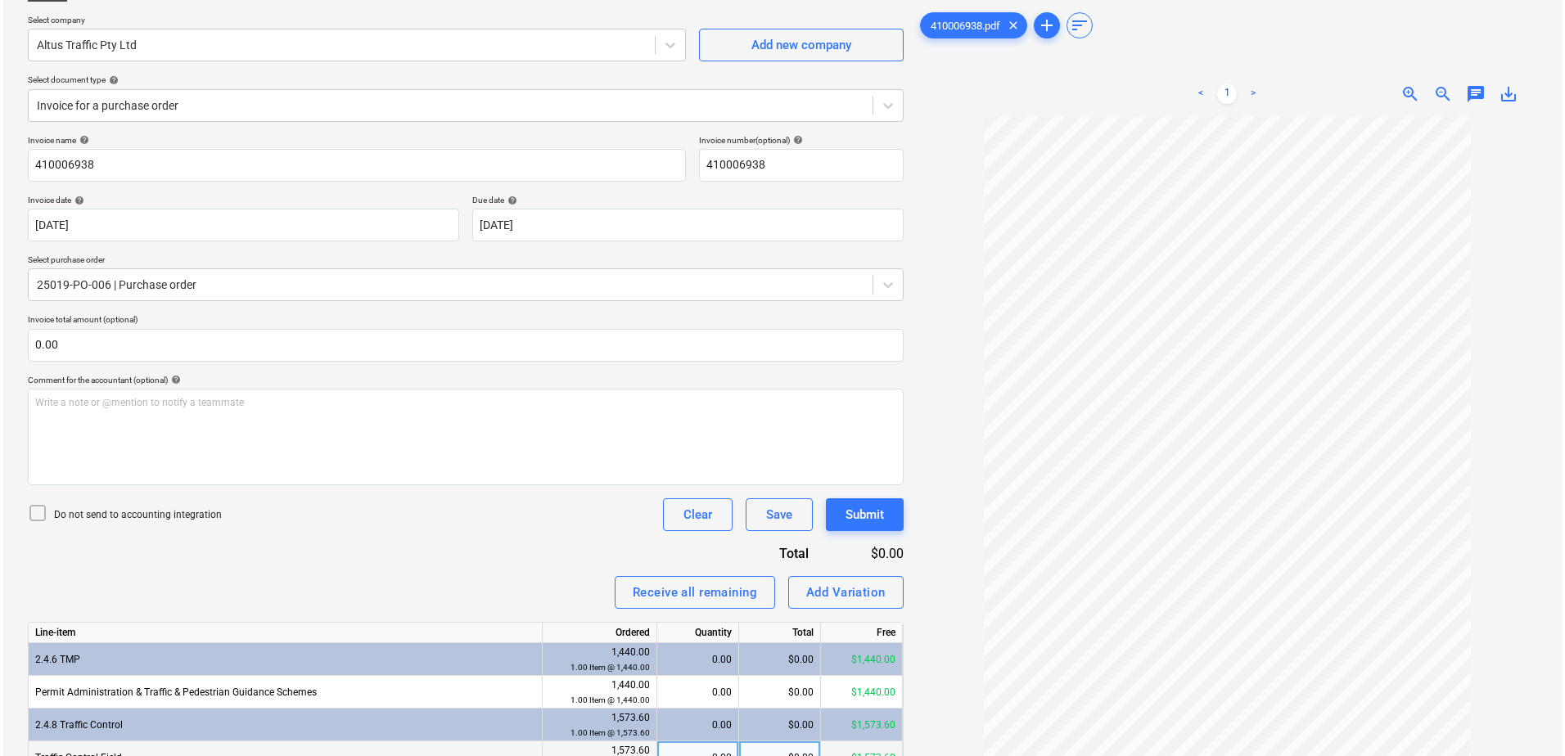
scroll to position [204, 0]
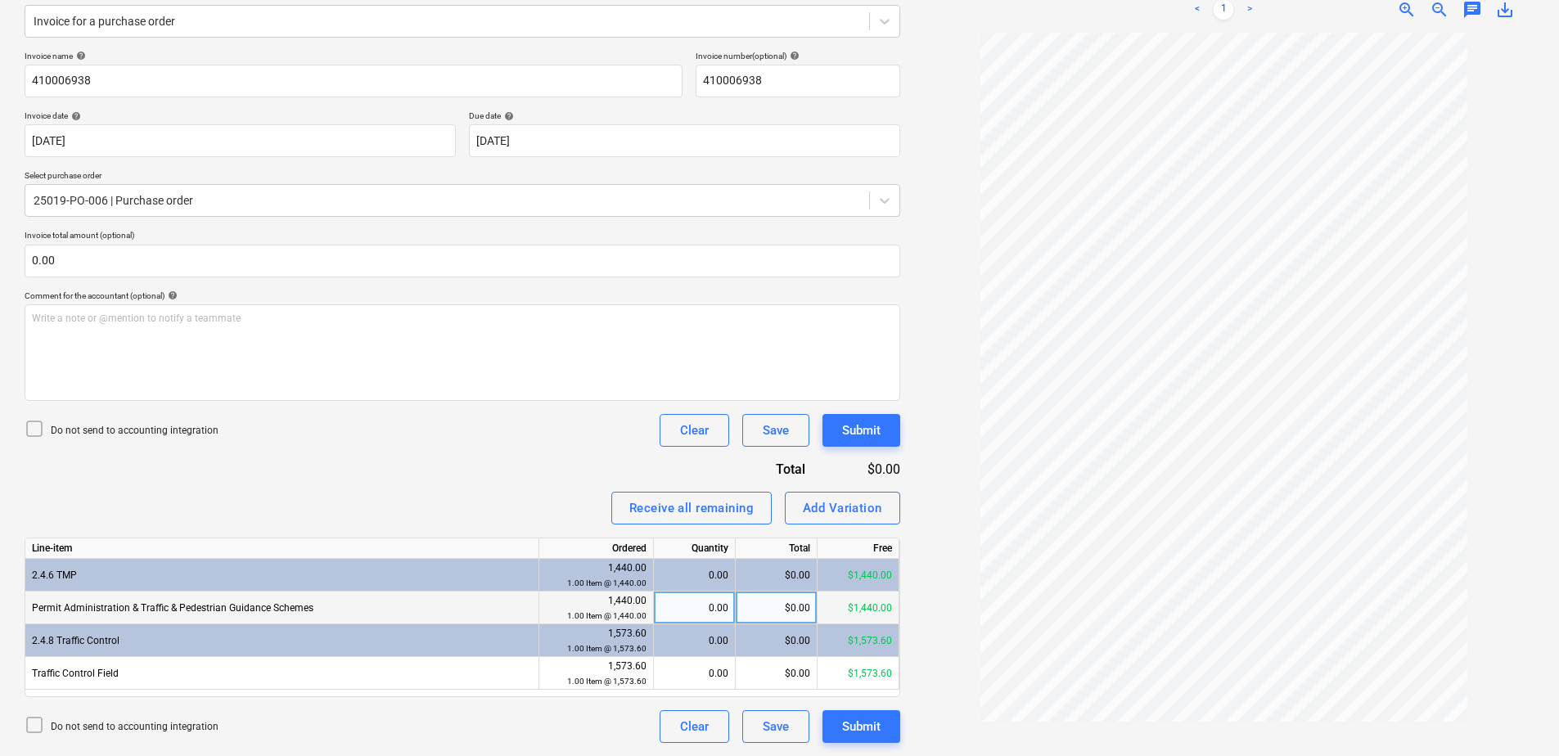
click at [691, 613] on div "0.00" at bounding box center [695, 608] width 68 height 33
click at [751, 614] on div "$0.00" at bounding box center [777, 608] width 82 height 33
click at [764, 614] on input "1250" at bounding box center [776, 608] width 81 height 32
drag, startPoint x: 767, startPoint y: 611, endPoint x: 875, endPoint y: 607, distance: 108.2
click at [0, 0] on div "Permit Administration & Traffic & Pedestrian Guidance Schemes 1,440.00 1.00 Ite…" at bounding box center [0, 0] width 0 height 0
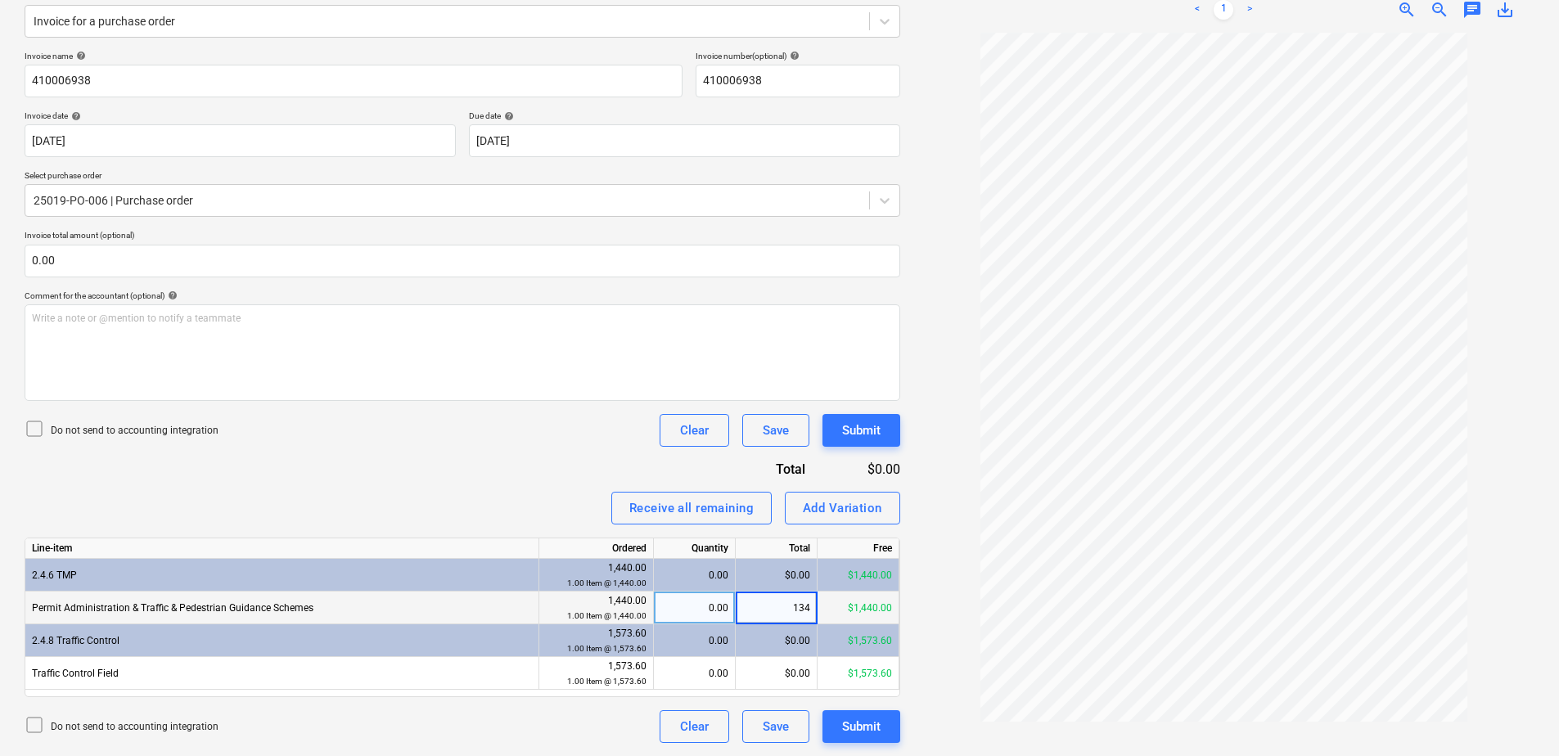
type input "1345"
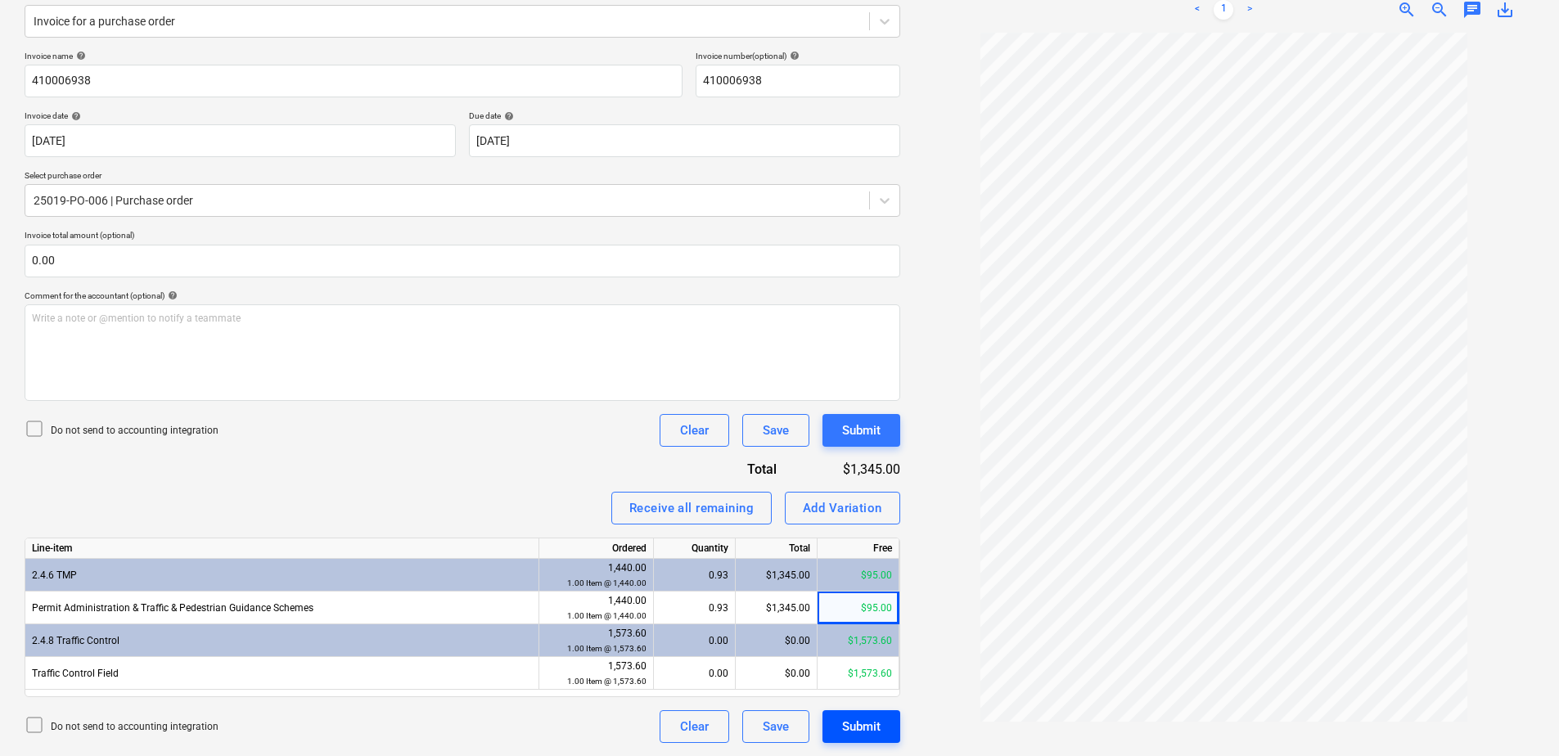
click at [864, 722] on div "Submit" at bounding box center [861, 726] width 38 height 21
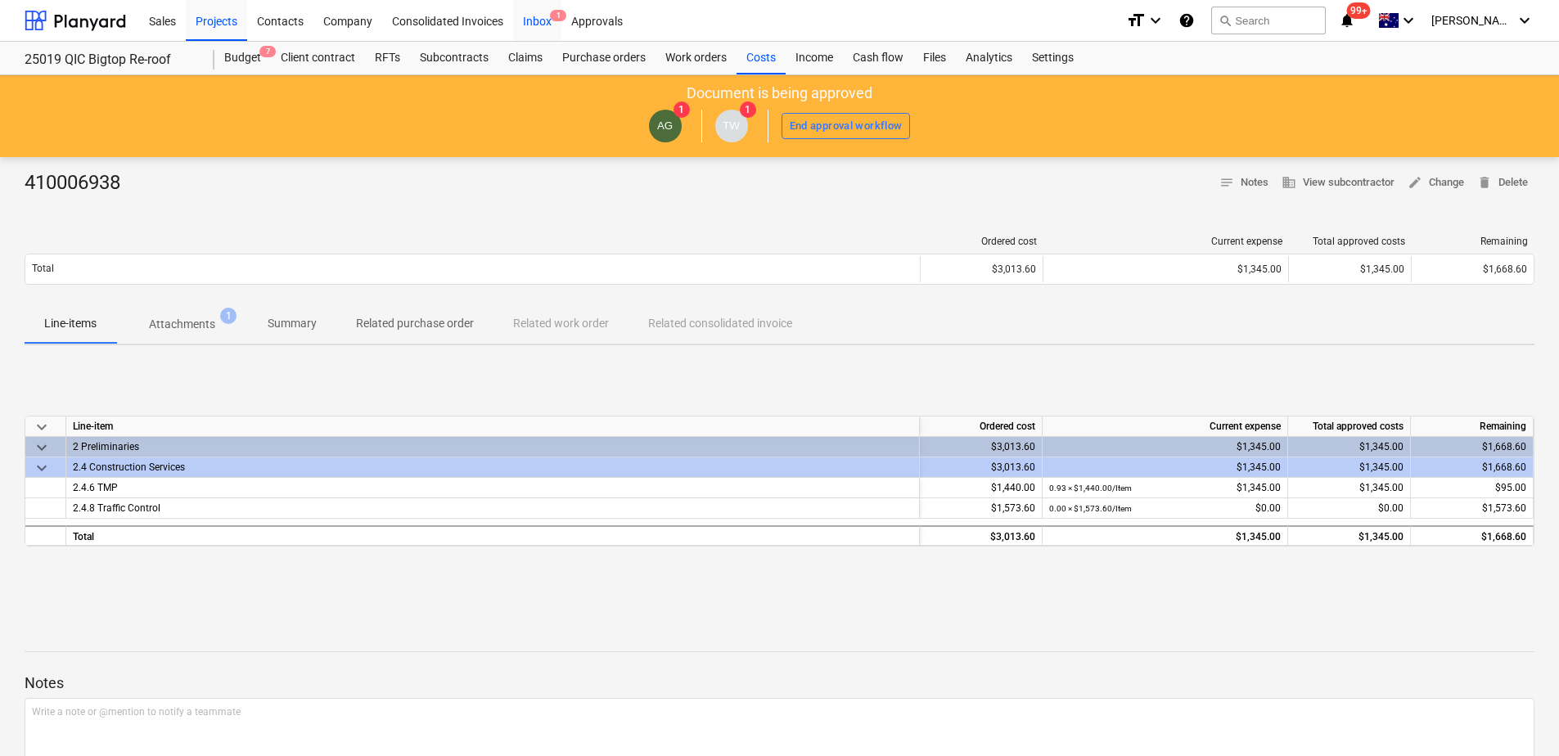
click at [550, 31] on div "Inbox 1" at bounding box center [537, 20] width 48 height 42
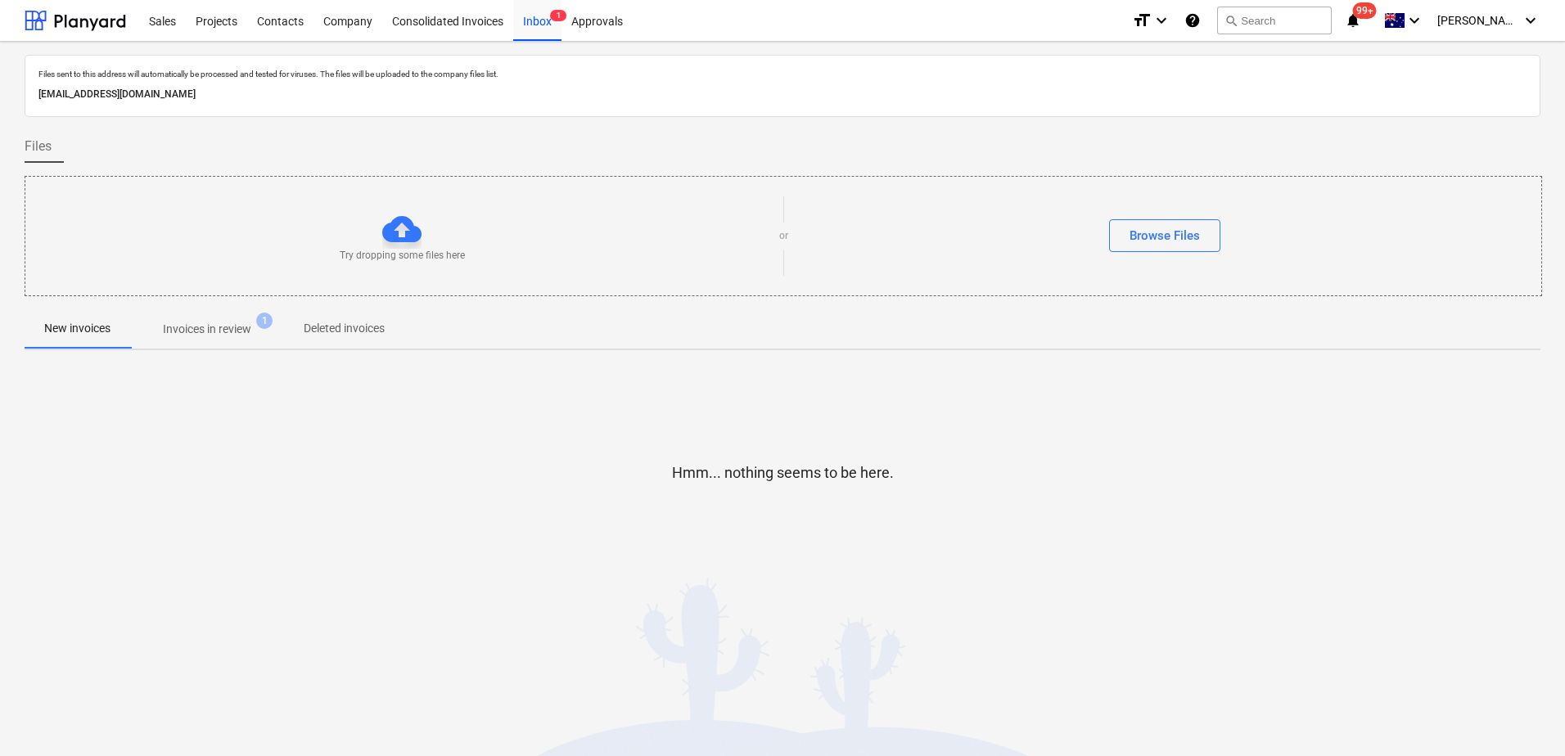
click at [214, 331] on p "Invoices in review" at bounding box center [207, 329] width 88 height 17
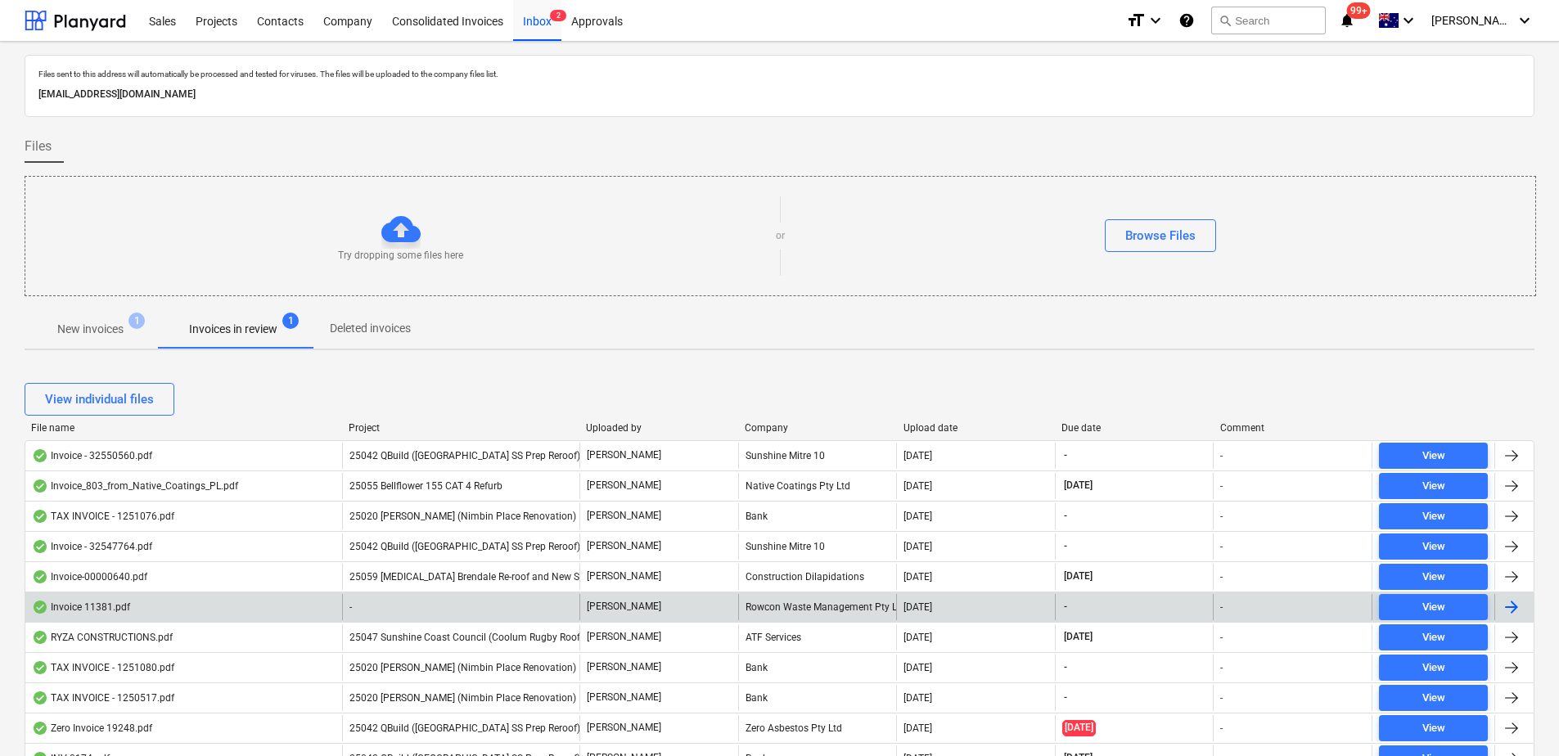
click at [454, 601] on div "-" at bounding box center [460, 607] width 237 height 26
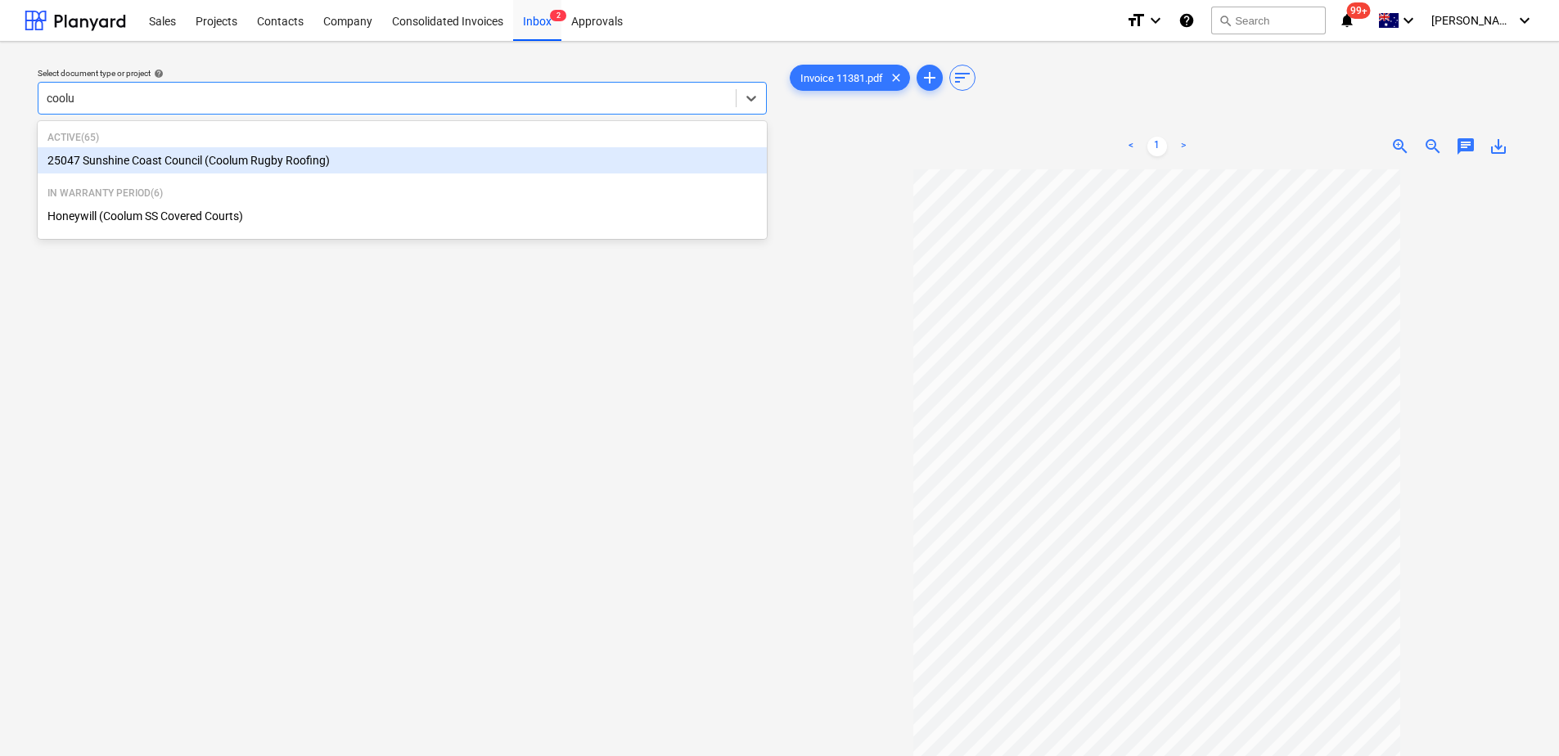
type input "coolum"
click at [318, 158] on div "25047 Sunshine Coast Council (Coolum Rugby Roofing)" at bounding box center [402, 160] width 729 height 26
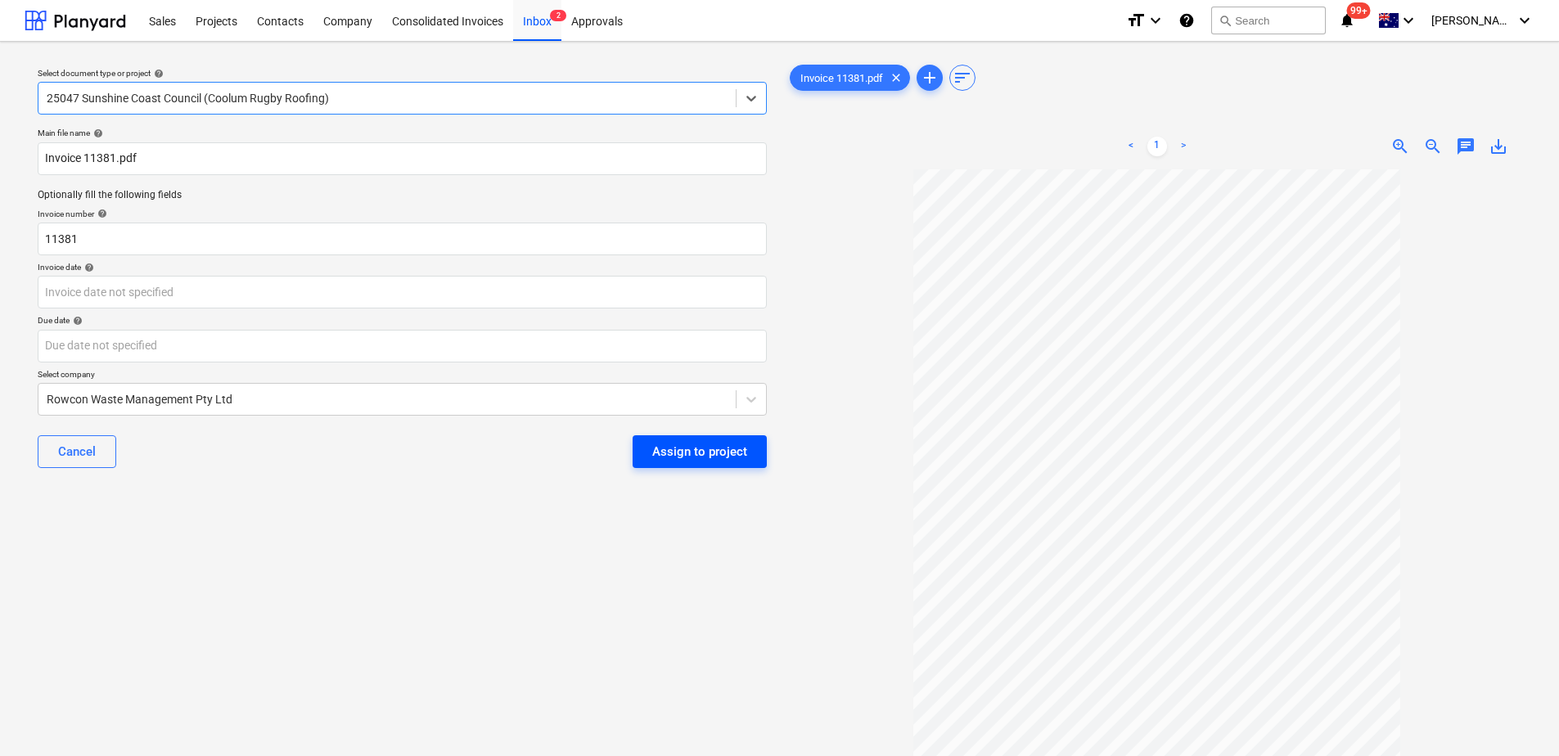
click at [680, 453] on div "Assign to project" at bounding box center [699, 451] width 95 height 21
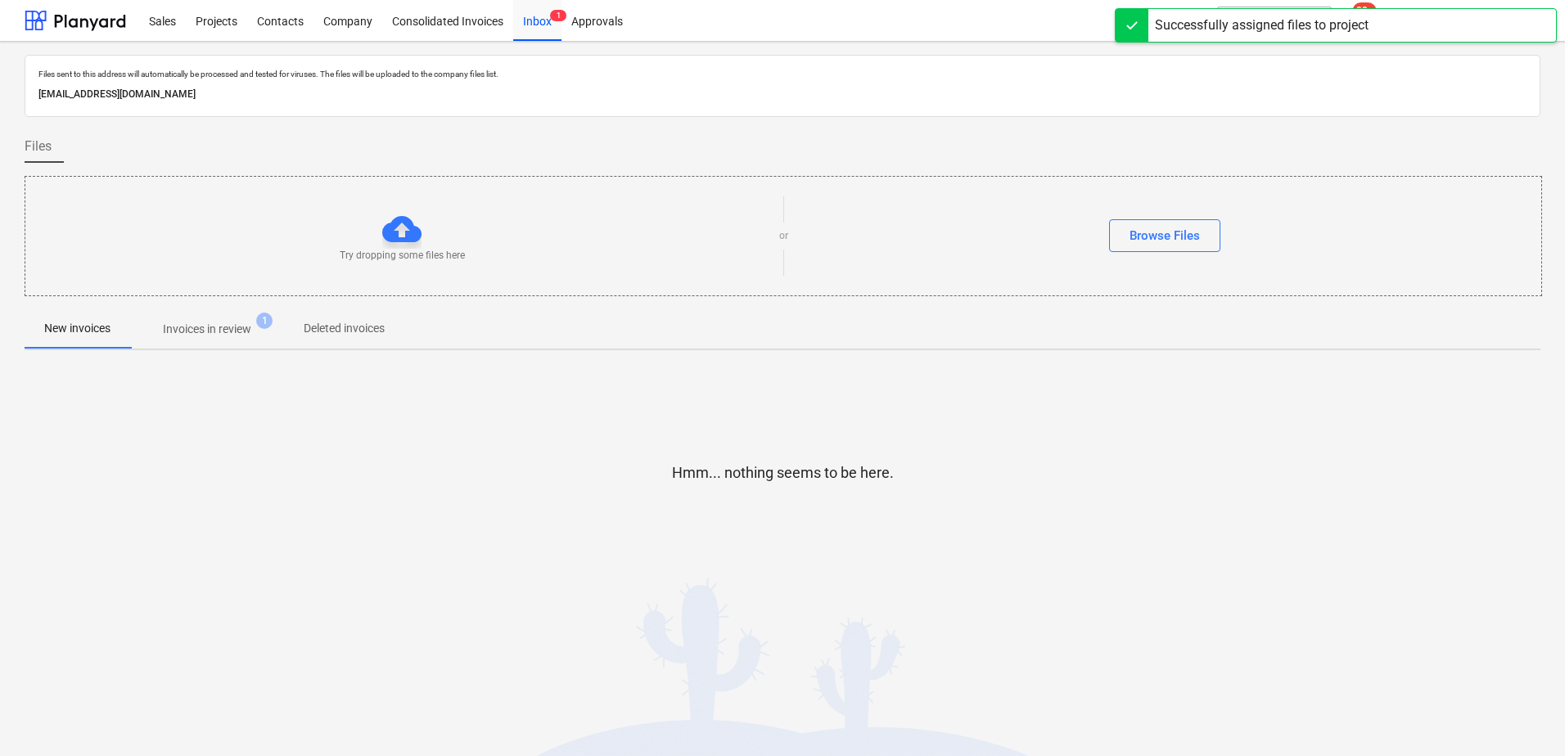
click at [255, 332] on span "Invoices in review 1" at bounding box center [207, 329] width 115 height 17
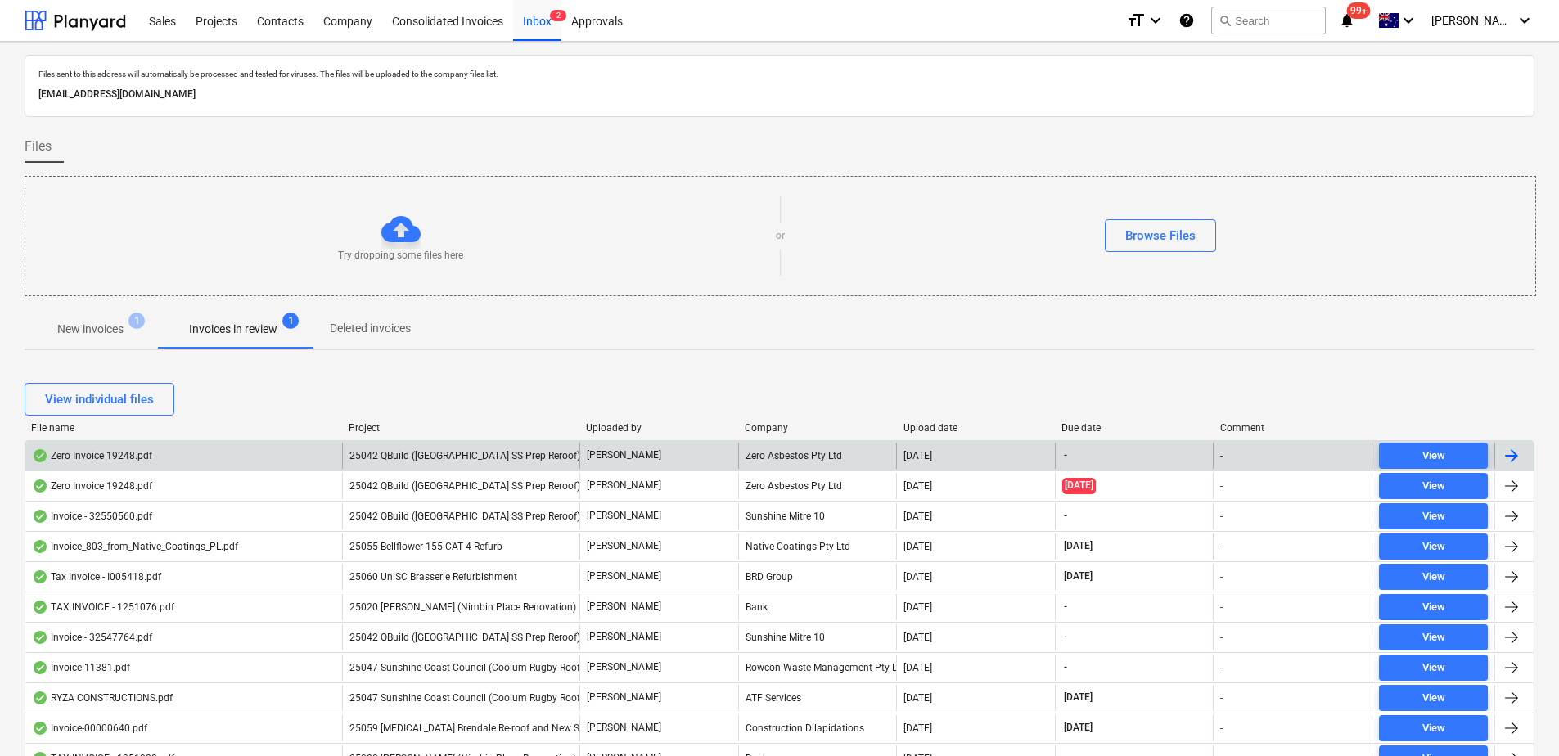
click at [485, 455] on span "25042 QBuild ([GEOGRAPHIC_DATA] SS Prep Reroof)" at bounding box center [465, 455] width 231 height 11
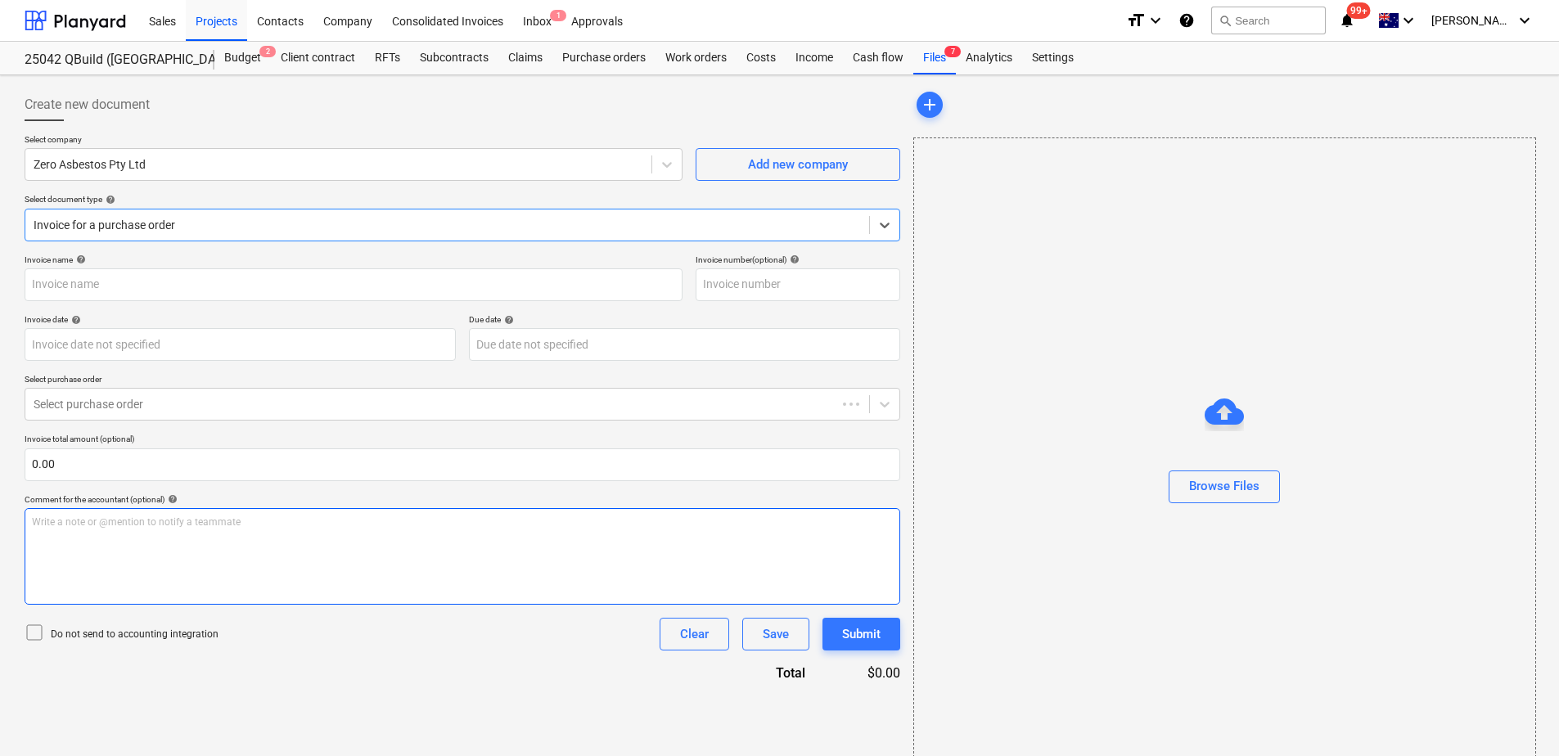
type input "19248"
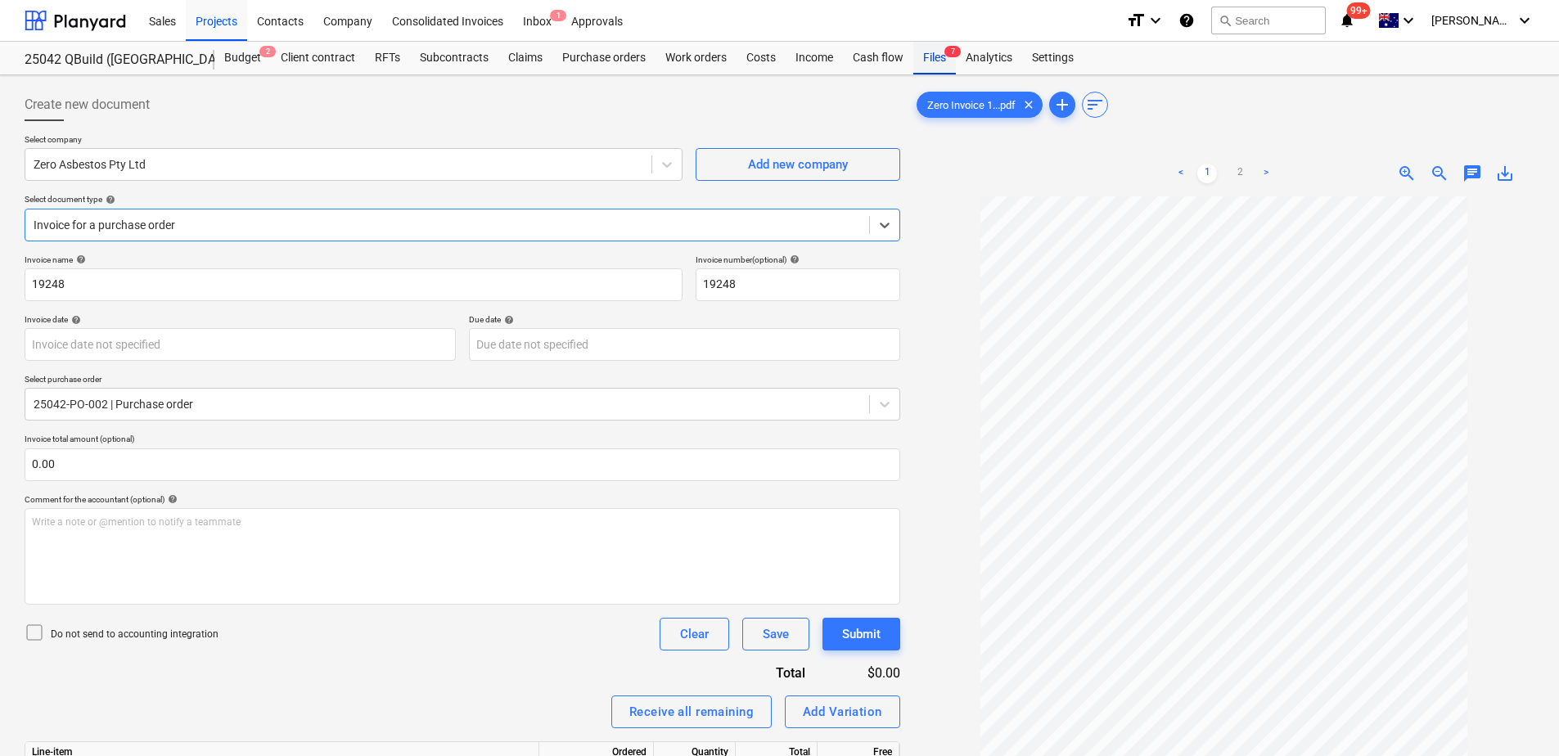
click at [937, 62] on div "Files 7" at bounding box center [934, 58] width 43 height 33
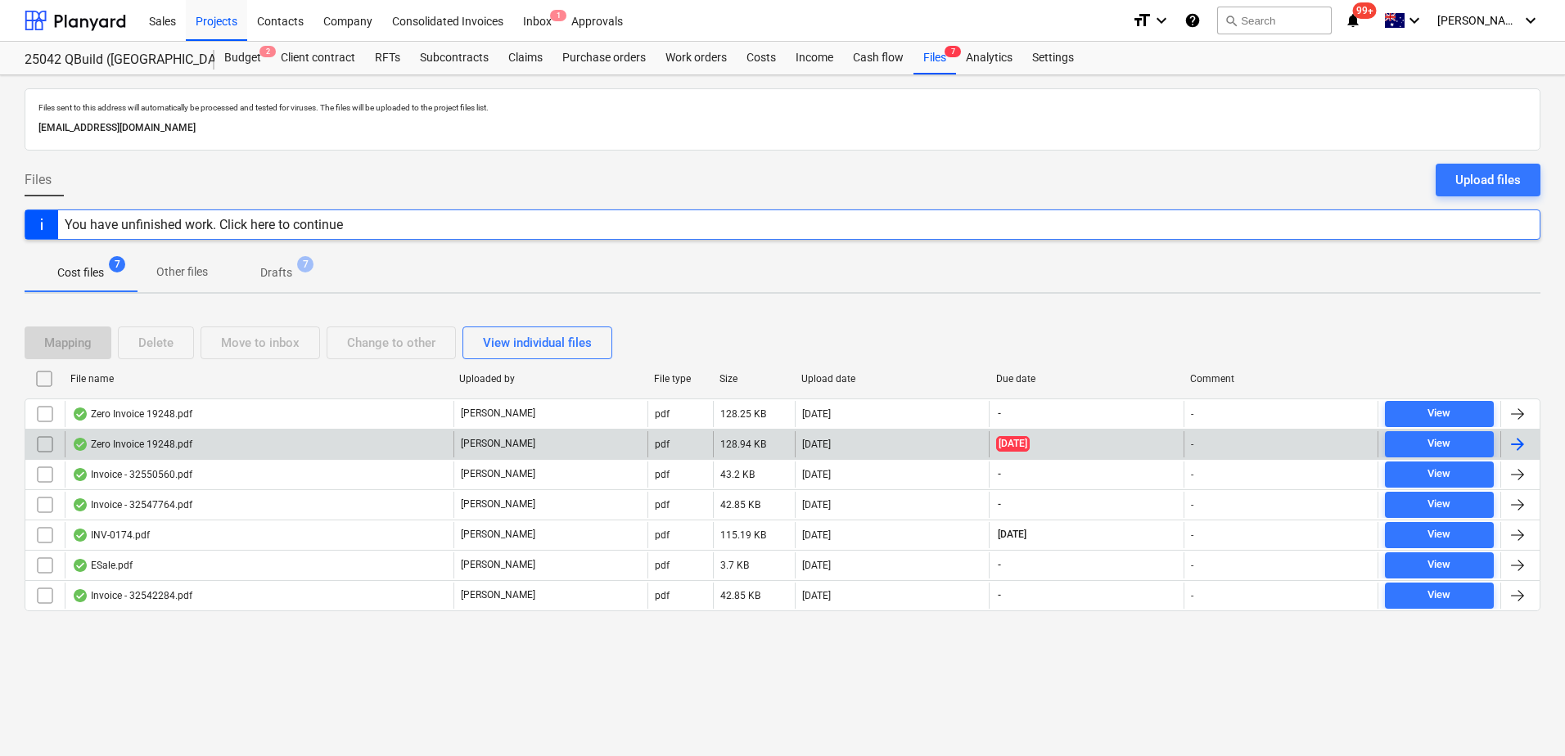
click at [115, 445] on div "Zero Invoice 19248.pdf" at bounding box center [132, 444] width 120 height 13
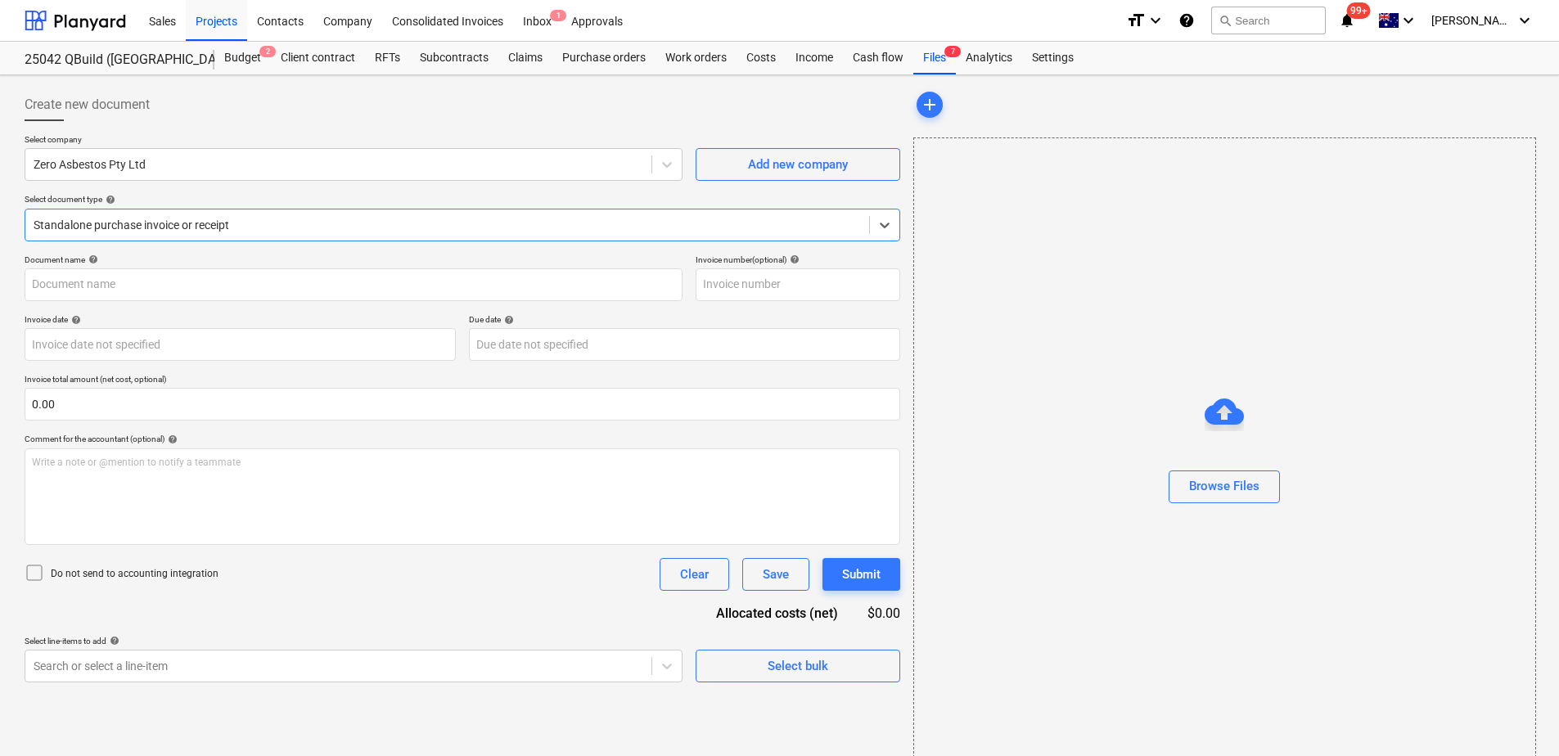
type input "19248"
type input "[DATE]"
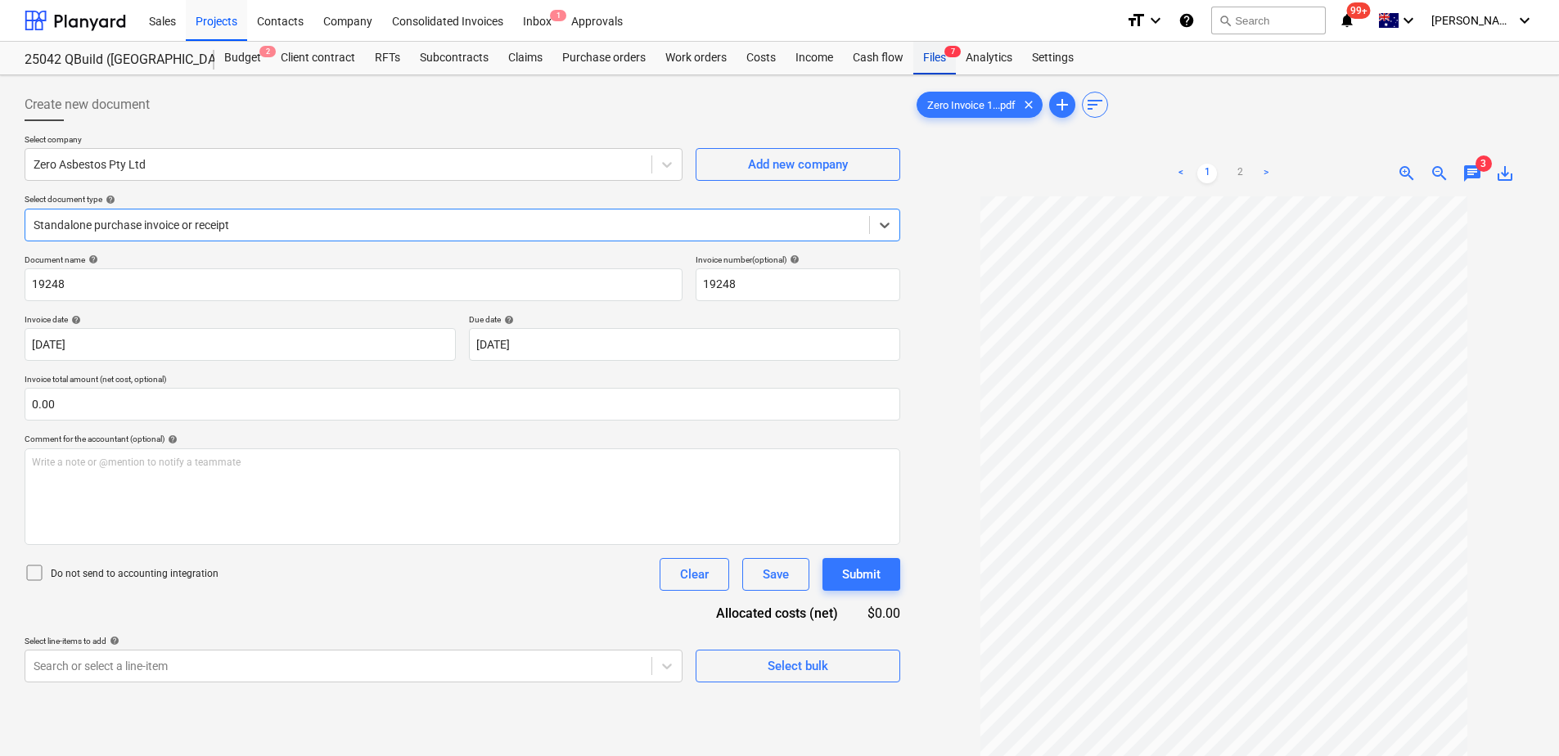
click at [938, 61] on div "Files 7" at bounding box center [934, 58] width 43 height 33
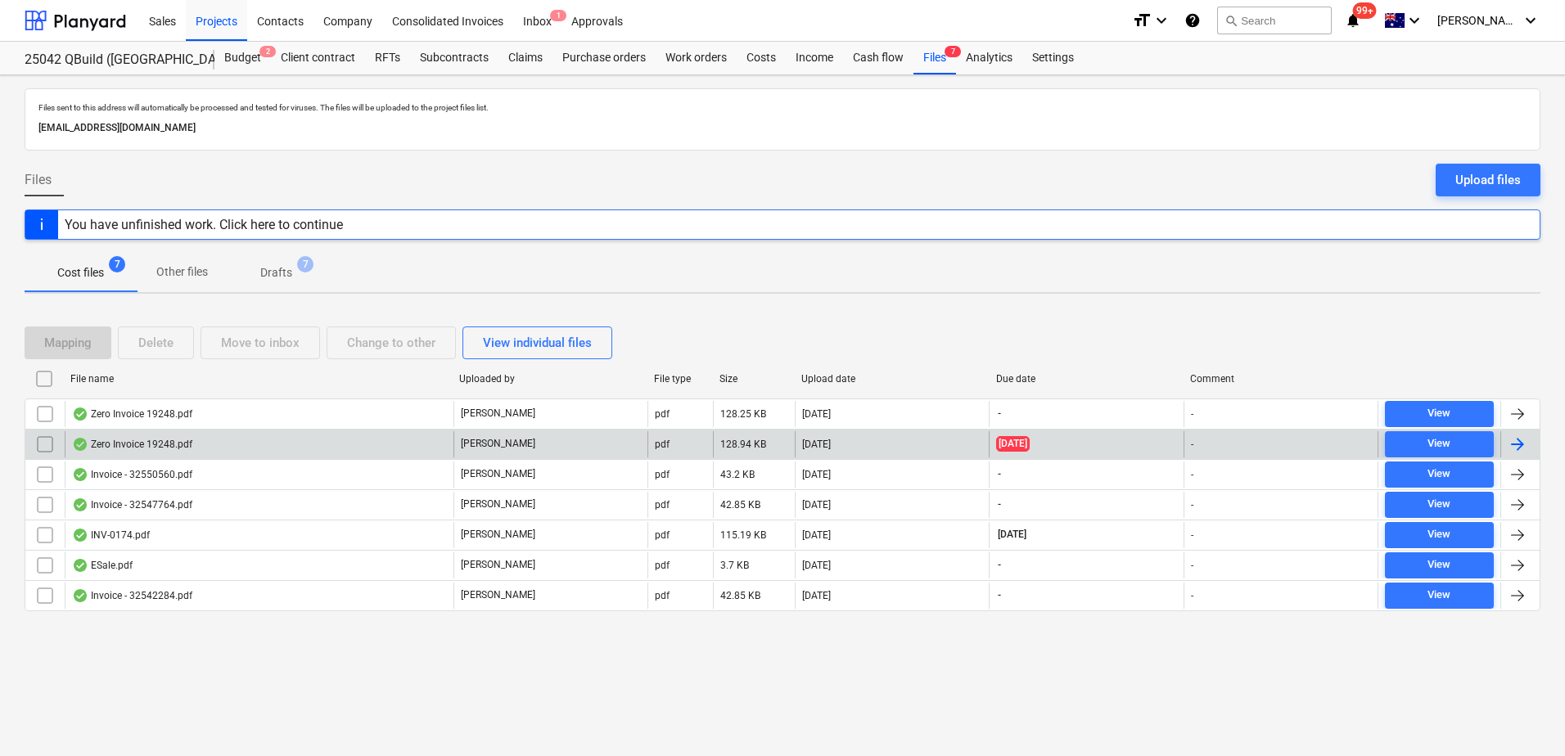
click at [43, 445] on input "checkbox" at bounding box center [45, 444] width 26 height 26
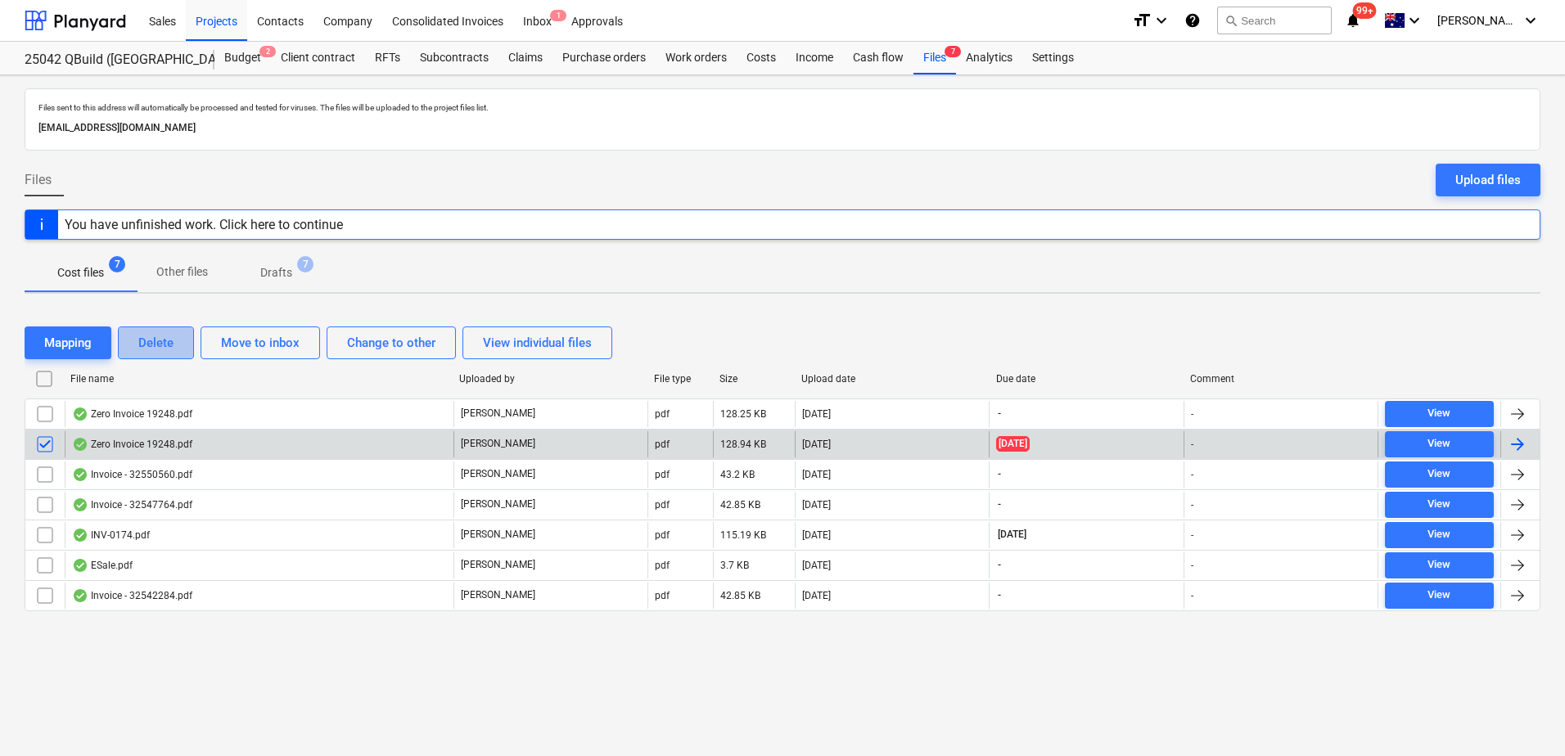
click at [165, 330] on button "Delete" at bounding box center [156, 343] width 76 height 33
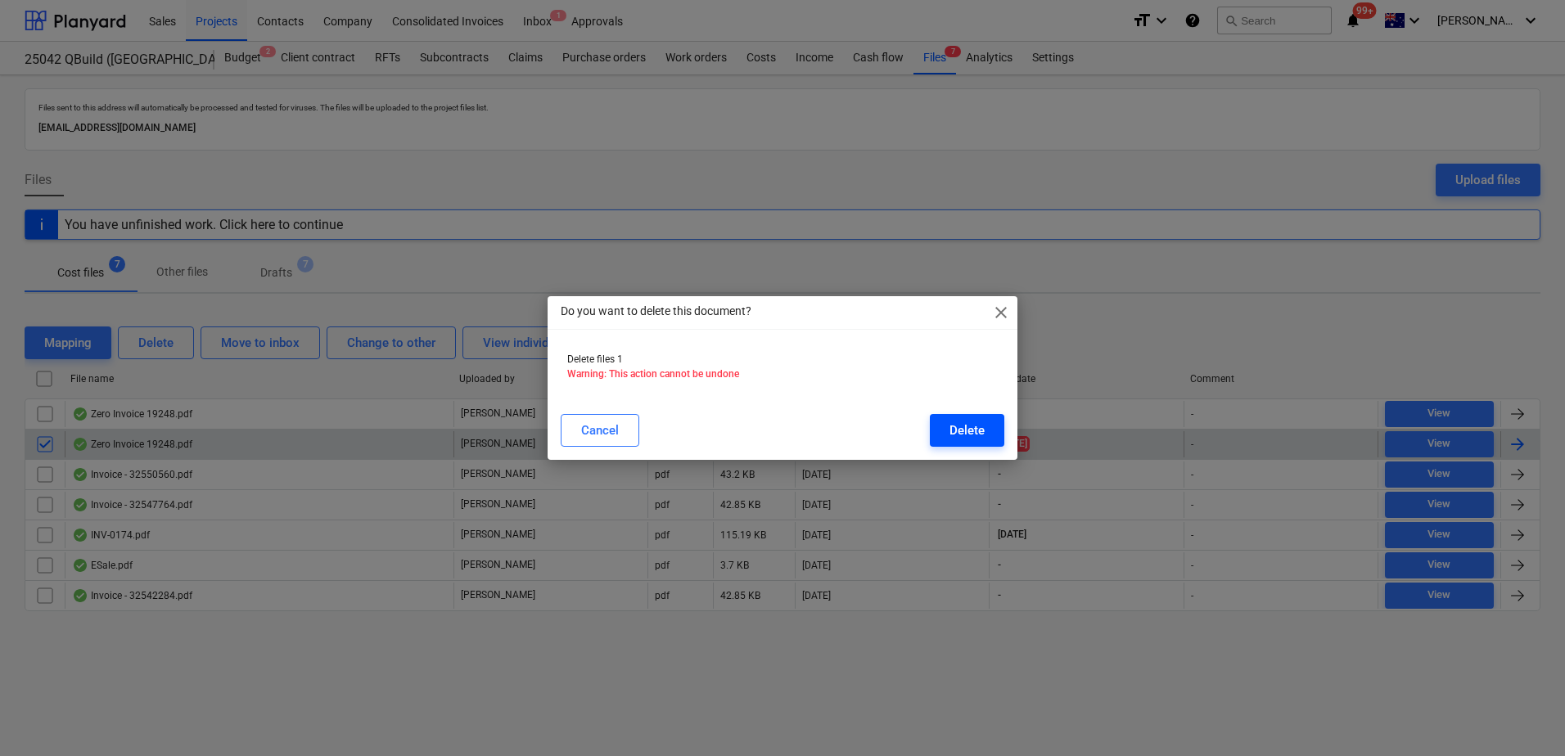
click at [965, 432] on div "Delete" at bounding box center [966, 430] width 35 height 21
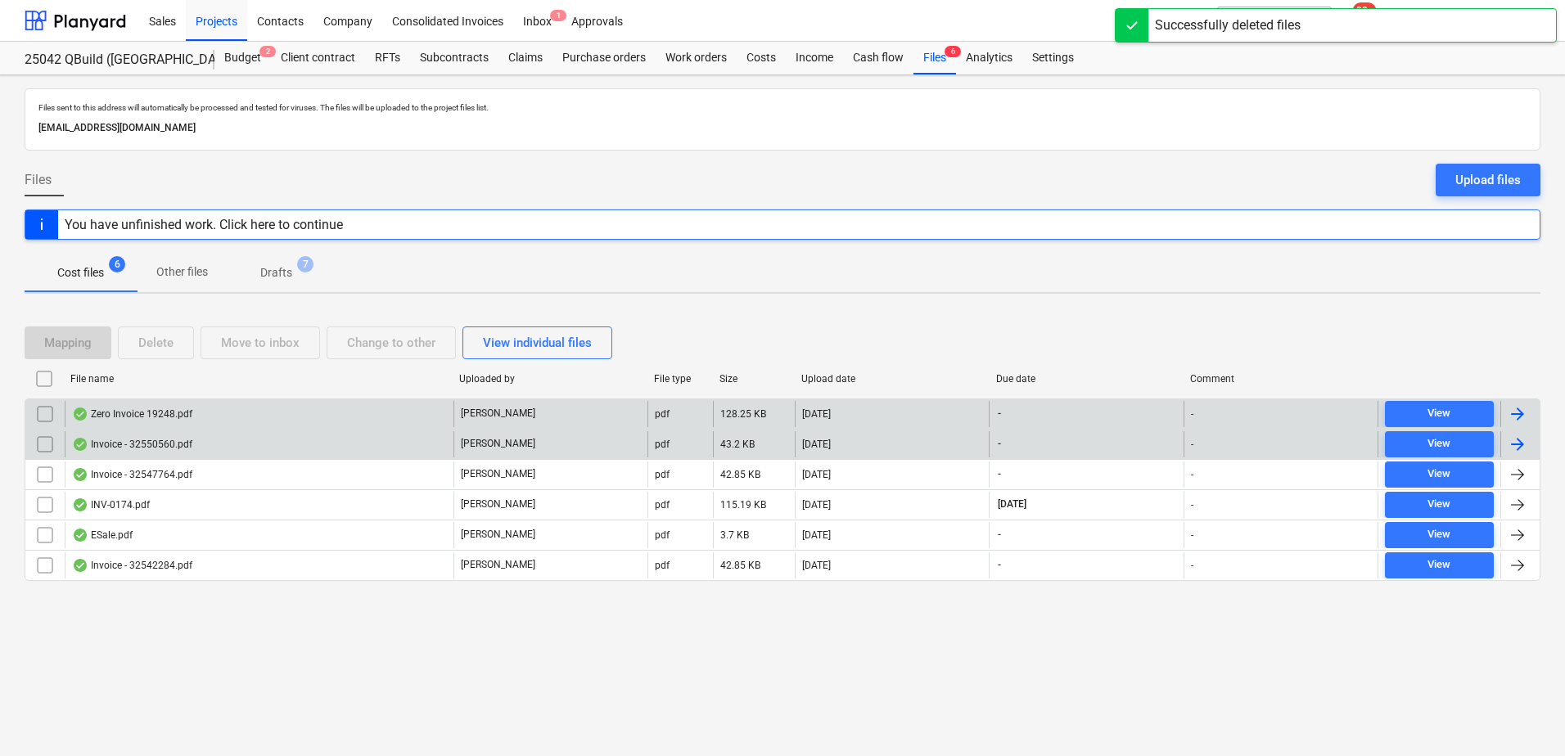
click at [516, 417] on div "[PERSON_NAME]" at bounding box center [550, 414] width 194 height 26
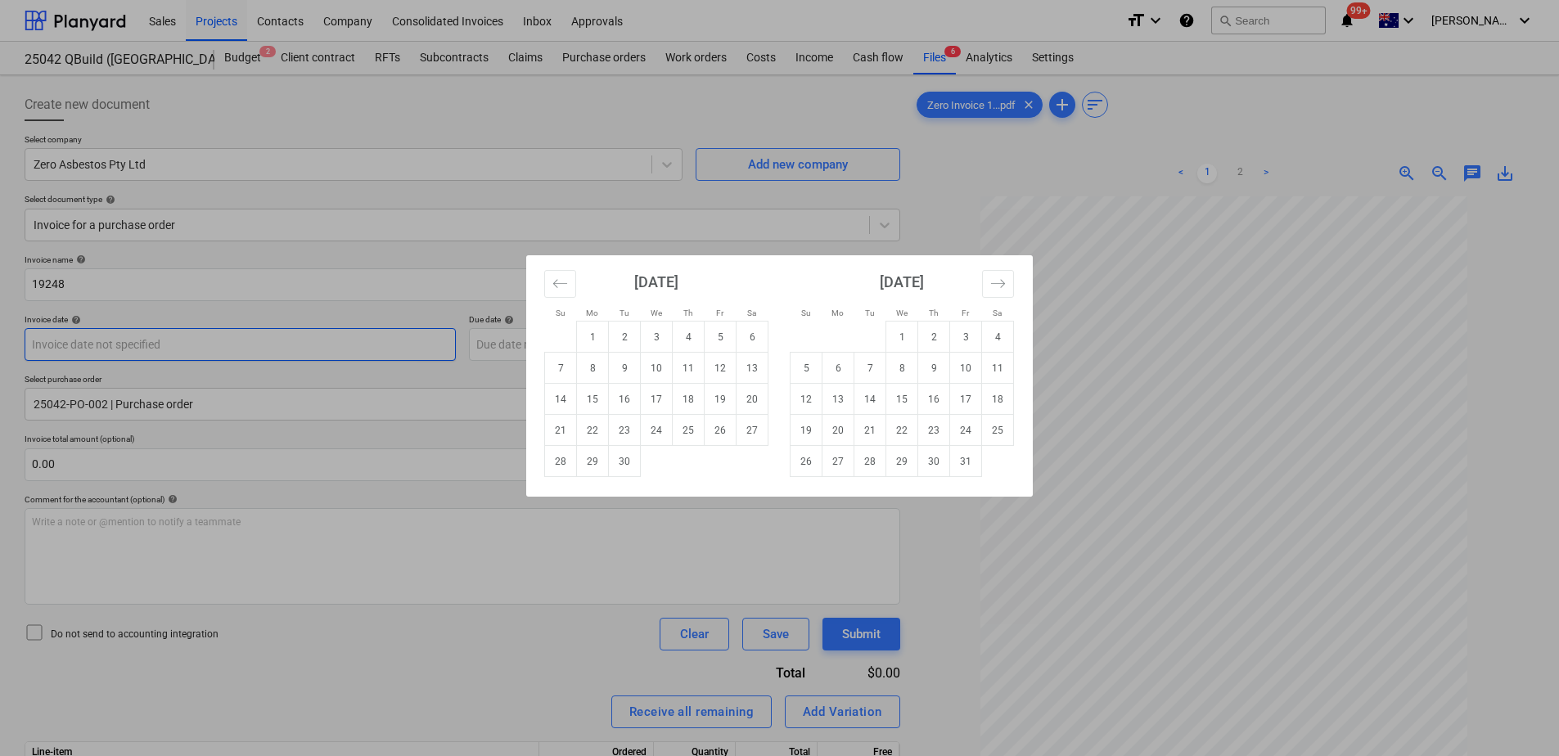
click at [122, 344] on body "Sales Projects Contacts Company Consolidated Invoices Inbox Approvals format_si…" at bounding box center [779, 378] width 1559 height 756
click at [569, 277] on button "Move backward to switch to the previous month." at bounding box center [560, 284] width 32 height 28
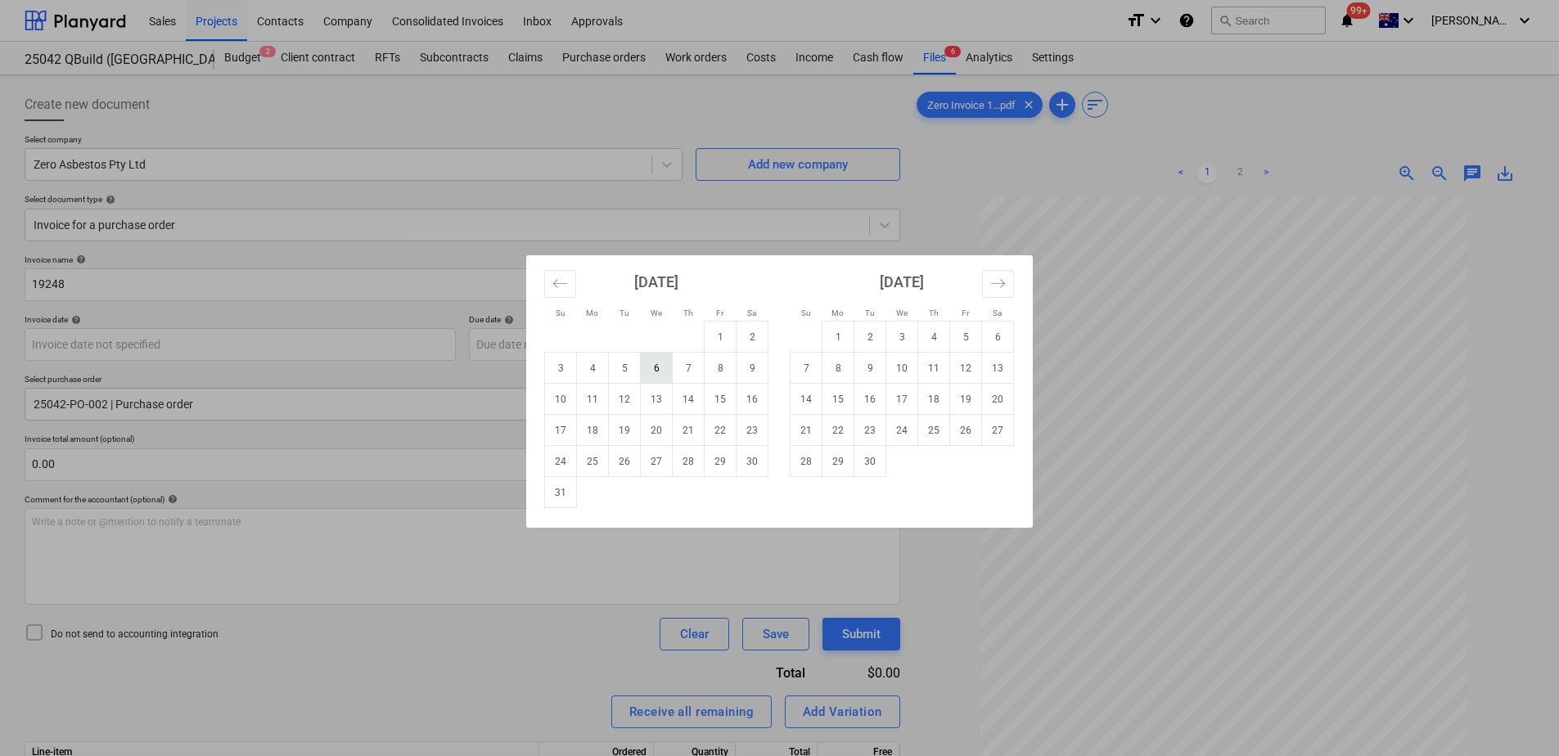
click at [660, 362] on td "6" at bounding box center [657, 368] width 32 height 31
type input "[DATE]"
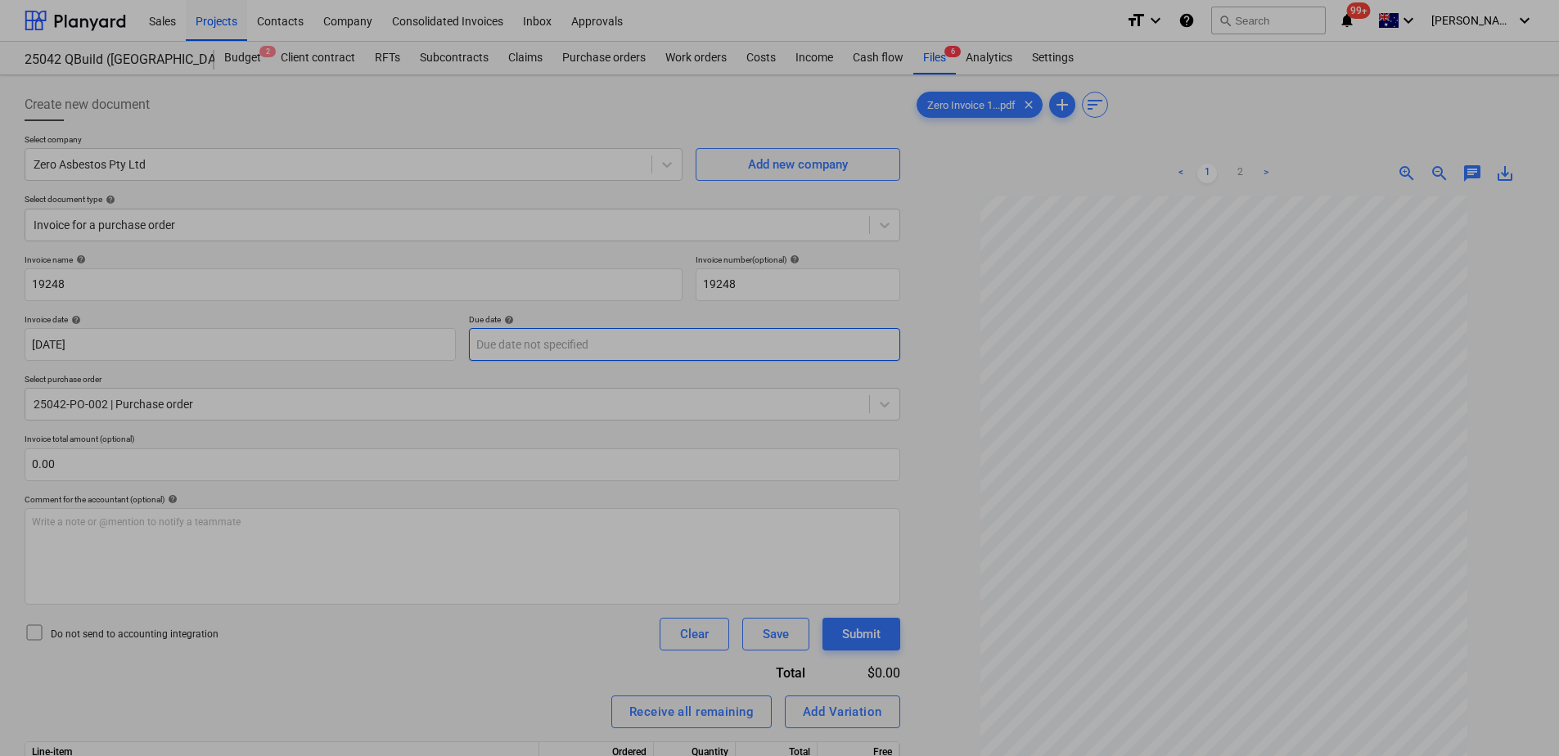
click at [571, 349] on body "Sales Projects Contacts Company Consolidated Invoices Inbox Approvals format_si…" at bounding box center [779, 378] width 1559 height 756
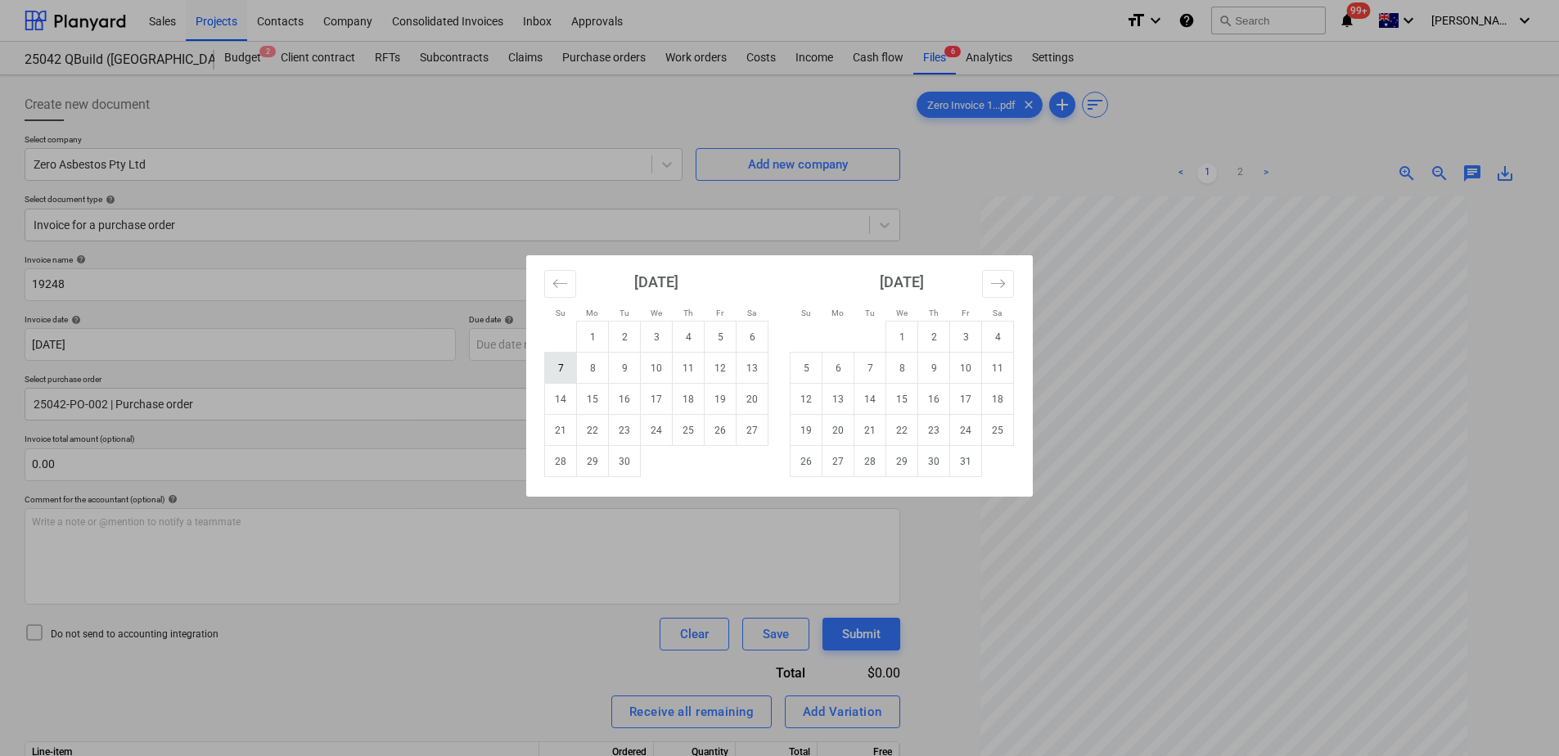
click at [563, 376] on td "7" at bounding box center [561, 368] width 32 height 31
type input "[DATE]"
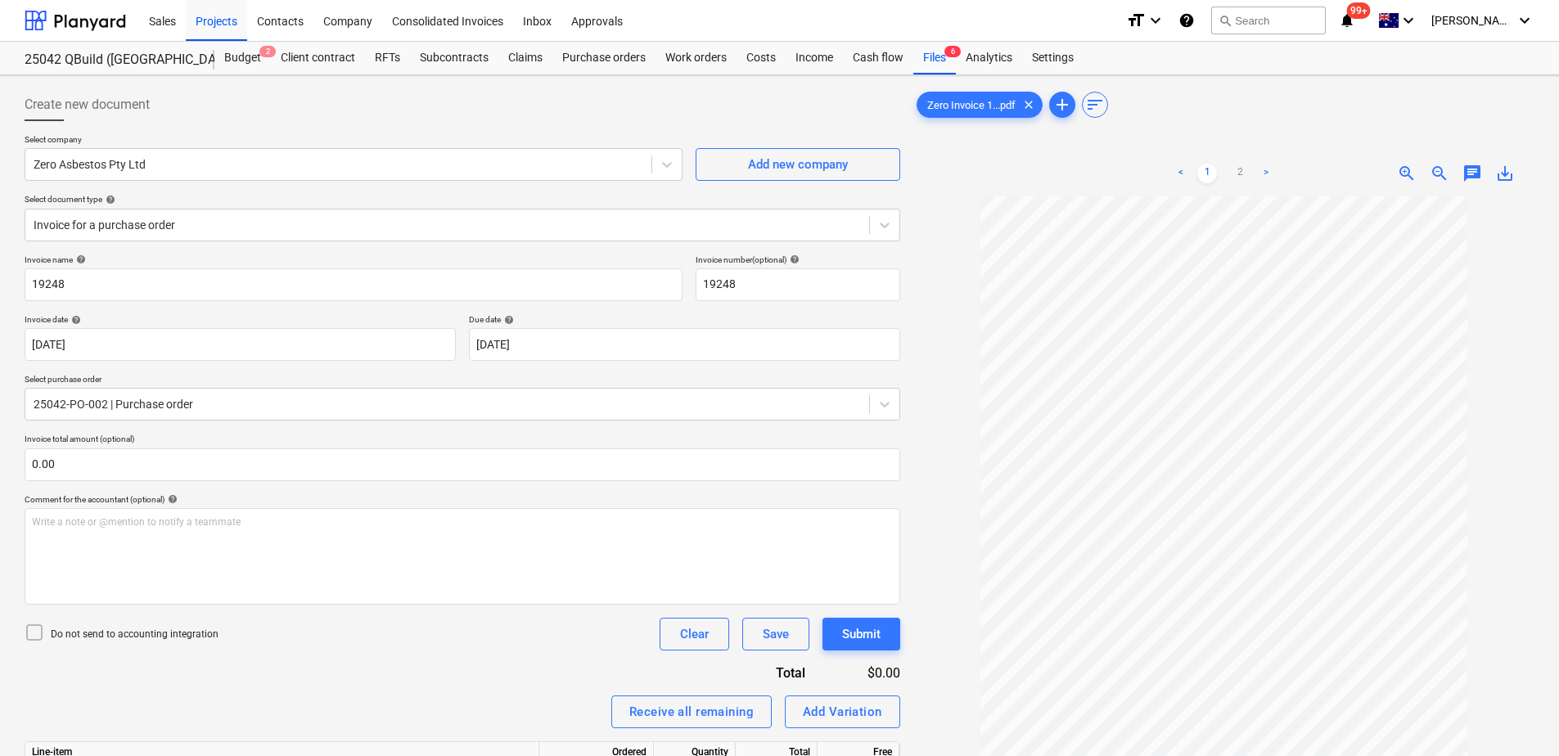
click at [299, 670] on div "Invoice name help 19248 Invoice number (optional) help 19248 Invoice date help …" at bounding box center [463, 585] width 876 height 660
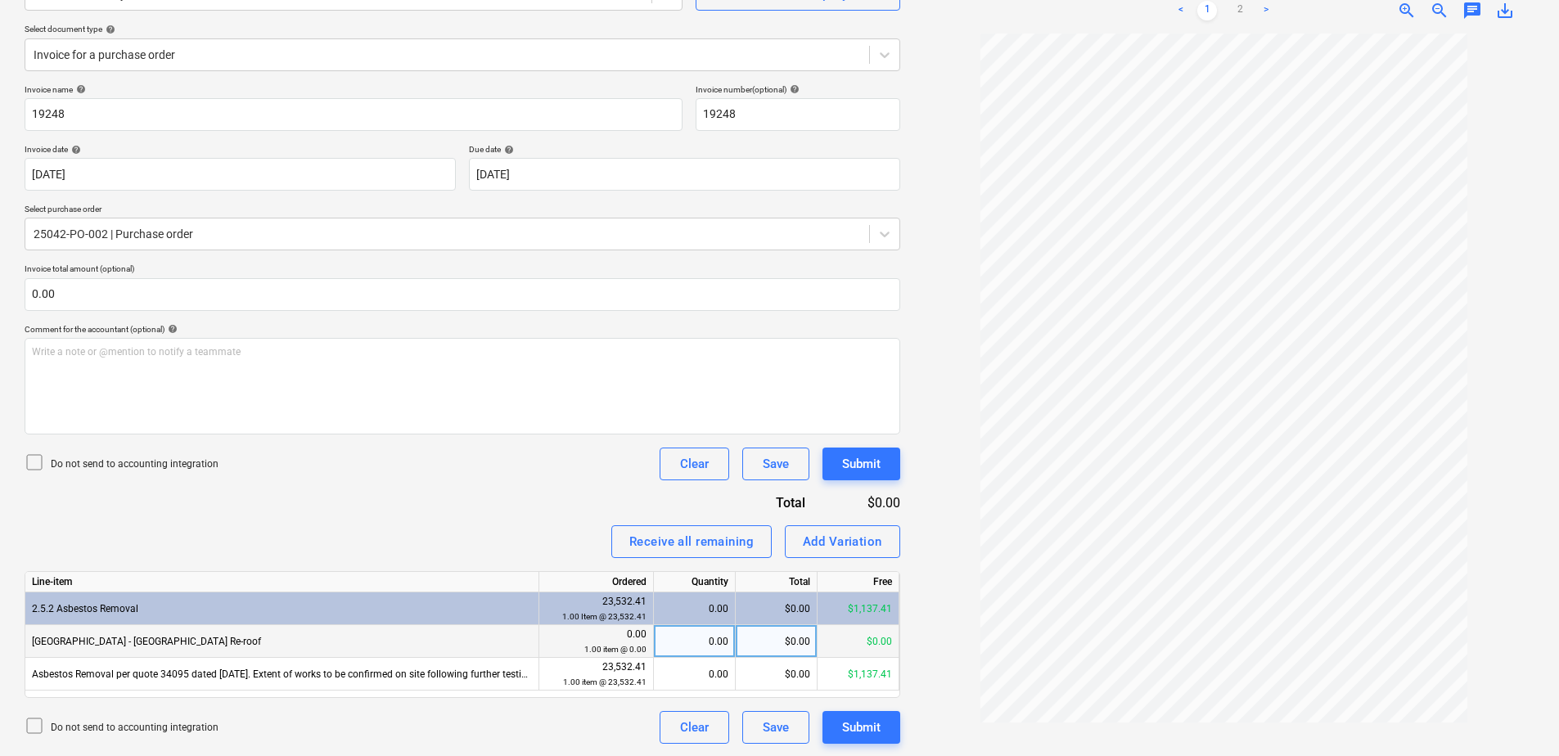
scroll to position [171, 0]
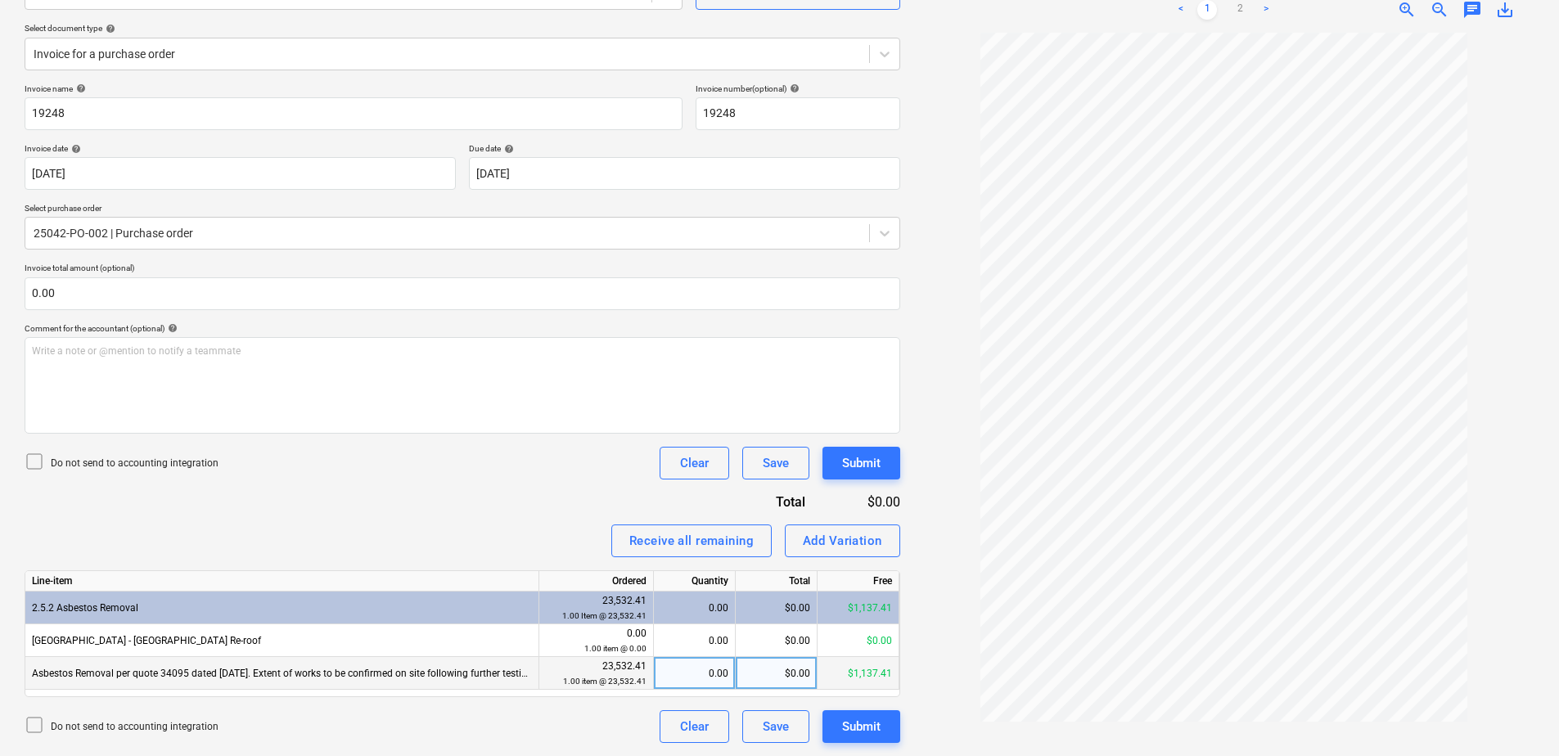
click at [679, 674] on div "0.00" at bounding box center [695, 673] width 68 height 33
type input "1"
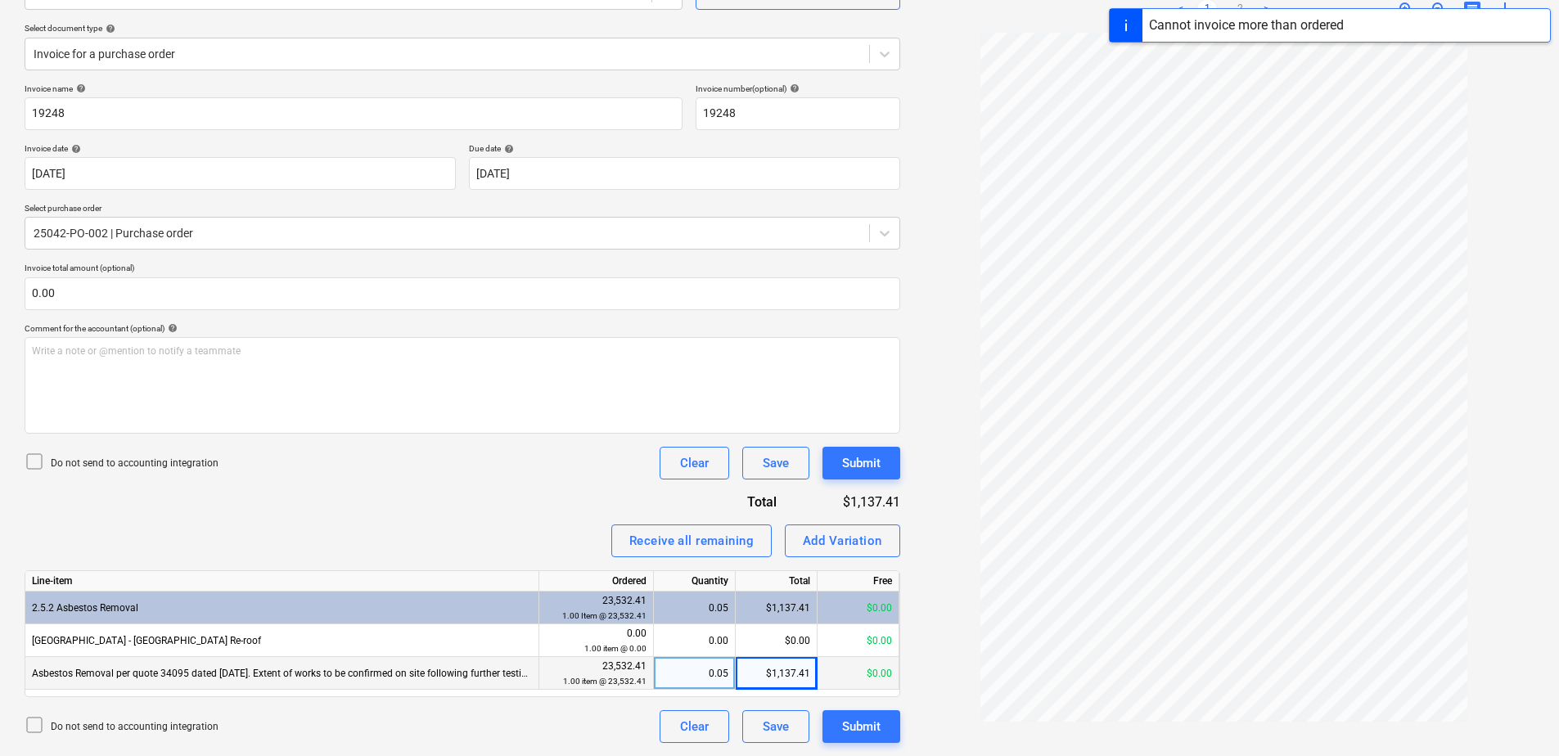
click at [679, 674] on div "0.05" at bounding box center [695, 673] width 68 height 33
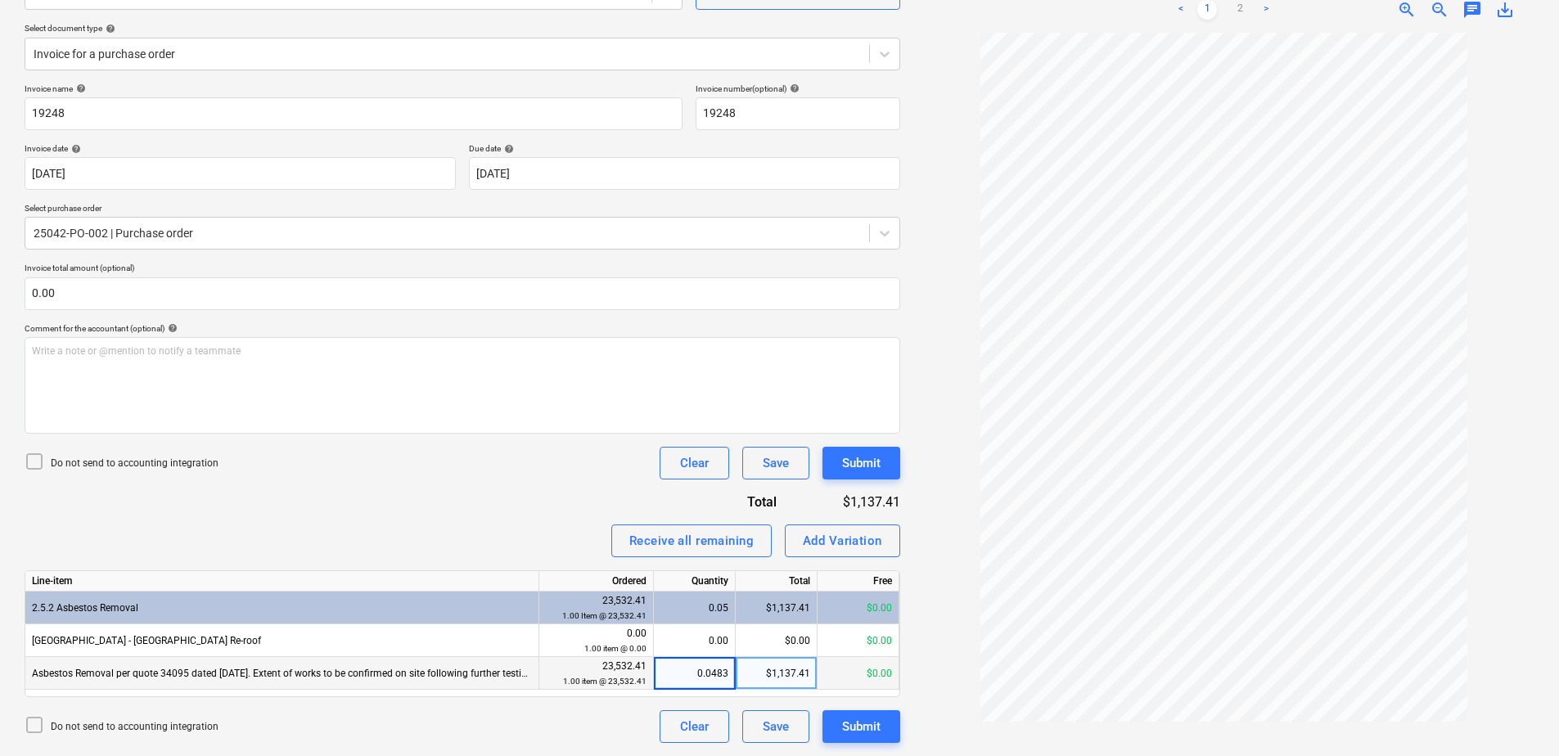
click at [503, 505] on div "Invoice name help 19248 Invoice number (optional) help 19248 Invoice date help …" at bounding box center [463, 413] width 876 height 660
click at [681, 670] on div "0.05" at bounding box center [695, 673] width 68 height 33
type input "0"
click at [531, 526] on div "Receive all remaining Add Variation" at bounding box center [463, 541] width 876 height 33
click at [852, 539] on div "Add Variation" at bounding box center [842, 540] width 79 height 21
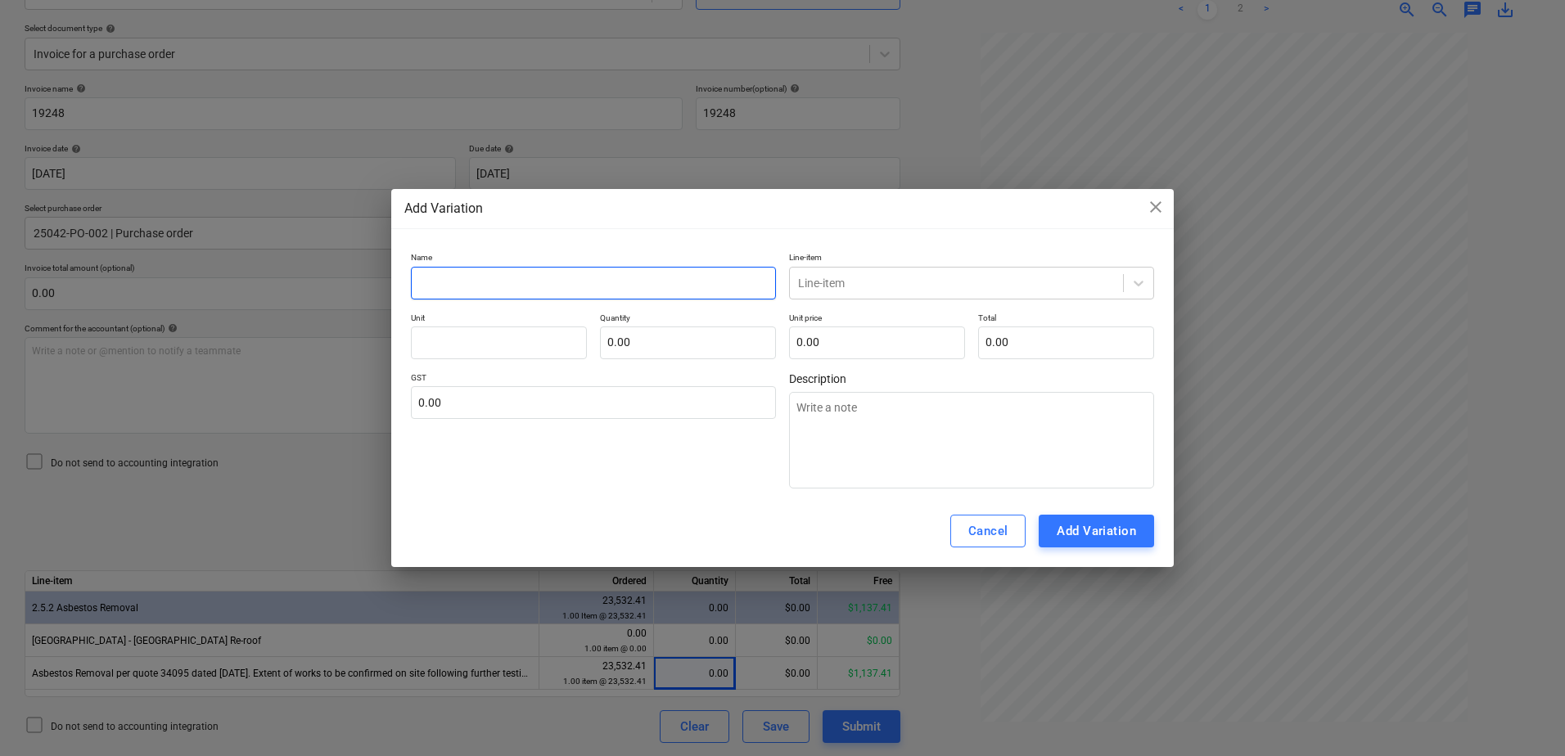
click at [441, 286] on input "text" at bounding box center [593, 283] width 365 height 33
type textarea "x"
type input "V"
type textarea "x"
type input "Va"
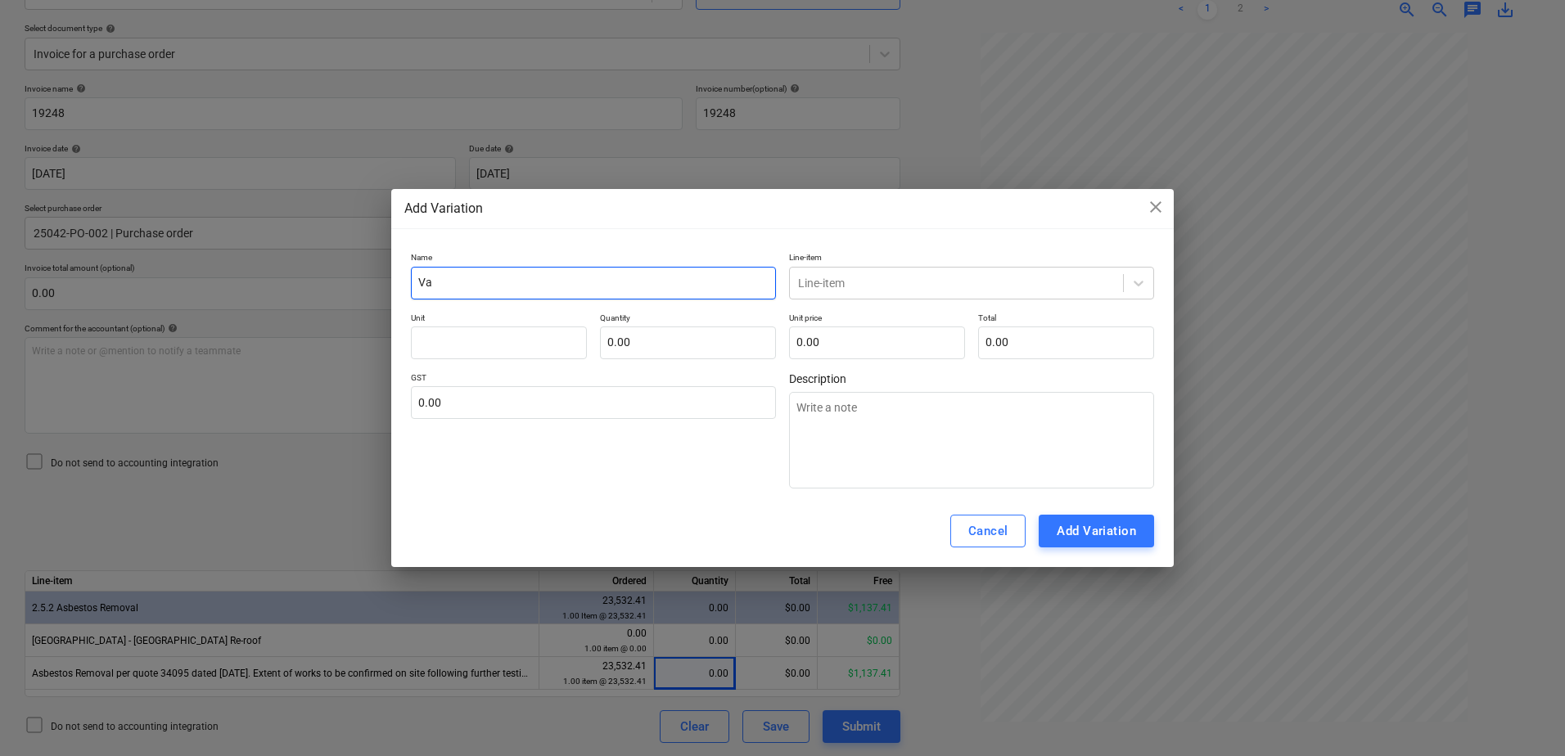
type textarea "x"
type input "Var"
type textarea "x"
type input "Vari"
type textarea "x"
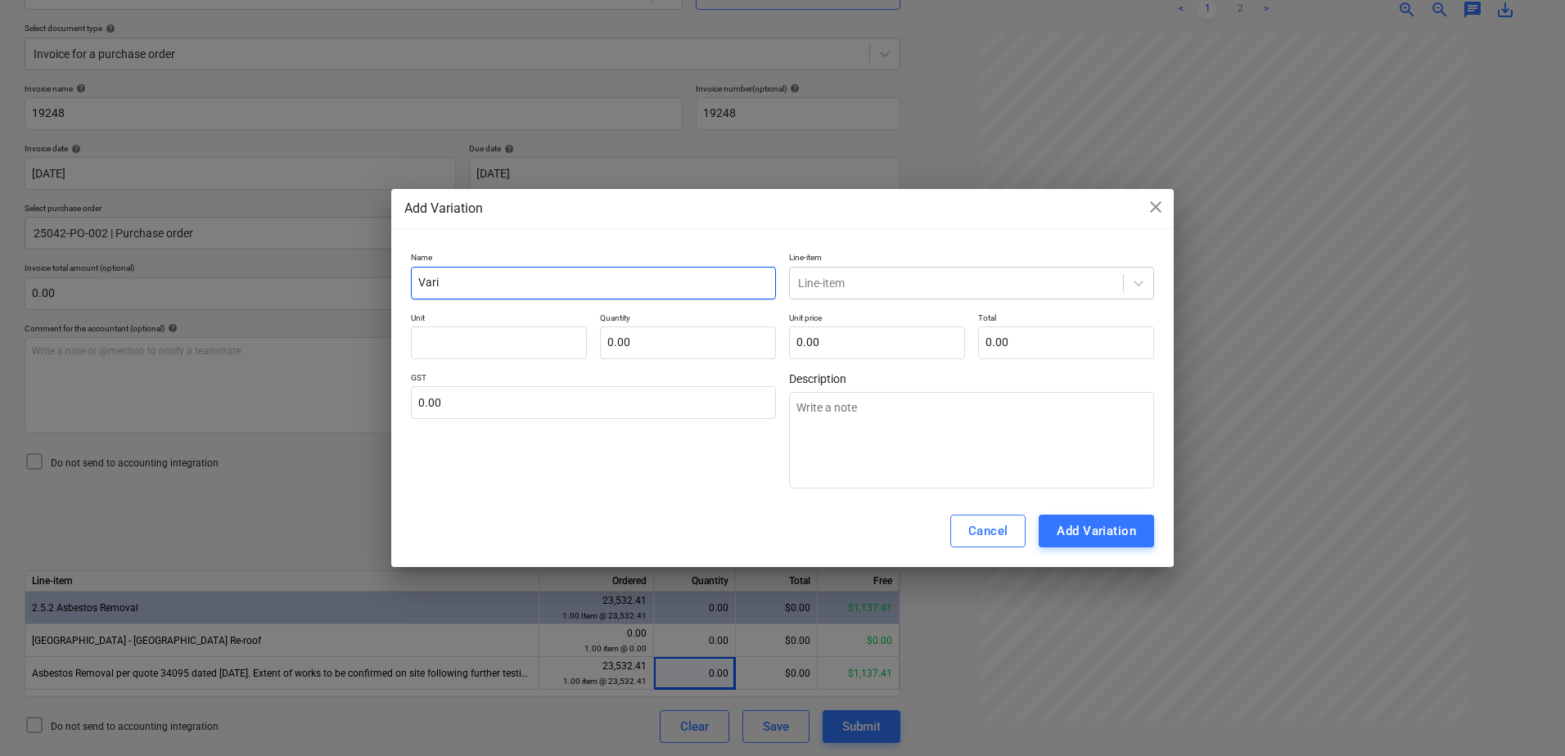
type input "Varia"
type textarea "x"
type input "Variat"
type textarea "x"
type input "Variati"
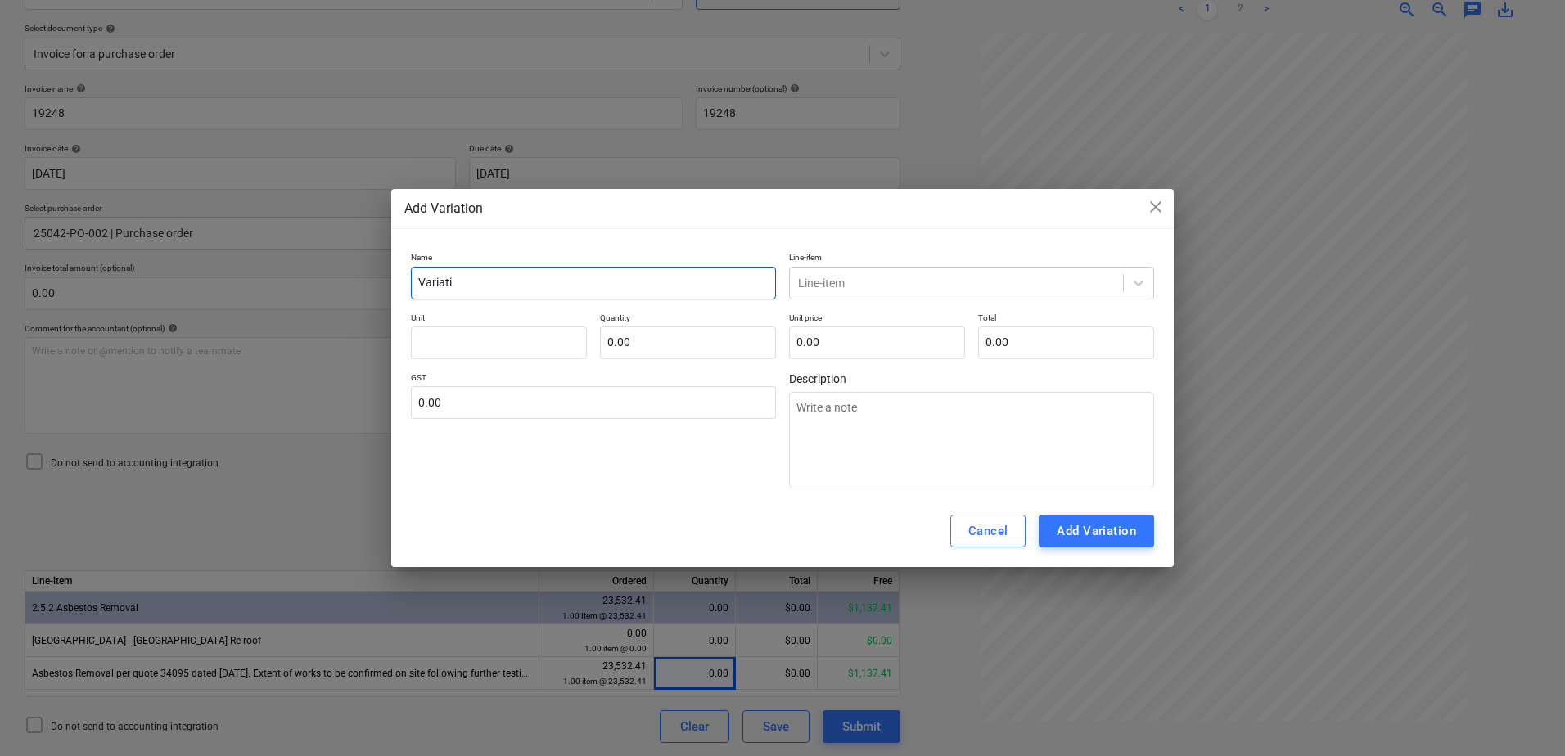
type textarea "x"
type input "Variatio"
type textarea "x"
type input "Variation"
type textarea "x"
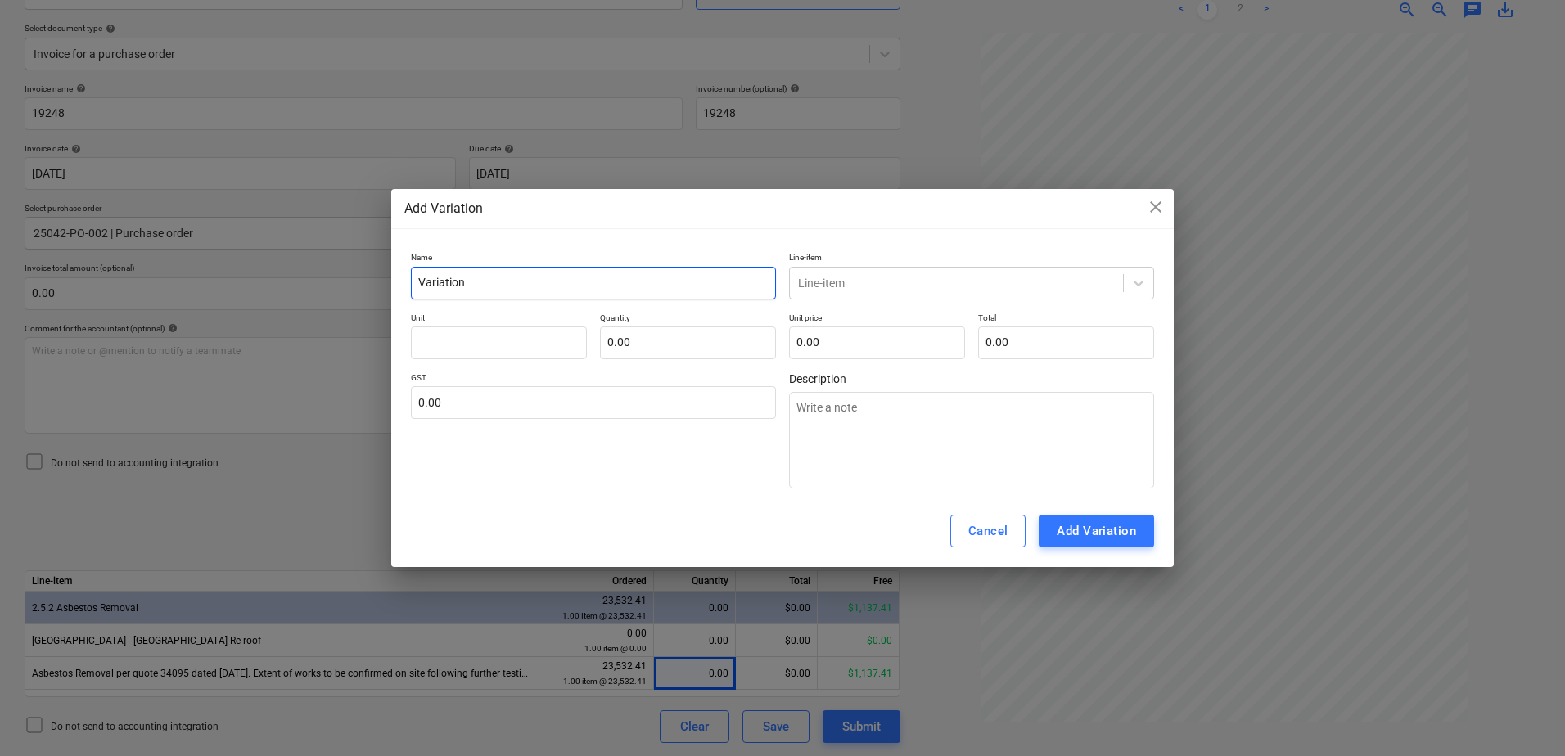
type input "Variation"
type textarea "x"
type input "Variation 0"
type textarea "x"
type input "Variation 01"
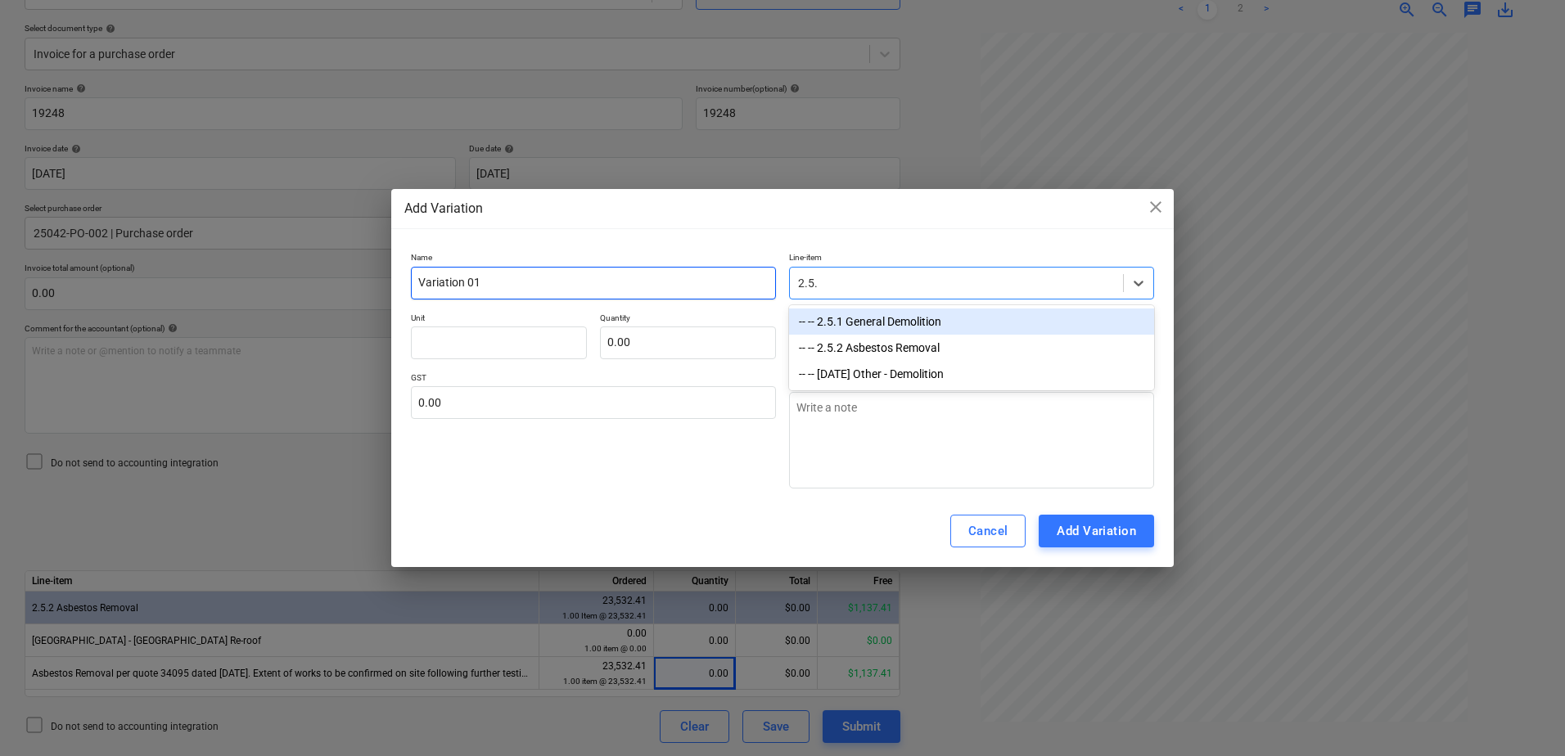
type input "2.5.2"
click at [883, 318] on div "-- -- 2.5.2 Asbestos Removal" at bounding box center [971, 322] width 365 height 26
type textarea "x"
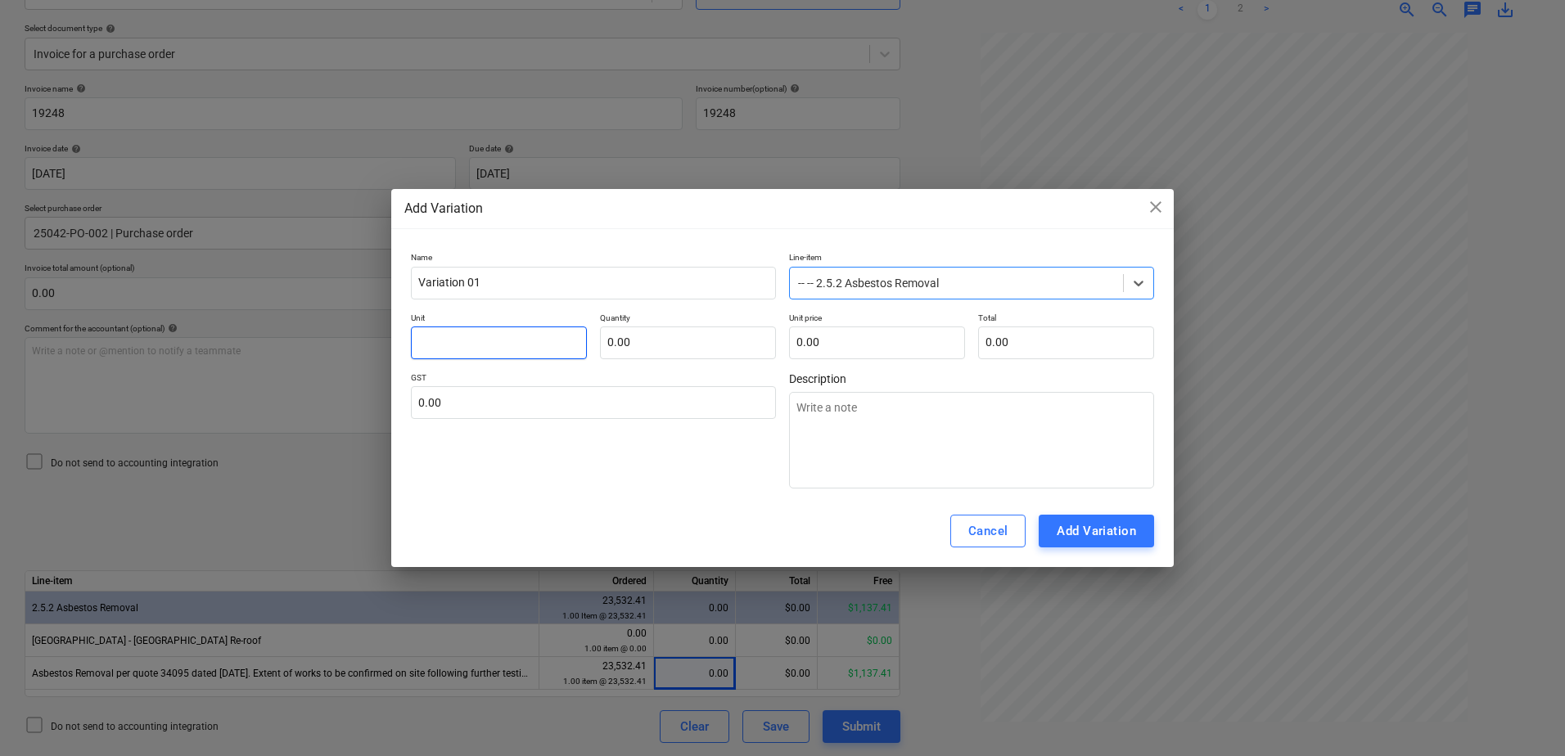
click at [498, 345] on input "text" at bounding box center [499, 343] width 176 height 33
type textarea "x"
type input "I"
type textarea "x"
type input "It"
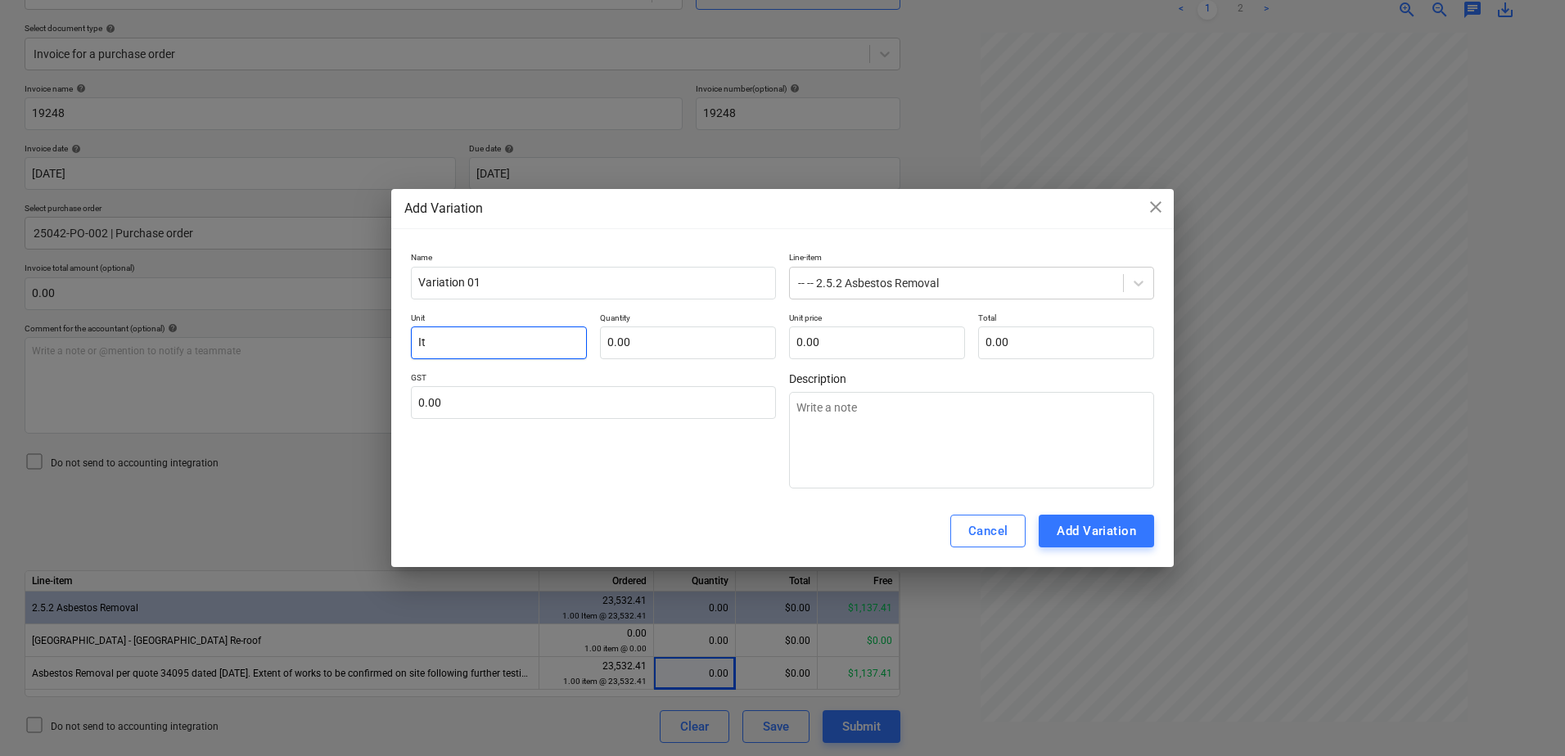
type textarea "x"
type input "Ite"
type textarea "x"
type input "Item"
type textarea "x"
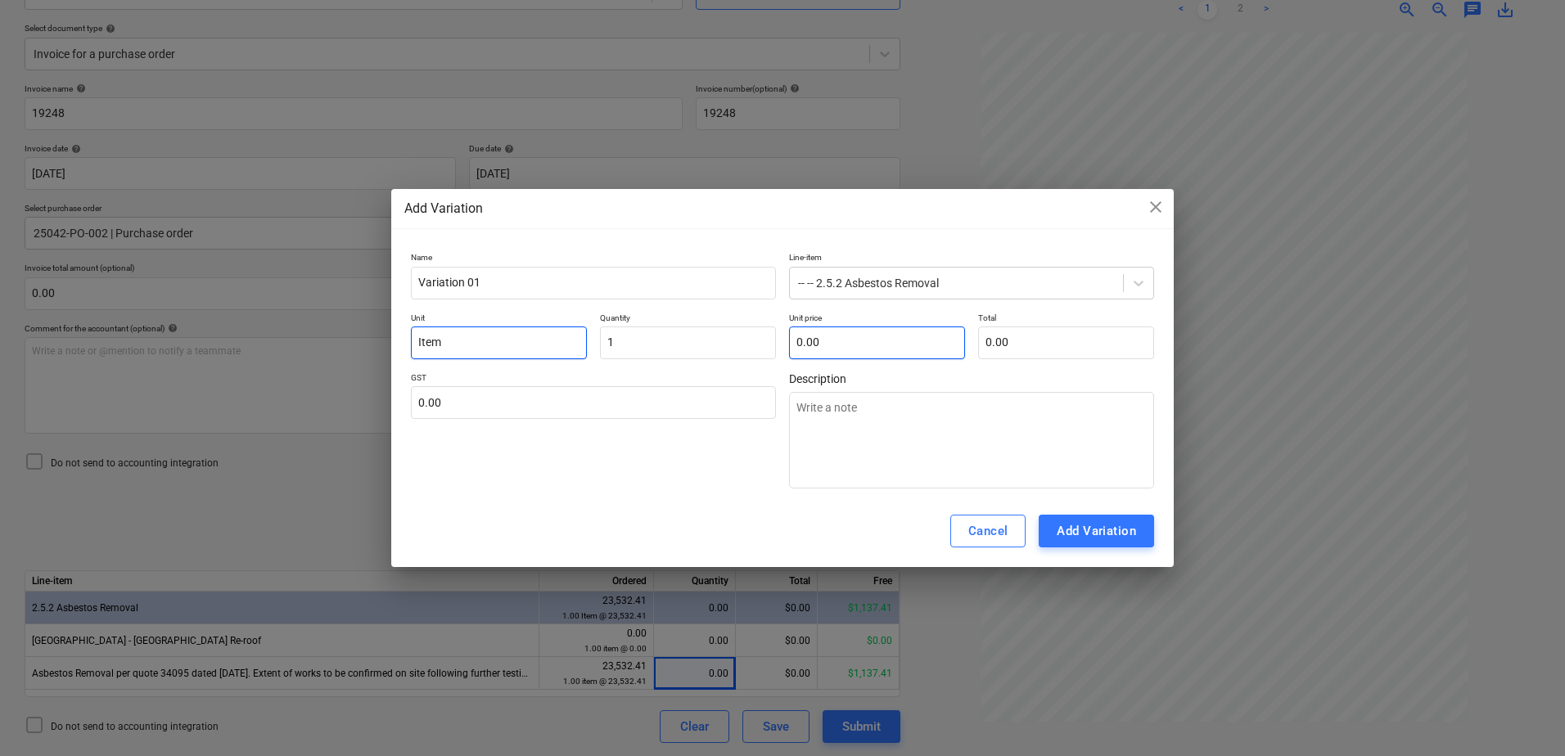
type input "1.00"
type textarea "x"
type input "2"
type input "2.00"
type textarea "x"
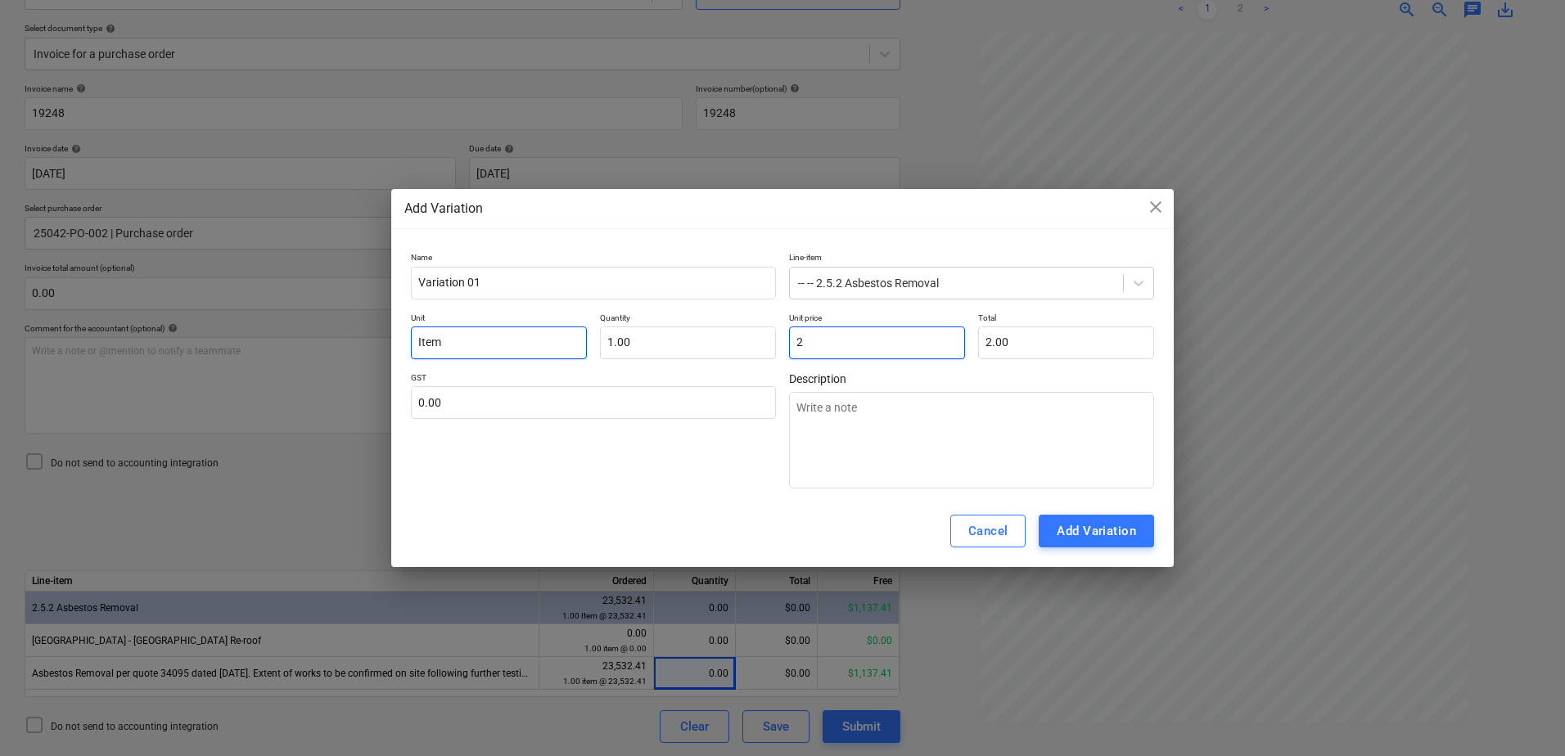
type input "20"
type input "20.00"
type textarea "x"
type input "200"
type input "200.00"
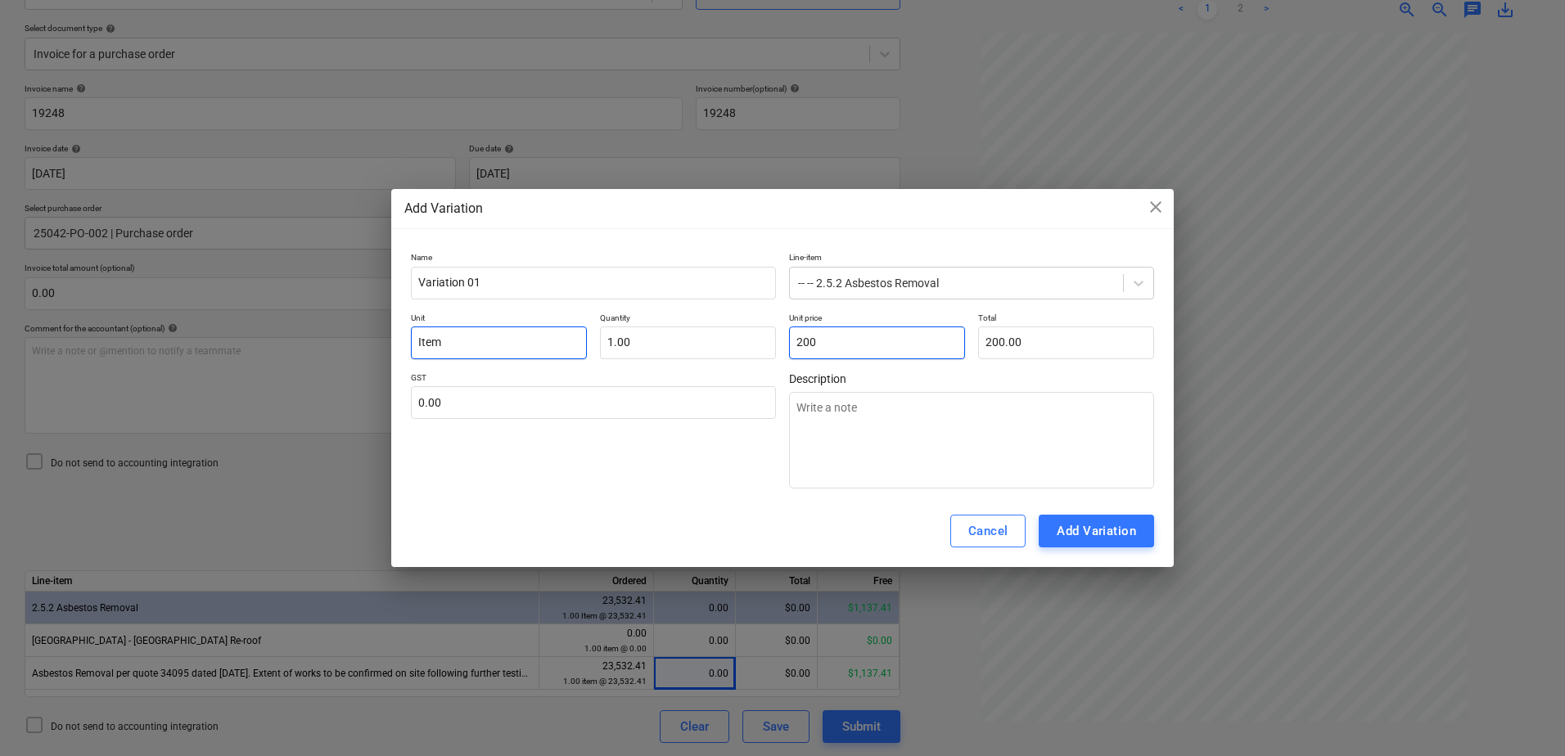
type textarea "x"
type input "2000"
type input "2,000.00"
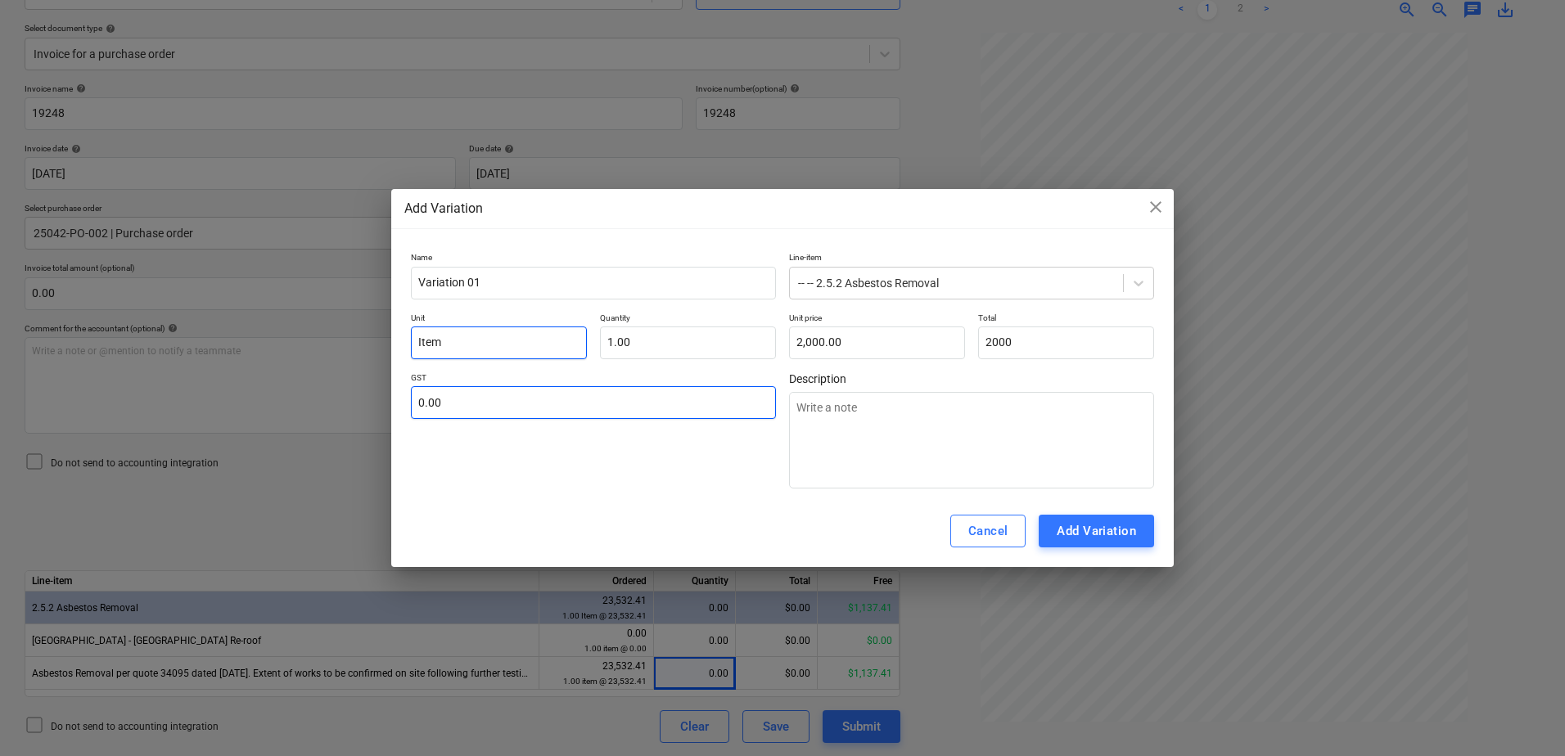
type input "2,000.00"
type input "1"
type textarea "x"
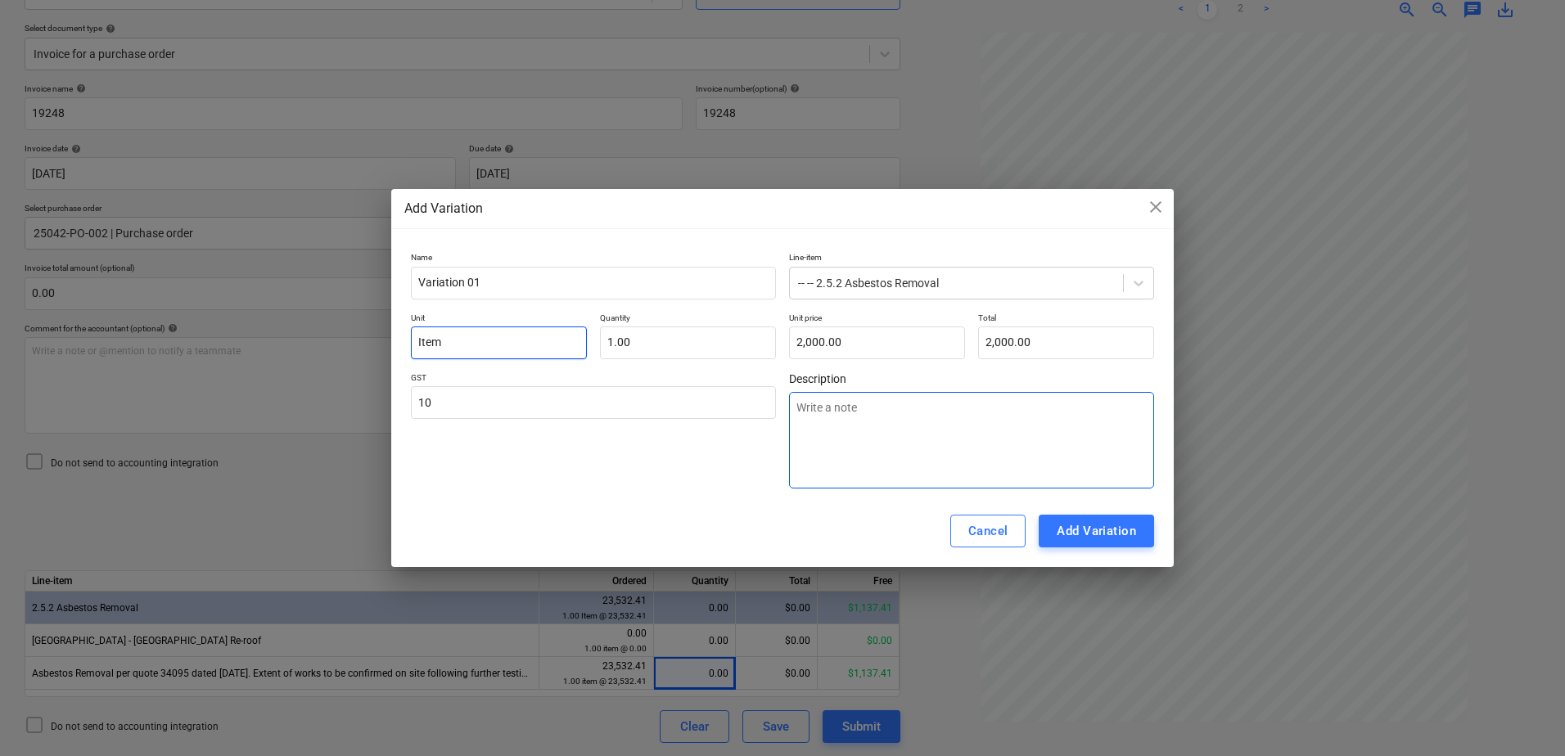
type input "10.00"
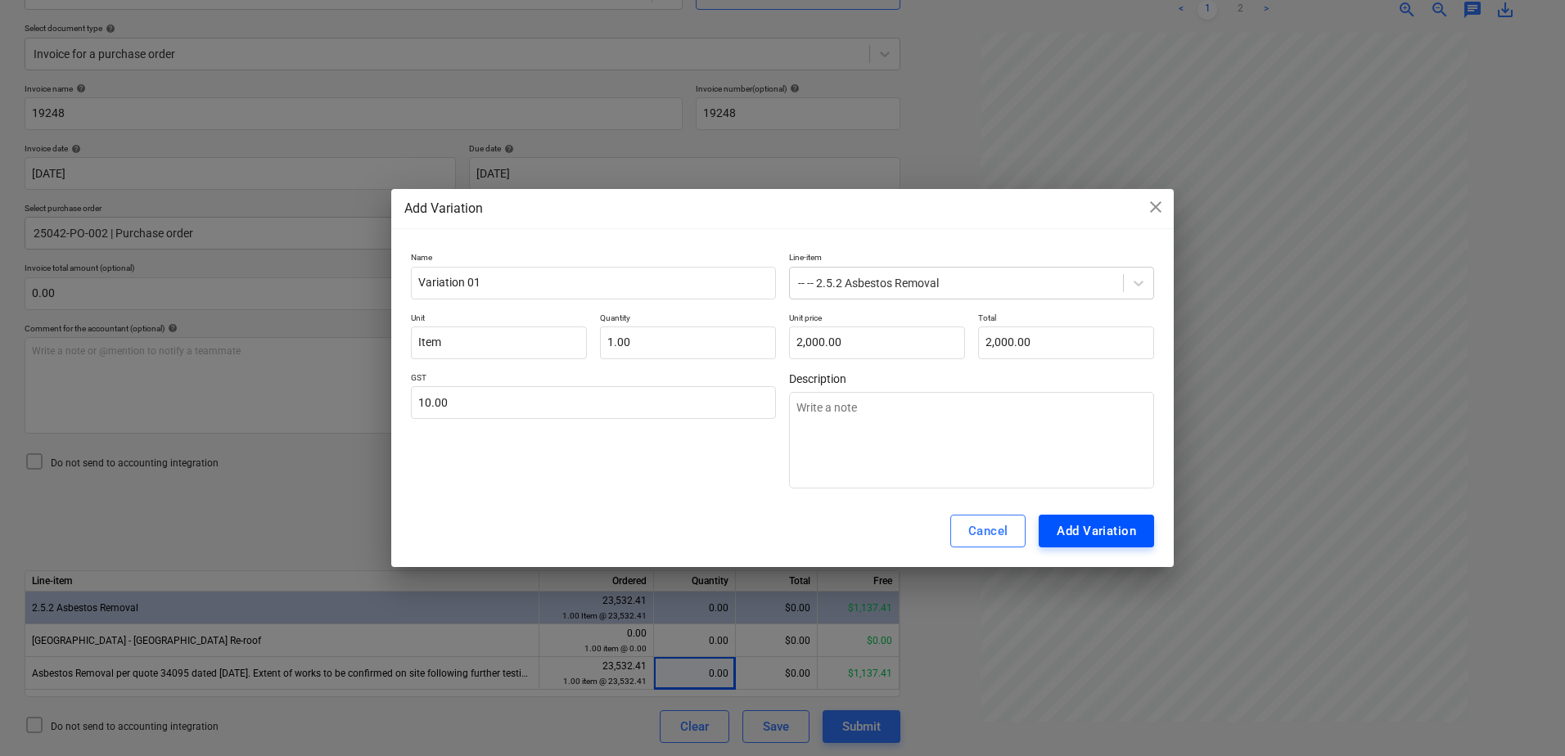
click at [1121, 531] on div "Add Variation" at bounding box center [1096, 531] width 79 height 21
type textarea "x"
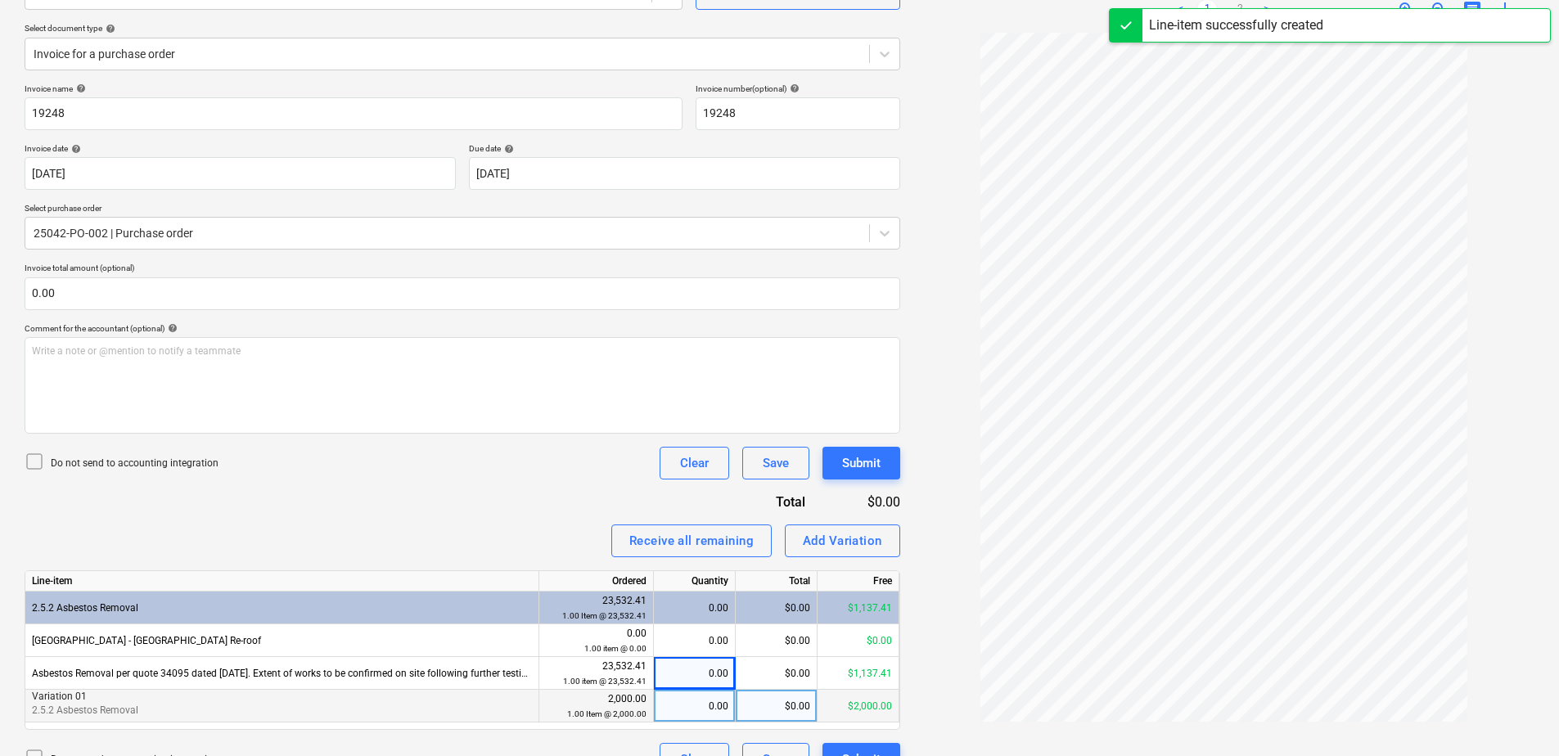
click at [670, 708] on div "0.00" at bounding box center [695, 706] width 68 height 33
type input "1"
click at [478, 535] on div "Receive all remaining Add Variation" at bounding box center [463, 541] width 876 height 33
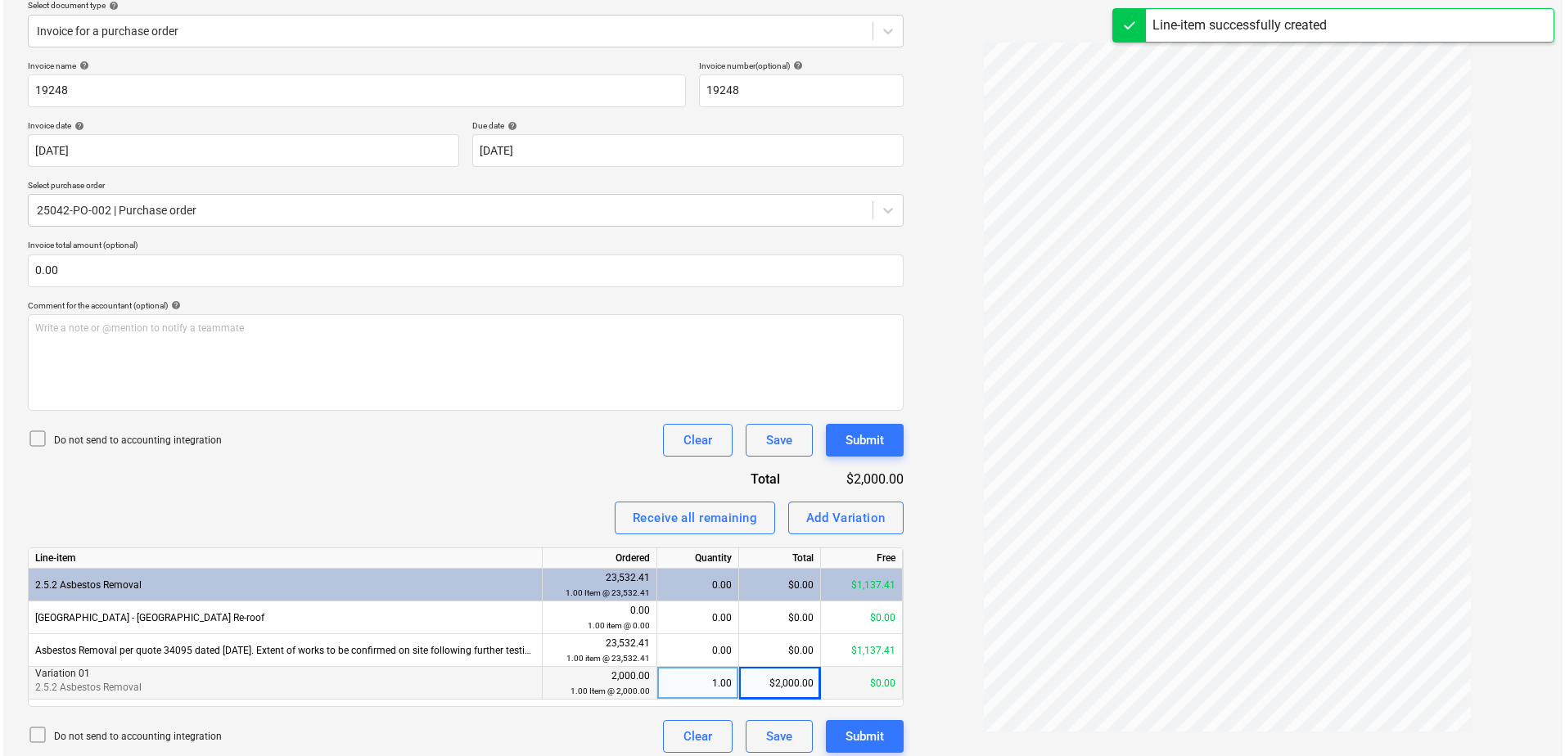
scroll to position [204, 0]
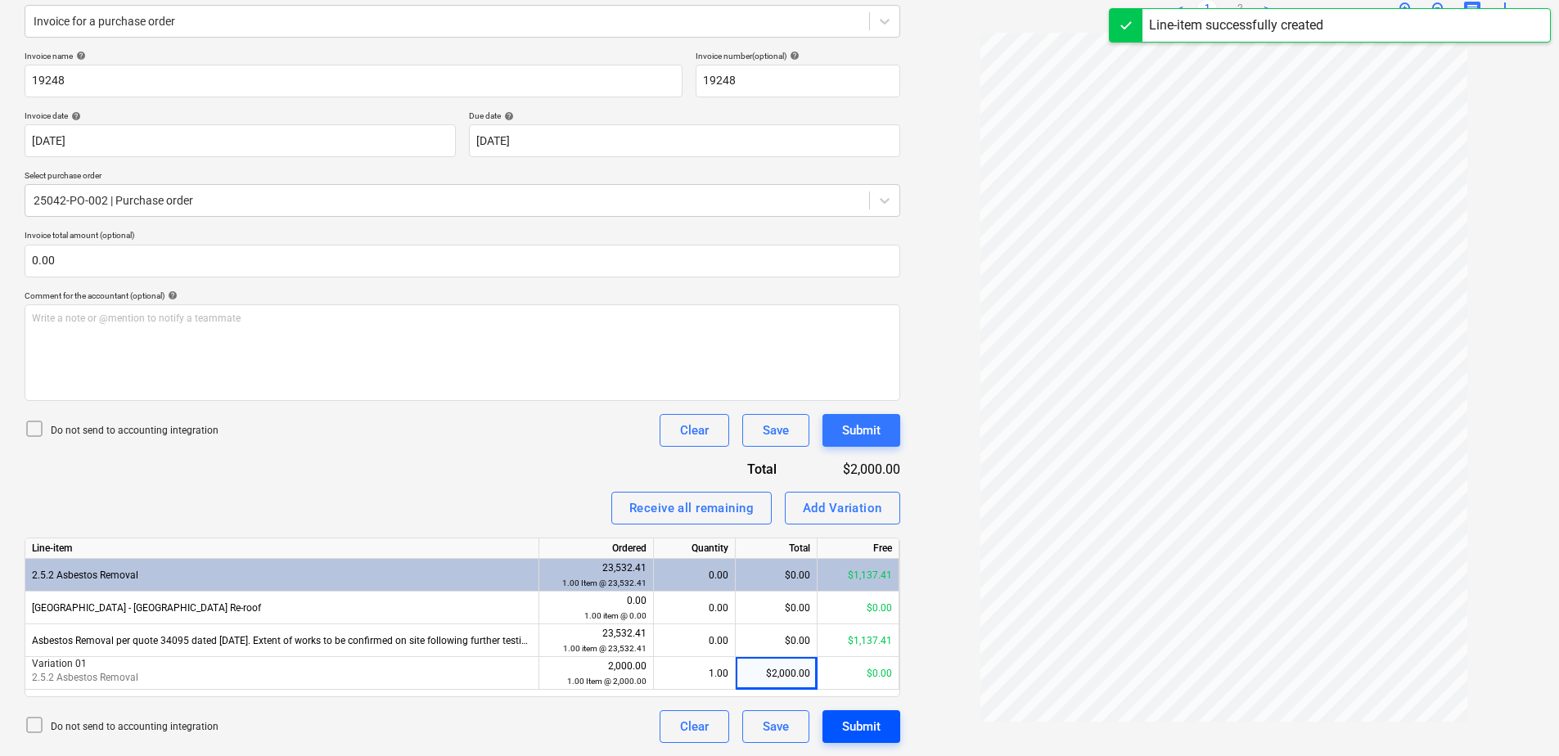
click at [846, 723] on div "Submit" at bounding box center [861, 726] width 38 height 21
